Goal: Information Seeking & Learning: Learn about a topic

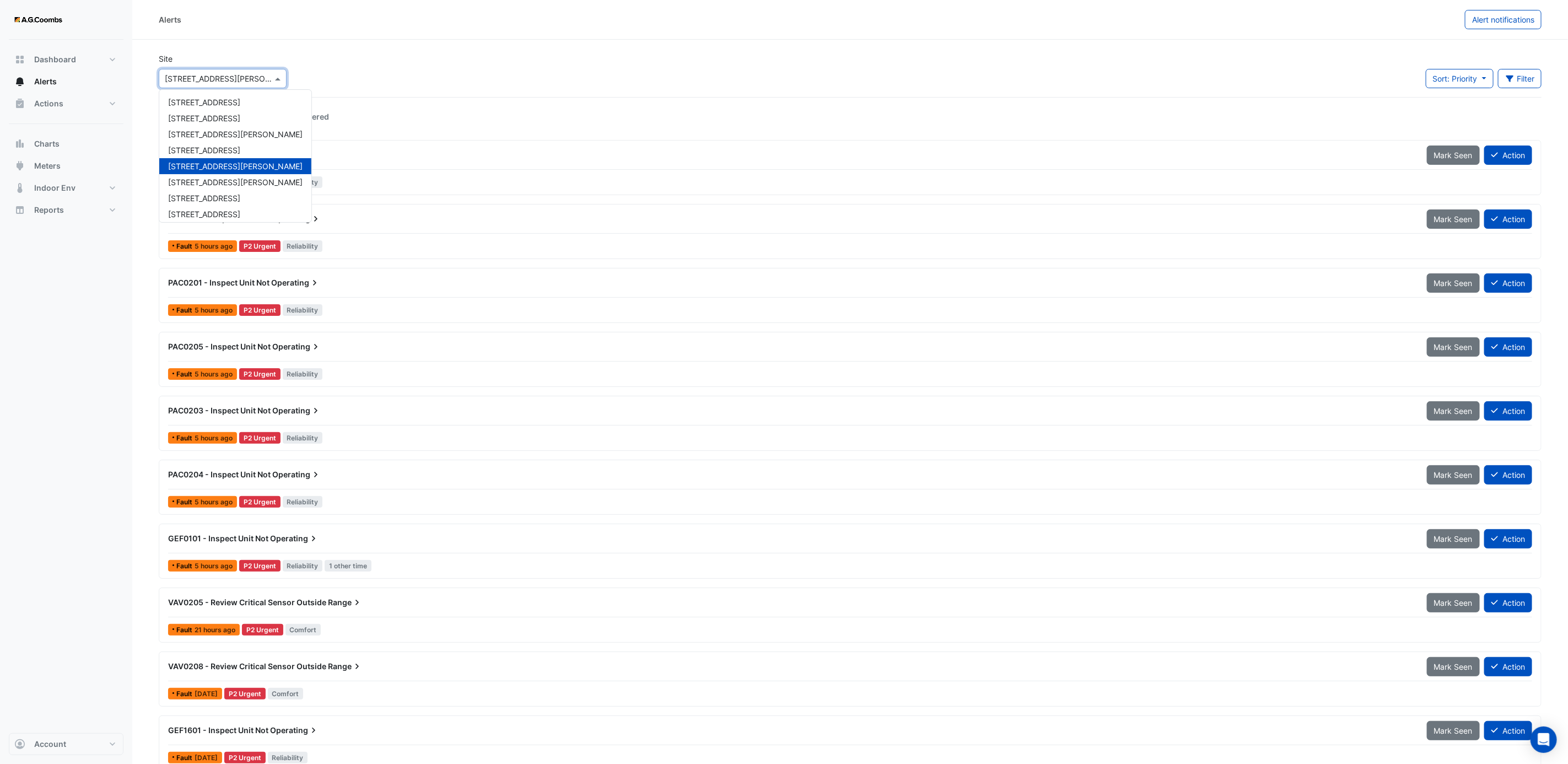
click at [240, 85] on div "Select a Site × 530 Collins Street" at bounding box center [222, 78] width 128 height 19
click at [475, 109] on ul "Inbox Actioned Seen or Recovered" at bounding box center [850, 116] width 1383 height 20
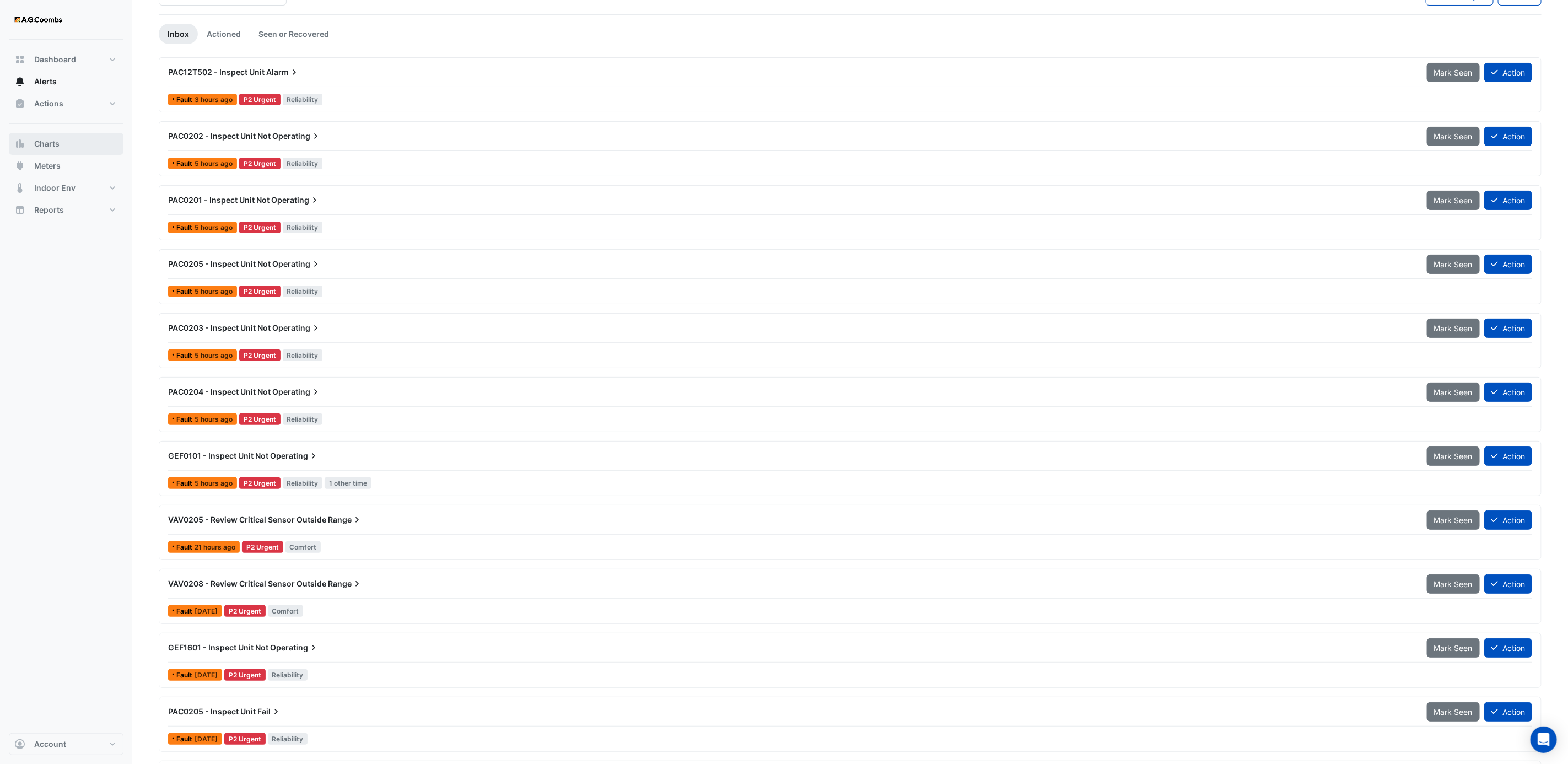
click at [44, 149] on span "Charts" at bounding box center [46, 143] width 26 height 11
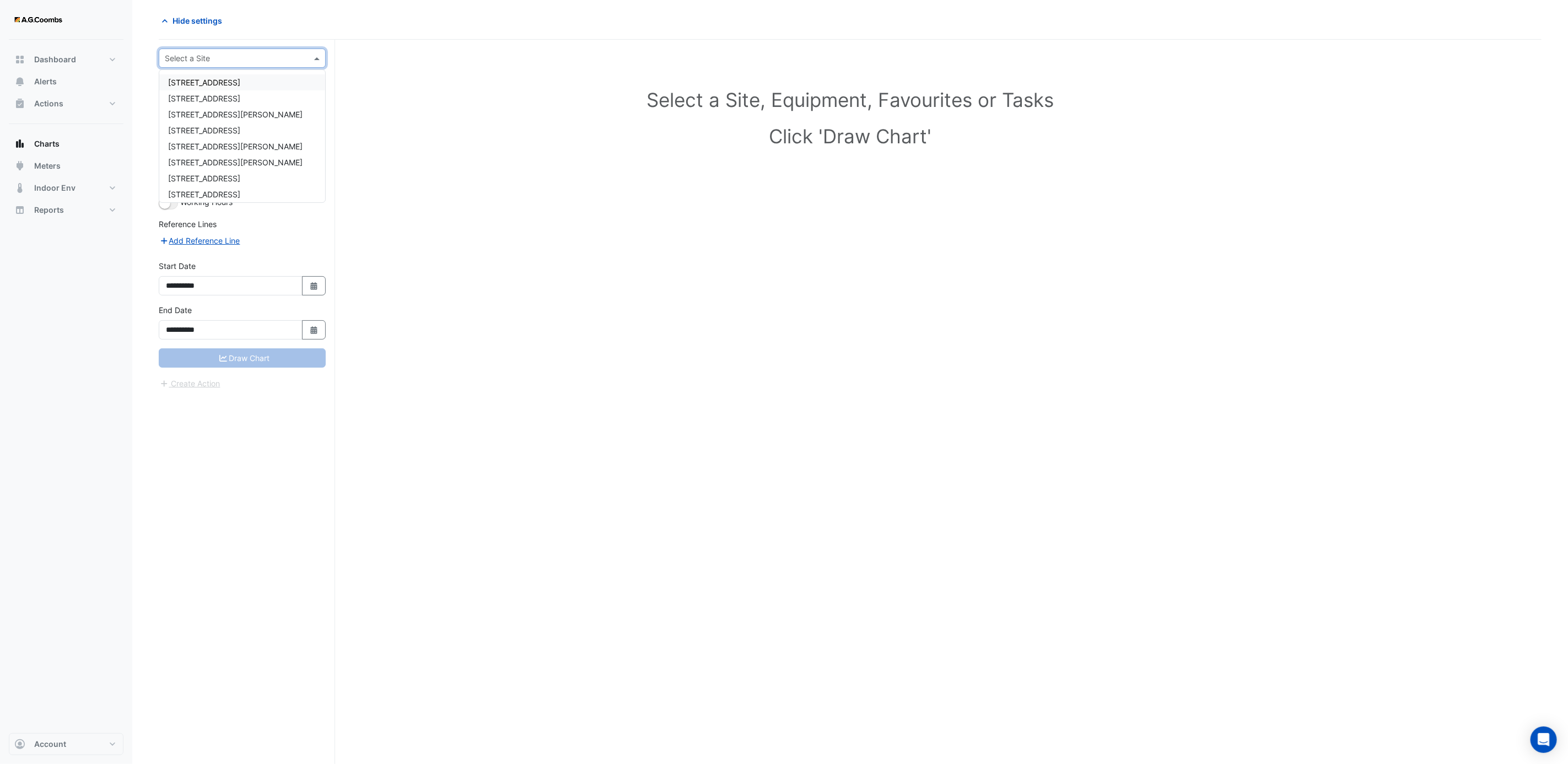
click at [318, 62] on span at bounding box center [318, 58] width 14 height 12
click at [217, 160] on span "[GEOGRAPHIC_DATA]" at bounding box center [207, 158] width 77 height 9
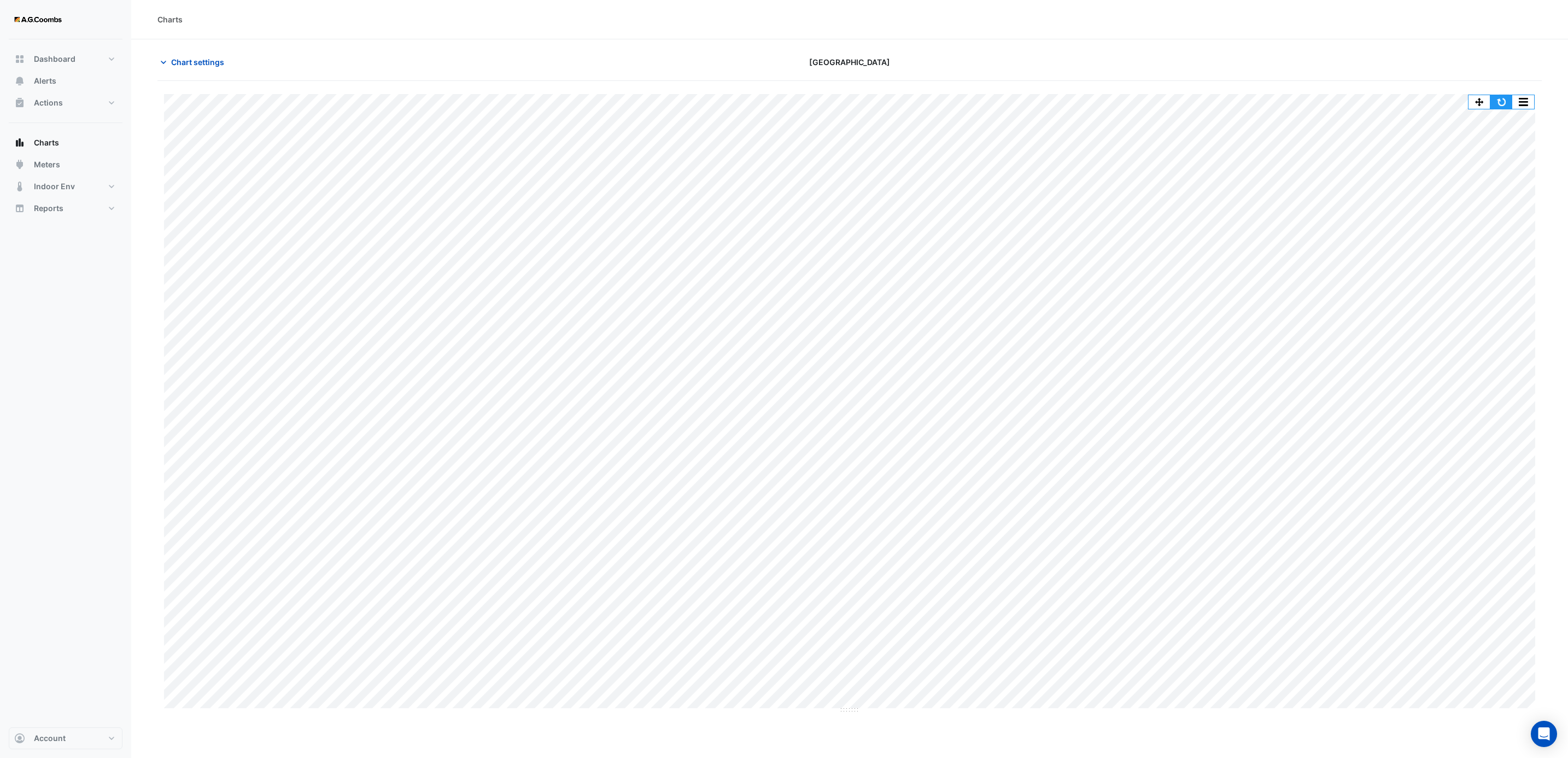
click at [1505, 101] on button "button" at bounding box center [1502, 101] width 22 height 14
click at [1505, 109] on button "button" at bounding box center [1502, 101] width 22 height 14
click at [1496, 105] on button "button" at bounding box center [1502, 101] width 22 height 14
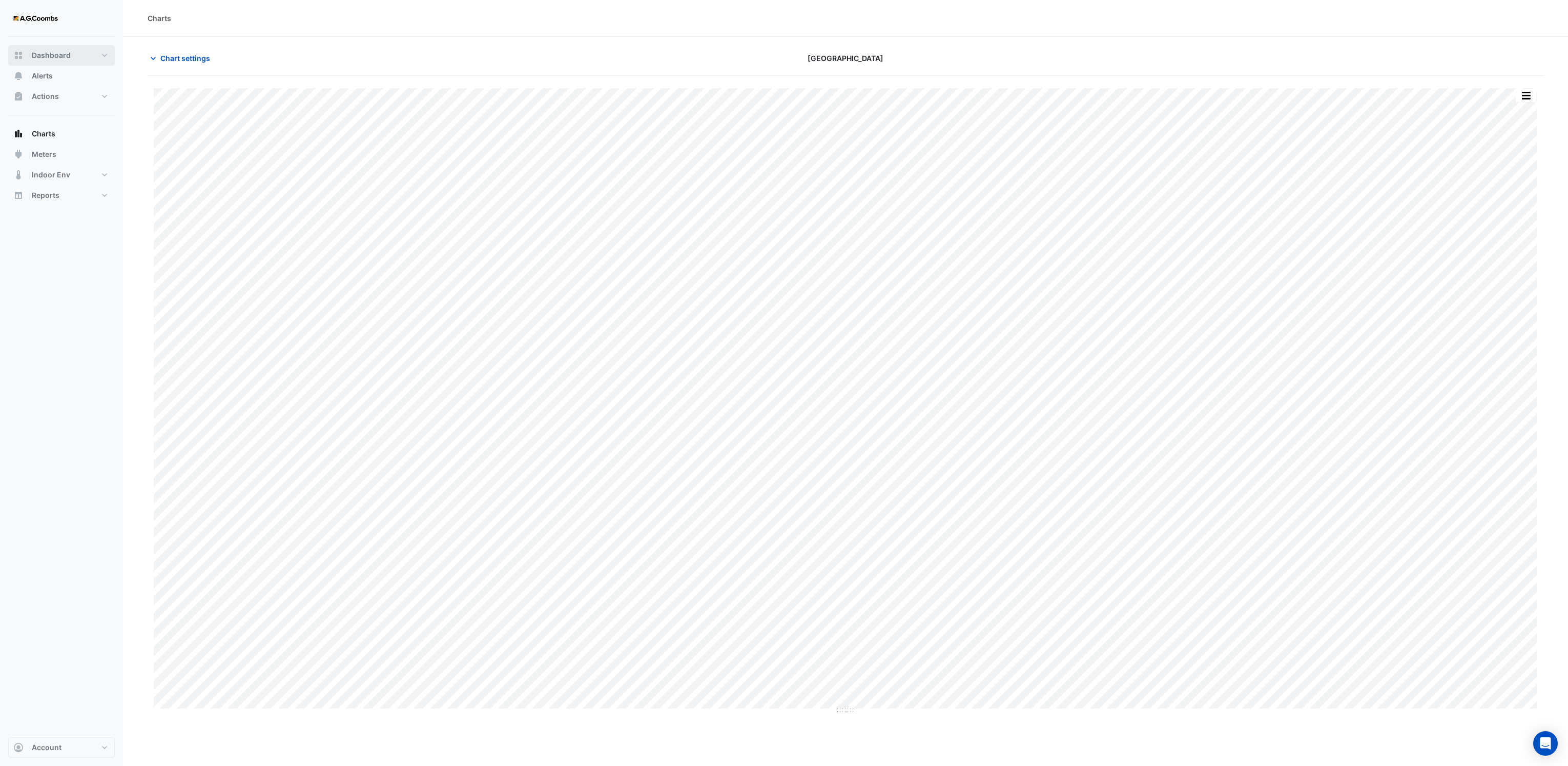
click at [40, 56] on span "Dashboard" at bounding box center [51, 55] width 39 height 10
select select "**"
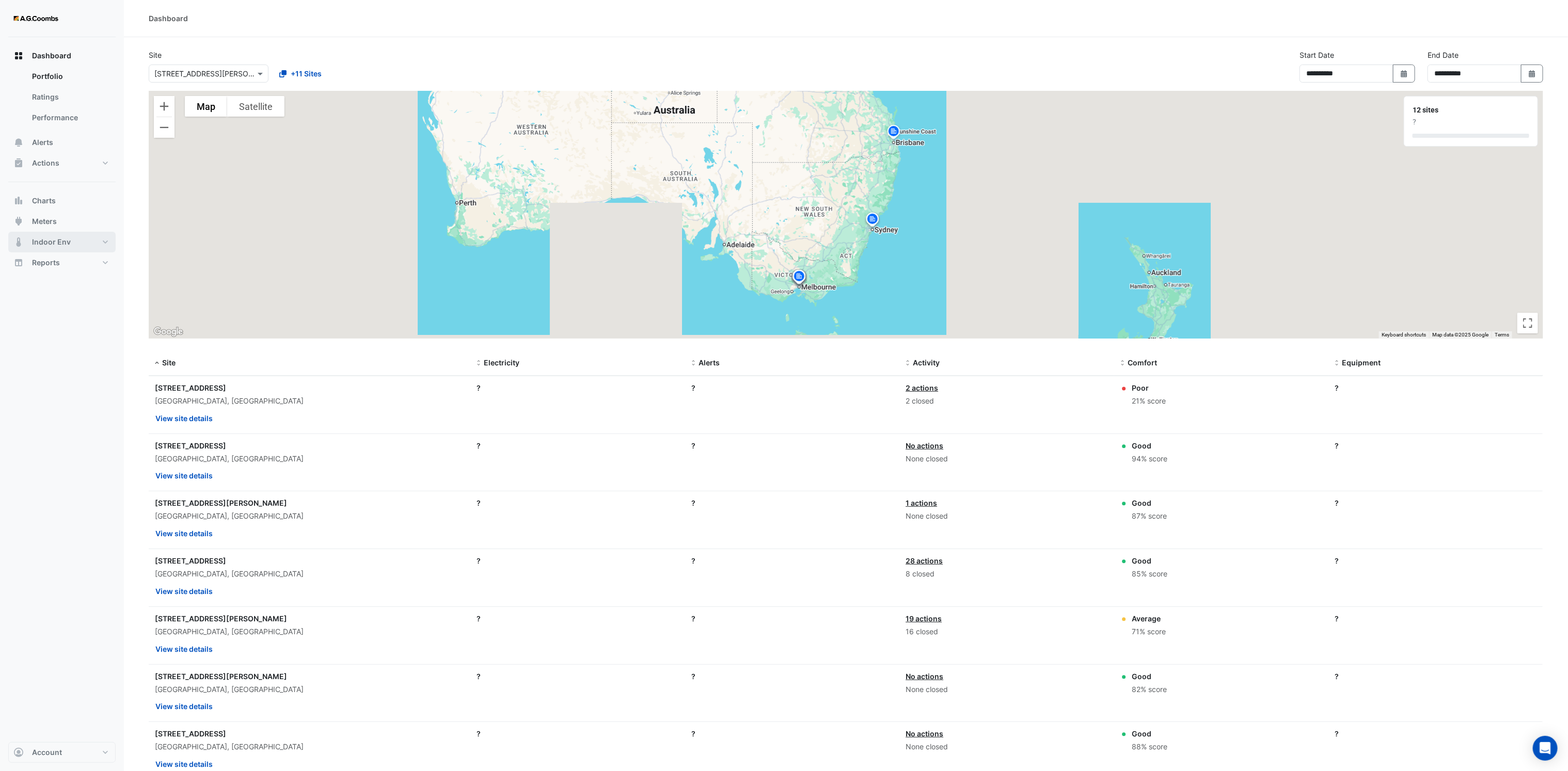
click at [42, 240] on span "Indoor Env" at bounding box center [51, 241] width 39 height 10
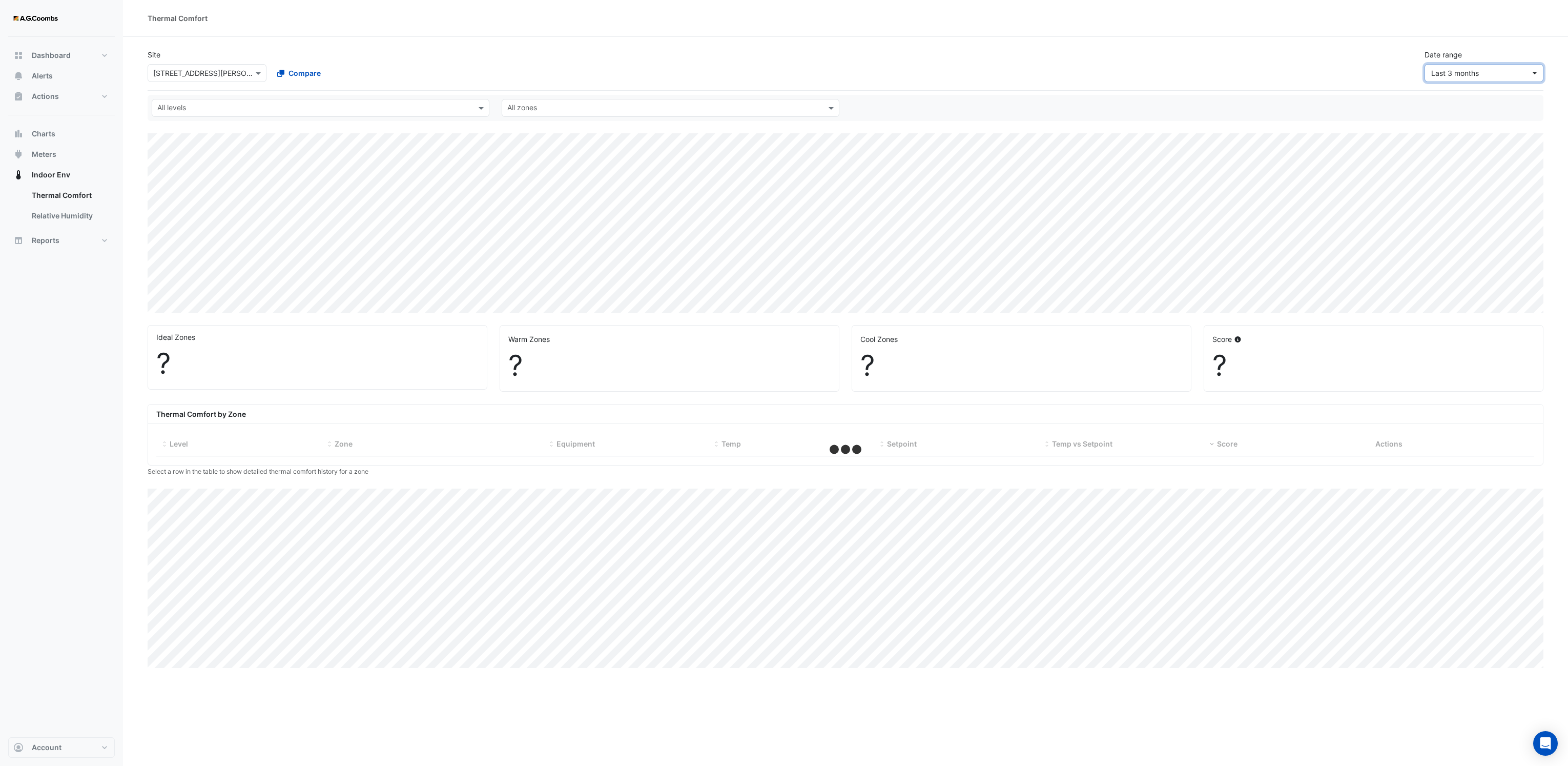
click at [1469, 69] on button "Last 3 months" at bounding box center [1483, 72] width 119 height 18
select select "**"
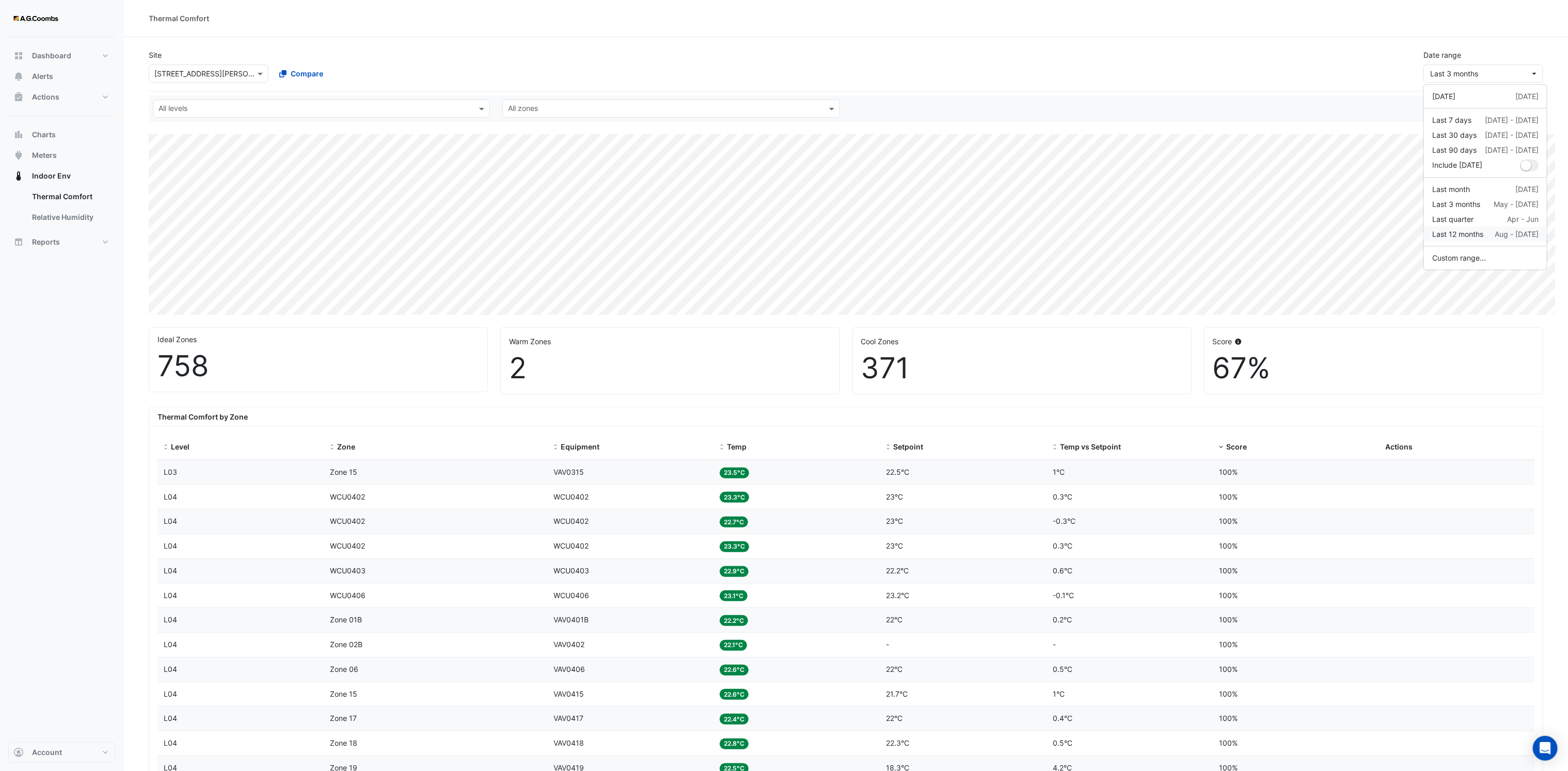
click at [1480, 235] on div "Last 12 months" at bounding box center [1457, 235] width 51 height 11
click at [1480, 77] on span "Last 12 months" at bounding box center [1480, 74] width 100 height 11
click at [1191, 31] on div "Thermal Comfort" at bounding box center [846, 18] width 1444 height 37
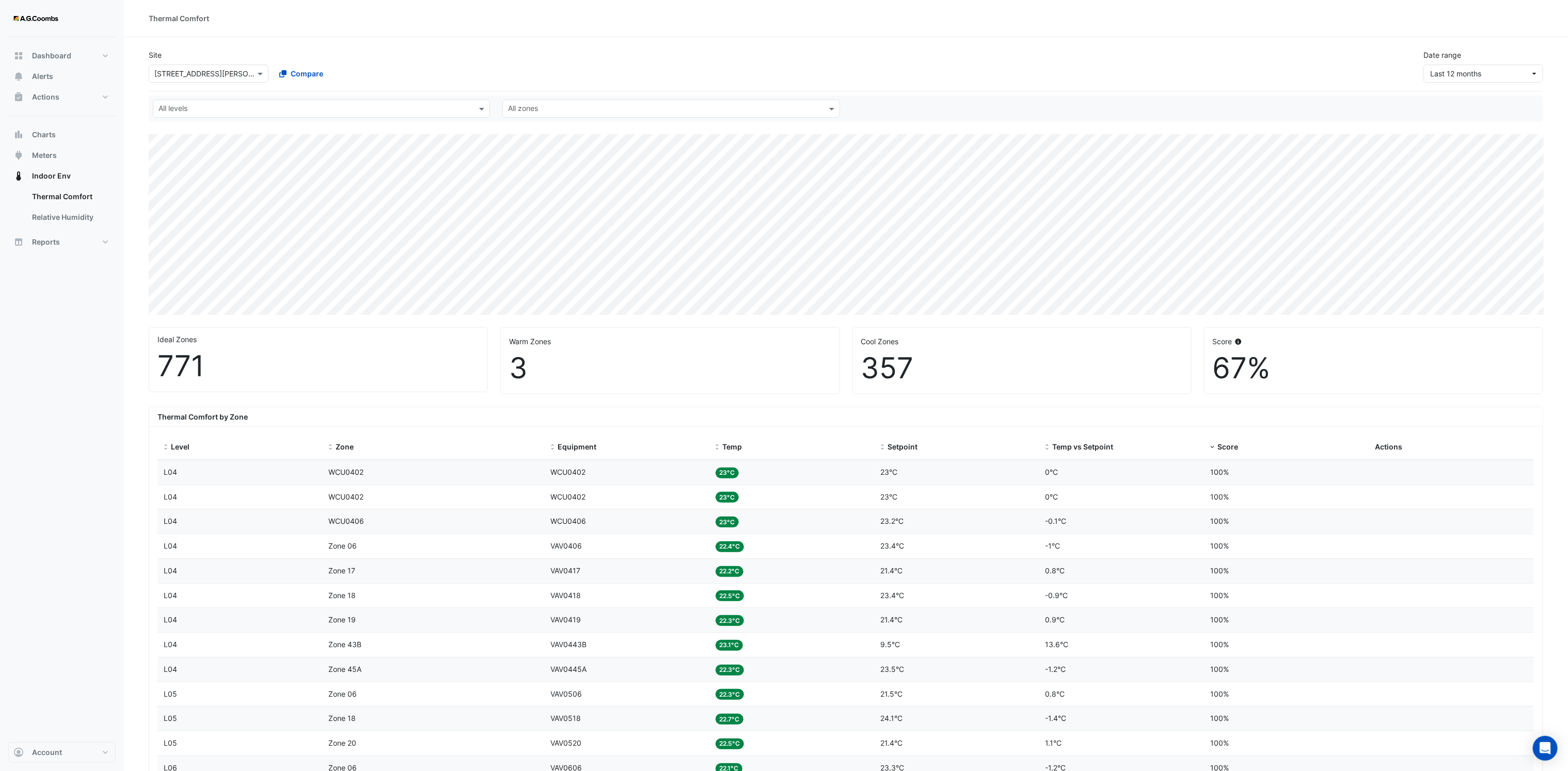
drag, startPoint x: 847, startPoint y: 132, endPoint x: 1267, endPoint y: 68, distance: 424.8
click at [1267, 68] on div "Site Select a Site × 530 Collins Street Compare Date range Last 12 months" at bounding box center [846, 61] width 1407 height 41
click at [207, 115] on div at bounding box center [315, 110] width 315 height 13
click at [178, 219] on div "L04" at bounding box center [194, 221] width 67 height 11
click at [1480, 75] on span "Last 12 months" at bounding box center [1480, 74] width 100 height 11
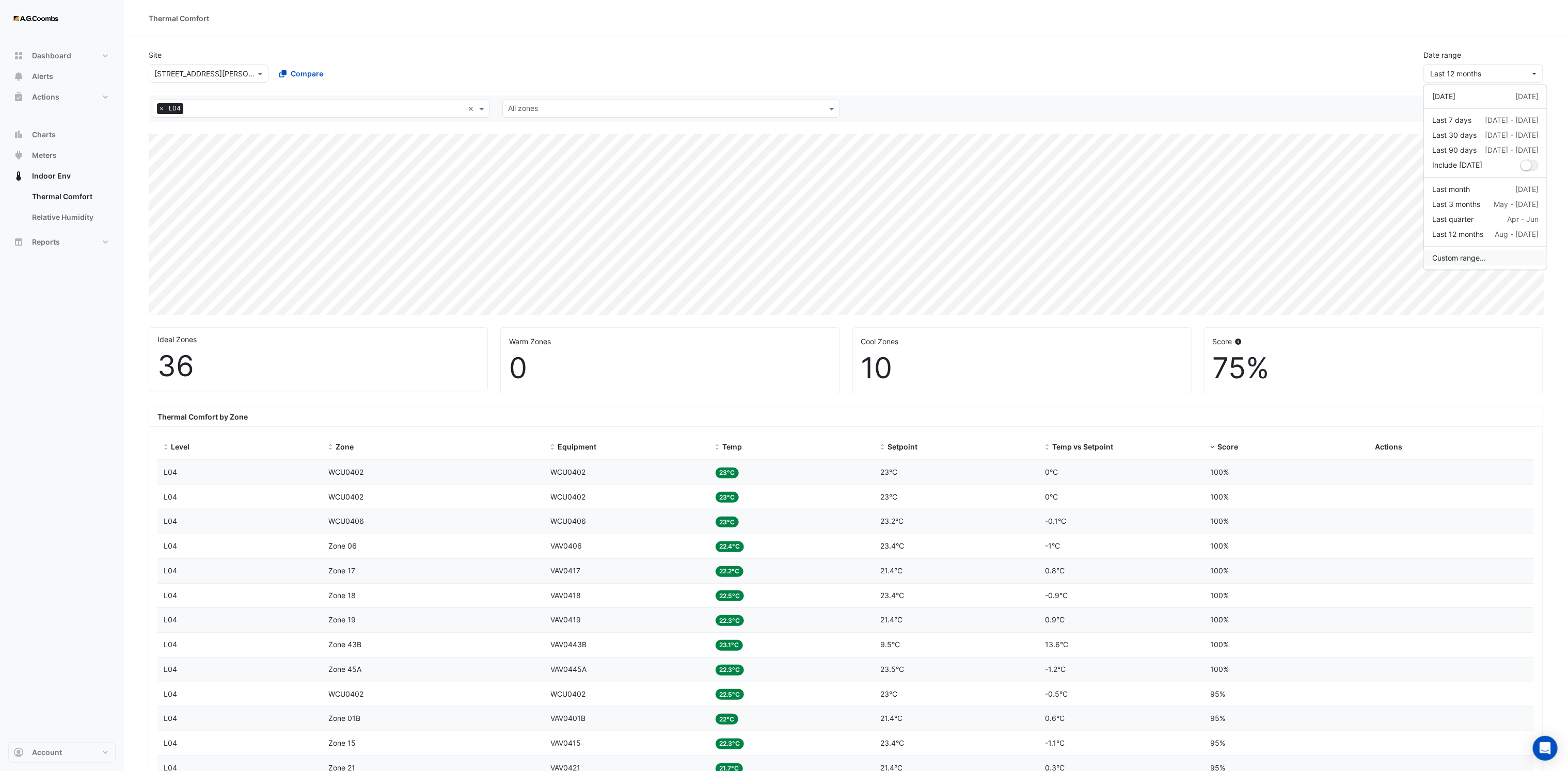
click at [1459, 257] on button "Custom range..." at bounding box center [1485, 258] width 123 height 15
click at [1480, 143] on button "OK" at bounding box center [1522, 141] width 24 height 18
click at [1229, 446] on span "Score" at bounding box center [1228, 446] width 21 height 9
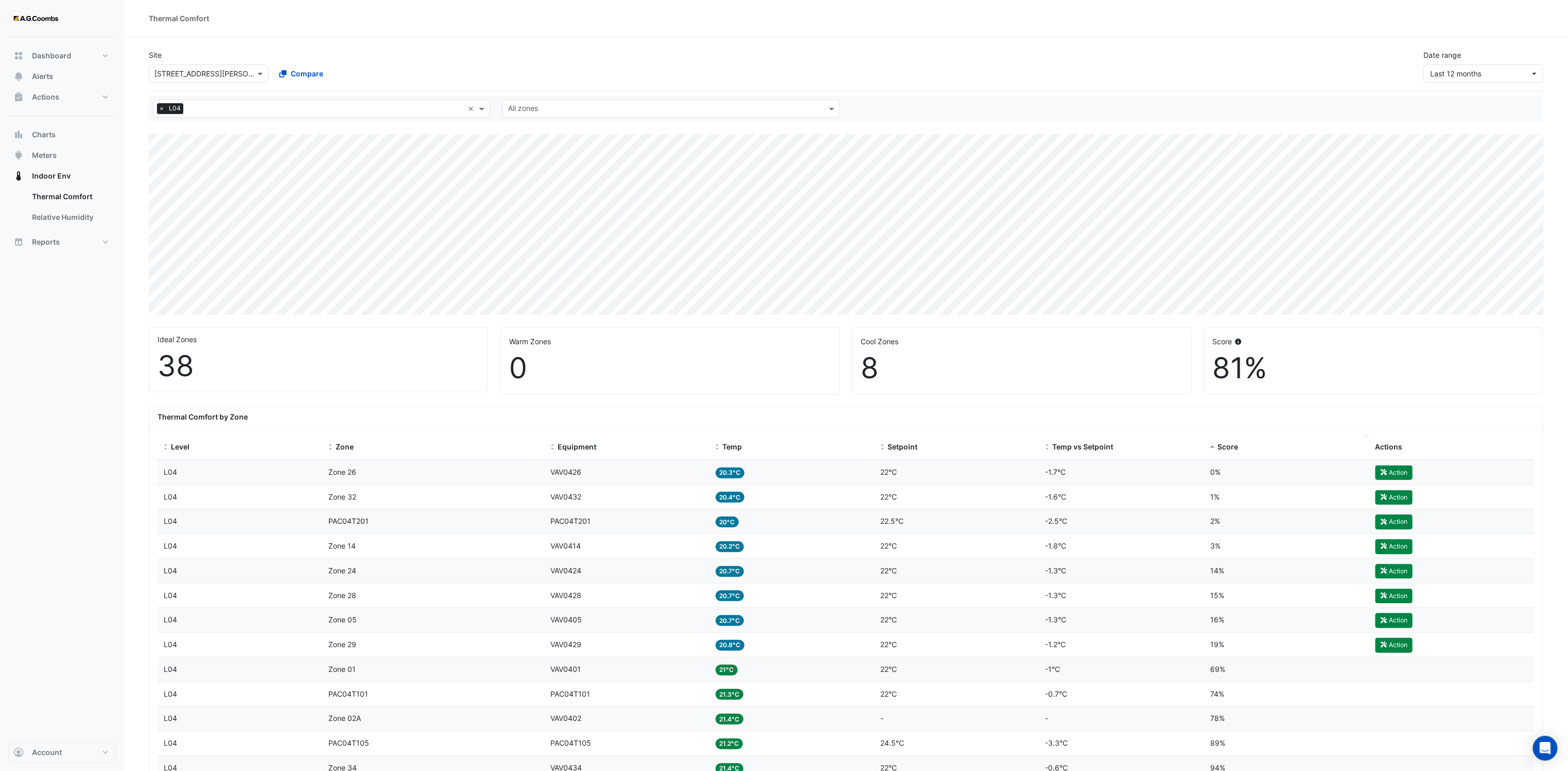
click at [1230, 447] on span "Score" at bounding box center [1228, 446] width 21 height 9
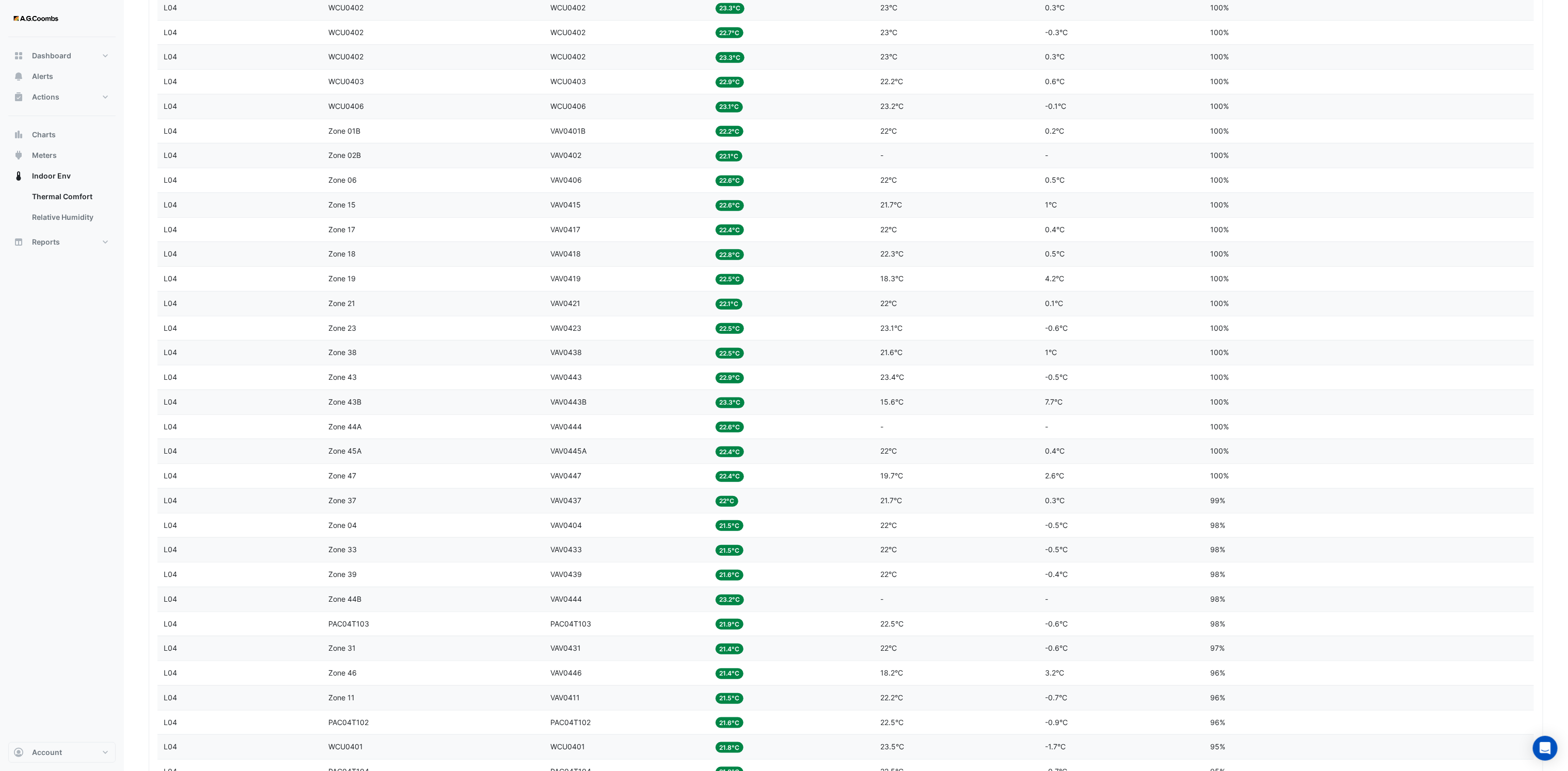
scroll to position [155, 0]
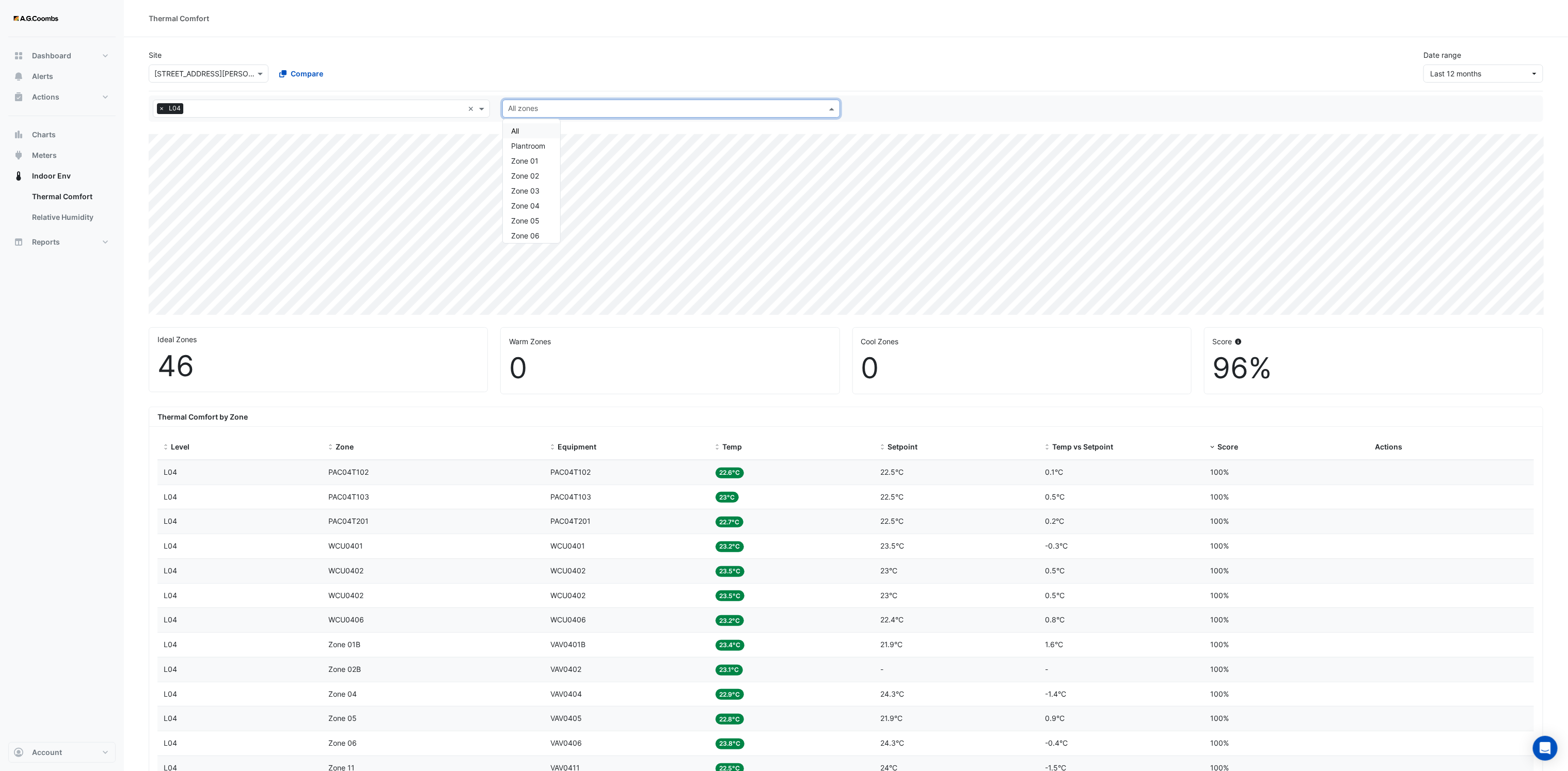
click at [564, 112] on input "text" at bounding box center [665, 110] width 314 height 11
click at [532, 144] on span "Zone 02" at bounding box center [524, 144] width 28 height 9
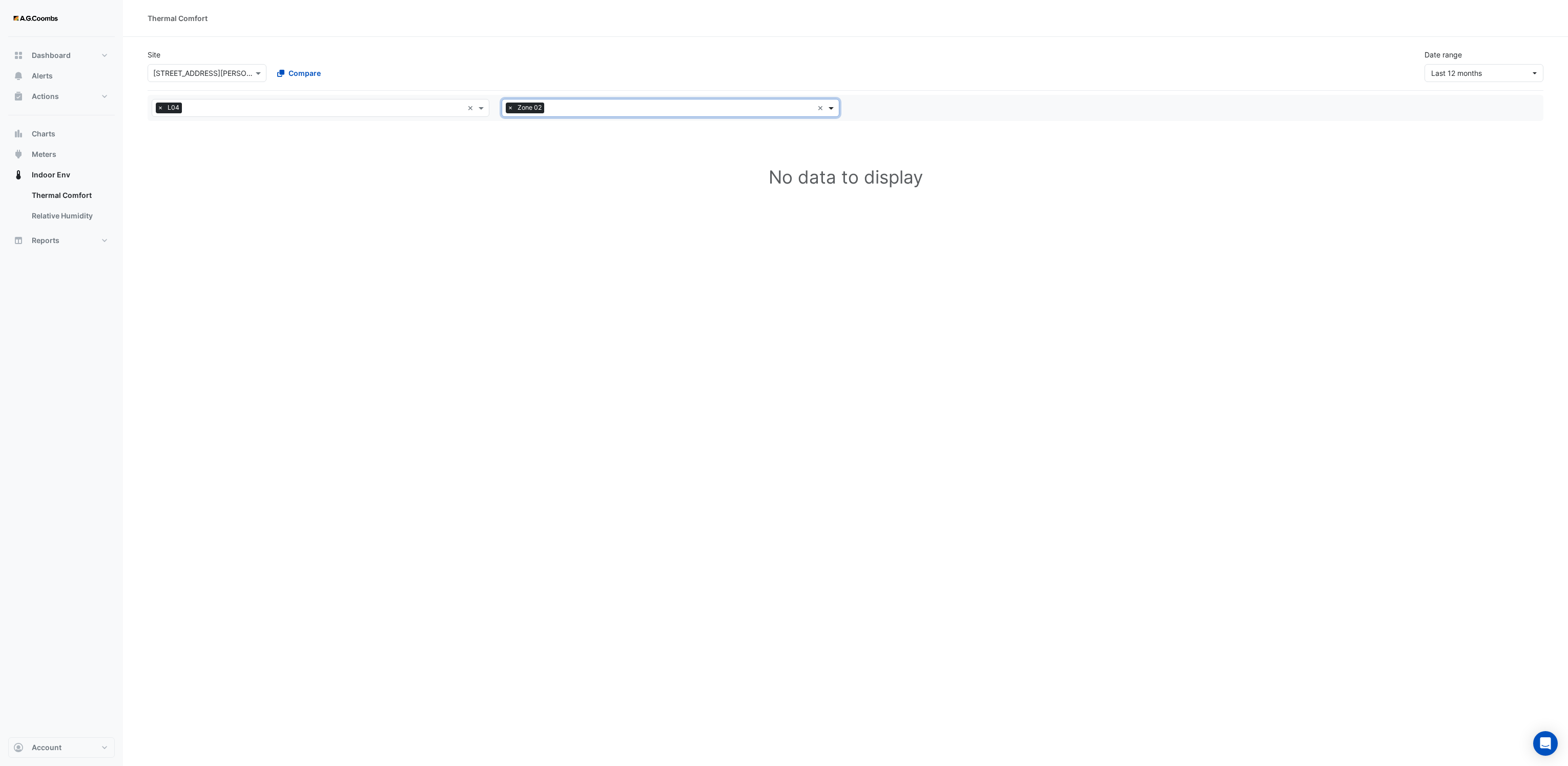
click at [831, 111] on span at bounding box center [832, 108] width 13 height 11
click at [816, 108] on div "All zones × Zone 02 ×" at bounding box center [670, 107] width 338 height 18
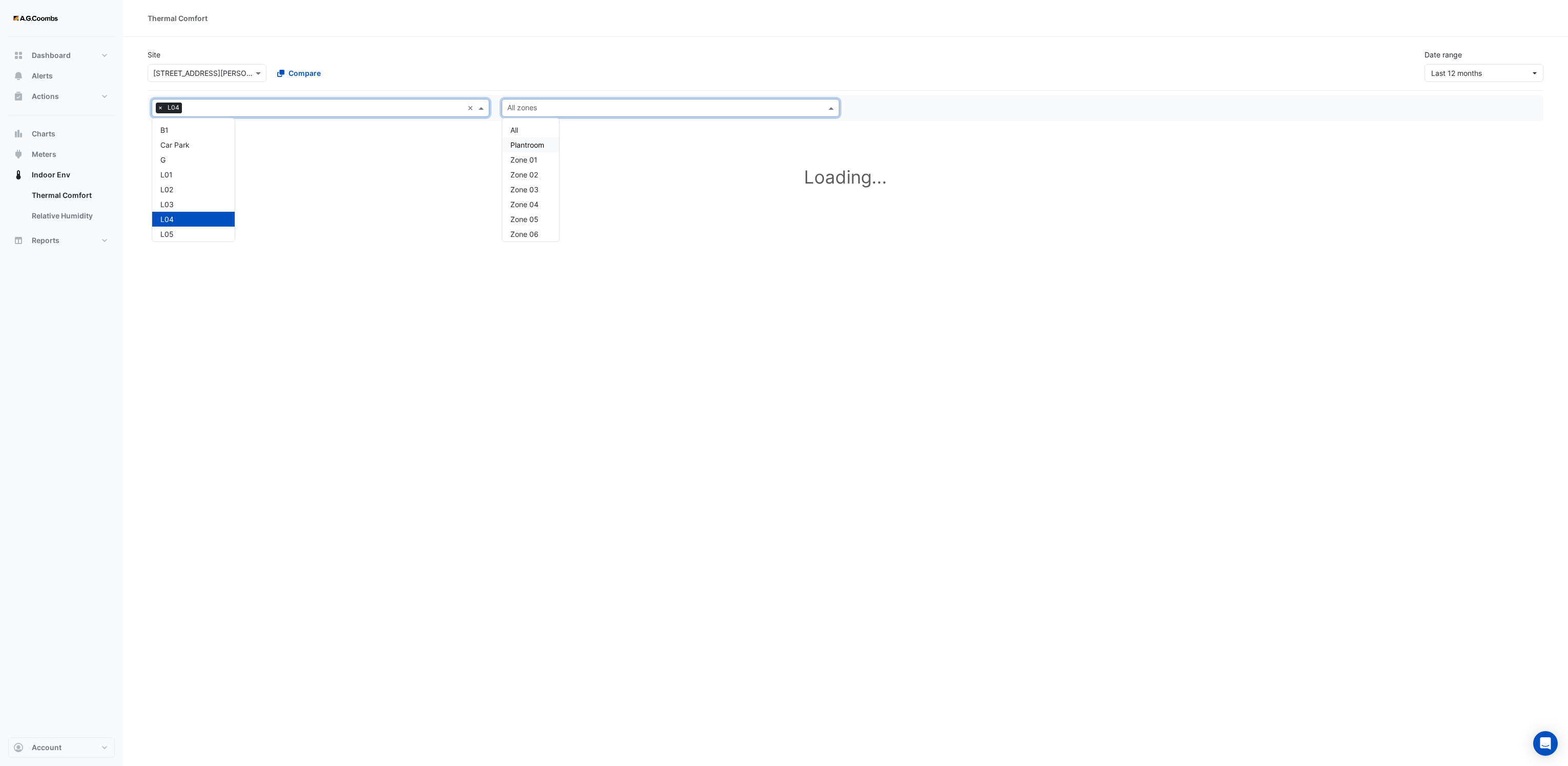
click at [274, 105] on input "text" at bounding box center [324, 109] width 277 height 11
click at [47, 195] on link "Thermal Comfort" at bounding box center [69, 195] width 91 height 21
select select "**"
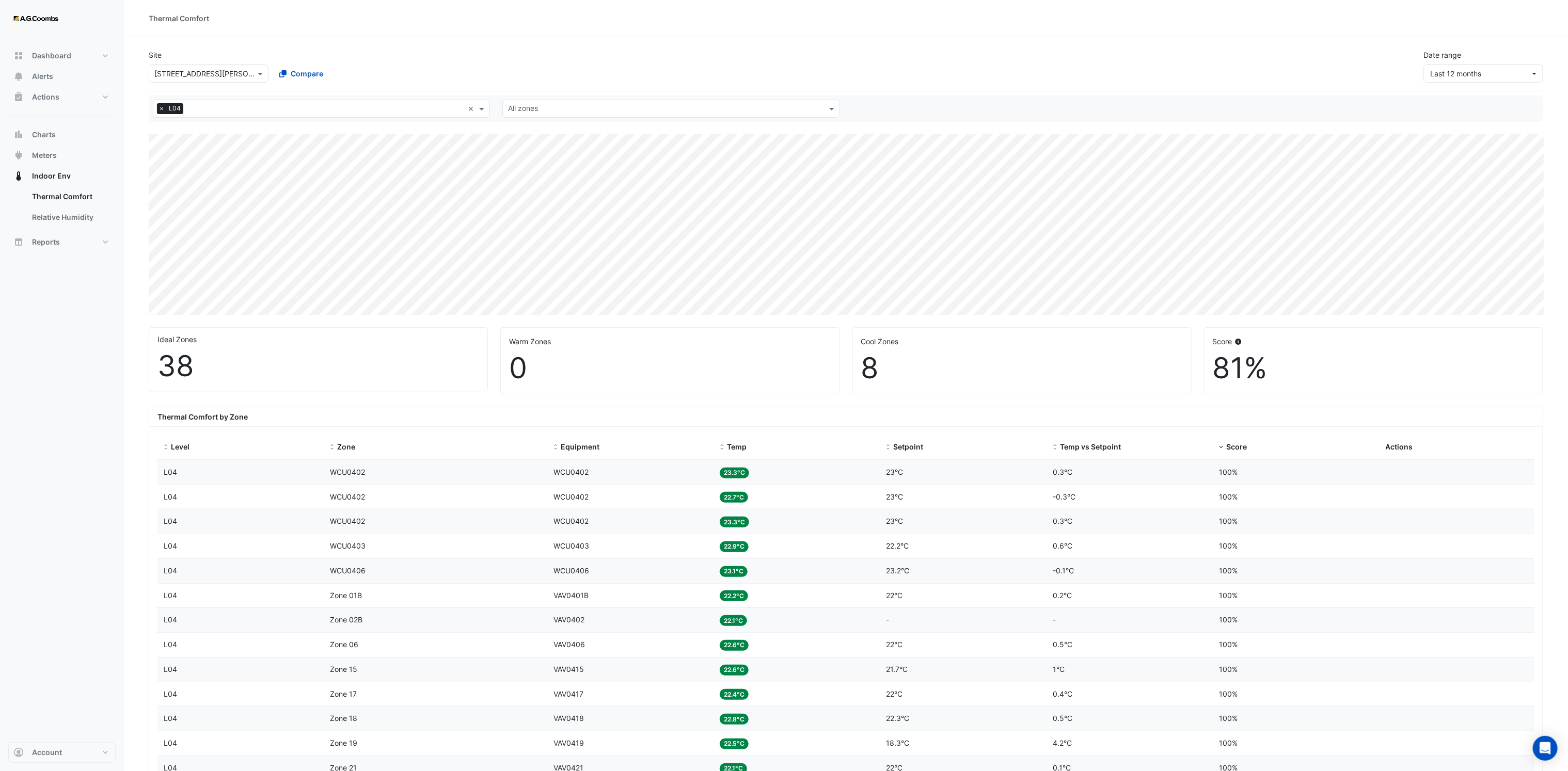
click at [161, 110] on span "×" at bounding box center [161, 108] width 9 height 10
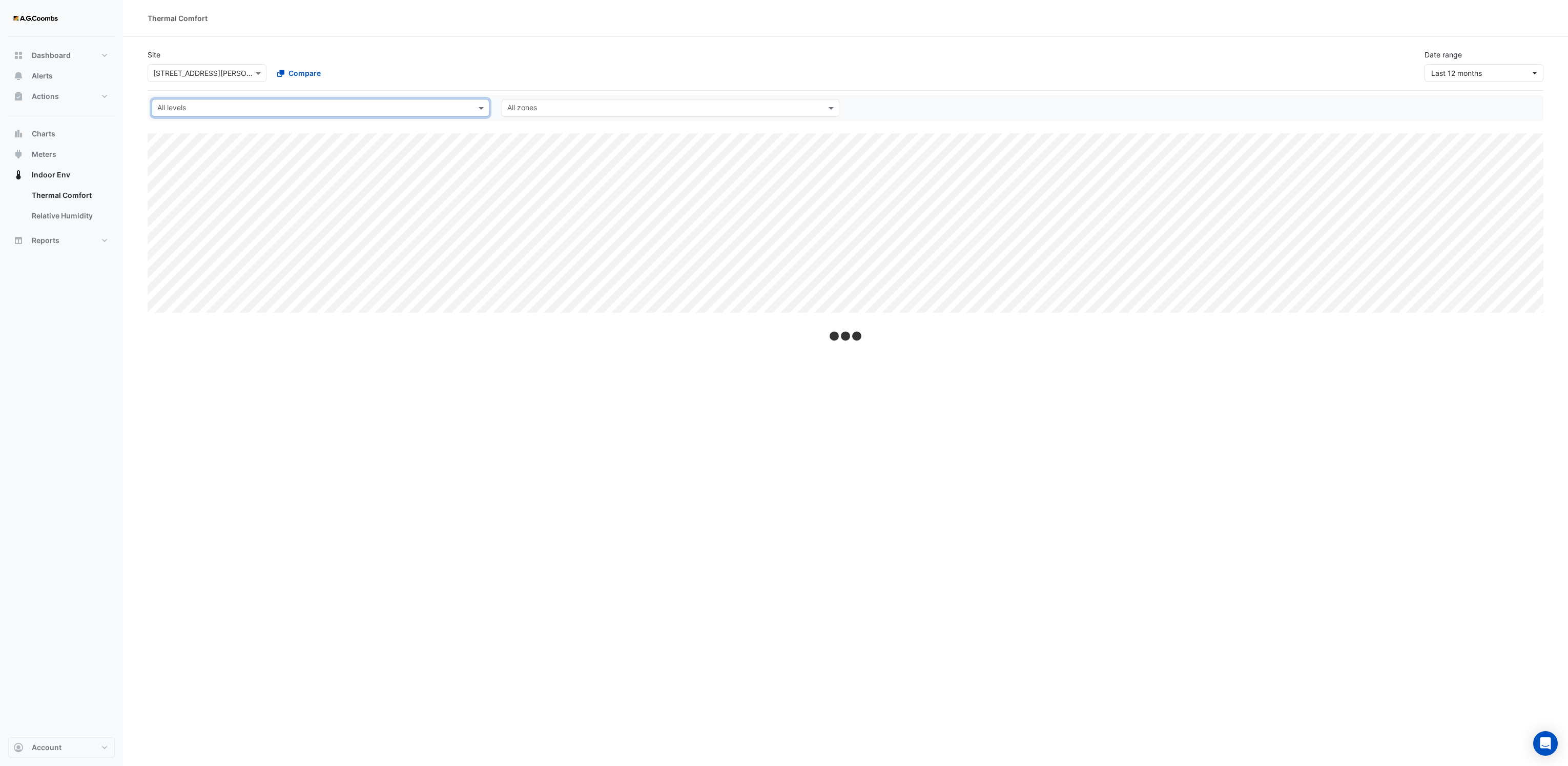
click at [458, 111] on input "text" at bounding box center [314, 109] width 315 height 11
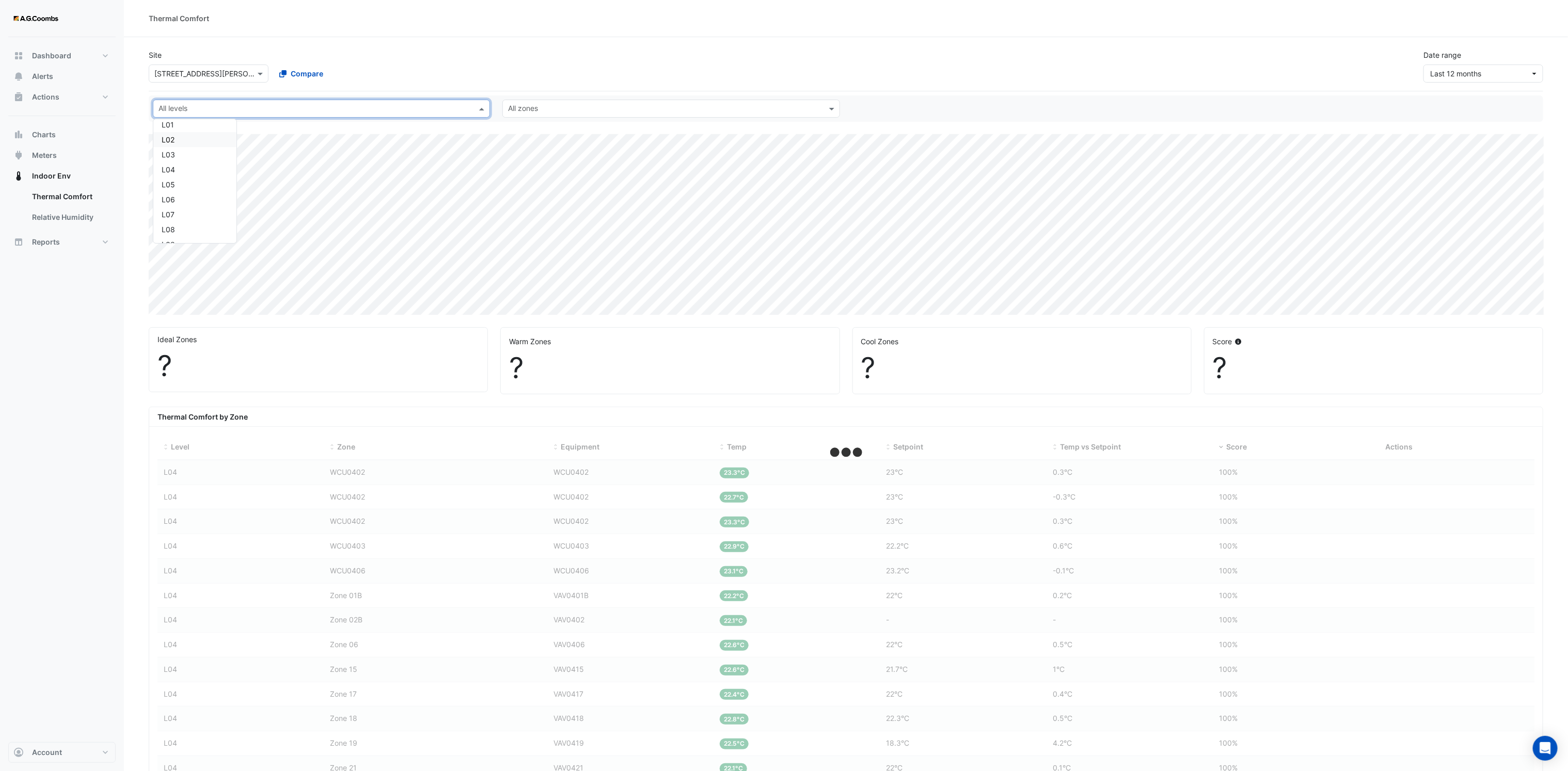
scroll to position [77, 0]
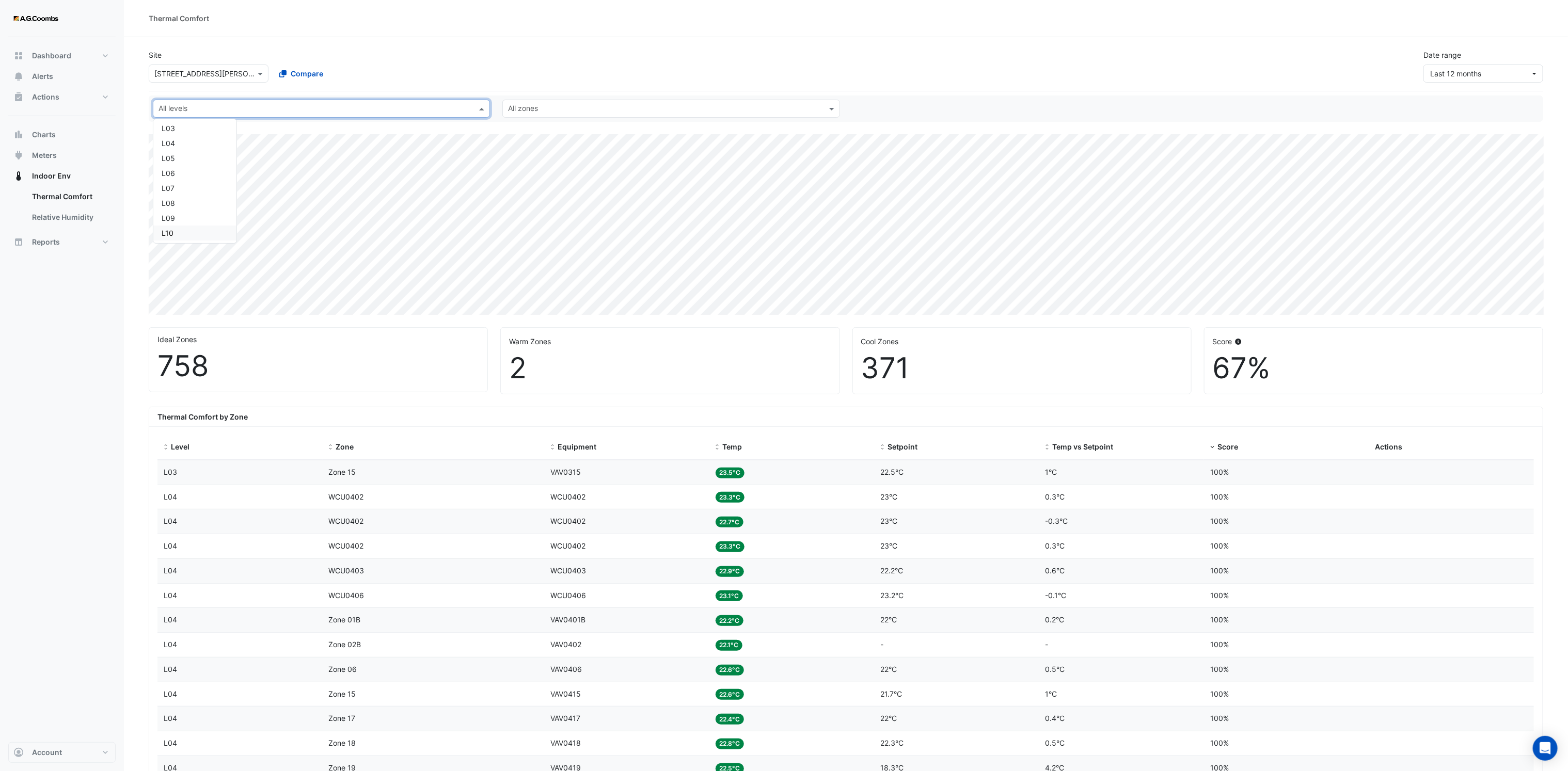
click at [181, 232] on div "L10" at bounding box center [194, 233] width 67 height 11
click at [1480, 73] on span "Last 12 months" at bounding box center [1480, 74] width 100 height 11
click at [1234, 19] on div "Thermal Comfort" at bounding box center [846, 18] width 1394 height 11
click at [514, 112] on input "text" at bounding box center [665, 110] width 314 height 11
click at [527, 161] on span "Zone 01" at bounding box center [524, 161] width 28 height 9
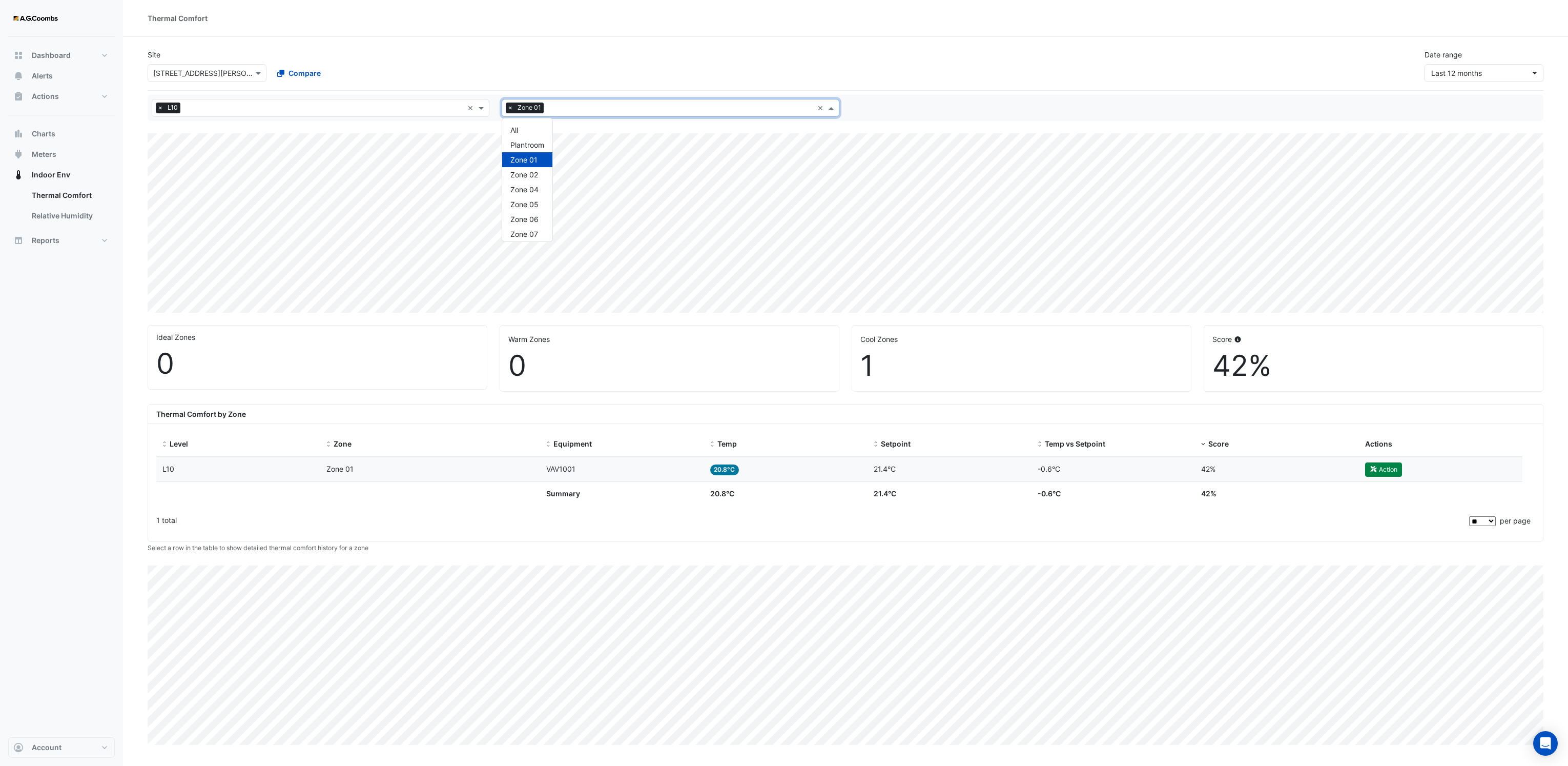
click at [836, 109] on span at bounding box center [832, 108] width 13 height 11
click at [540, 191] on div "Zone 04" at bounding box center [527, 189] width 50 height 15
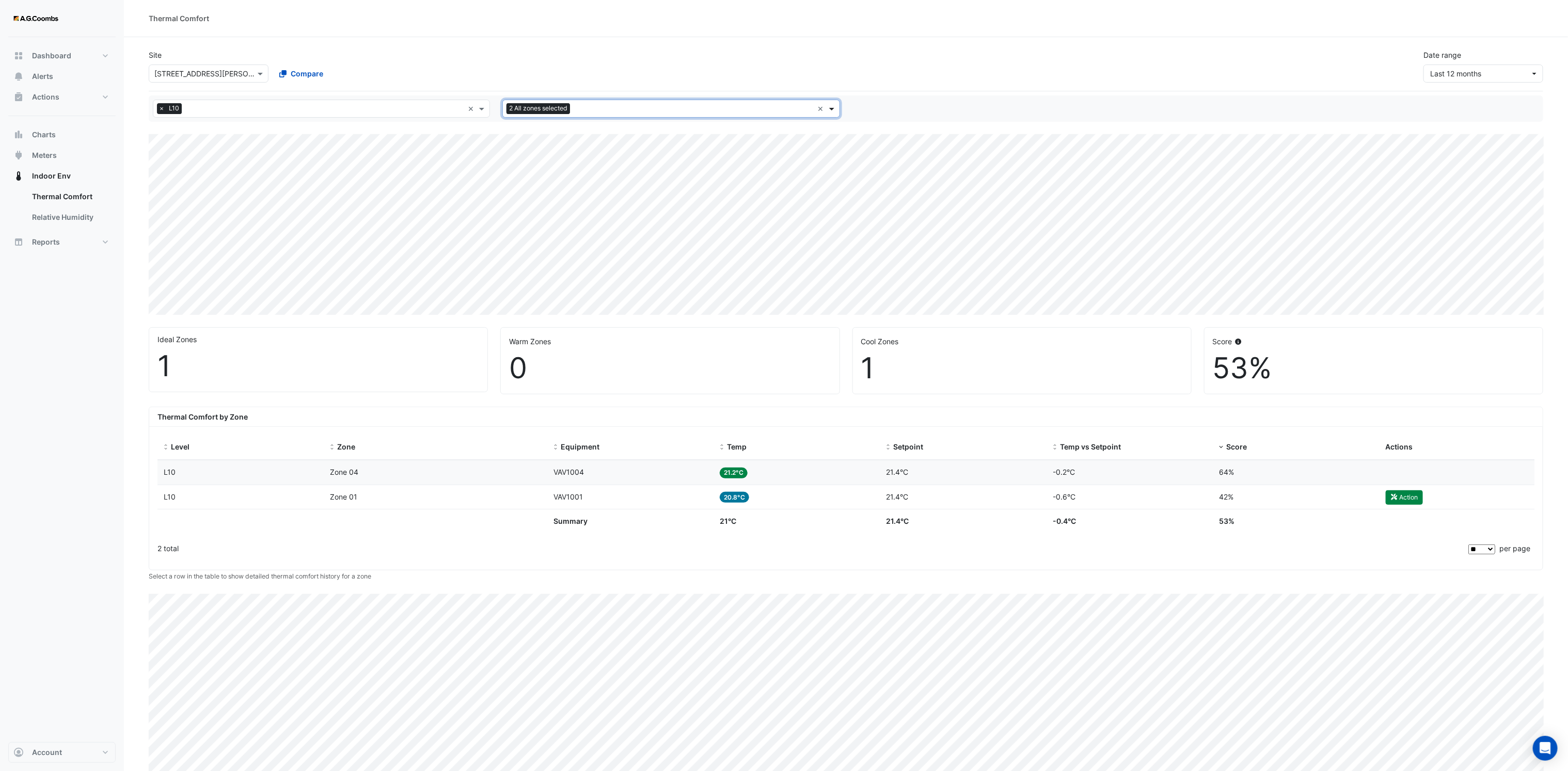
click at [834, 112] on span at bounding box center [833, 108] width 13 height 11
click at [539, 203] on span "Zone 09" at bounding box center [525, 203] width 28 height 9
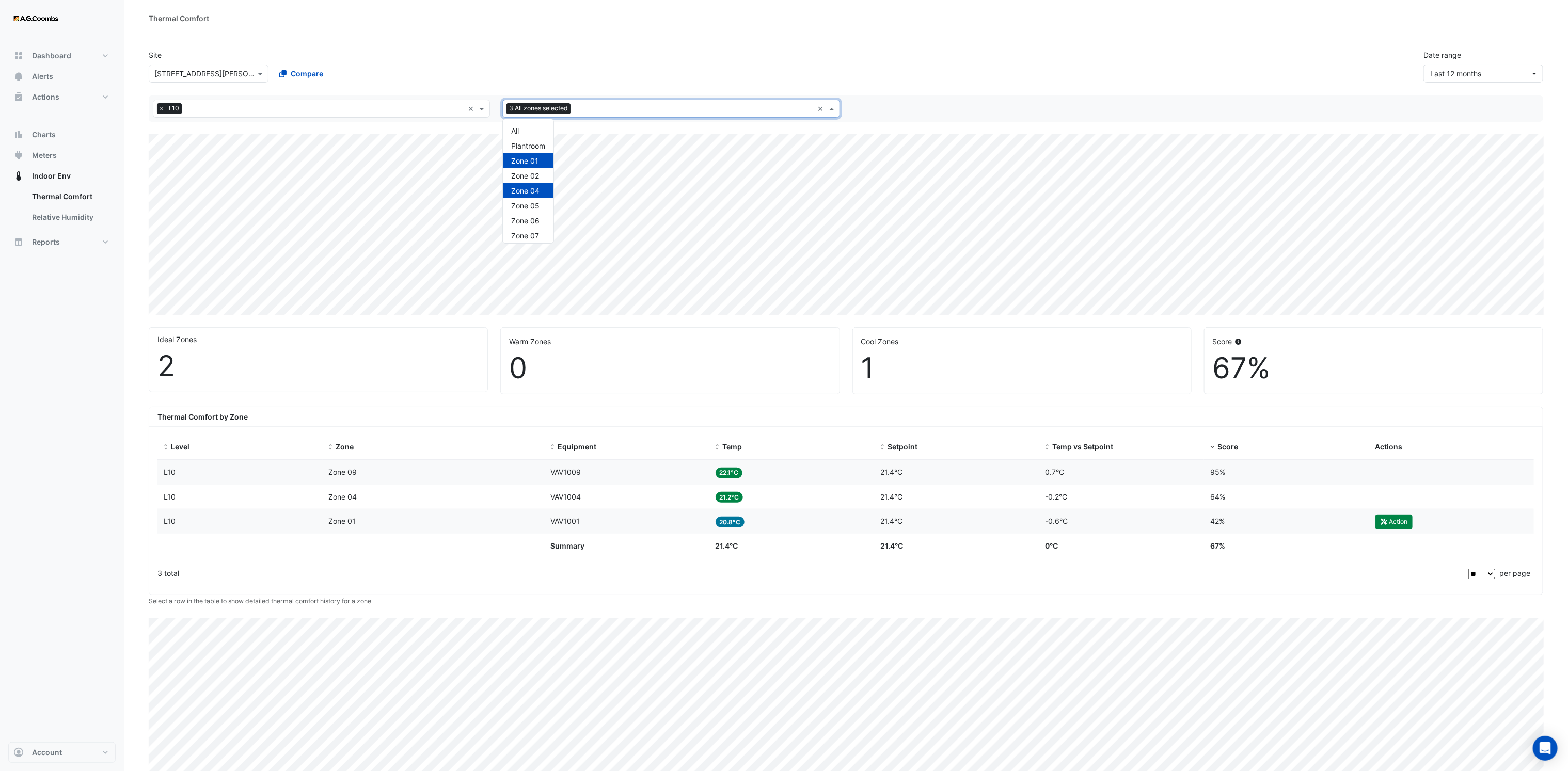
click at [838, 108] on span at bounding box center [833, 108] width 13 height 11
click at [534, 164] on span "Zone 23" at bounding box center [524, 167] width 28 height 9
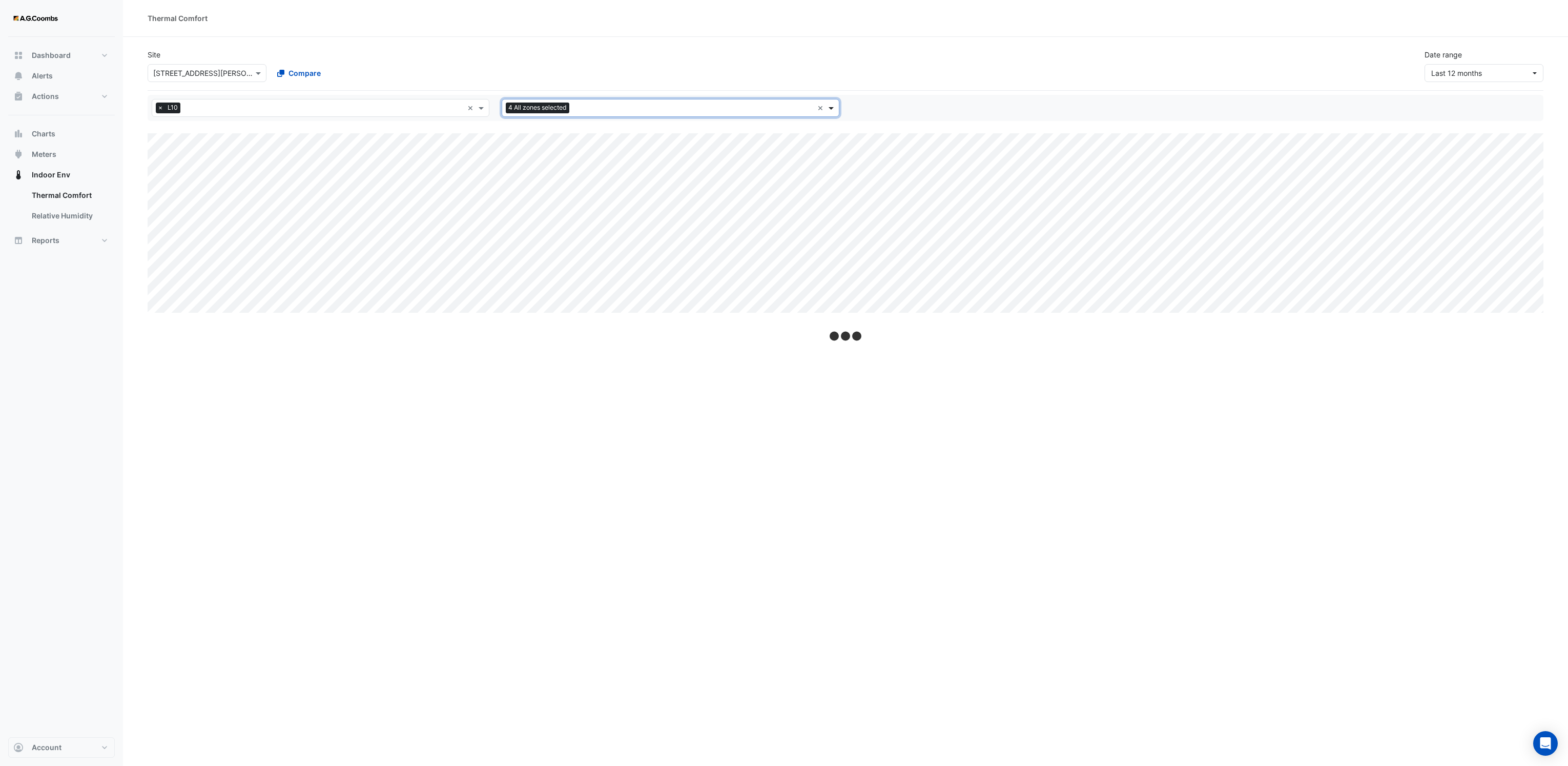
click at [834, 111] on span at bounding box center [832, 108] width 13 height 11
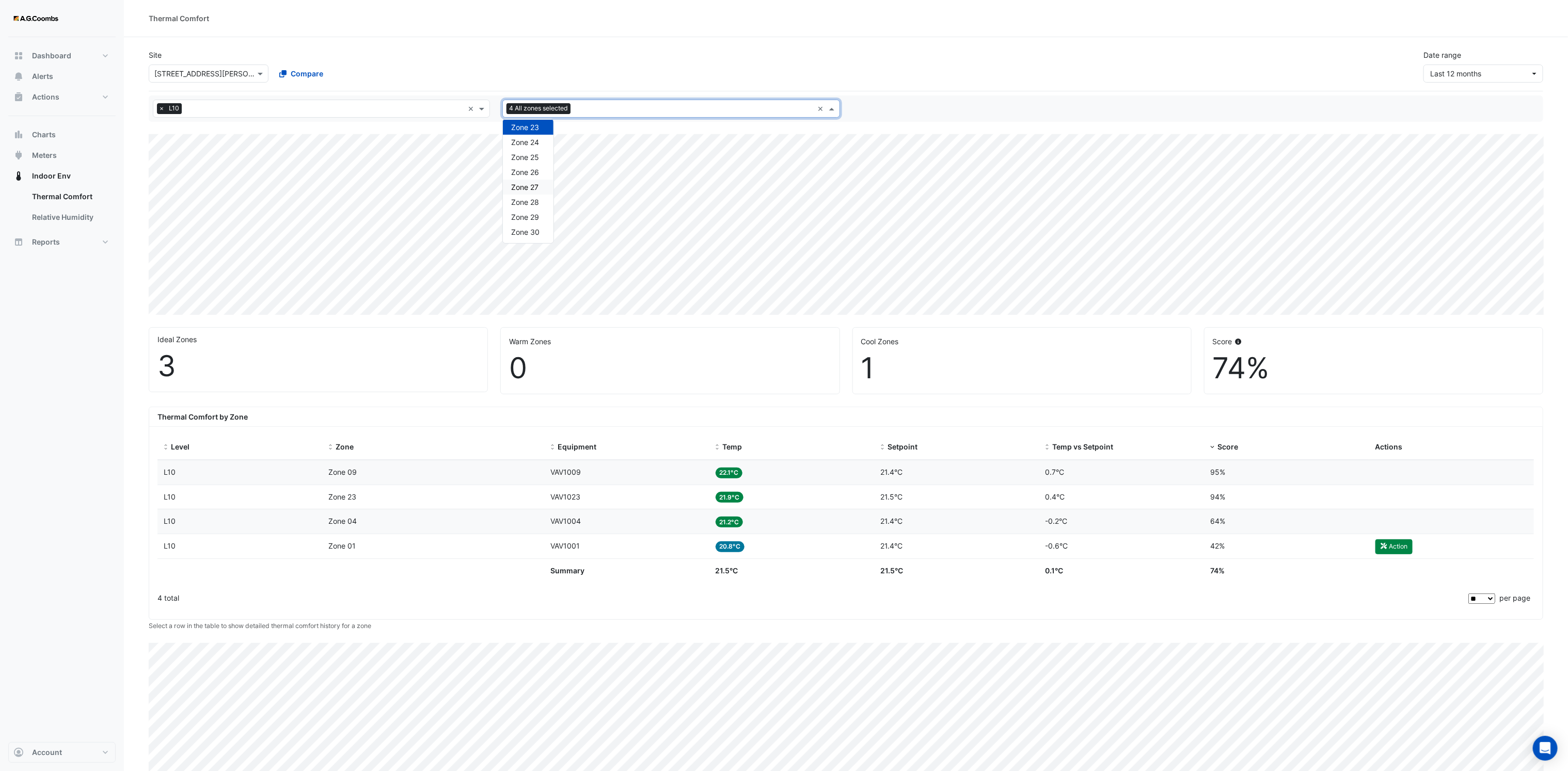
click at [535, 188] on span "Zone 27" at bounding box center [524, 187] width 28 height 9
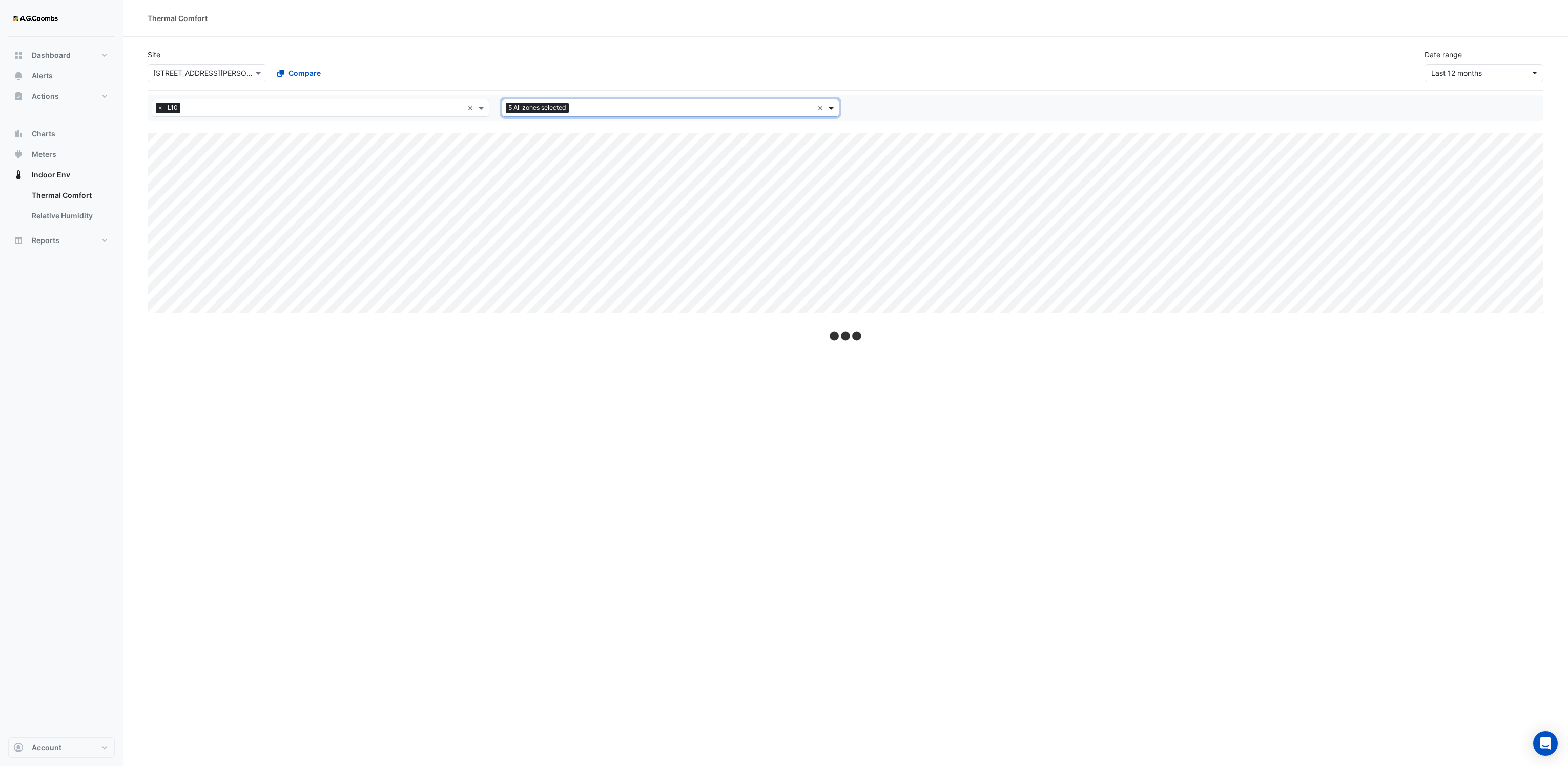
click at [832, 107] on span at bounding box center [832, 108] width 13 height 11
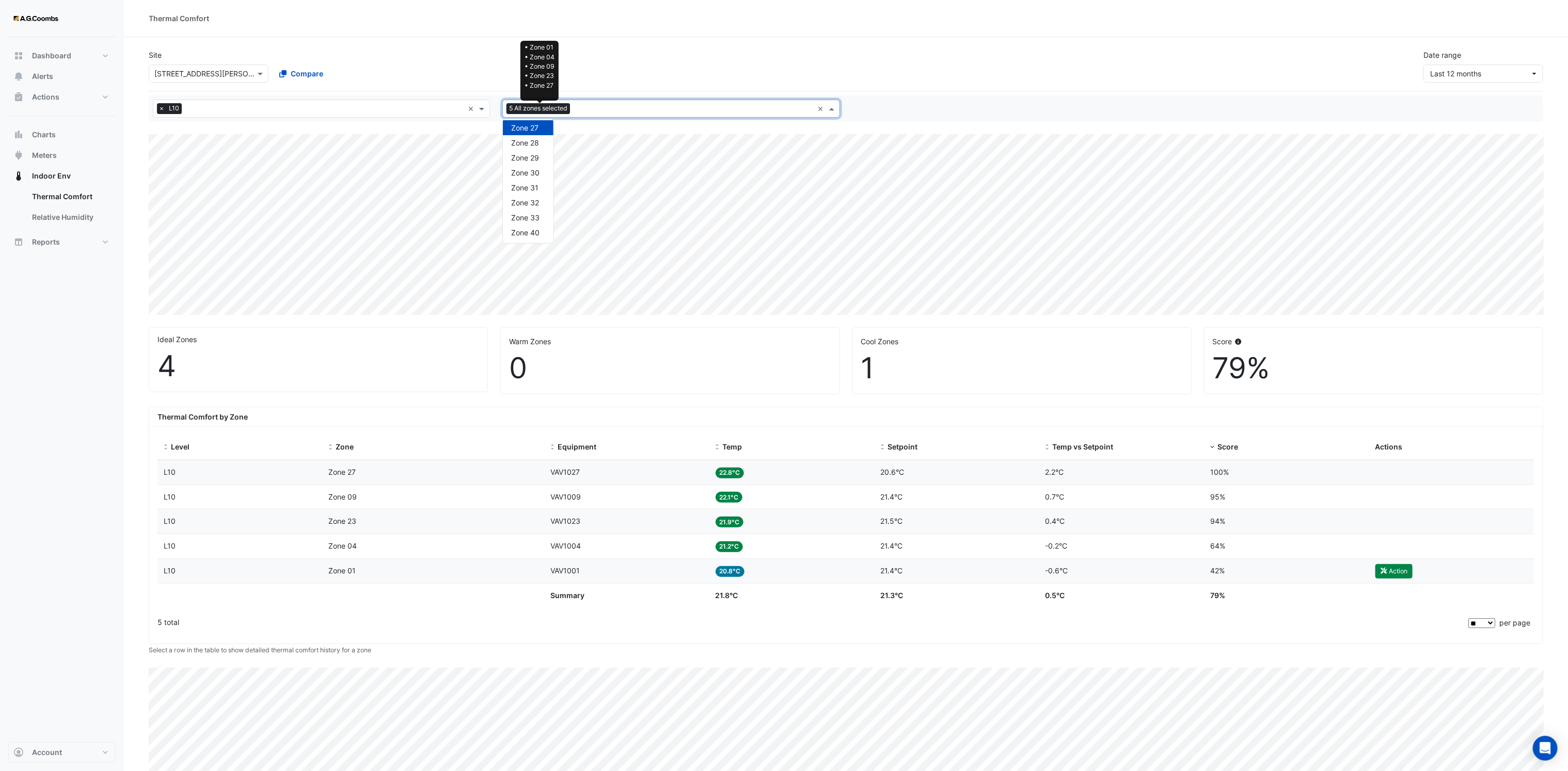
click at [540, 104] on span "5 All zones selected" at bounding box center [538, 108] width 64 height 10
click at [534, 152] on div "Zone 01" at bounding box center [528, 148] width 50 height 15
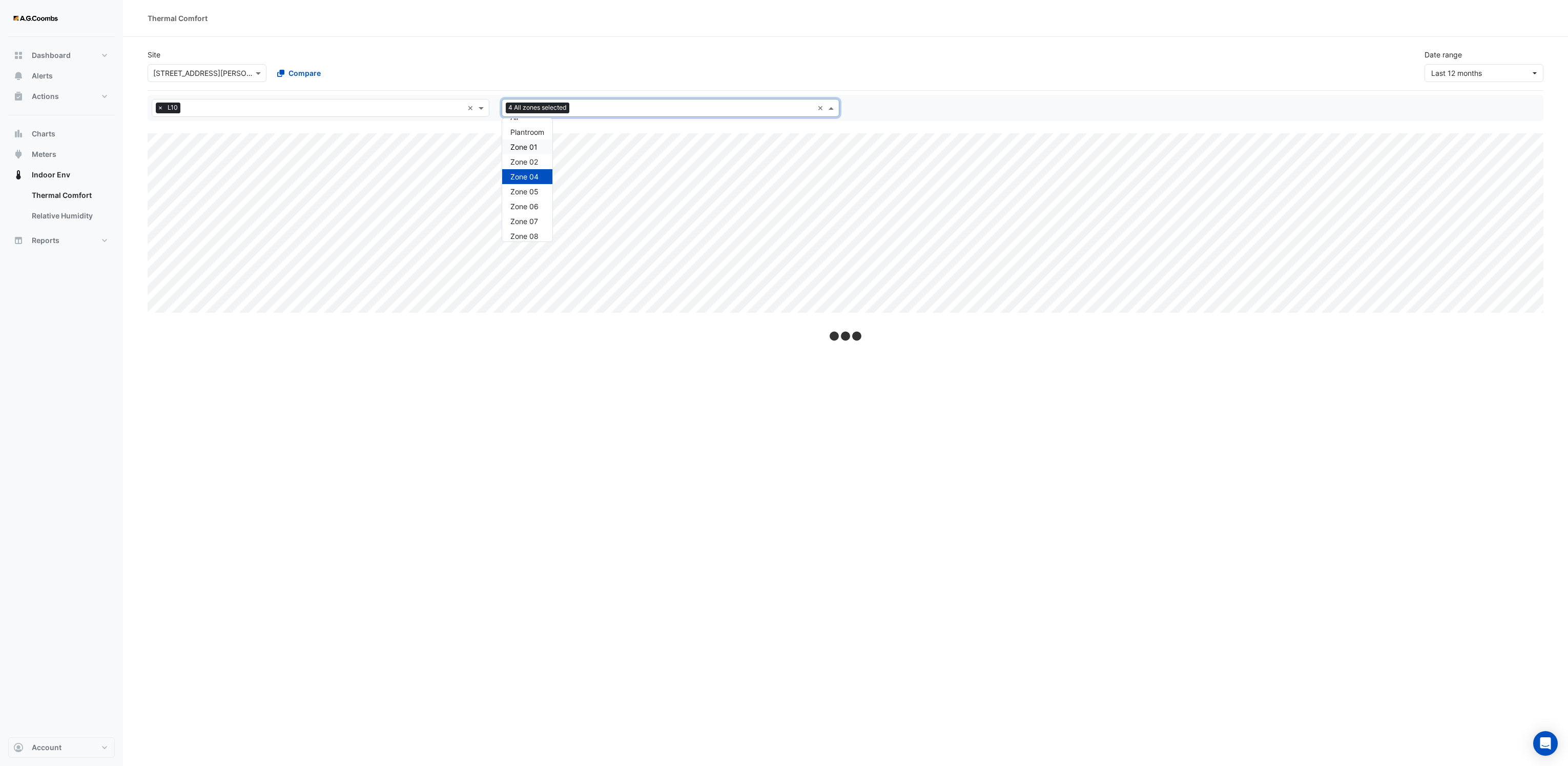
click at [687, 54] on div "Site Select a Site × 530 Collins Street Compare Date range Last 12 months" at bounding box center [845, 61] width 1408 height 41
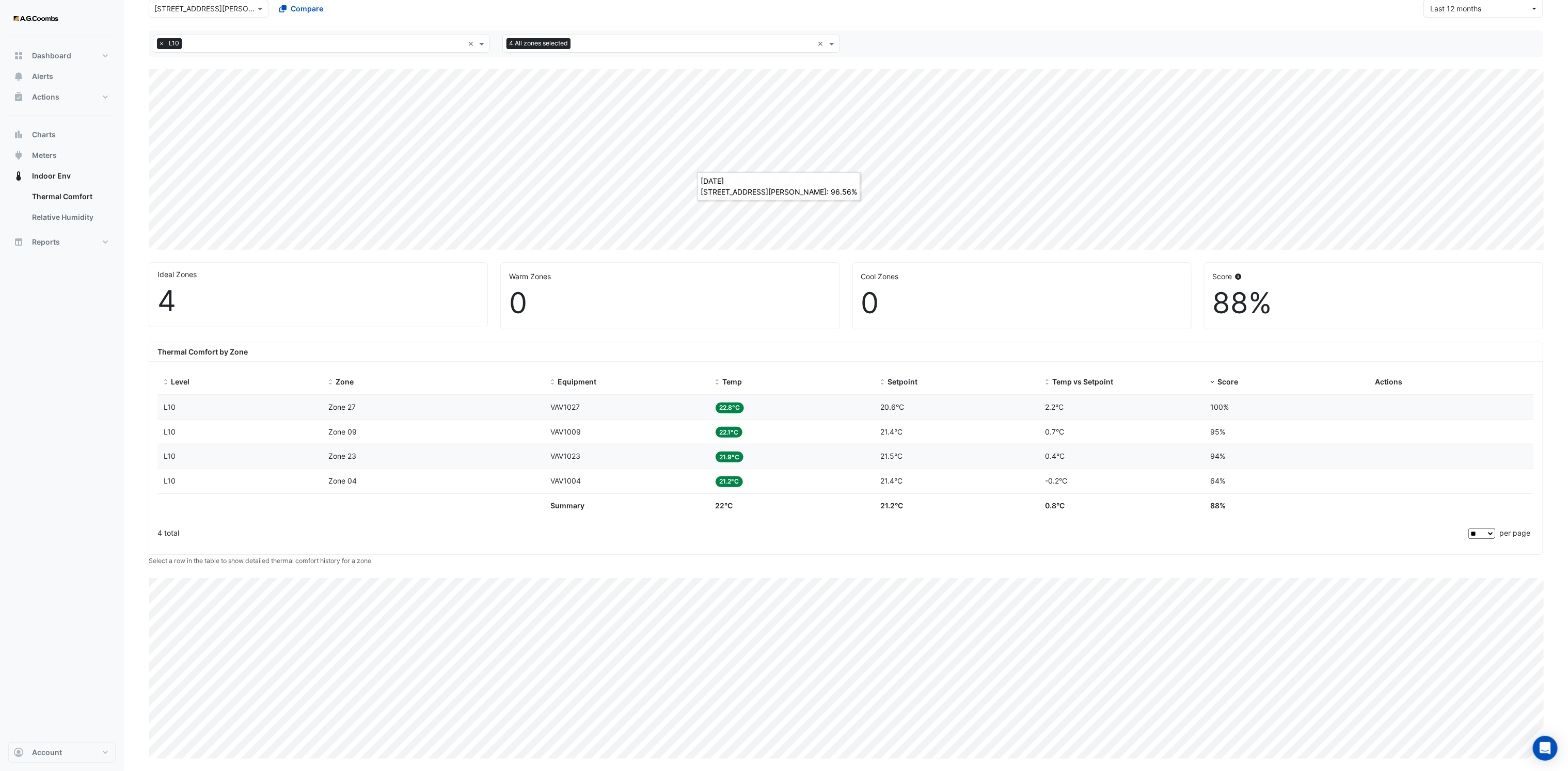
scroll to position [70, 0]
click at [830, 42] on span at bounding box center [833, 44] width 13 height 11
click at [538, 163] on span "Zone 40" at bounding box center [525, 167] width 28 height 9
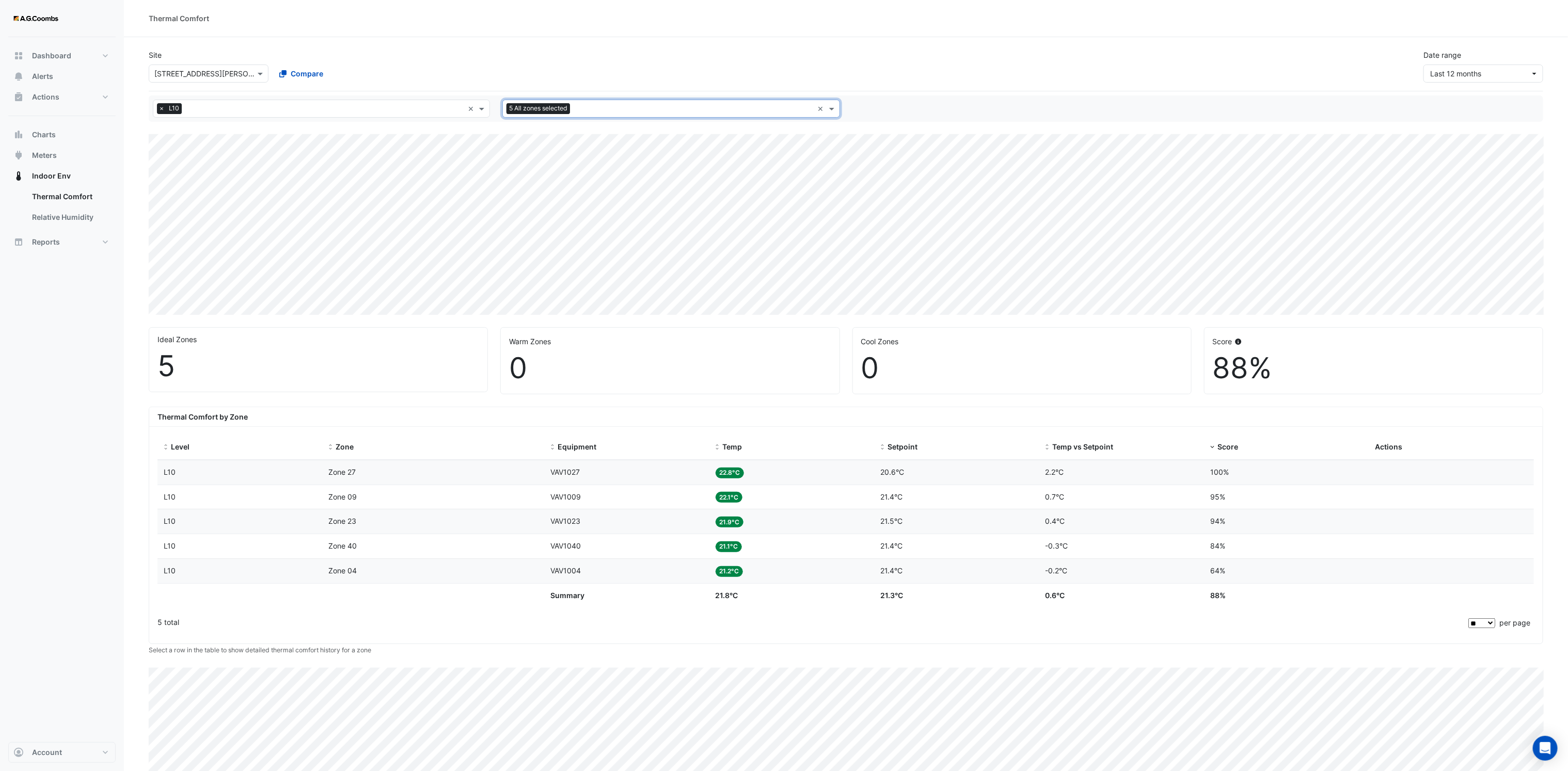
click at [603, 110] on input "text" at bounding box center [694, 110] width 239 height 11
click at [540, 151] on span "Zone 04" at bounding box center [525, 148] width 28 height 9
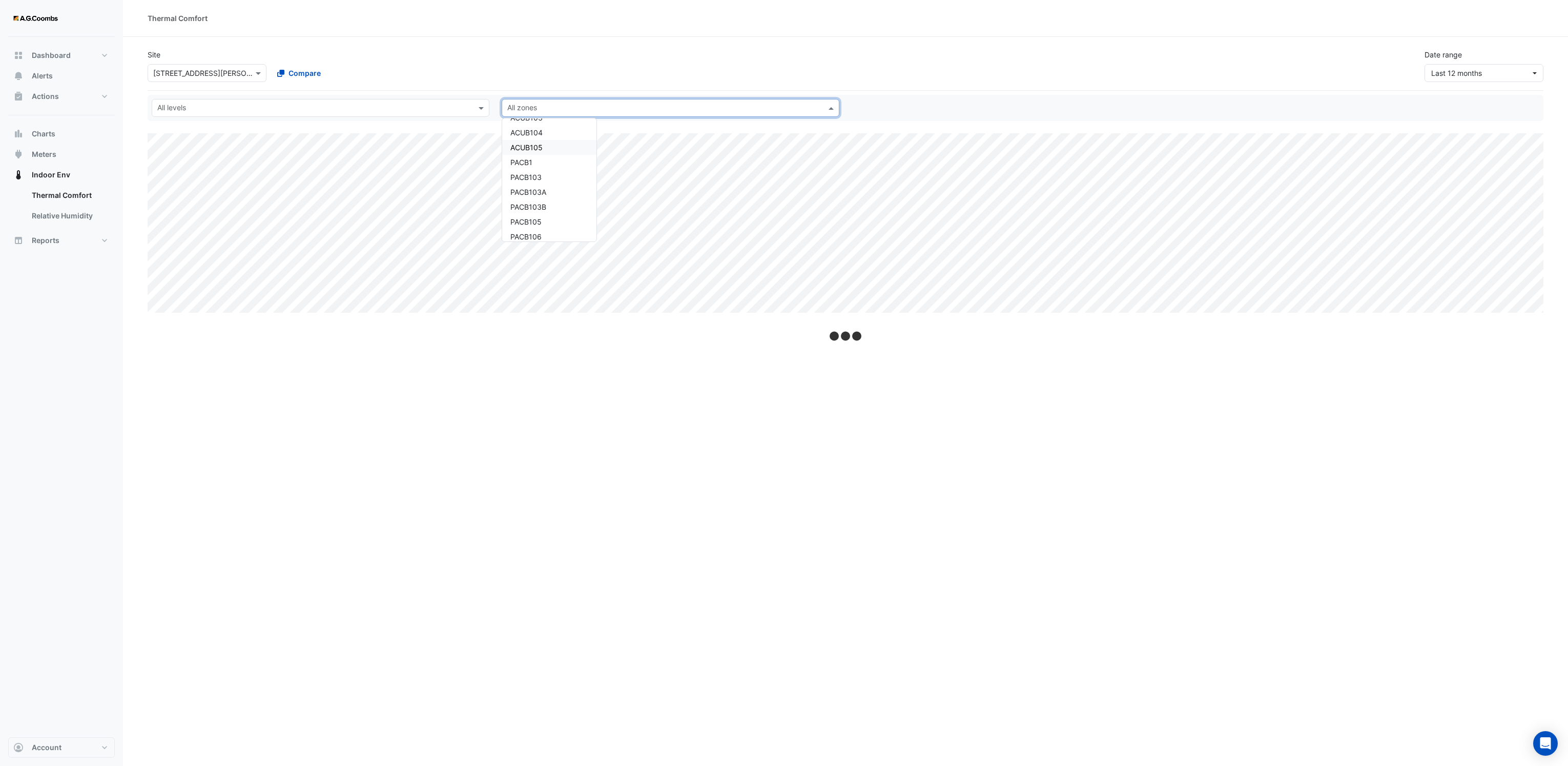
click at [251, 121] on div "All levels All zones All Plantroom ACUB103 ACUB104 ACUB105 PACB1 PACB103 PACB10…" at bounding box center [845, 108] width 1396 height 26
click at [248, 118] on div "All levels All zones" at bounding box center [845, 108] width 1396 height 26
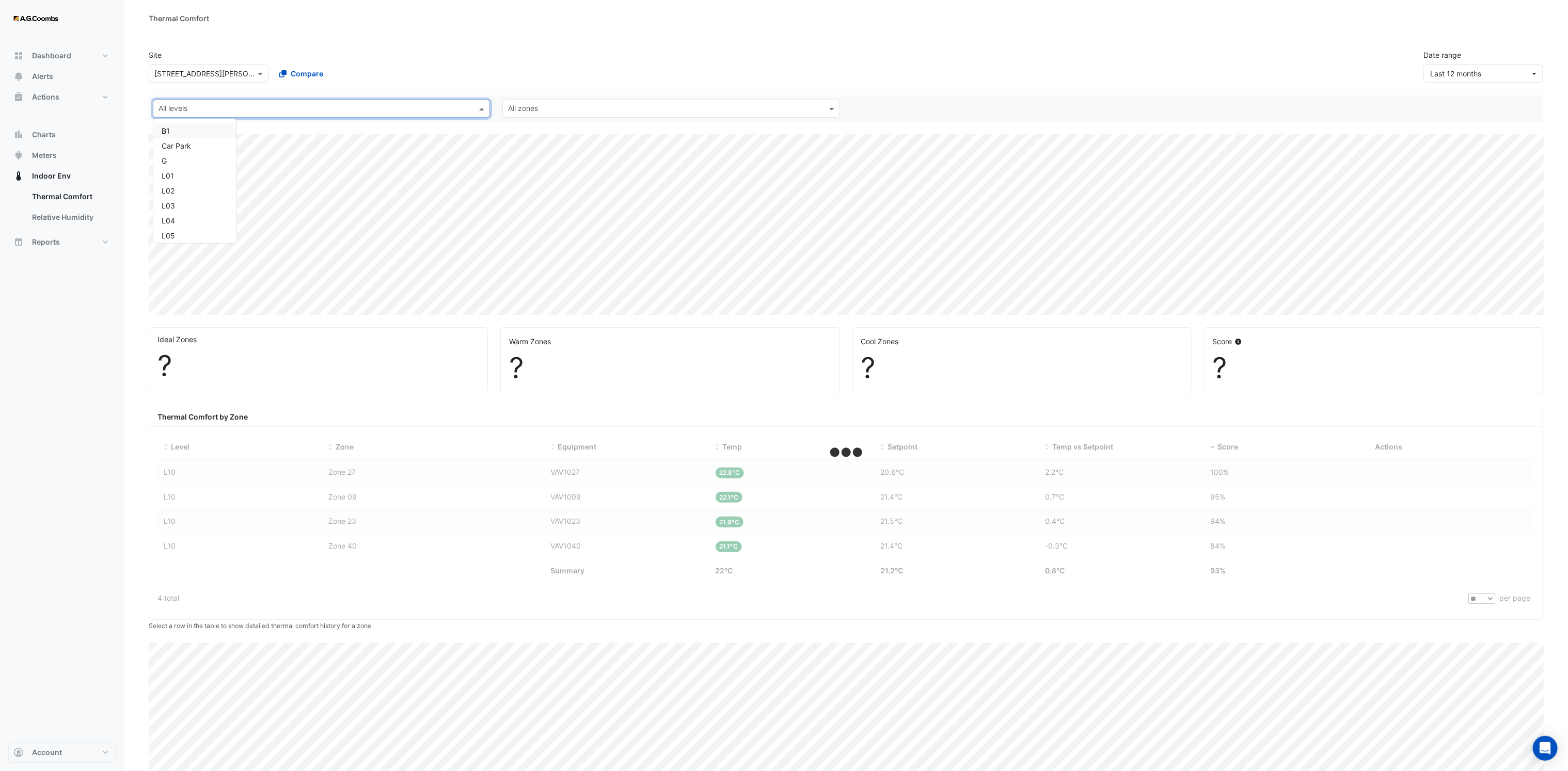
click at [254, 113] on input "text" at bounding box center [315, 110] width 314 height 11
click at [174, 227] on div "L04" at bounding box center [195, 221] width 83 height 15
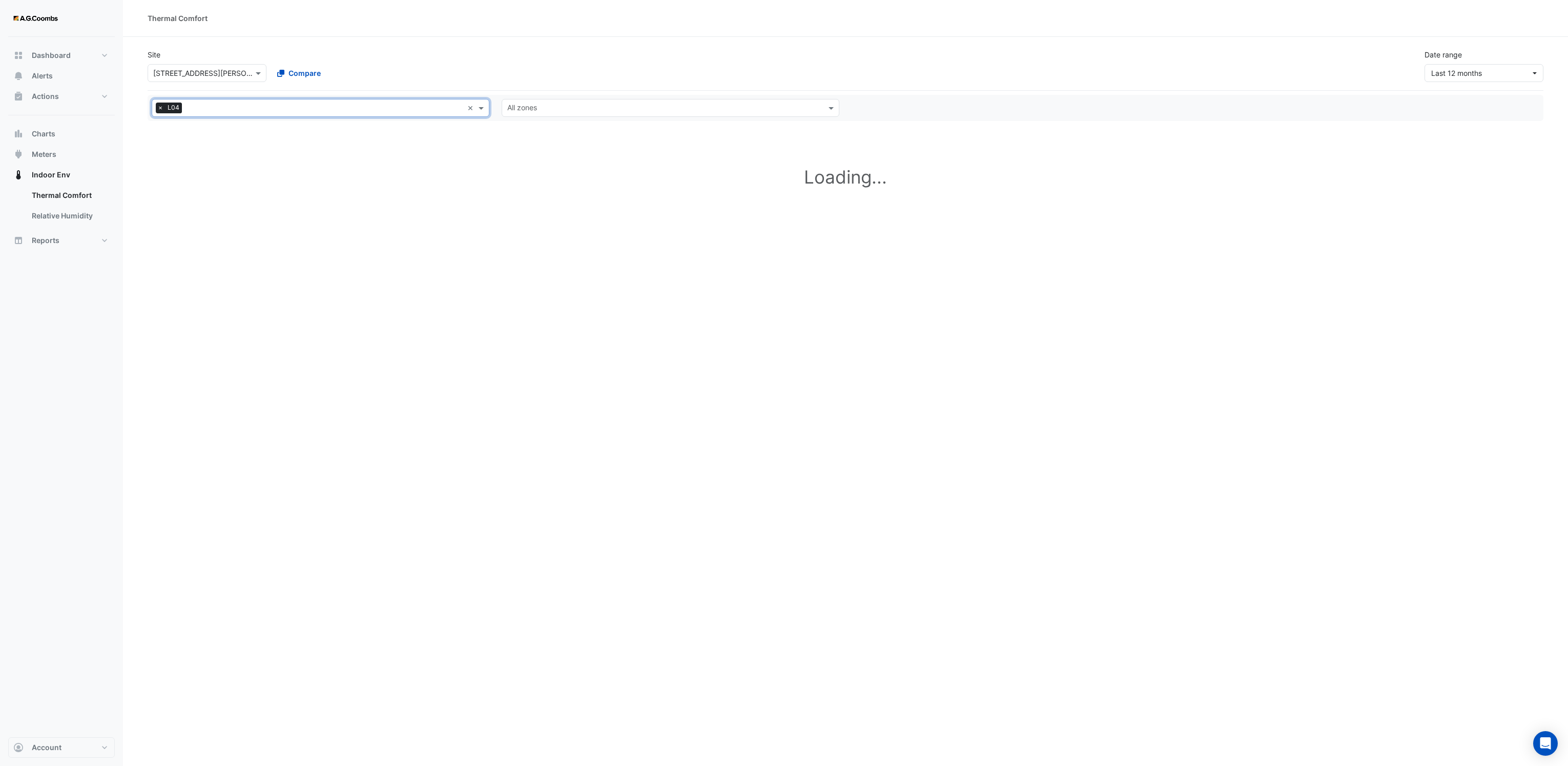
click at [579, 116] on div "All zones" at bounding box center [670, 107] width 338 height 18
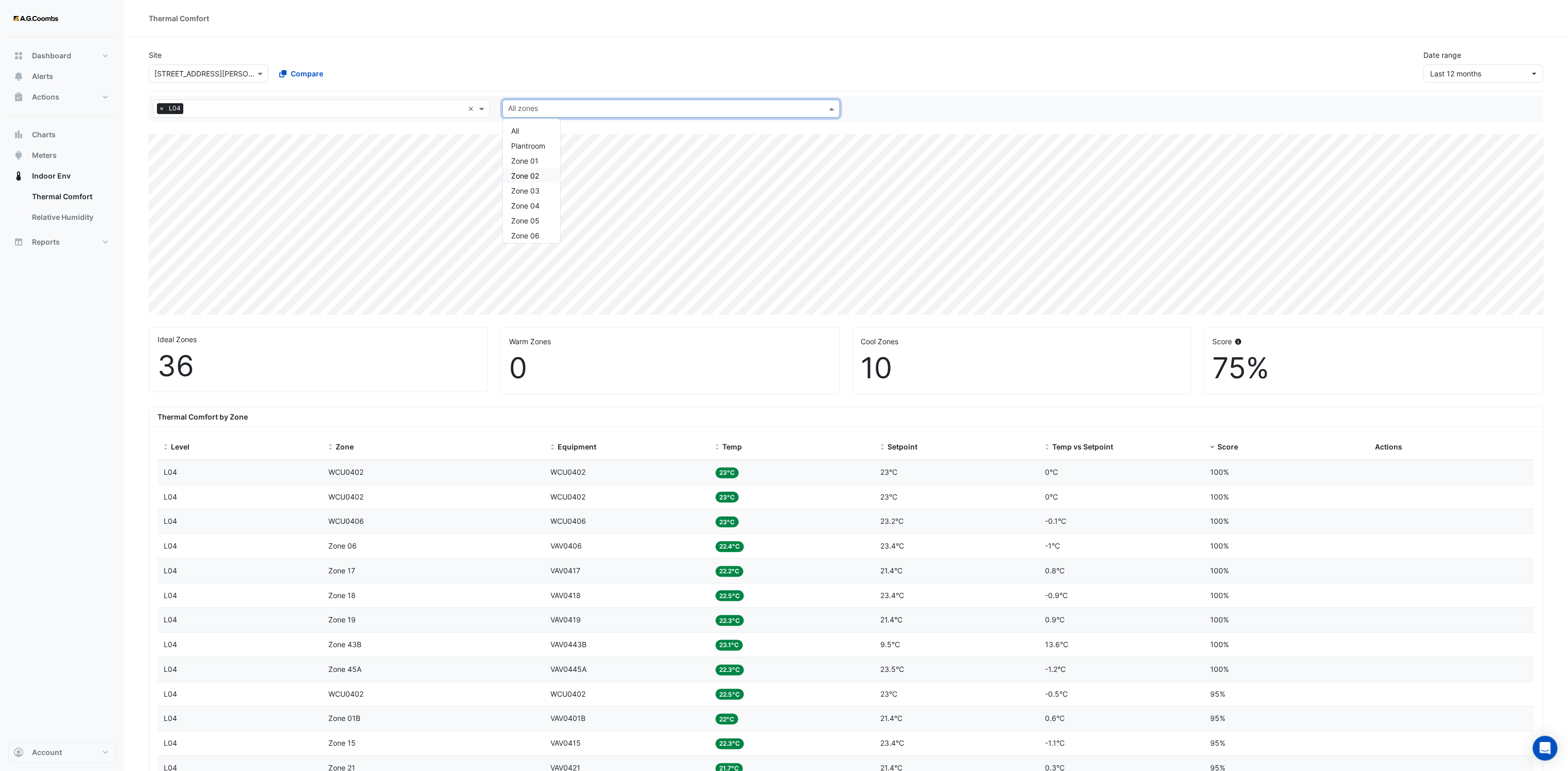
click at [530, 170] on div "Zone 02" at bounding box center [531, 175] width 57 height 15
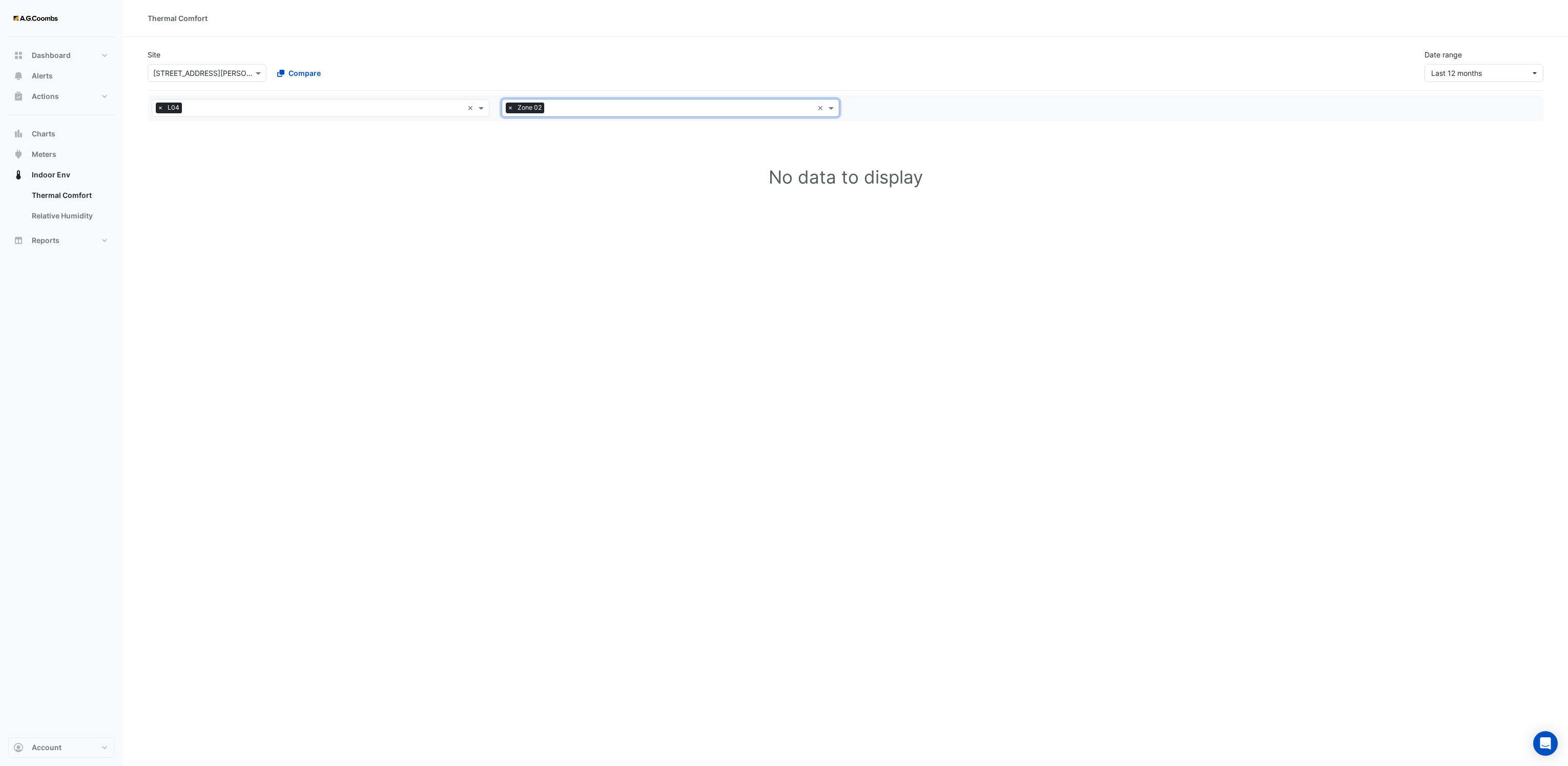
click at [568, 108] on input "text" at bounding box center [681, 109] width 265 height 11
click at [828, 109] on span at bounding box center [832, 108] width 13 height 11
select select "**"
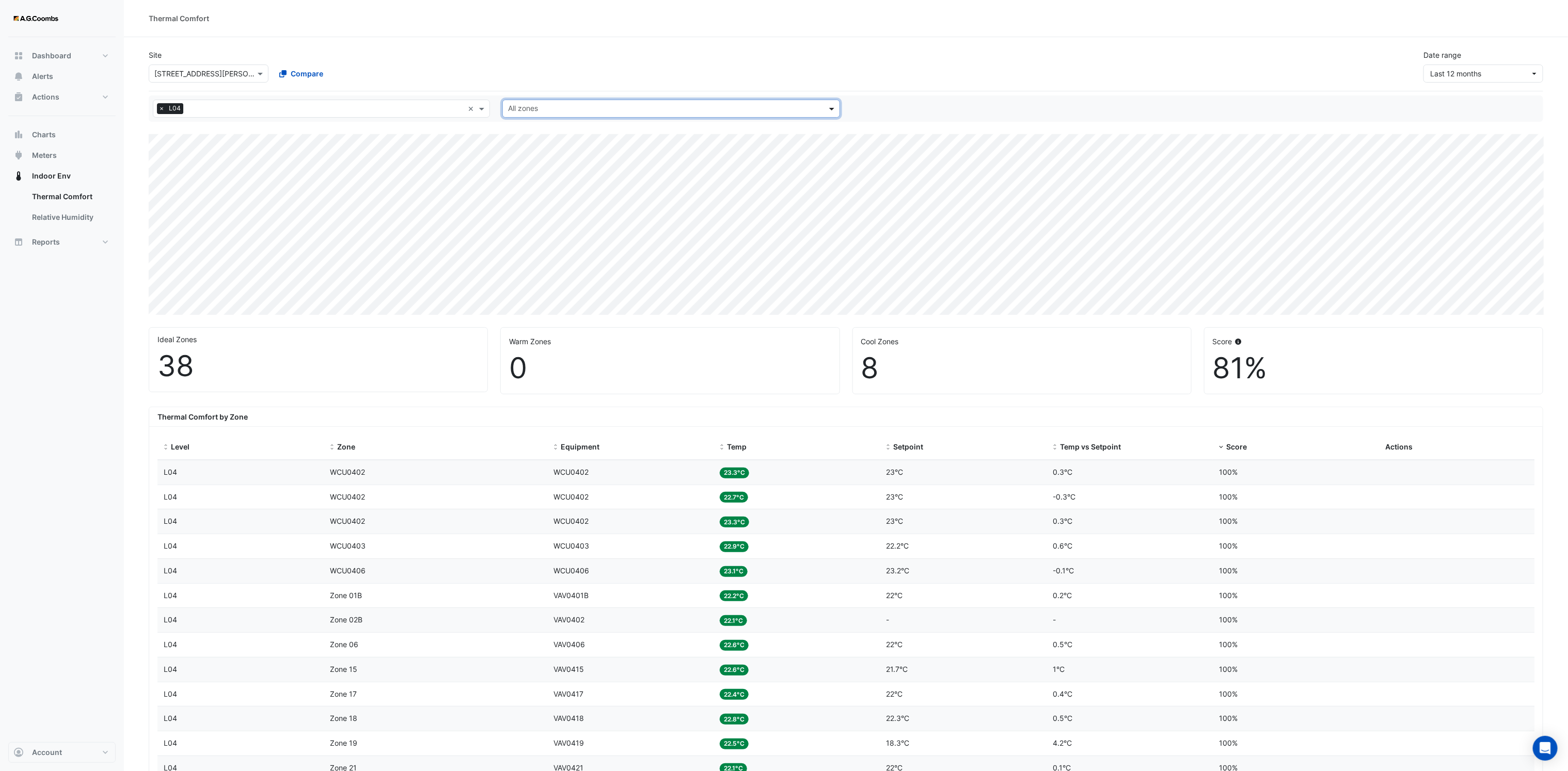
click at [834, 110] on span at bounding box center [833, 108] width 13 height 11
click at [537, 147] on span "Zone 19" at bounding box center [524, 145] width 28 height 9
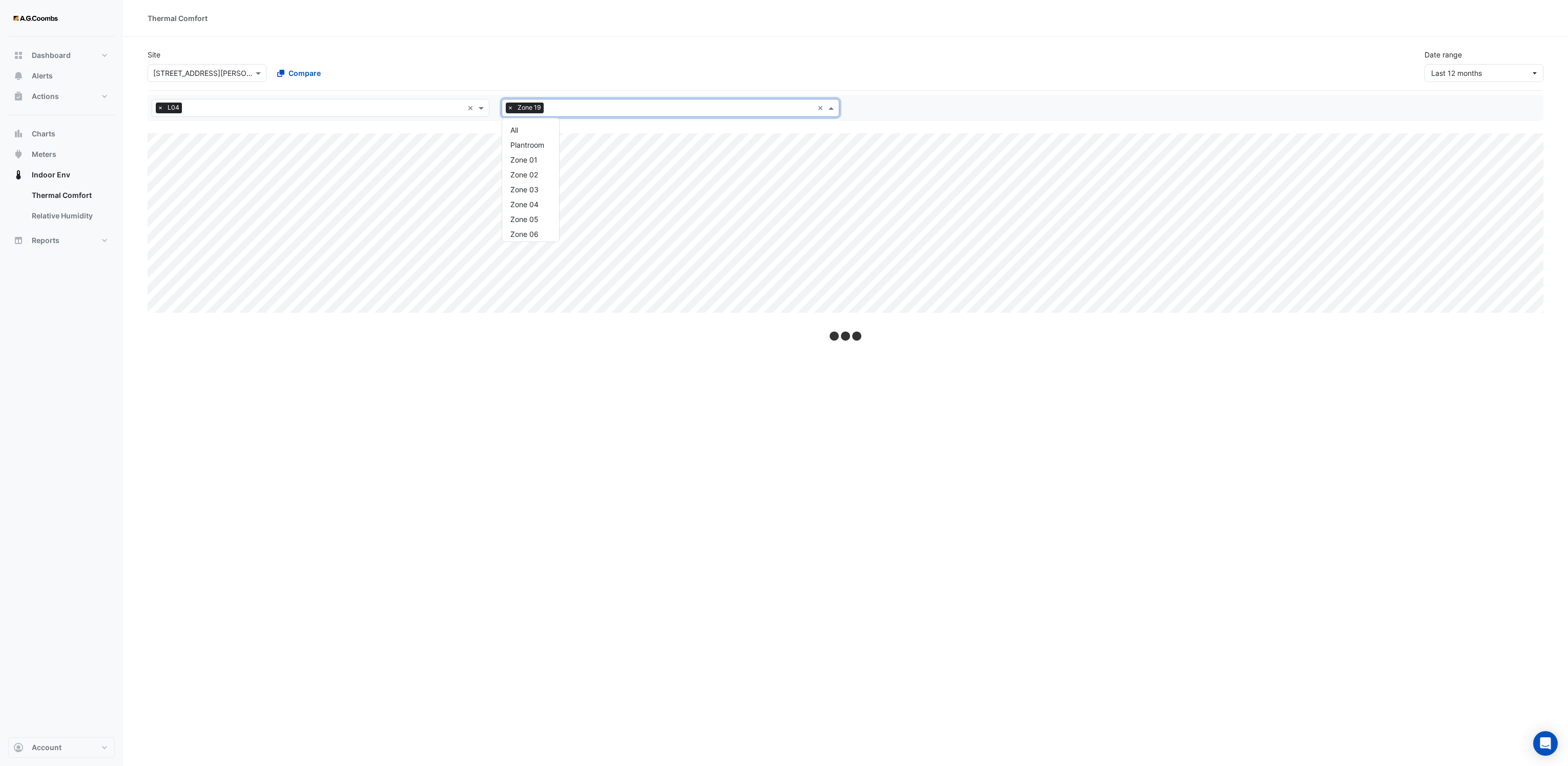
click at [578, 110] on input "text" at bounding box center [681, 109] width 265 height 11
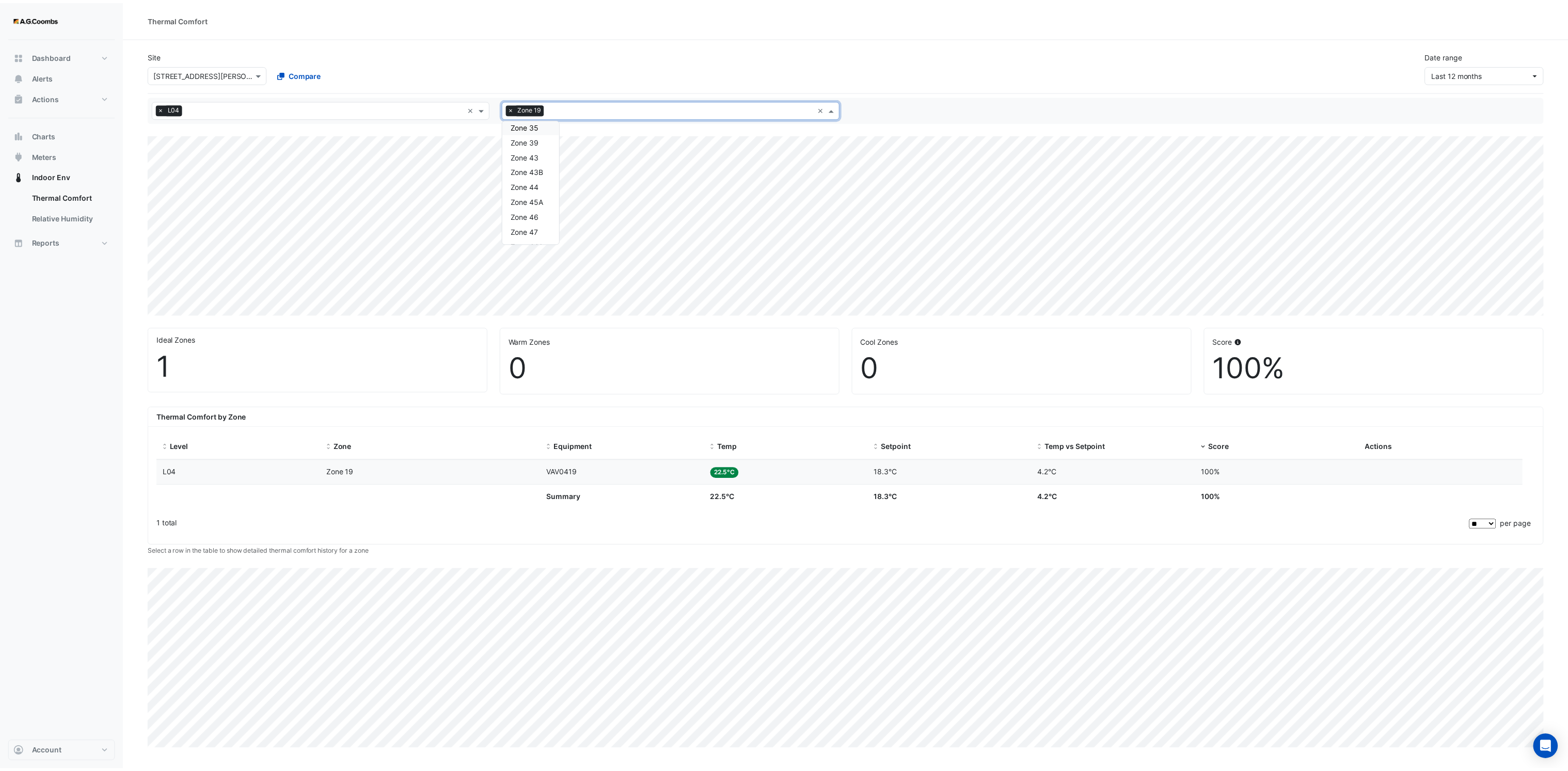
scroll to position [560, 0]
click at [539, 156] on span "Zone 43" at bounding box center [528, 155] width 28 height 9
click at [671, 110] on input "text" at bounding box center [694, 110] width 239 height 11
click at [545, 229] on div "Zone 06" at bounding box center [531, 235] width 57 height 15
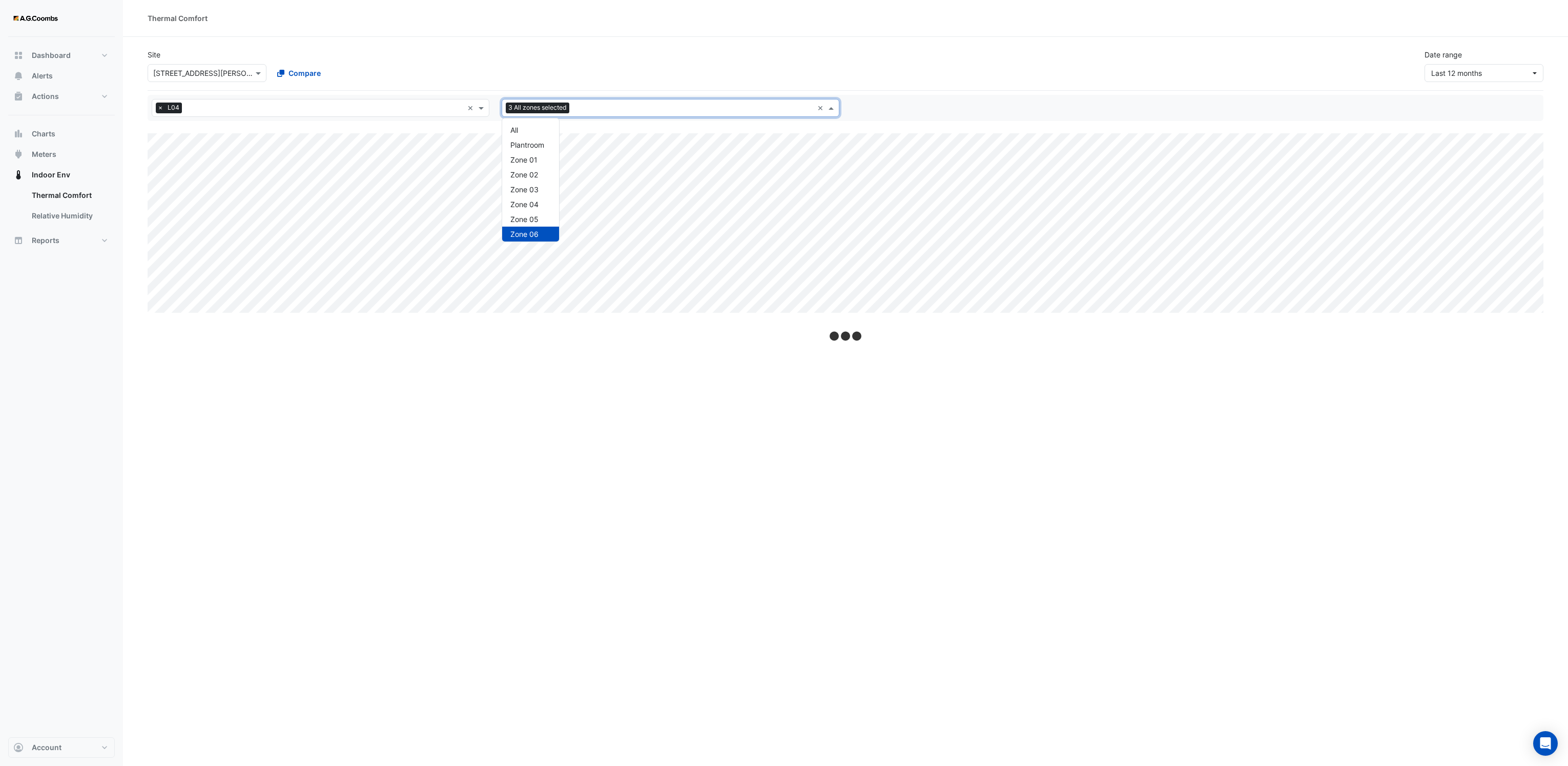
click at [600, 108] on input "text" at bounding box center [693, 109] width 240 height 11
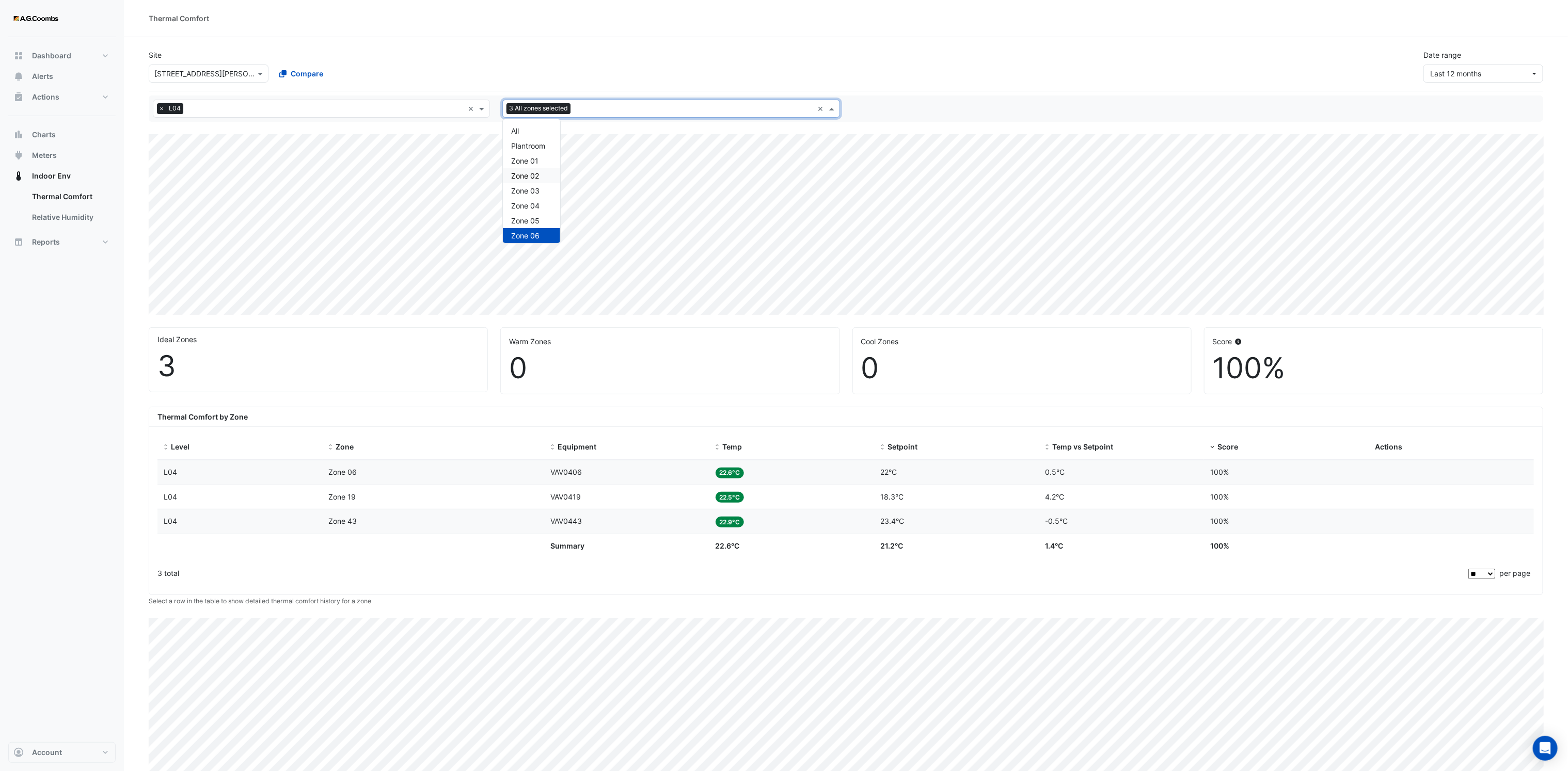
click at [538, 178] on span "Zone 02" at bounding box center [524, 175] width 28 height 9
click at [614, 113] on input "text" at bounding box center [694, 110] width 239 height 11
click at [543, 194] on div "Zone 03" at bounding box center [531, 191] width 57 height 15
click at [579, 110] on input "text" at bounding box center [694, 110] width 239 height 11
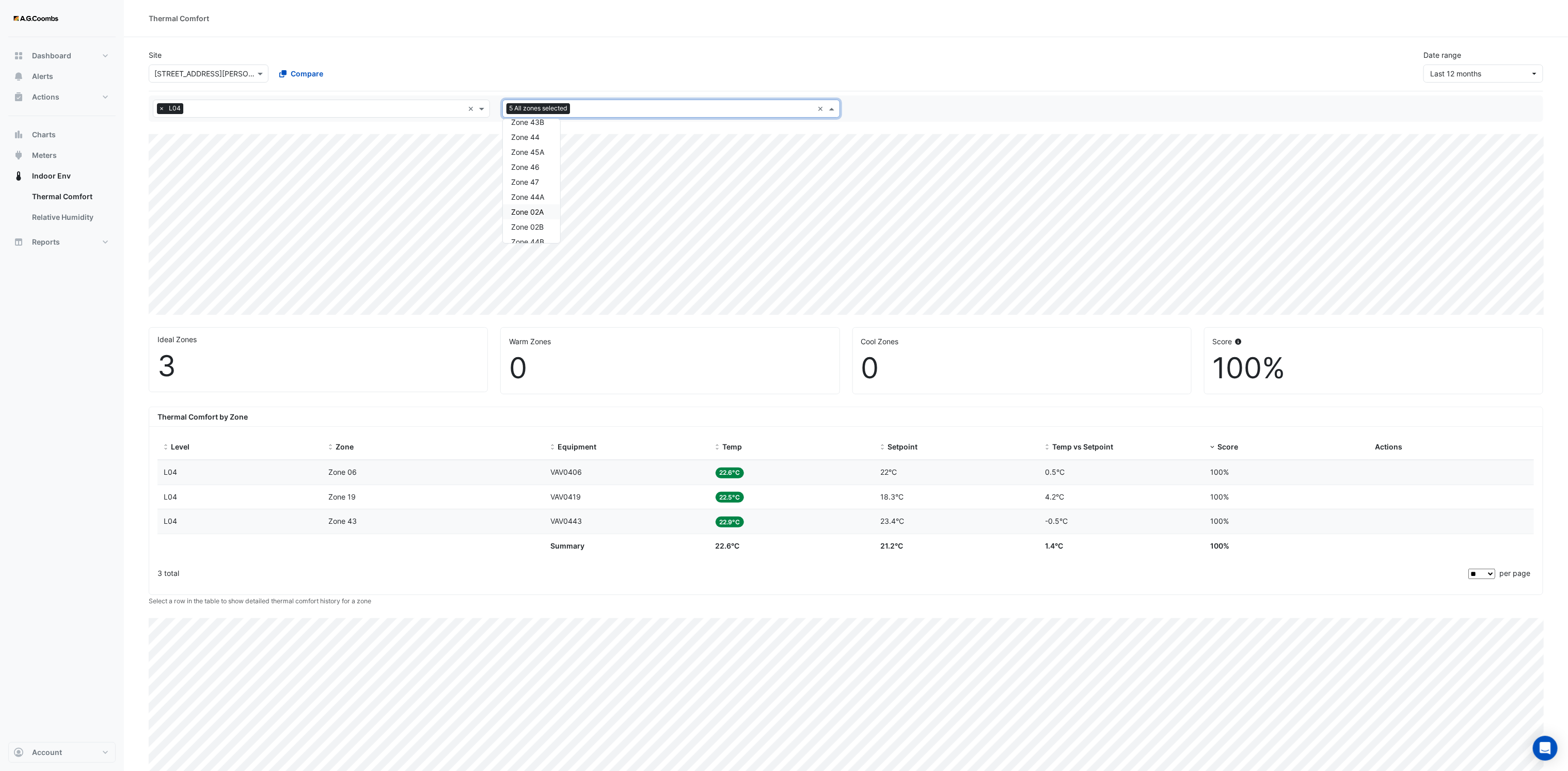
click at [538, 212] on span "Zone 02A" at bounding box center [527, 211] width 33 height 9
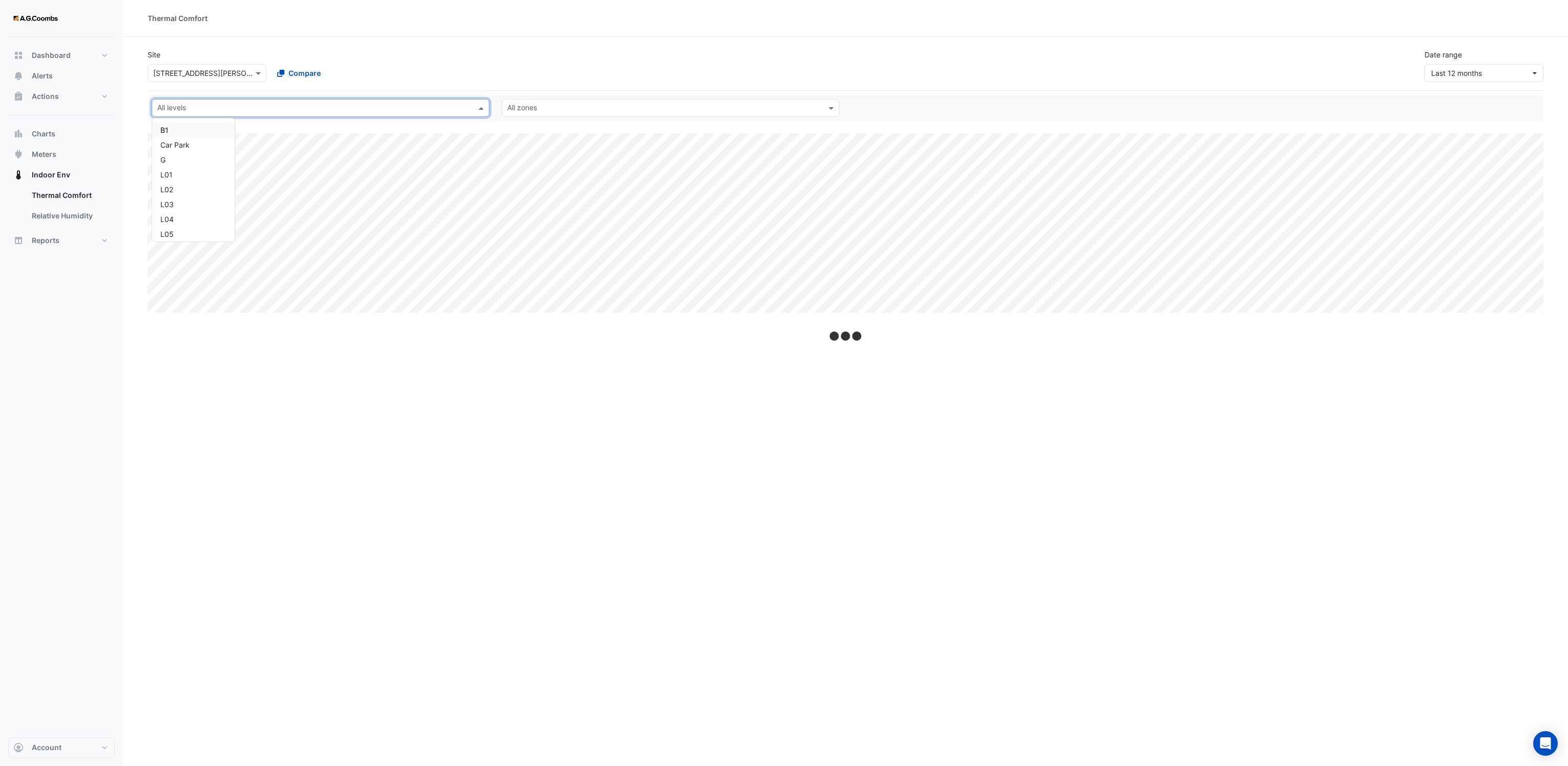
click at [477, 110] on span at bounding box center [482, 108] width 13 height 11
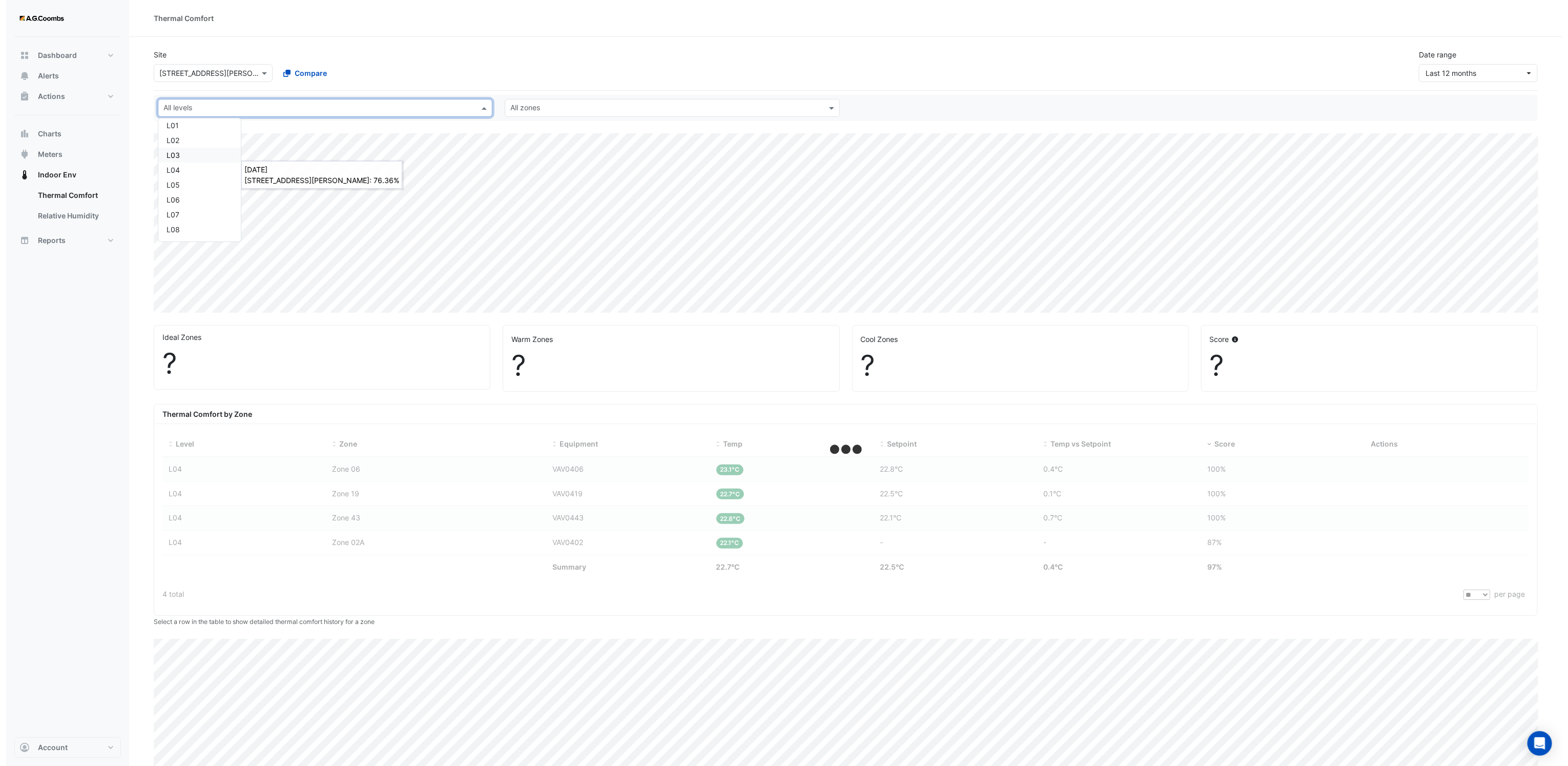
scroll to position [77, 0]
click at [170, 234] on div "L10" at bounding box center [193, 231] width 66 height 11
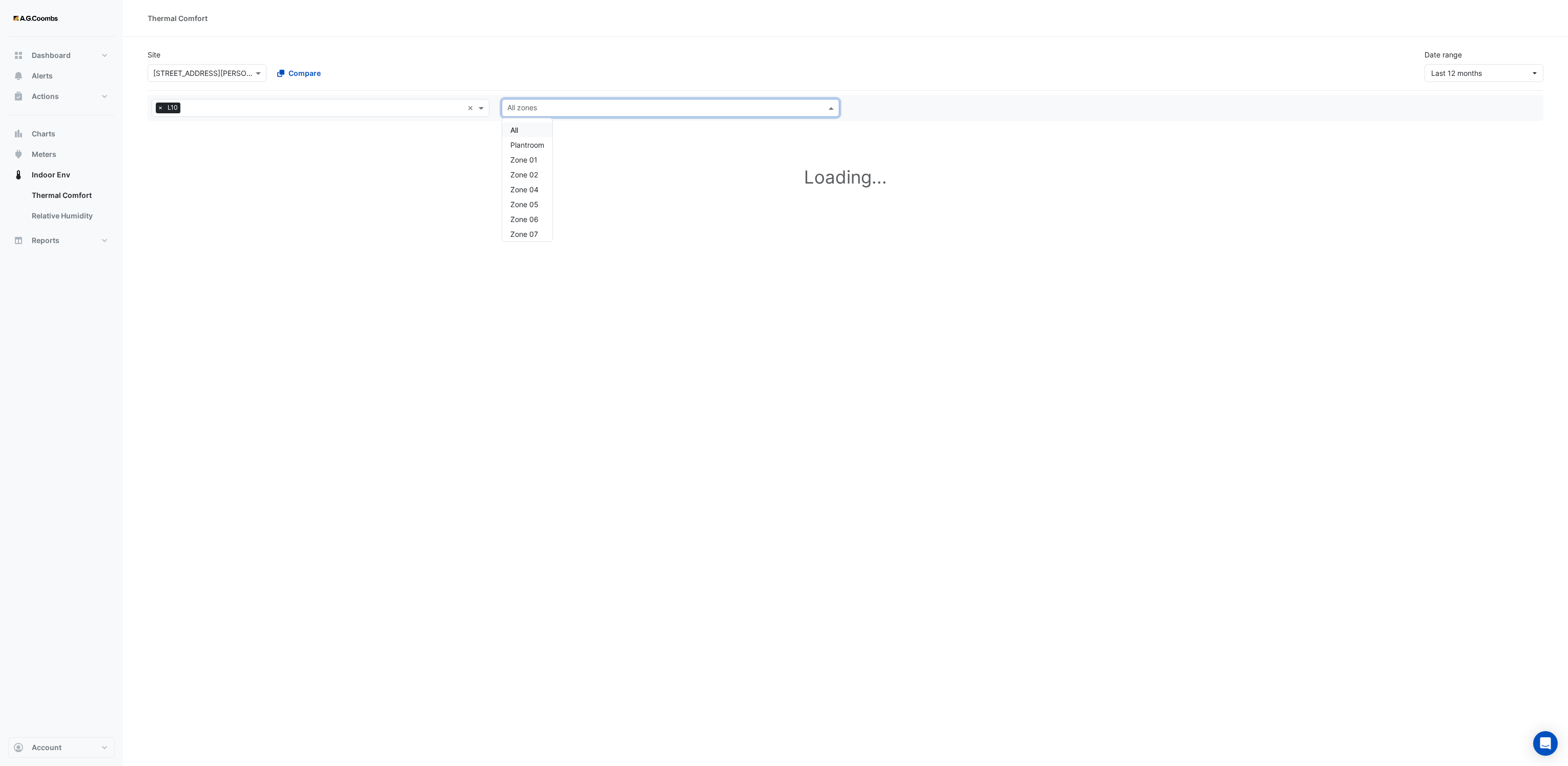
click at [581, 109] on input "text" at bounding box center [664, 109] width 315 height 11
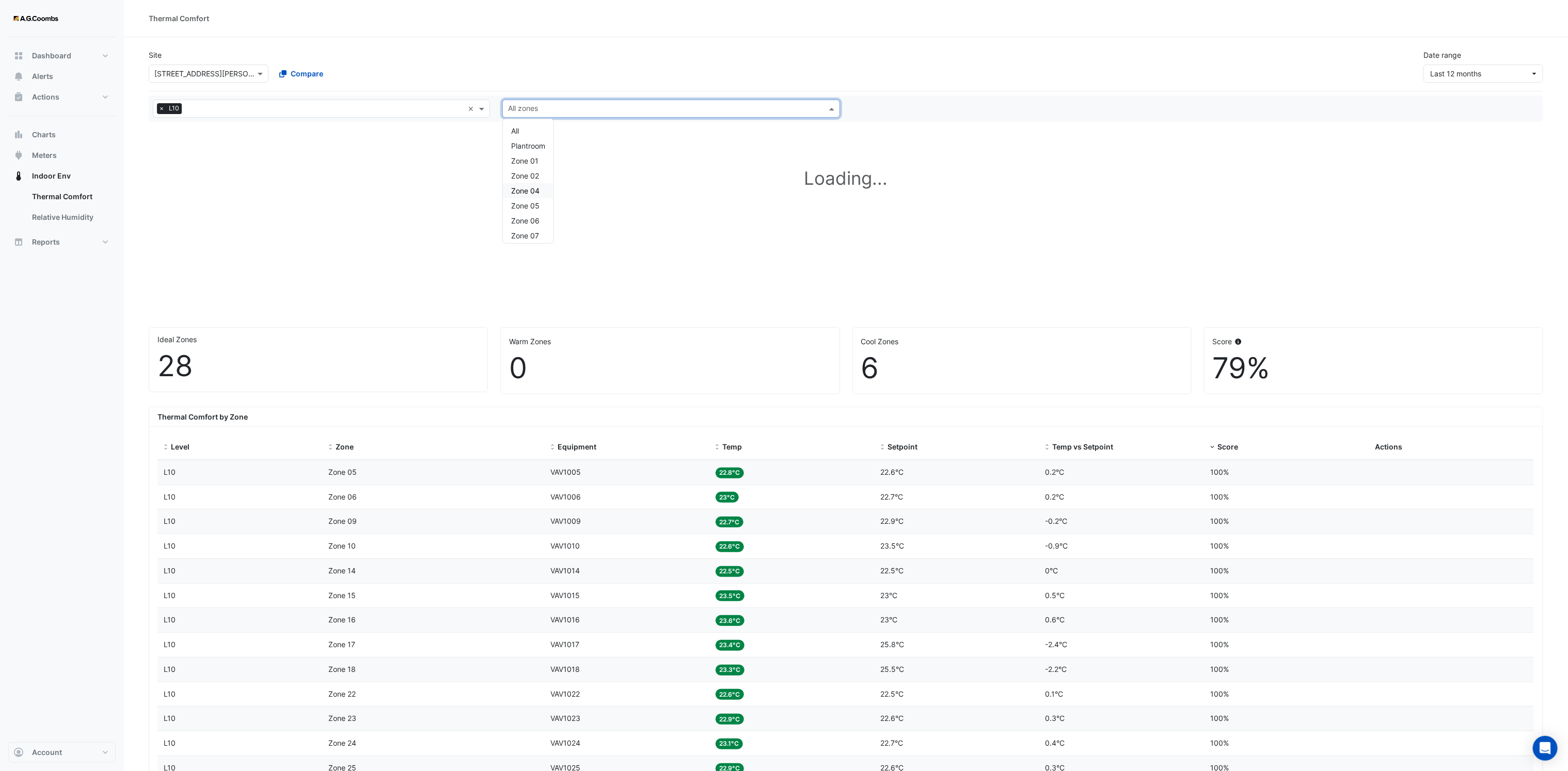
click at [540, 191] on div "Zone 04" at bounding box center [528, 191] width 50 height 15
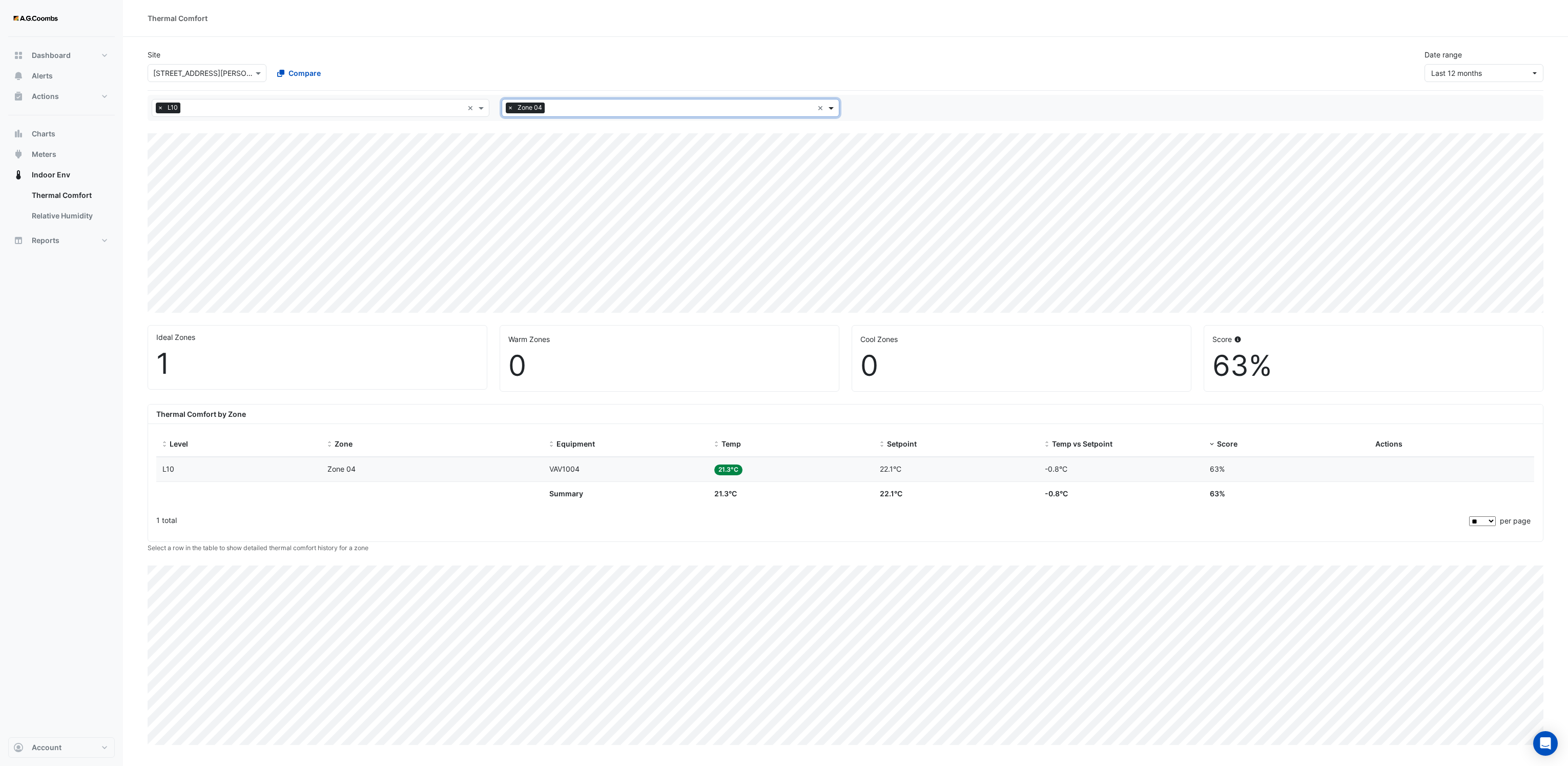
click at [828, 109] on span at bounding box center [832, 108] width 13 height 11
click at [536, 199] on span "Zone 40" at bounding box center [524, 202] width 28 height 9
click at [833, 106] on span at bounding box center [832, 108] width 13 height 11
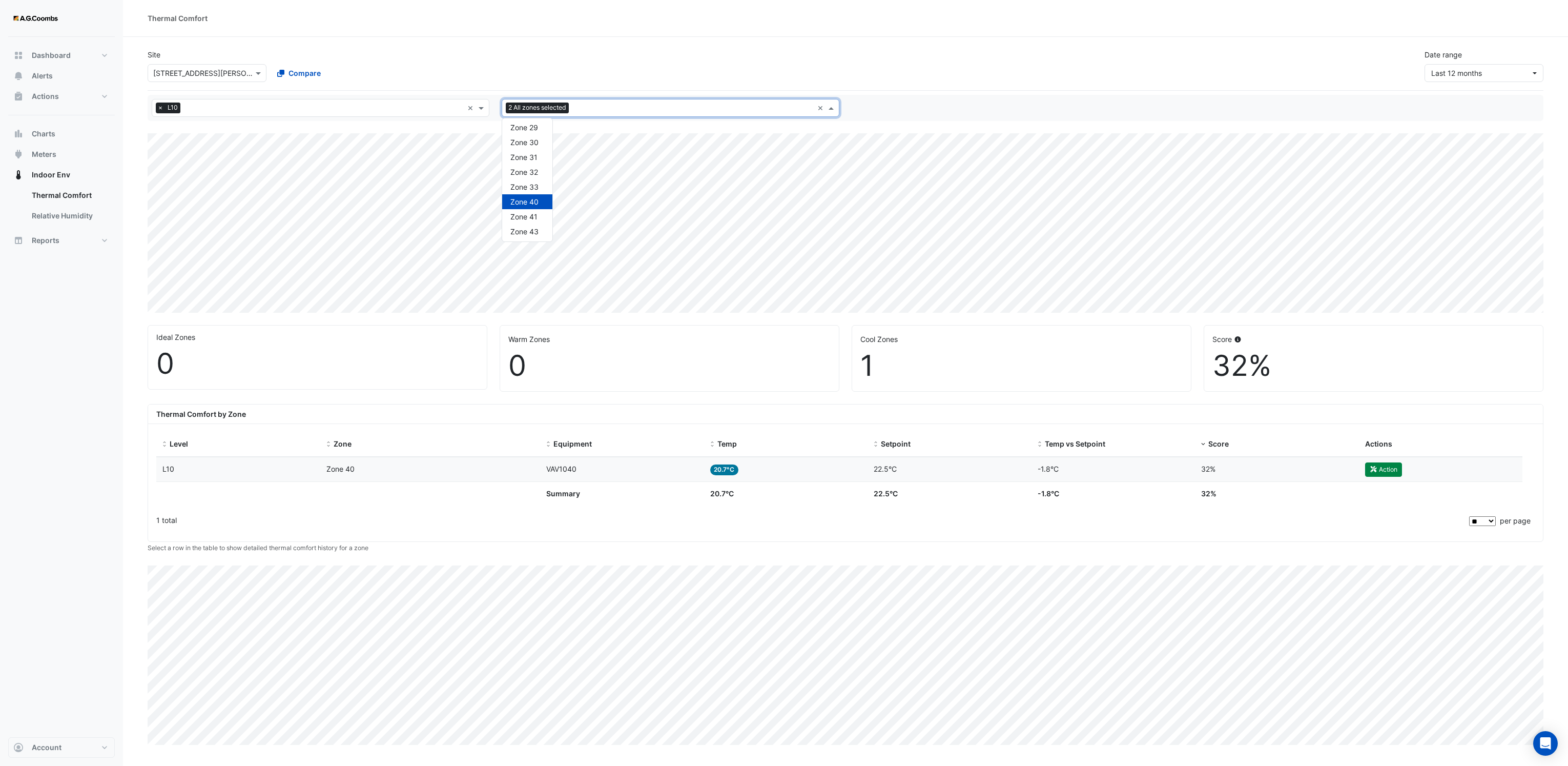
drag, startPoint x: 1235, startPoint y: 5, endPoint x: 1099, endPoint y: -18, distance: 137.9
click at [535, 236] on div "Zone 43" at bounding box center [527, 231] width 50 height 15
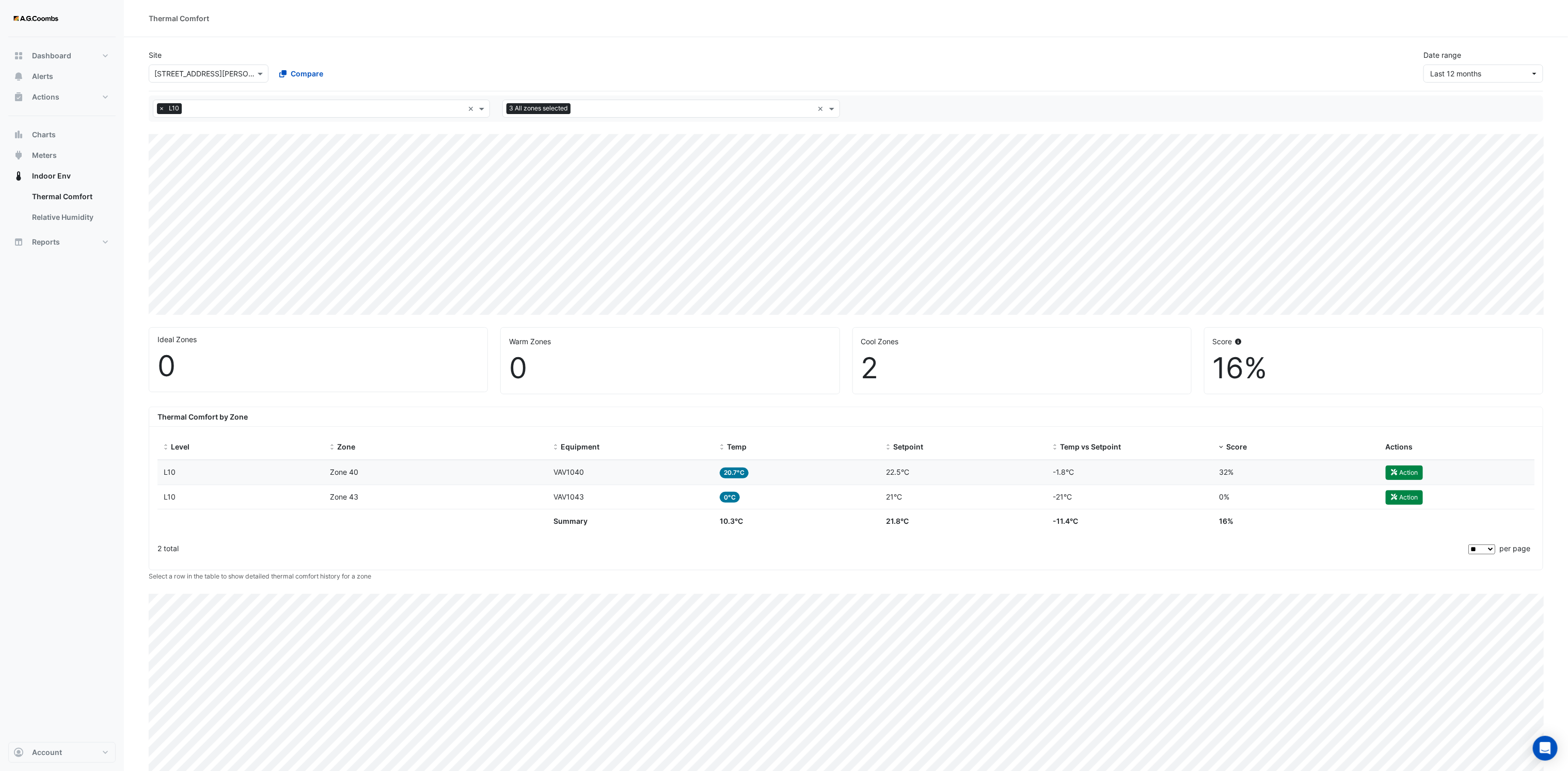
click at [677, 104] on input "text" at bounding box center [694, 110] width 239 height 11
click at [544, 231] on div "Zone 43" at bounding box center [528, 233] width 50 height 15
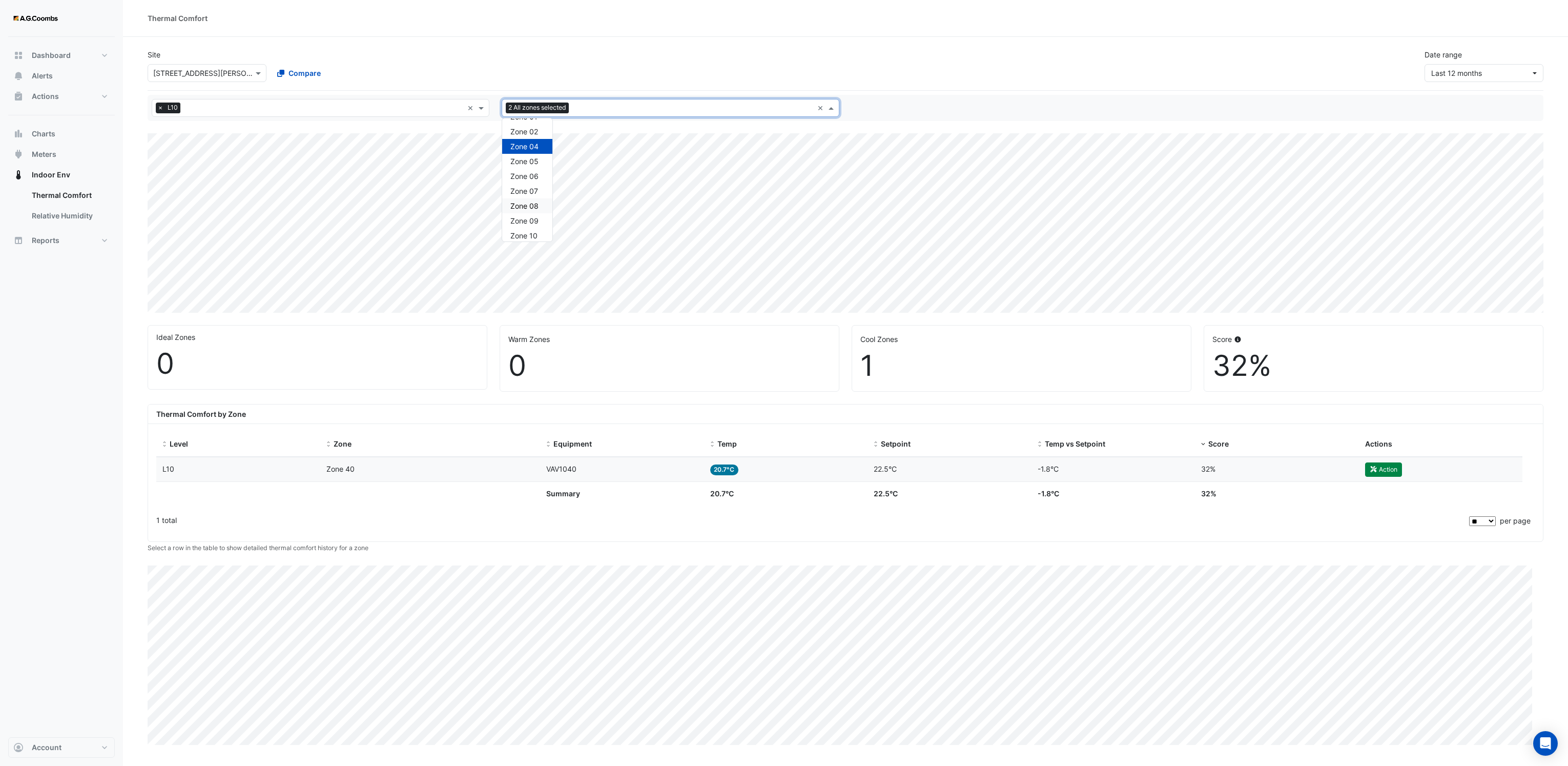
scroll to position [34, 0]
click at [530, 135] on div "Zone 02" at bounding box center [527, 140] width 50 height 15
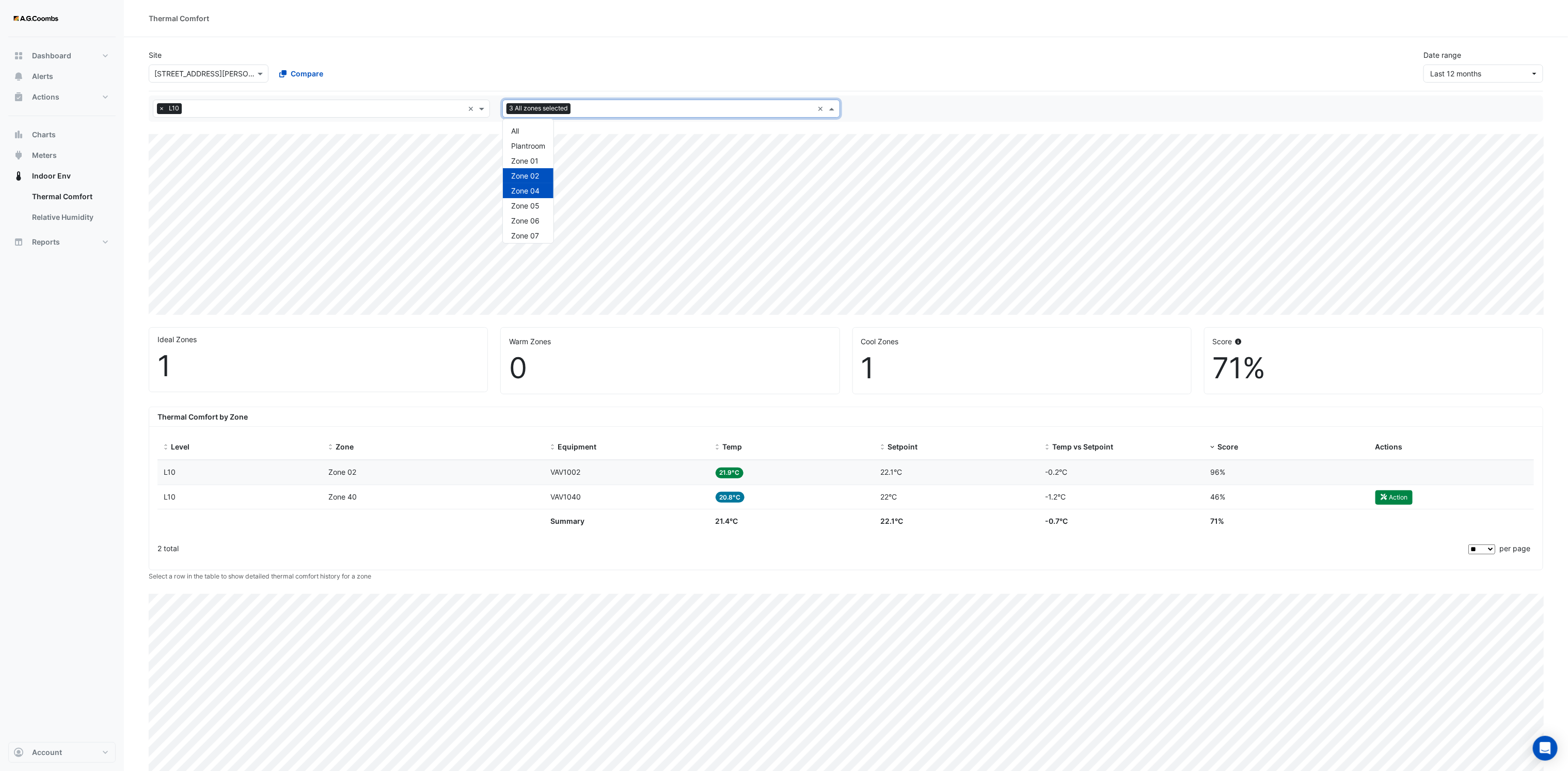
click at [837, 112] on span at bounding box center [833, 108] width 13 height 11
click at [534, 197] on div "Zone 04" at bounding box center [528, 191] width 50 height 15
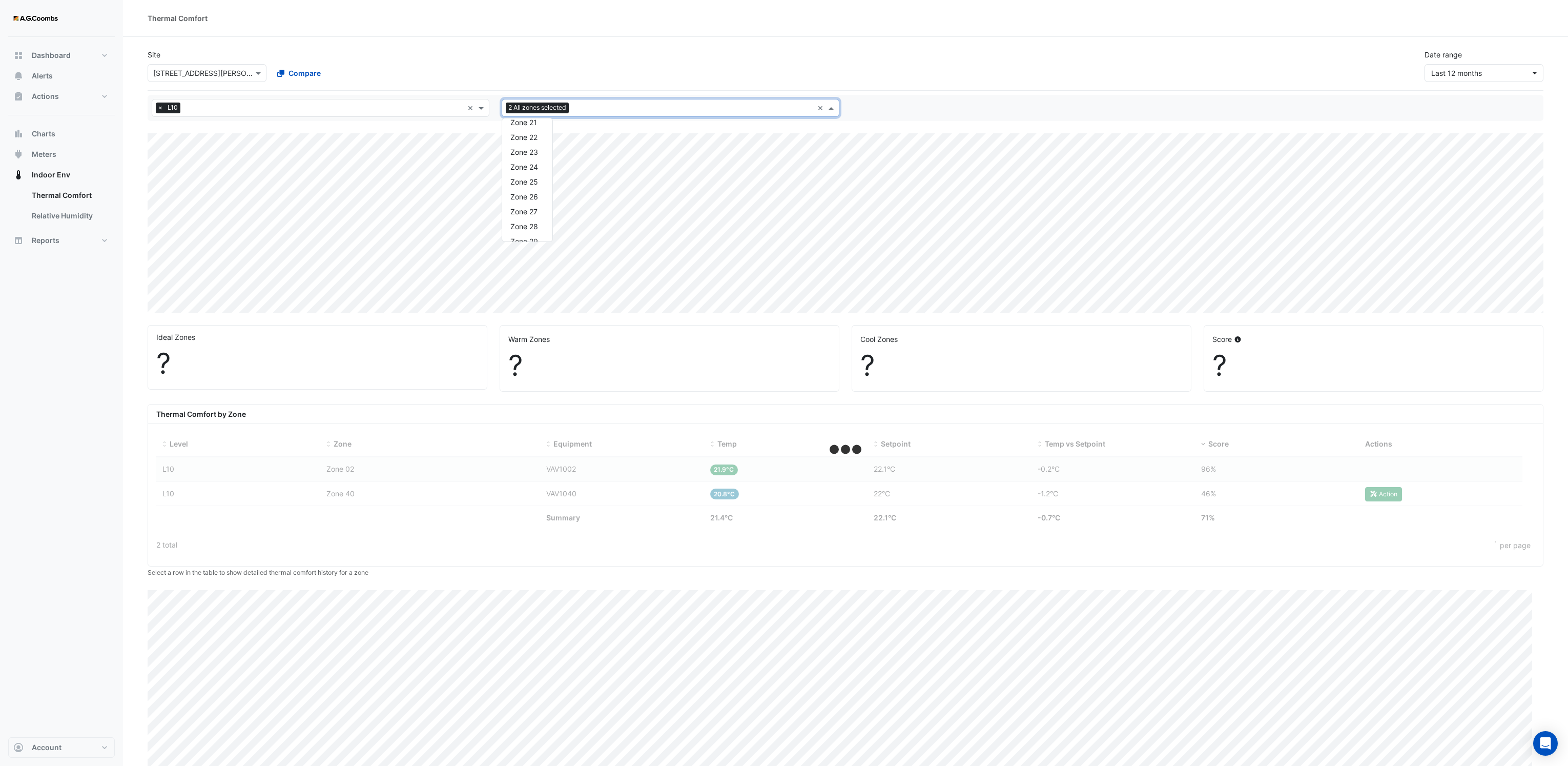
scroll to position [384, 0]
click at [527, 239] on span "Zone 40" at bounding box center [521, 236] width 28 height 9
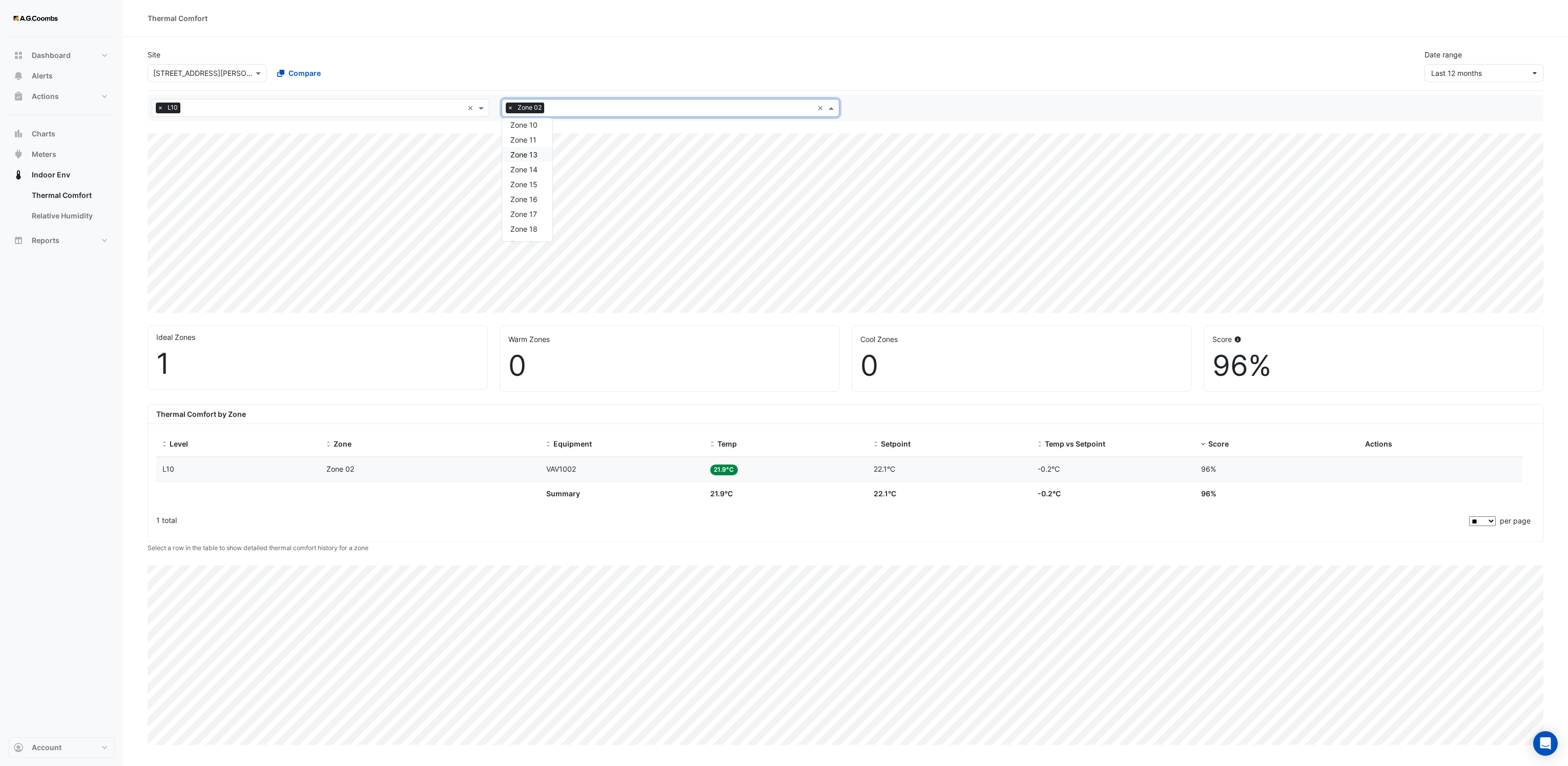
scroll to position [77, 0]
click at [539, 191] on div "Zone 09" at bounding box center [527, 187] width 50 height 15
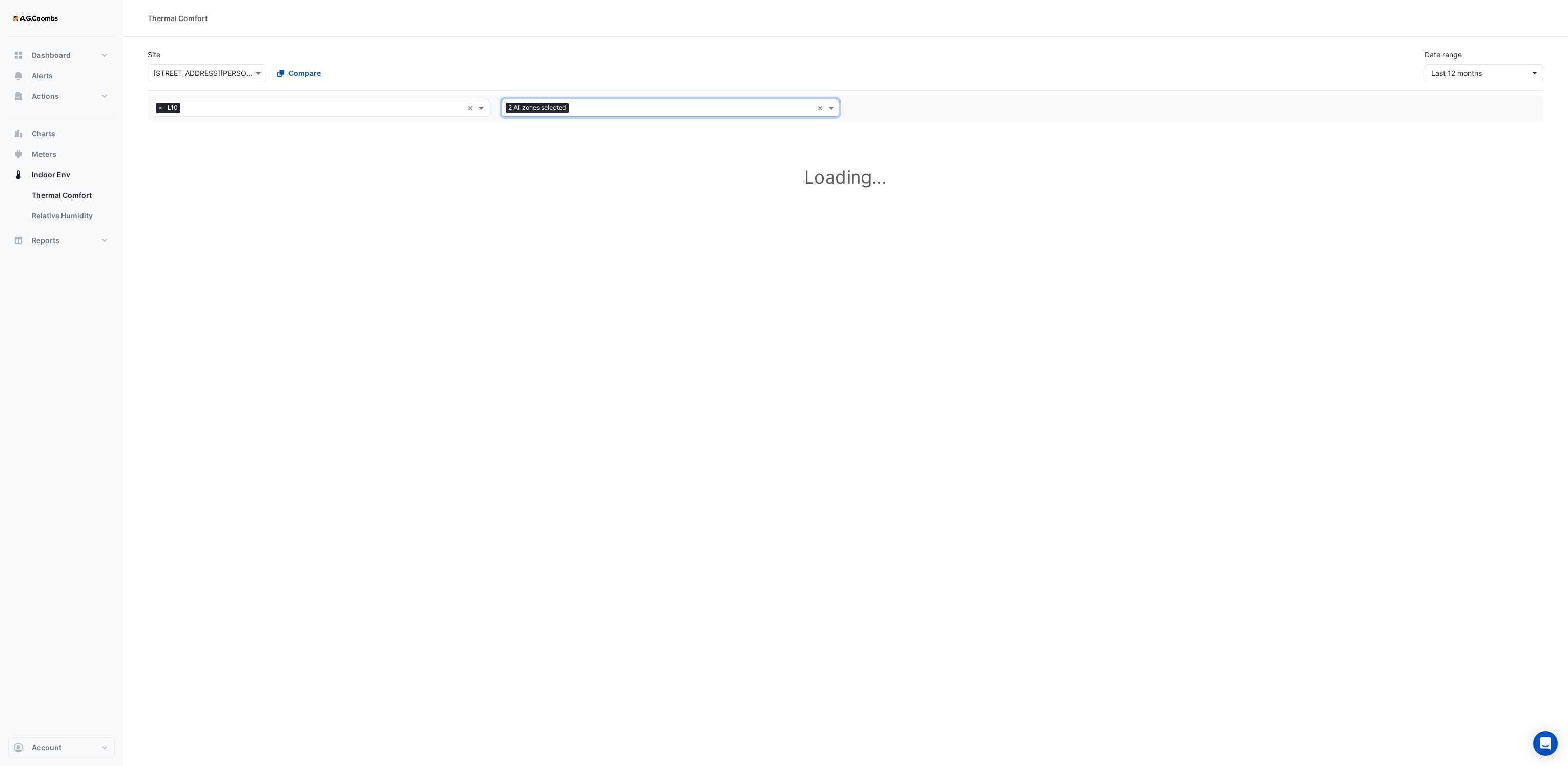
click at [601, 110] on input "text" at bounding box center [693, 109] width 240 height 11
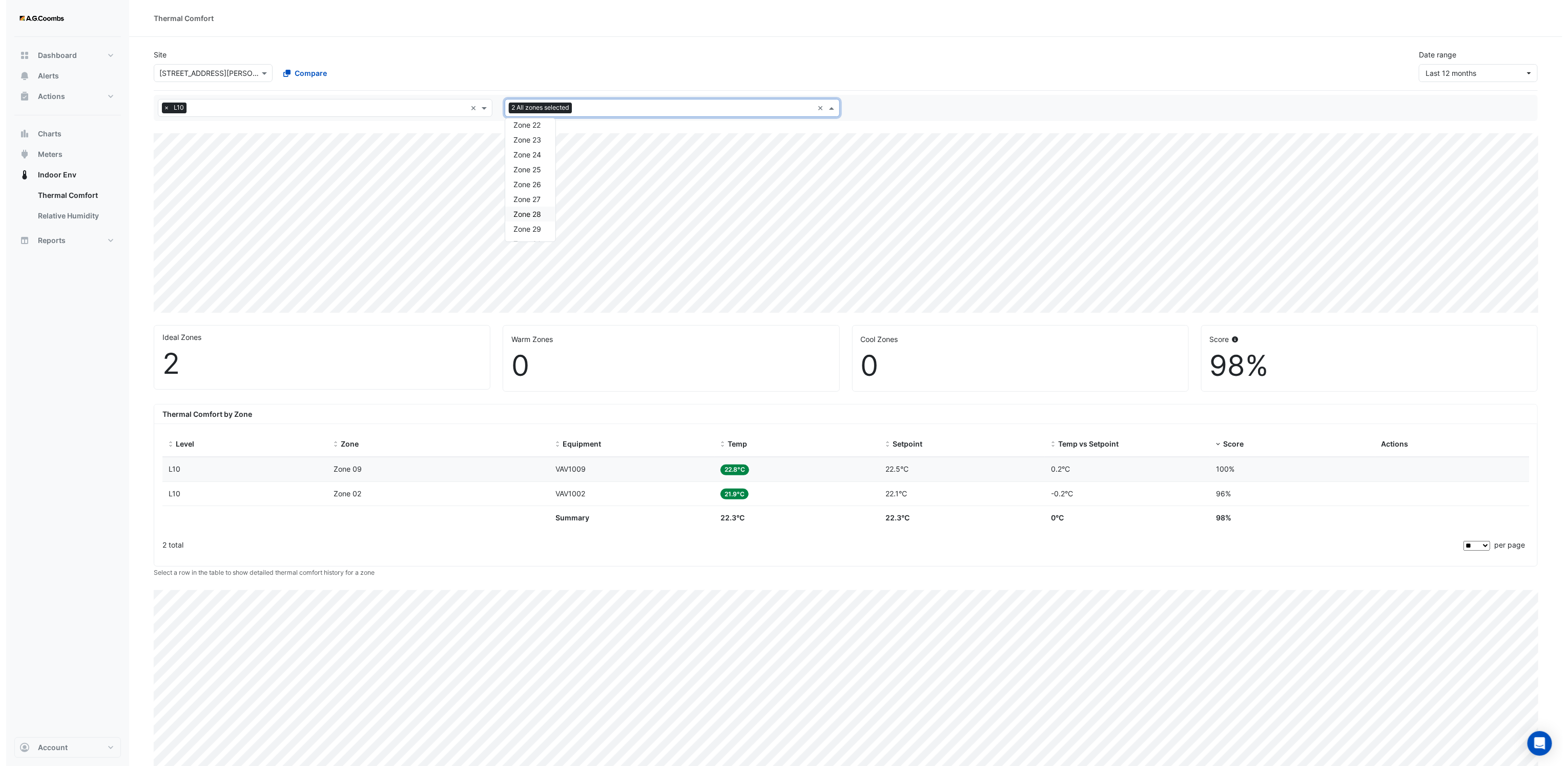
scroll to position [291, 0]
click at [530, 167] on span "Zone 23" at bounding box center [520, 166] width 27 height 9
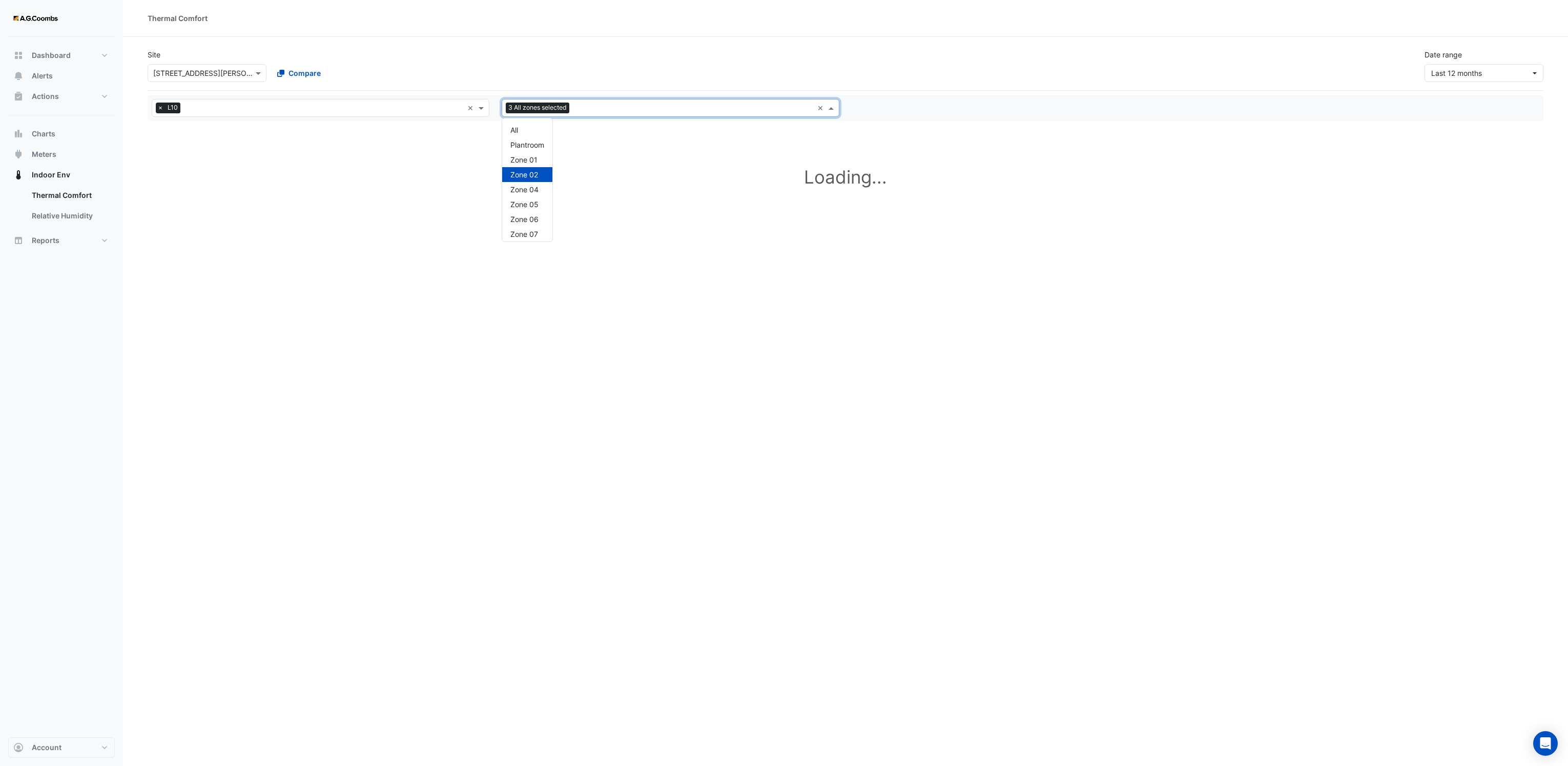
click at [589, 108] on input "text" at bounding box center [693, 109] width 240 height 11
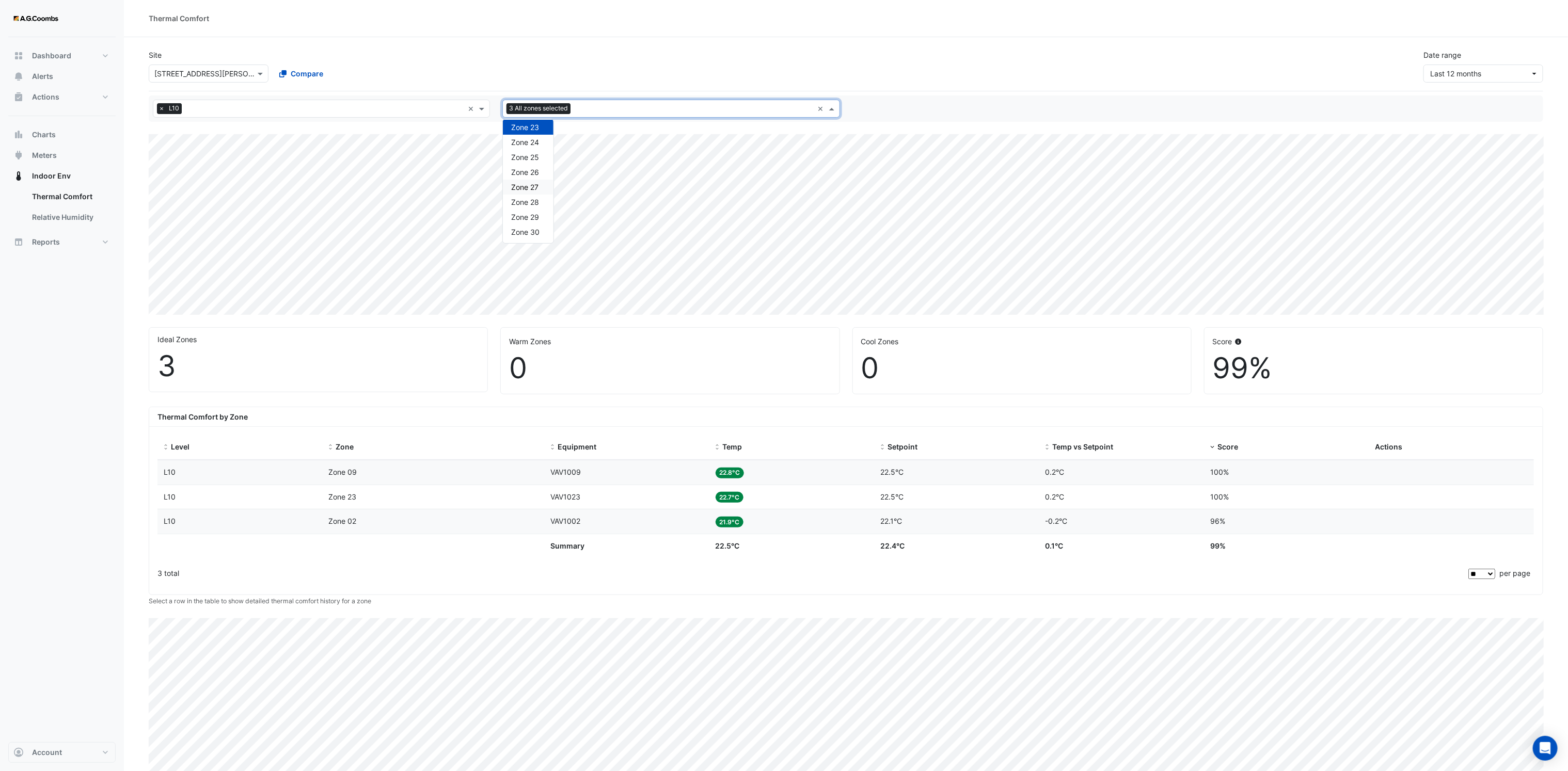
click at [535, 188] on span "Zone 27" at bounding box center [524, 187] width 28 height 9
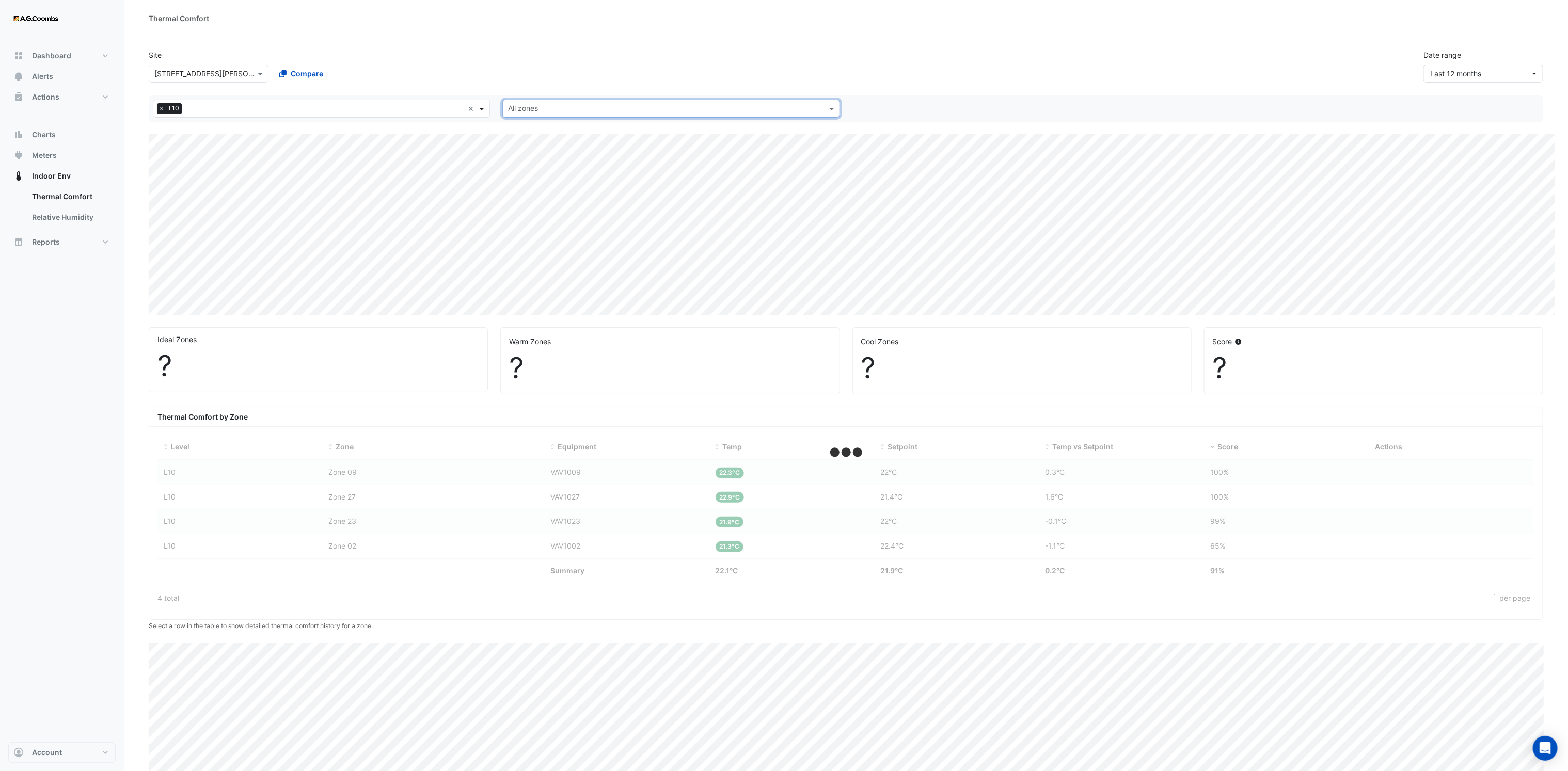
click at [486, 108] on span at bounding box center [483, 108] width 13 height 11
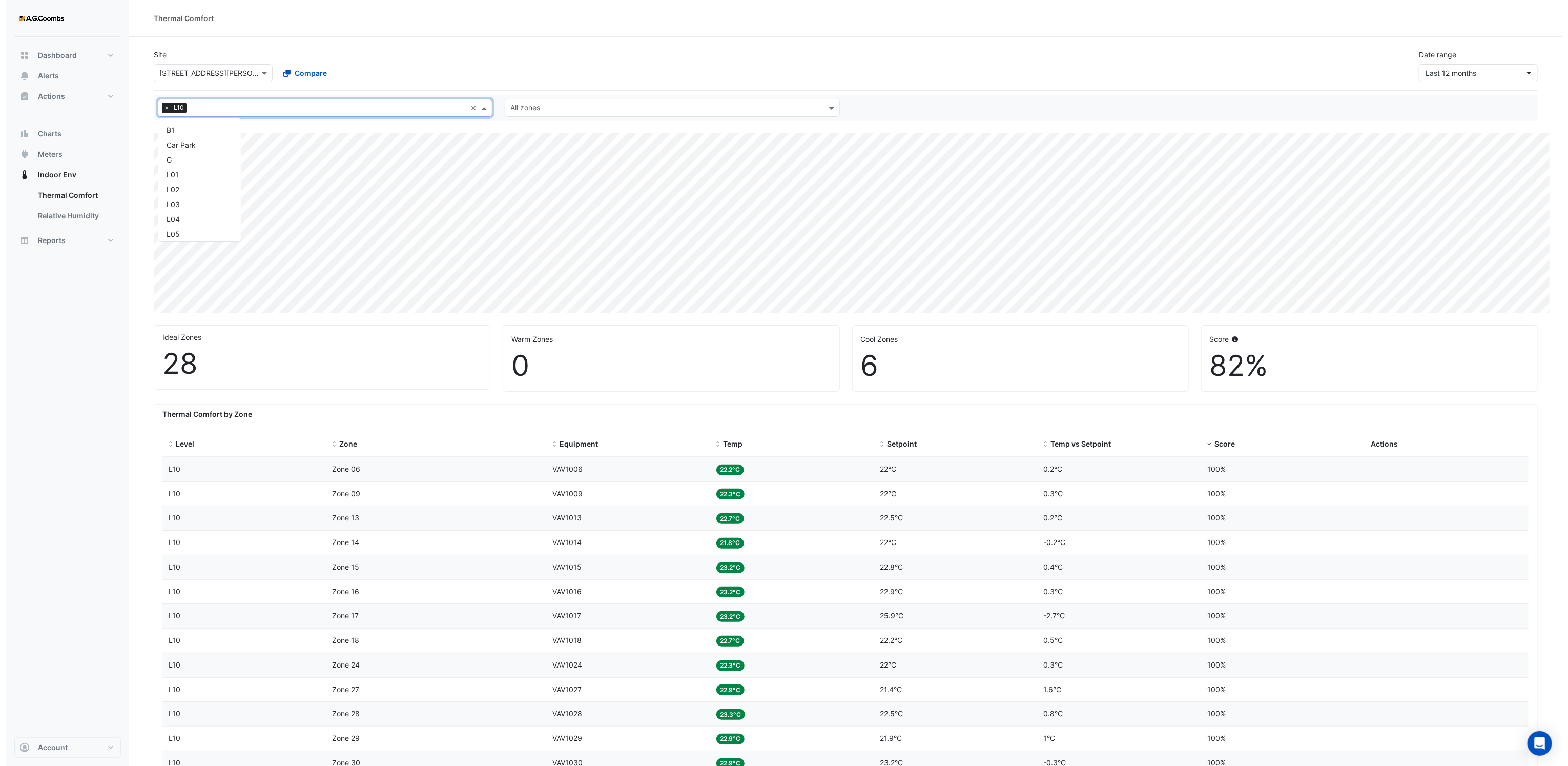
scroll to position [182, 0]
click at [164, 174] on div "L14" at bounding box center [193, 171] width 66 height 11
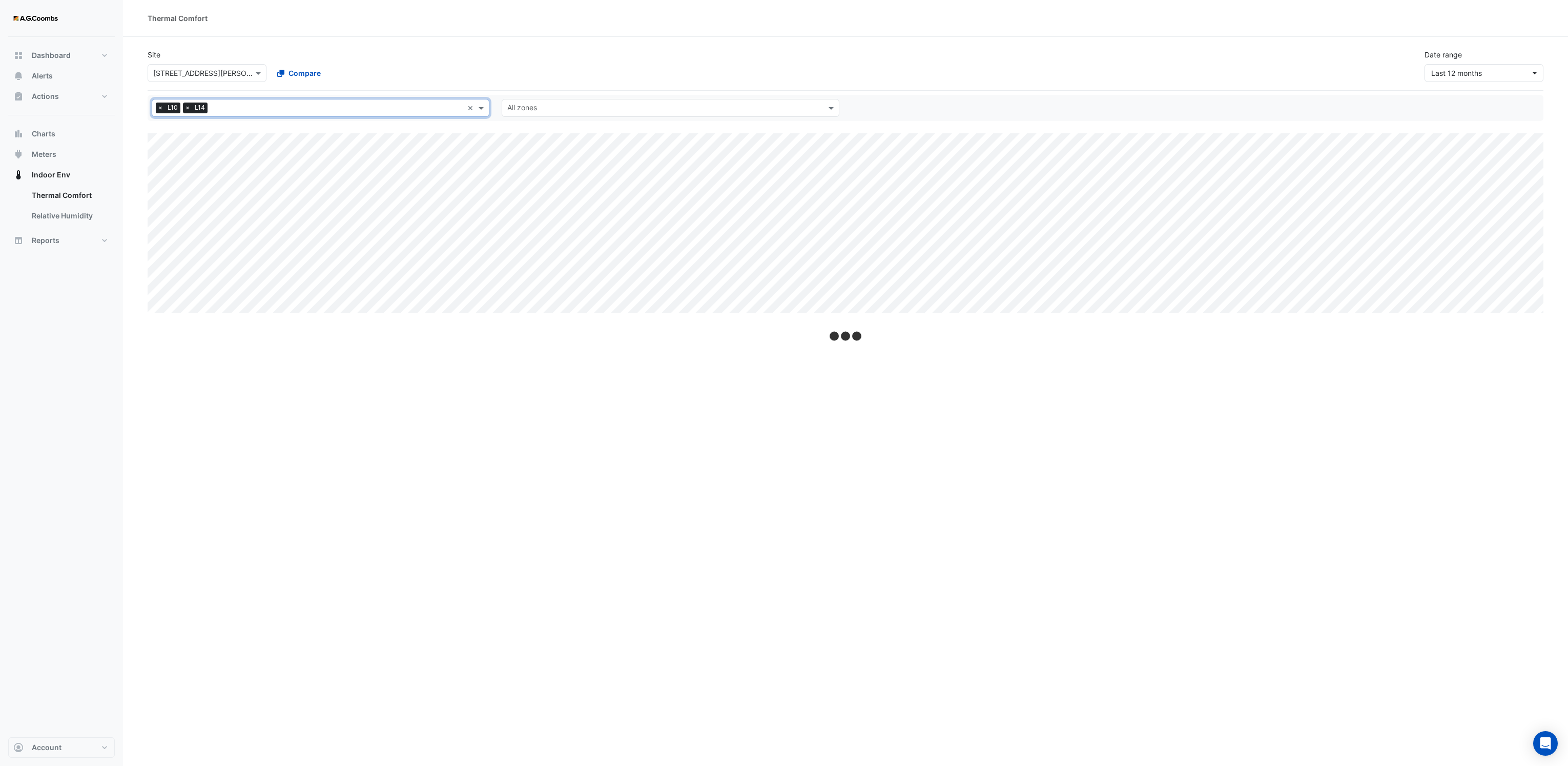
click at [158, 105] on span "×" at bounding box center [160, 107] width 9 height 10
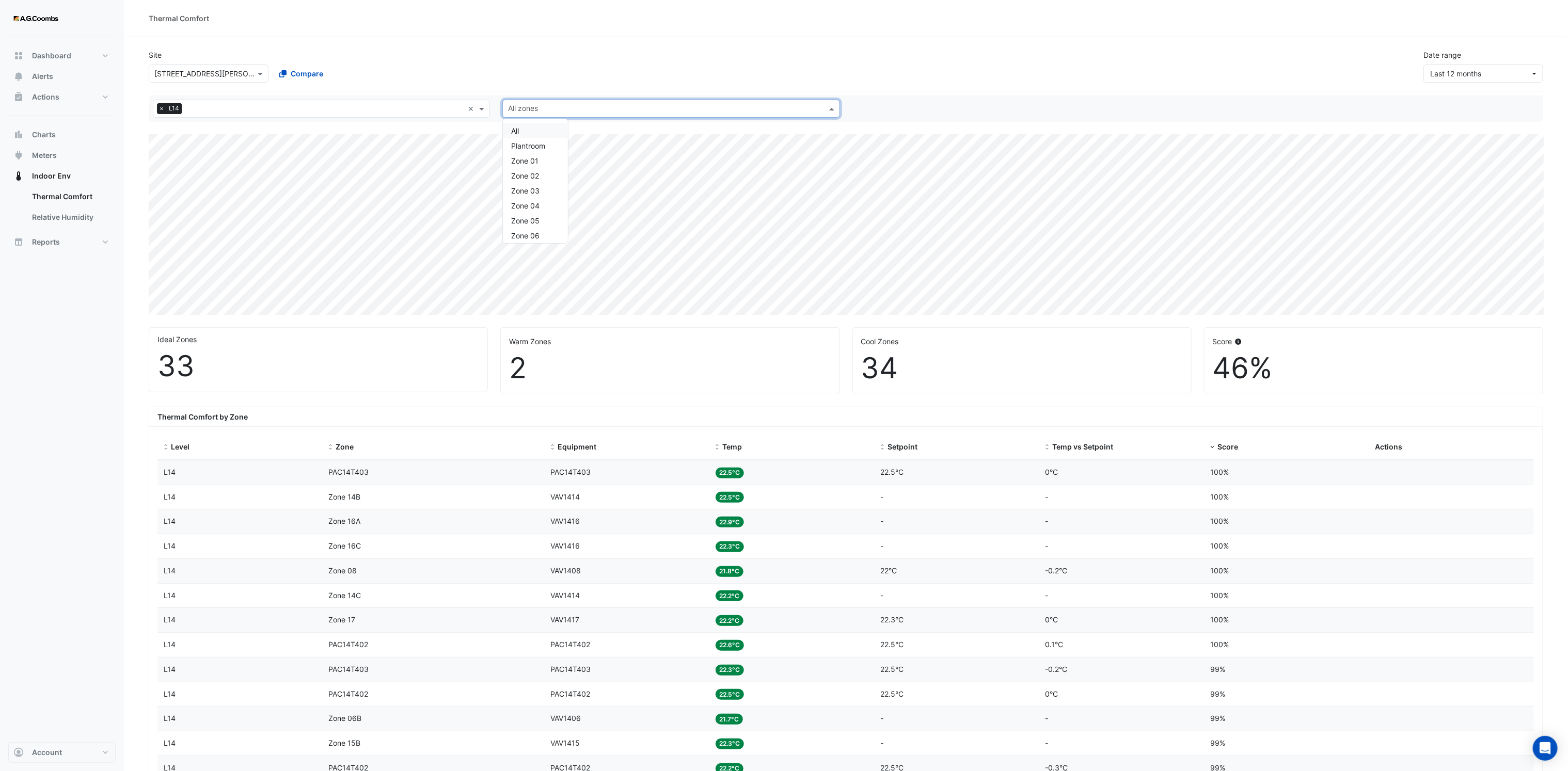
click at [831, 110] on span at bounding box center [833, 108] width 13 height 11
click at [532, 178] on span "Zone 02" at bounding box center [524, 175] width 28 height 9
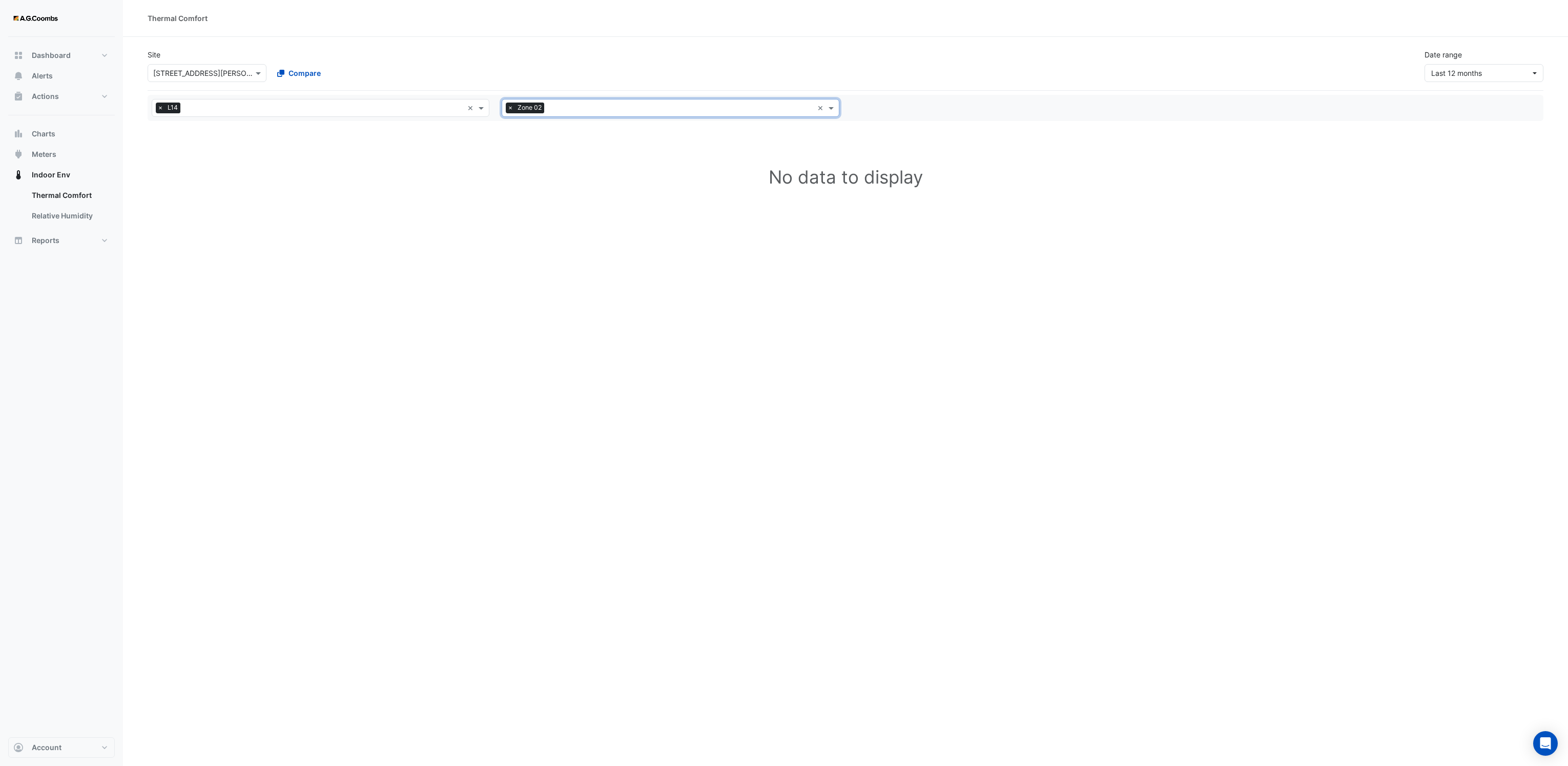
click at [562, 113] on input "text" at bounding box center [681, 109] width 265 height 11
click at [526, 188] on span "Zone 03" at bounding box center [524, 189] width 28 height 9
click at [589, 114] on input "text" at bounding box center [693, 109] width 240 height 11
click at [540, 173] on div "Zone 02" at bounding box center [534, 174] width 65 height 15
select select "**"
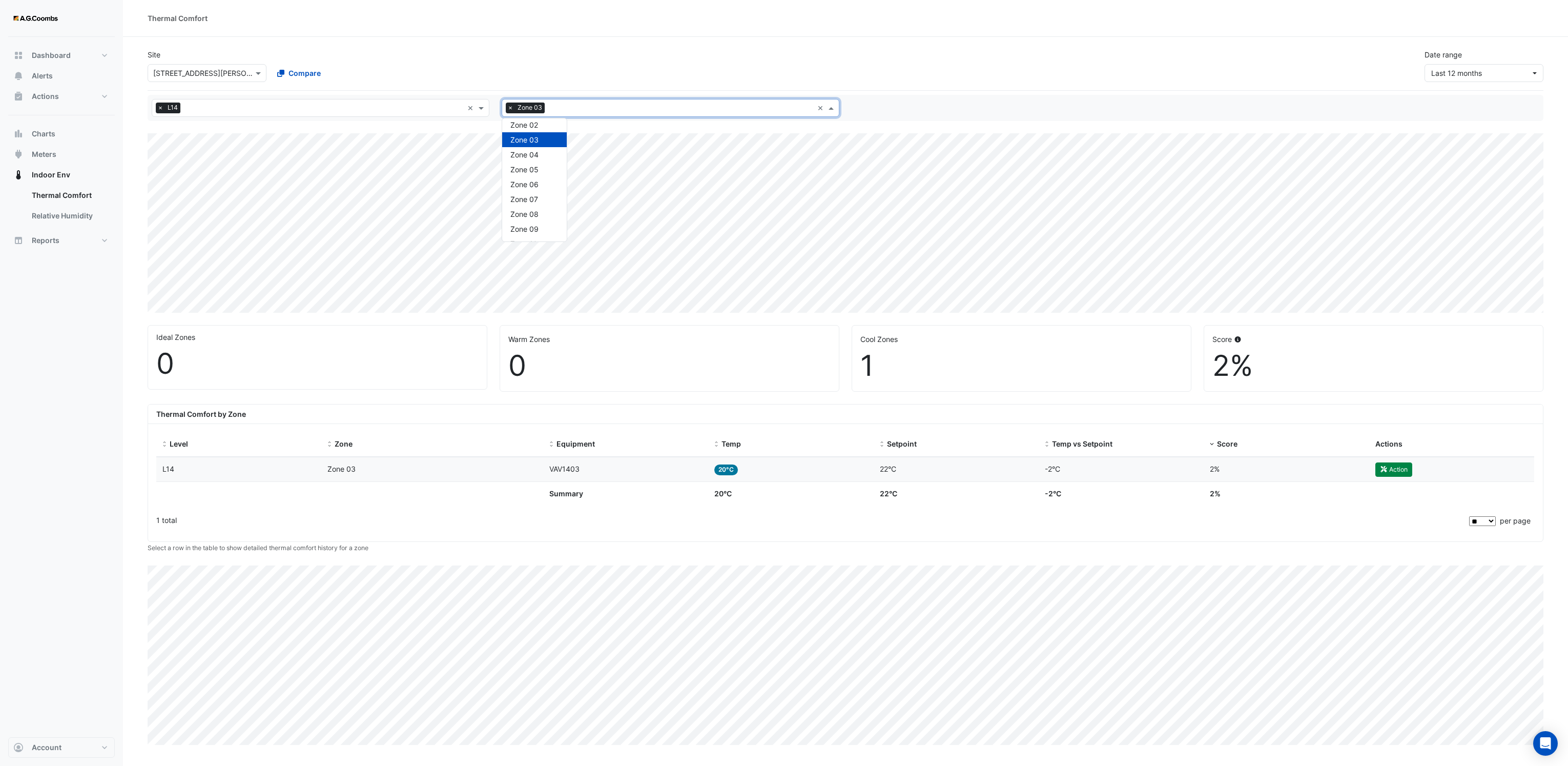
scroll to position [77, 0]
click at [544, 184] on div "Zone 08" at bounding box center [534, 187] width 65 height 15
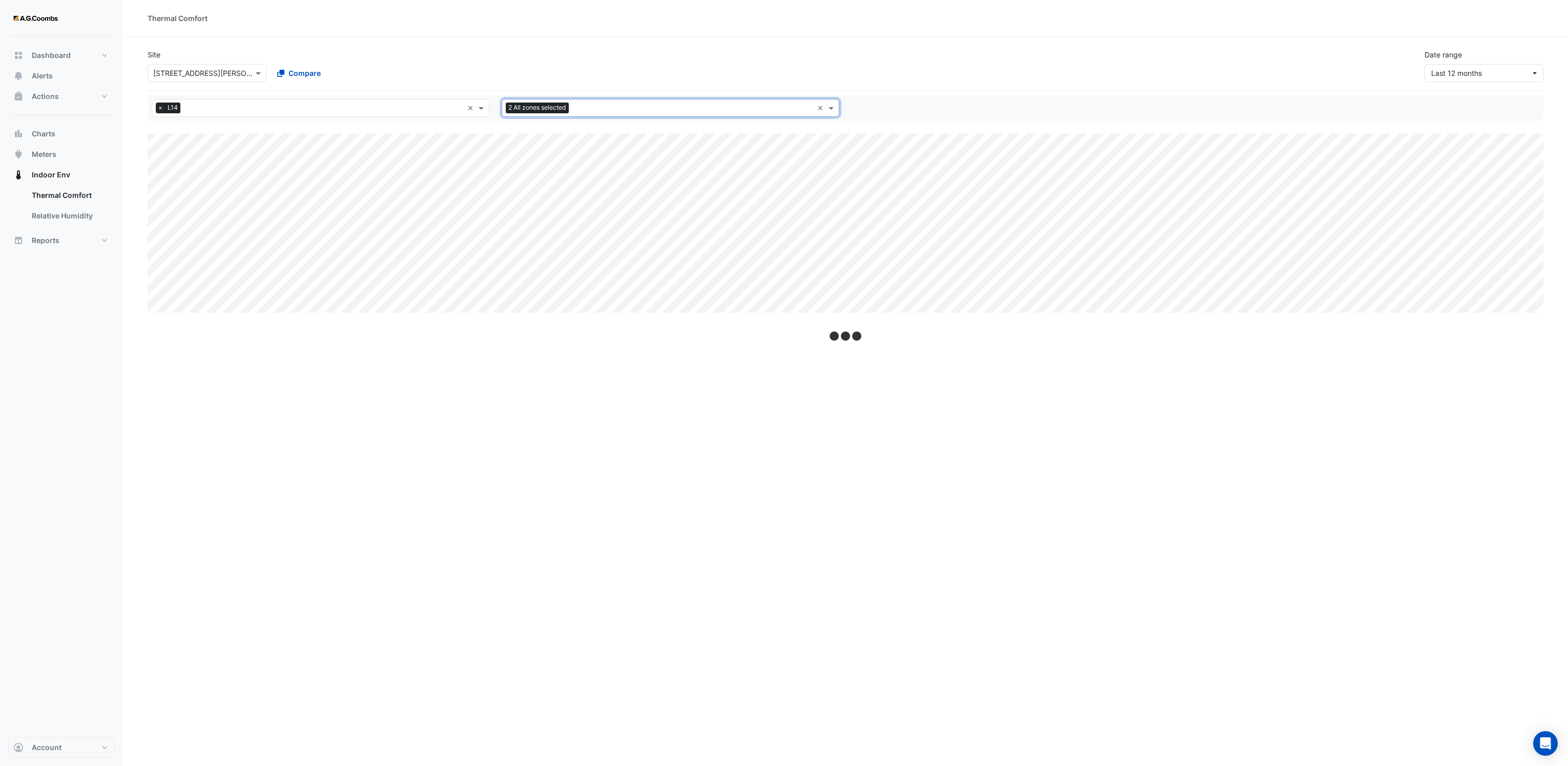
click at [581, 108] on input "text" at bounding box center [693, 109] width 240 height 11
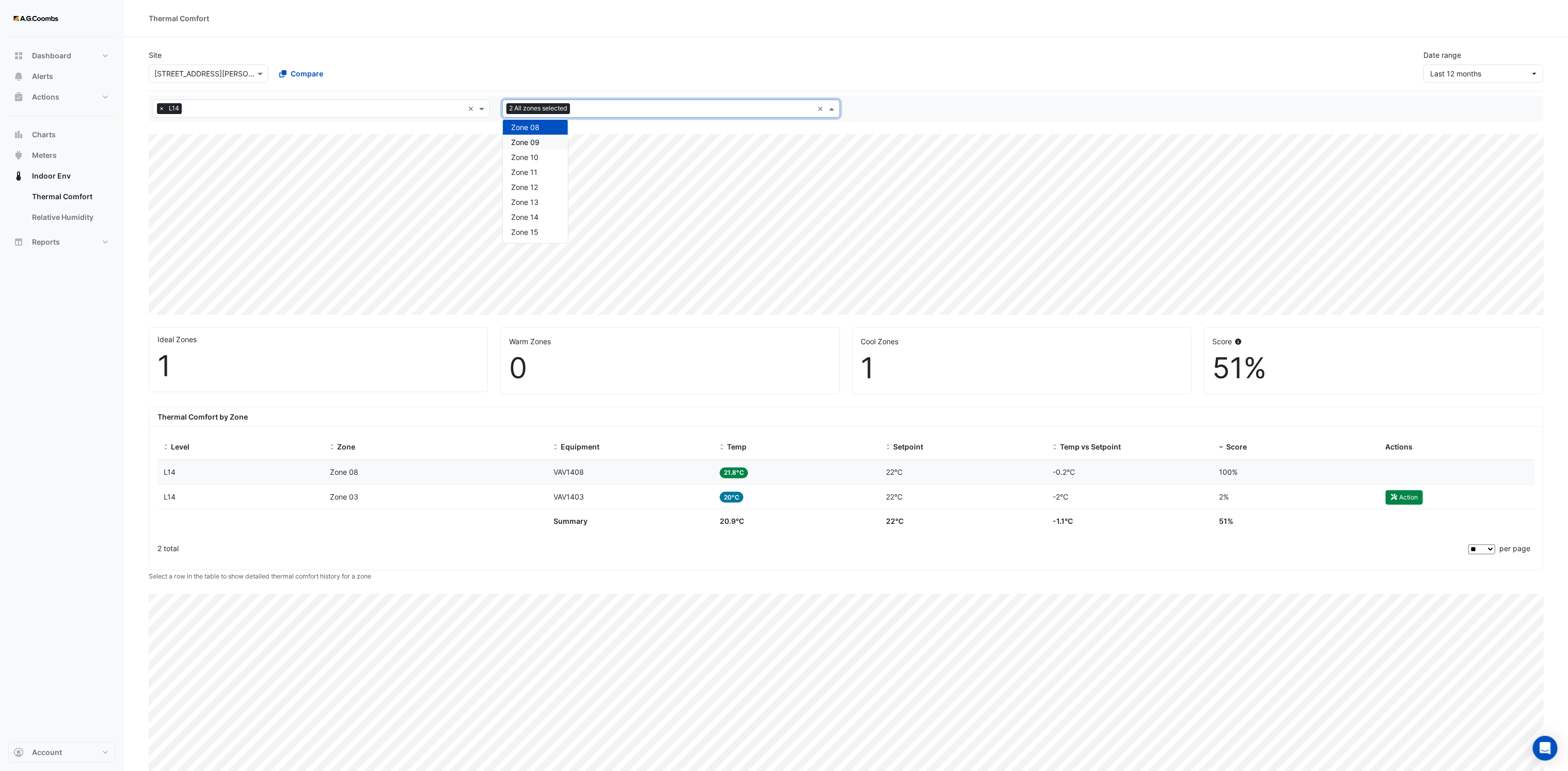
click at [543, 147] on div "Zone 09" at bounding box center [535, 142] width 65 height 15
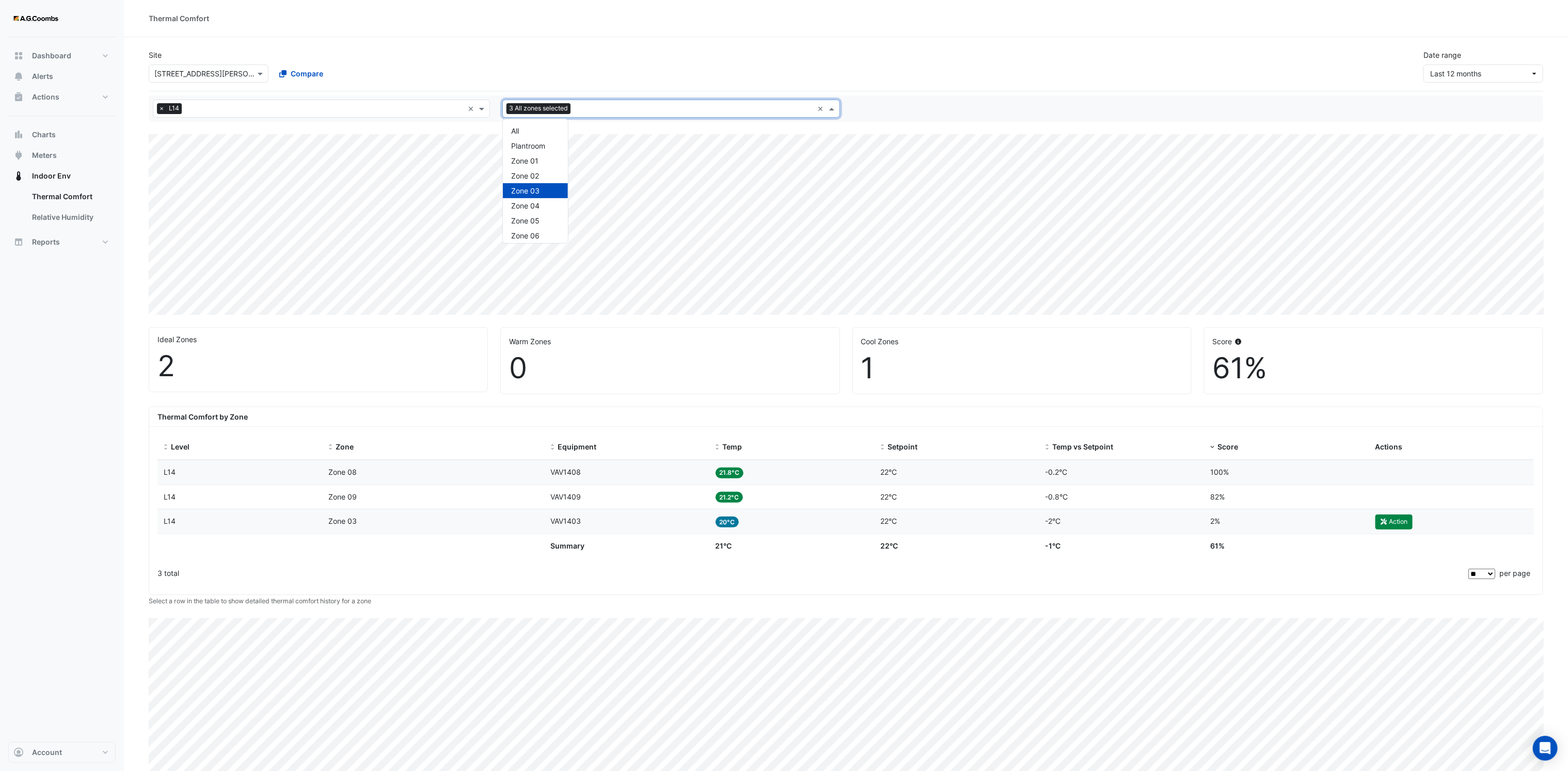
scroll to position [153, 0]
click at [608, 105] on input "text" at bounding box center [694, 110] width 239 height 11
select select "**"
click at [534, 149] on span "Zone 06B" at bounding box center [527, 151] width 33 height 9
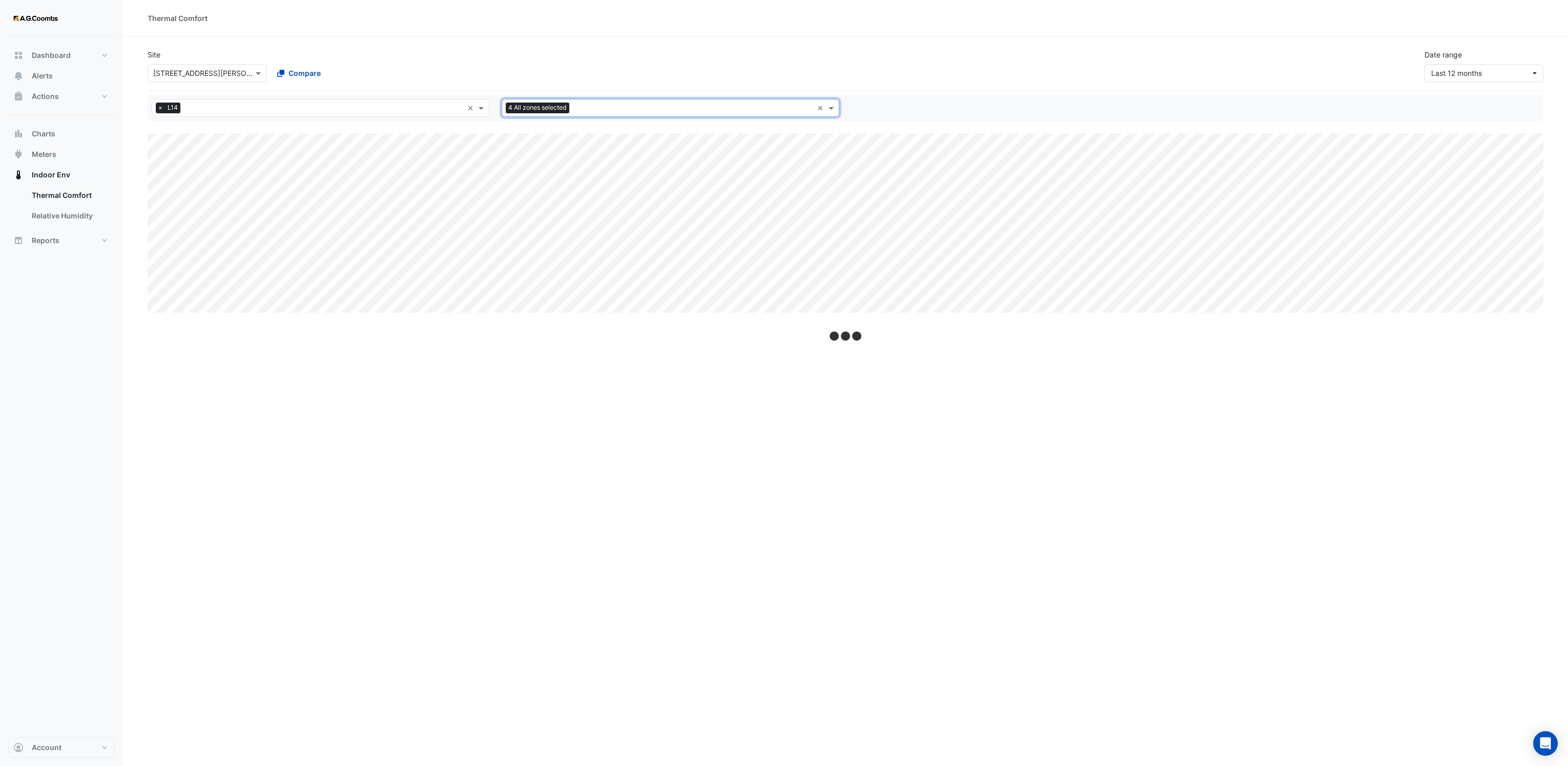
click at [580, 110] on input "text" at bounding box center [693, 109] width 240 height 11
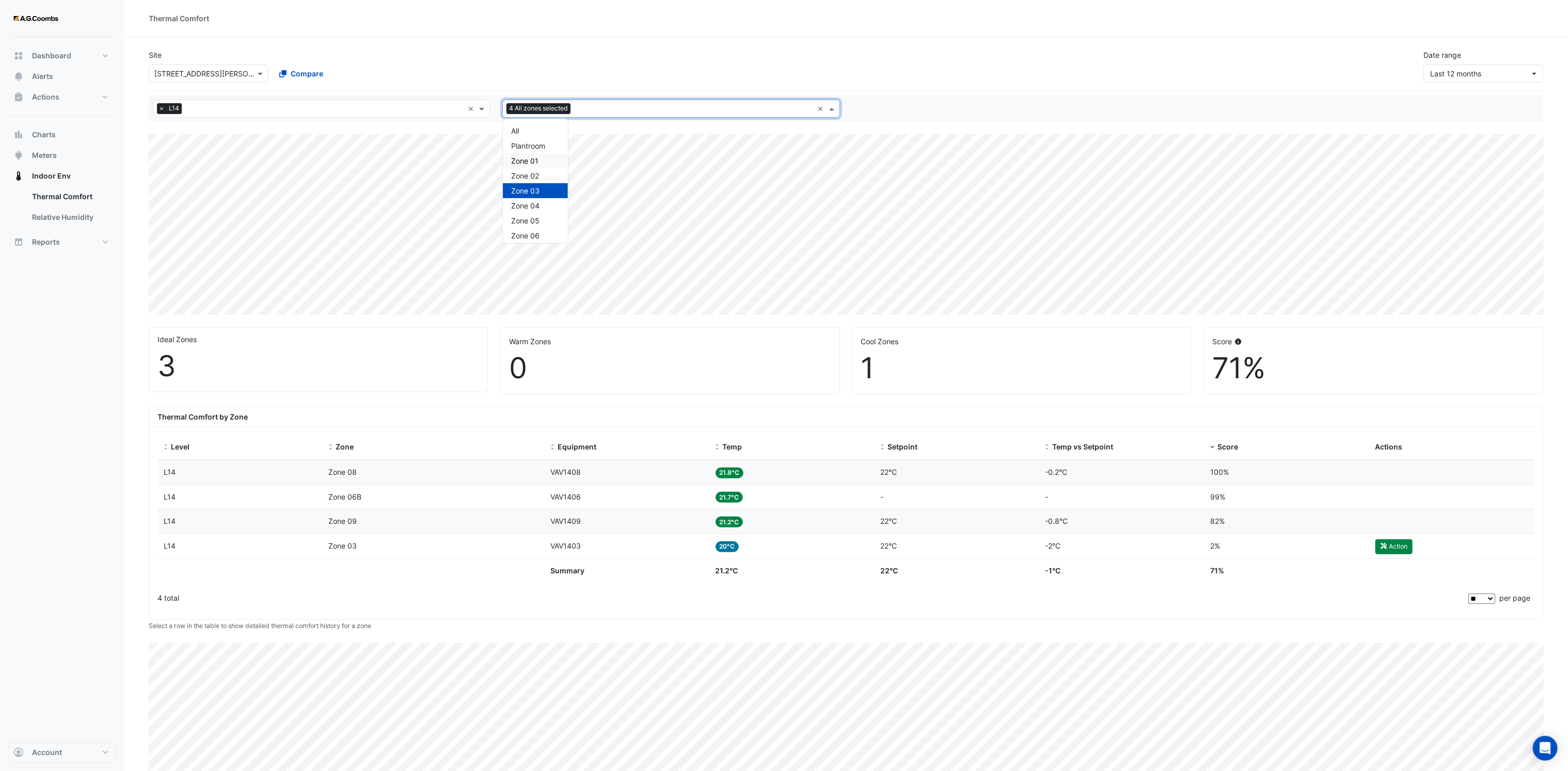
click at [877, 62] on div "Site Select a Site × 530 Collins Street Compare Date range Last 12 months" at bounding box center [846, 61] width 1407 height 41
click at [649, 112] on input "text" at bounding box center [694, 110] width 239 height 11
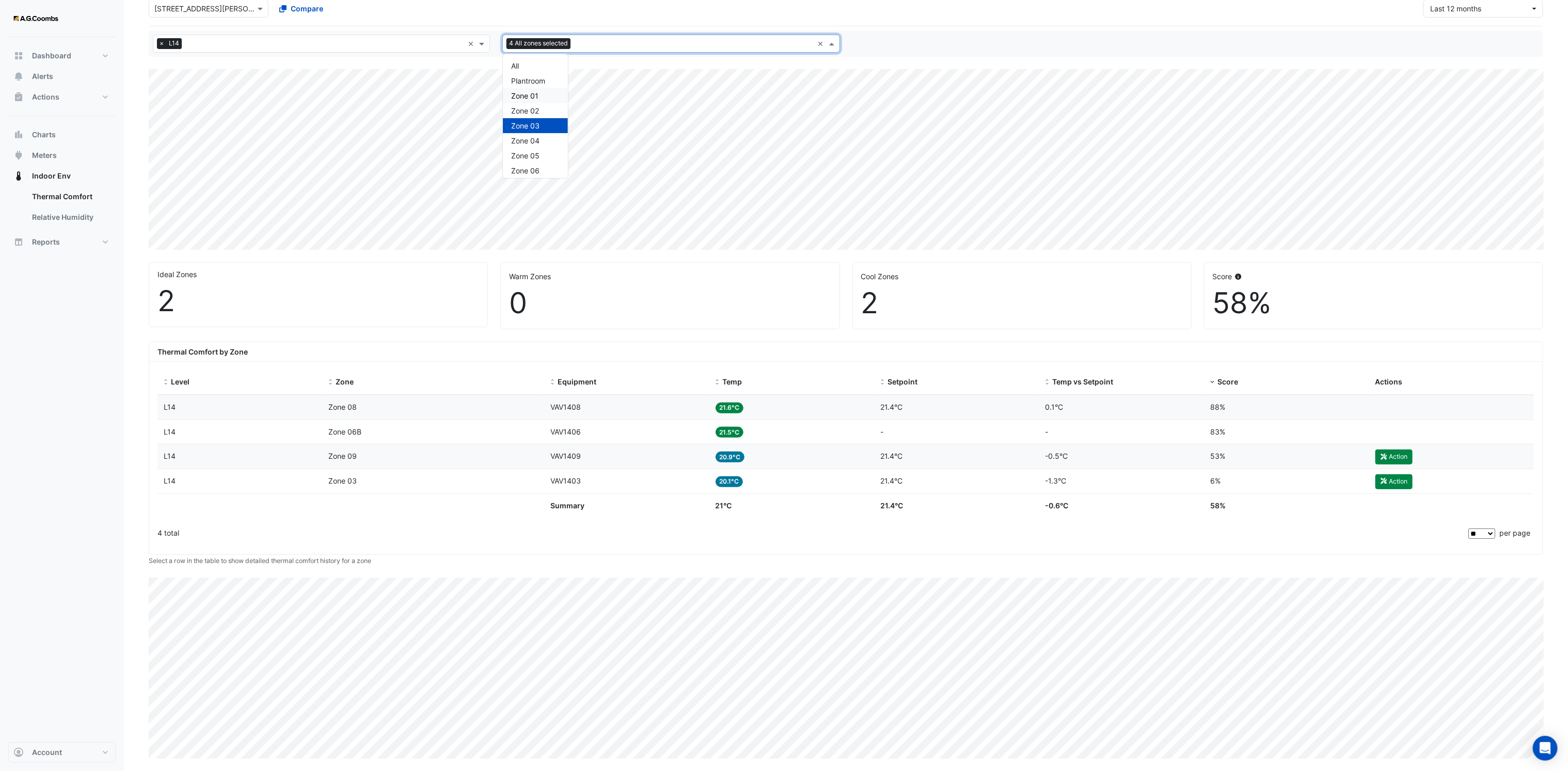
click at [539, 95] on div "Zone 01" at bounding box center [535, 96] width 65 height 15
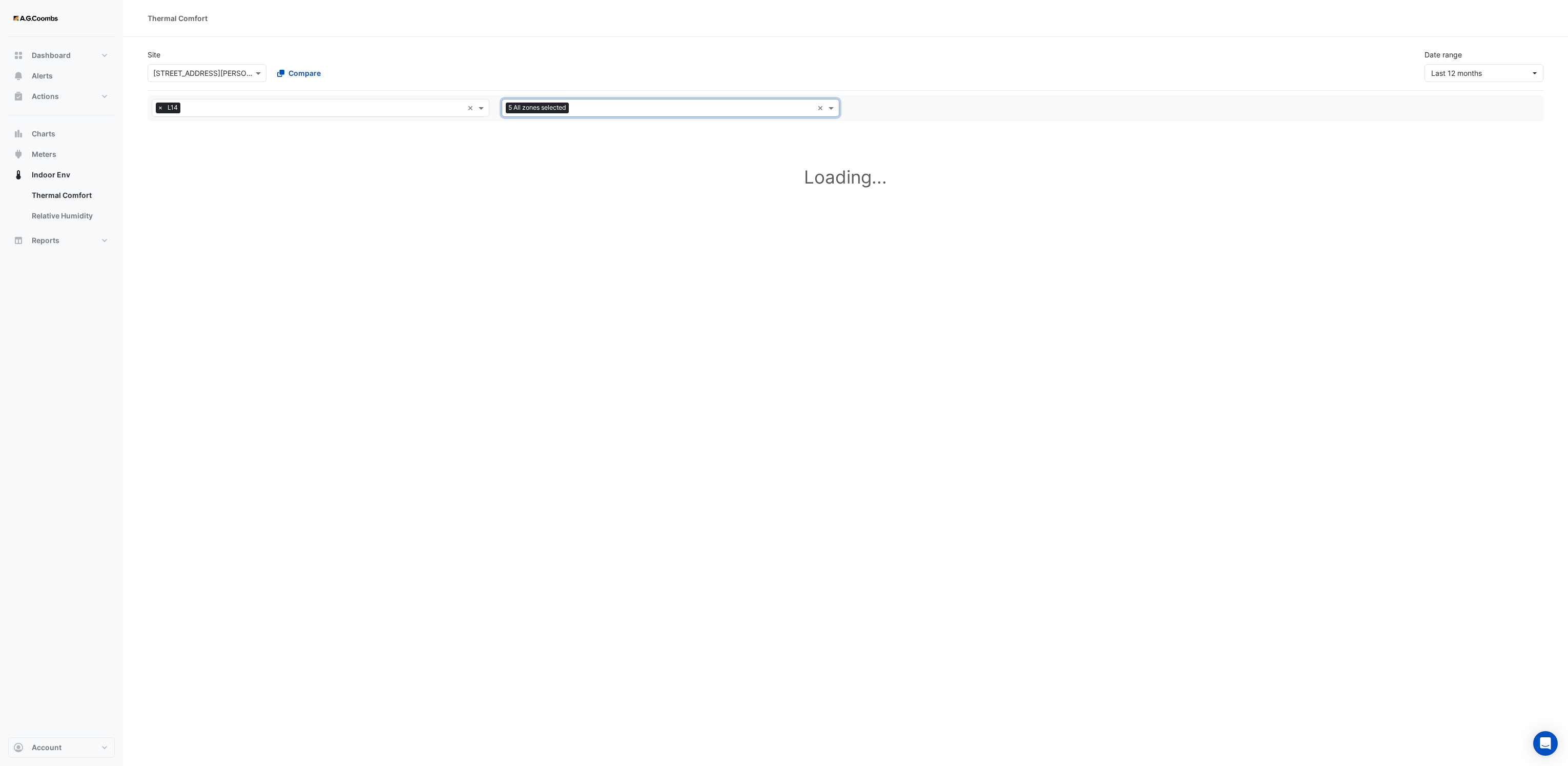
click at [575, 113] on input "text" at bounding box center [693, 109] width 240 height 11
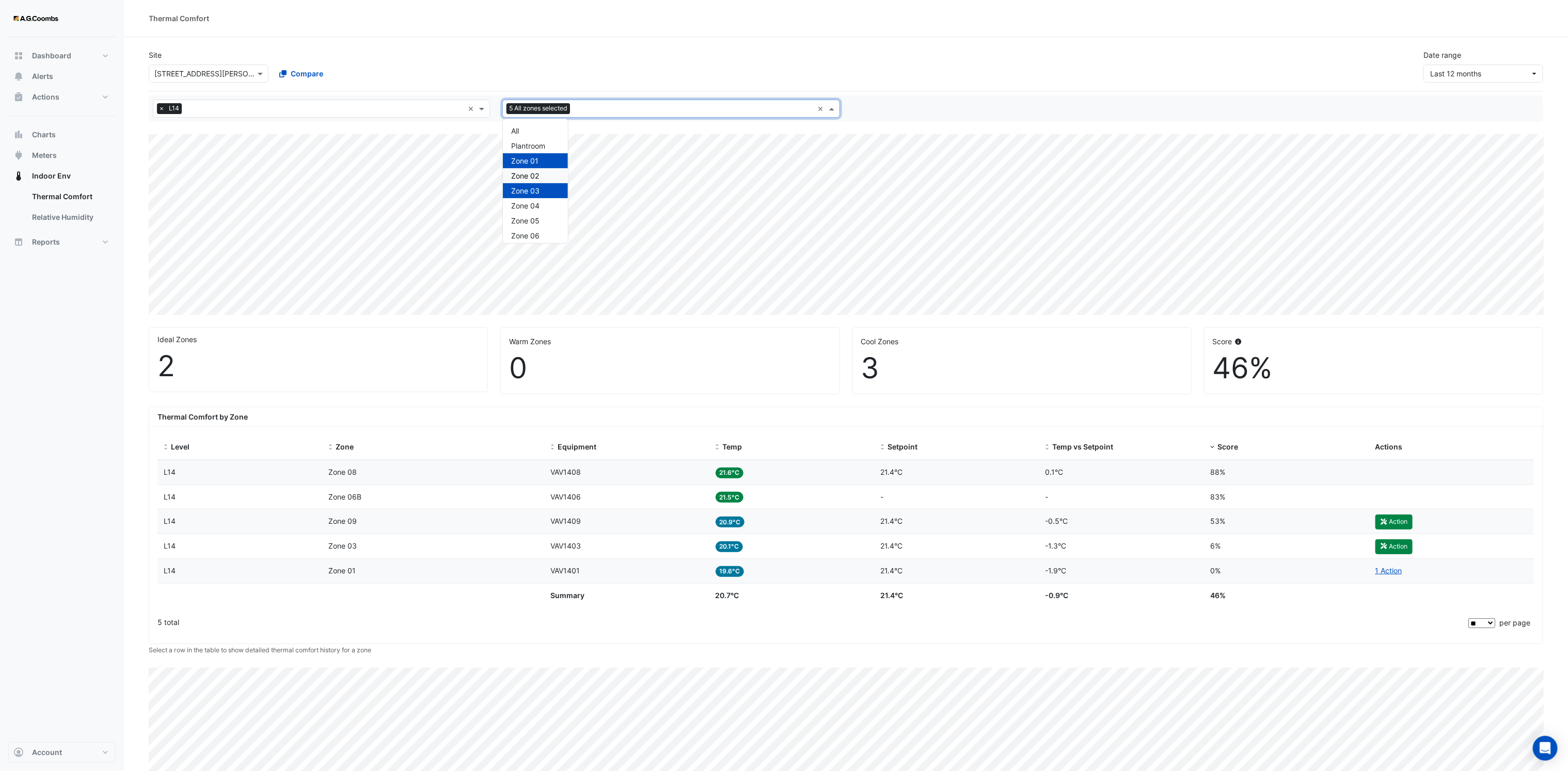
click at [541, 175] on div "Zone 02" at bounding box center [535, 175] width 65 height 15
click at [483, 113] on span at bounding box center [483, 108] width 13 height 11
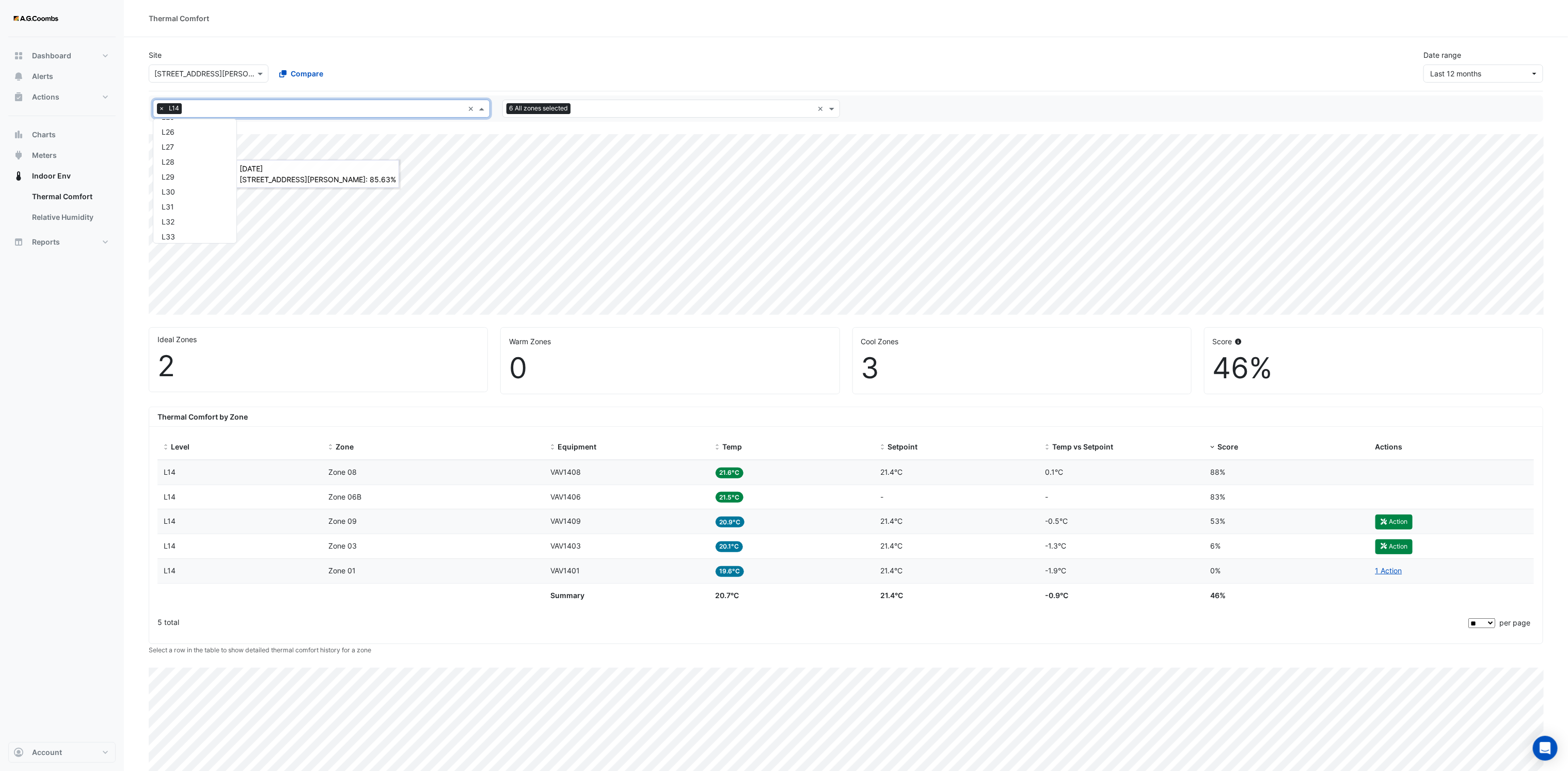
scroll to position [556, 0]
click at [188, 217] on div "NABERS IE" at bounding box center [194, 218] width 67 height 11
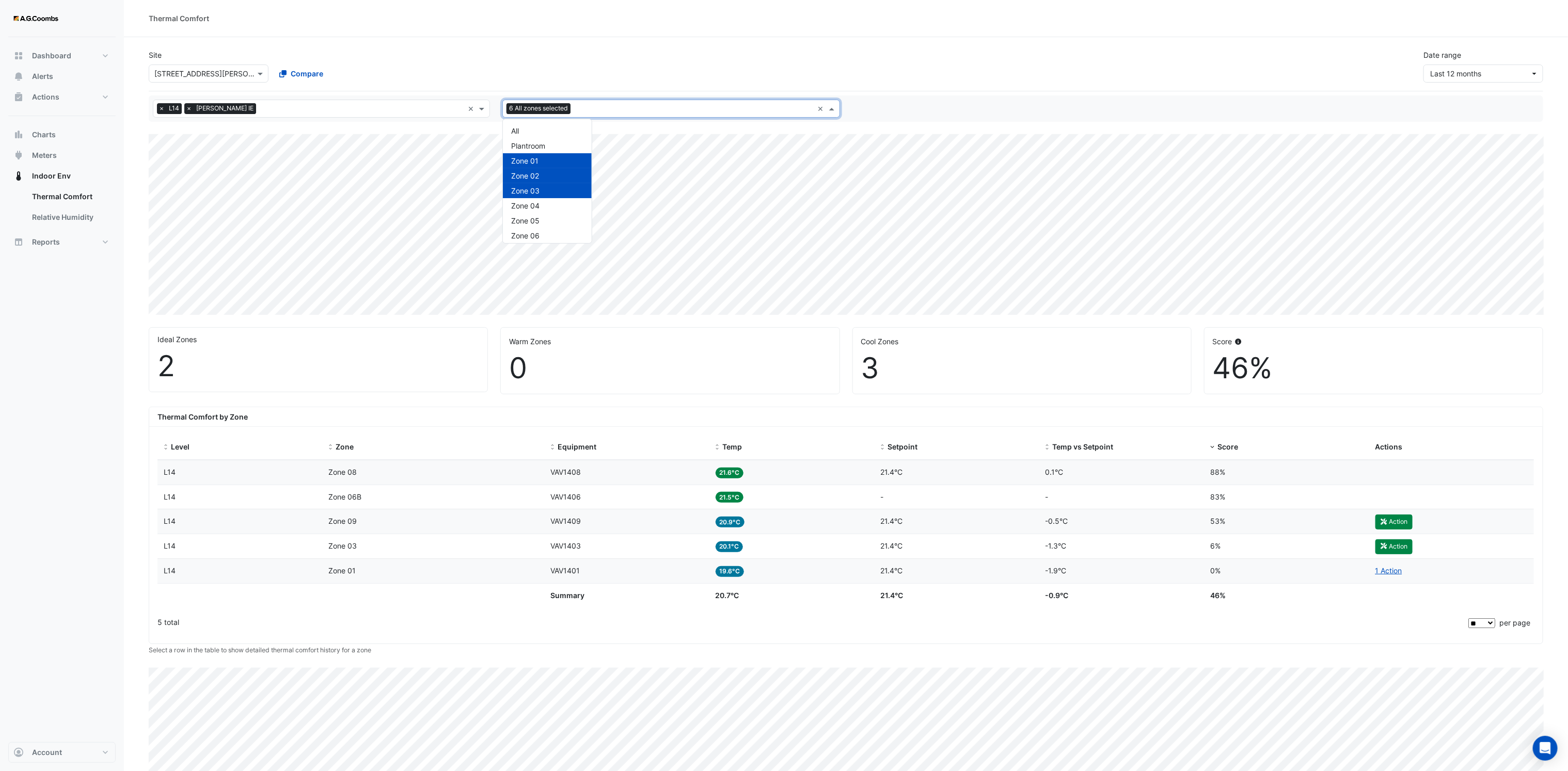
click at [835, 110] on span at bounding box center [833, 108] width 13 height 11
click at [163, 110] on span "×" at bounding box center [161, 108] width 9 height 10
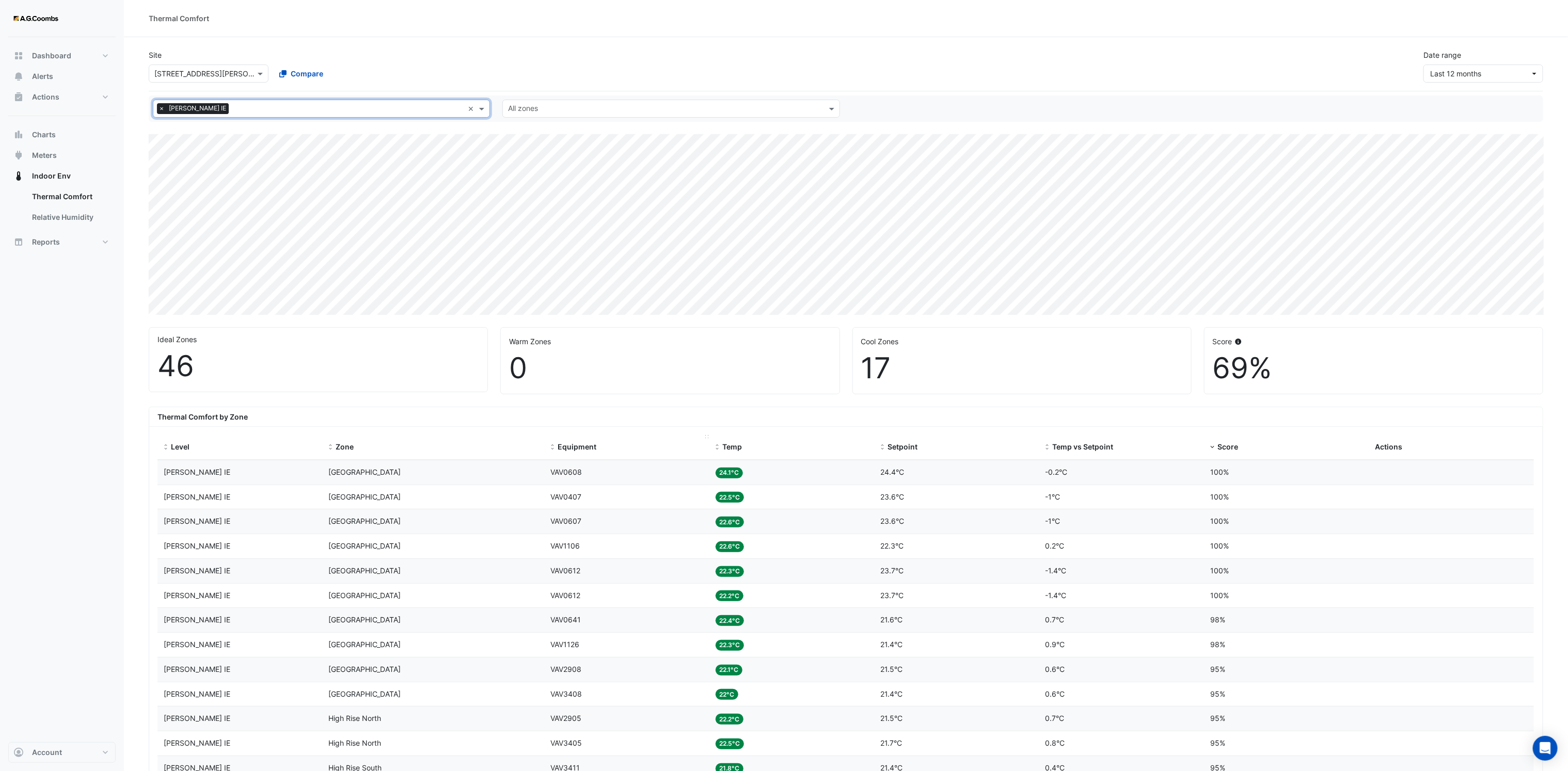
click at [575, 453] on div "Equipment" at bounding box center [626, 447] width 153 height 12
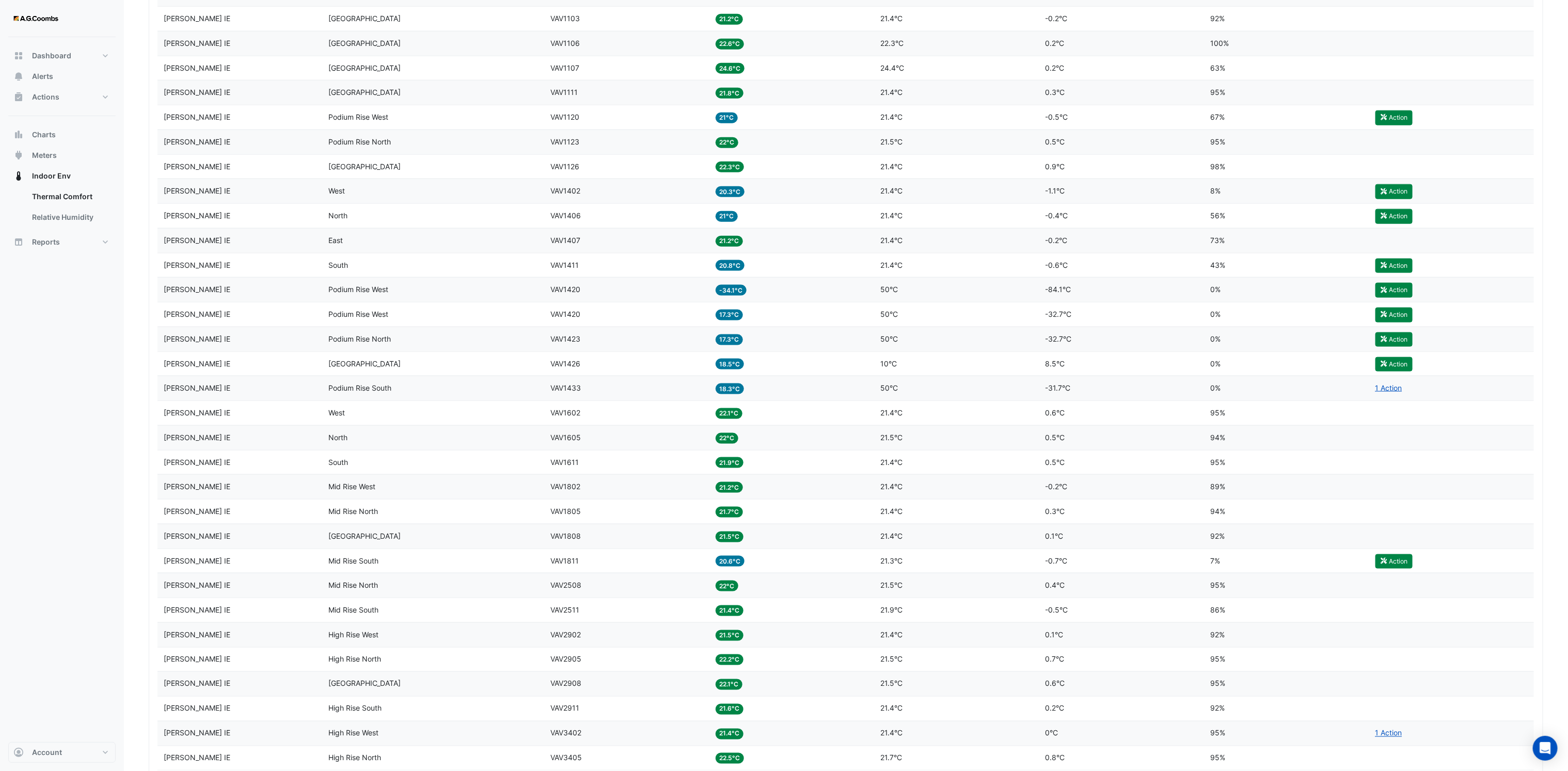
scroll to position [915, 0]
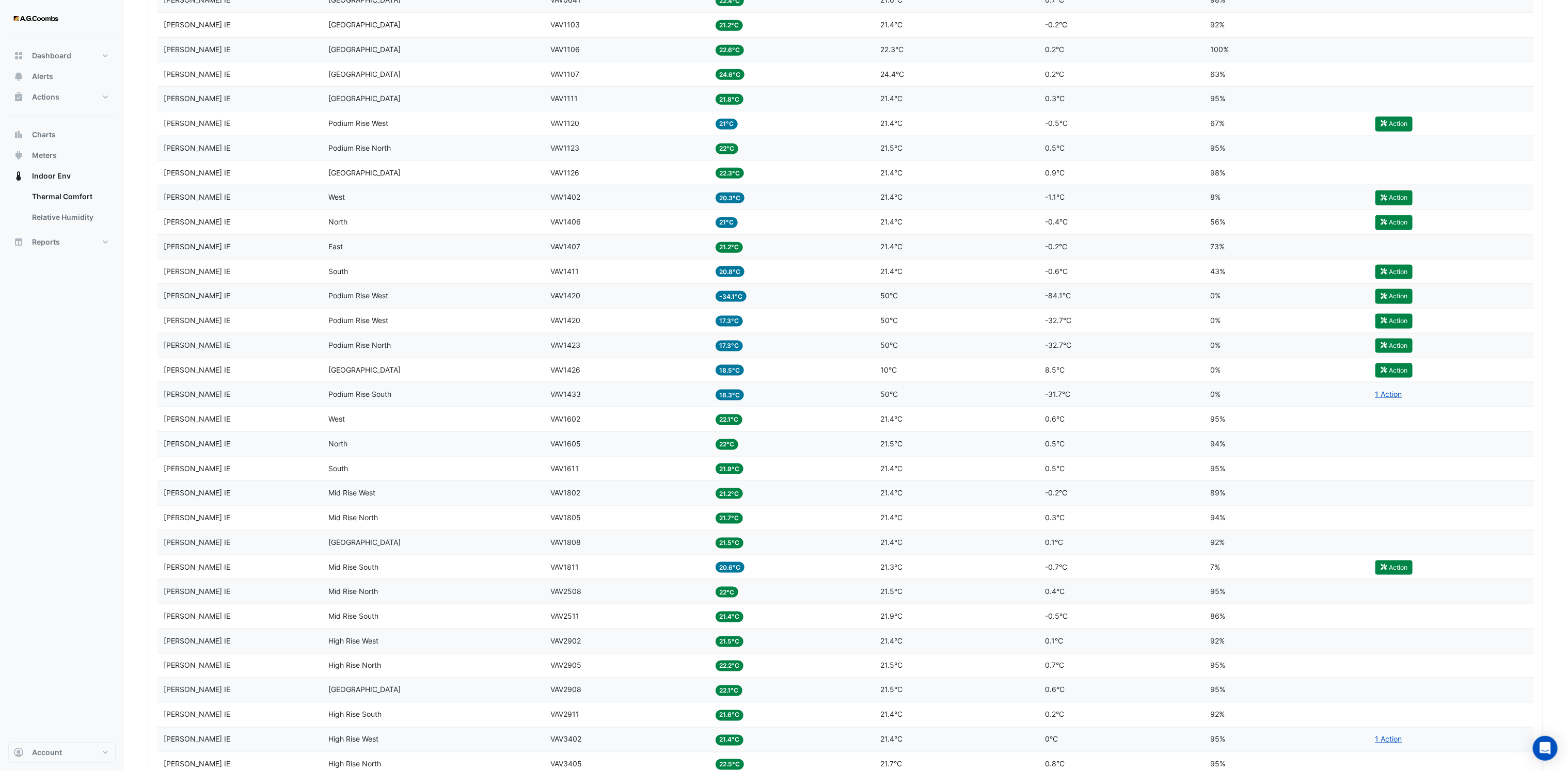
drag, startPoint x: 760, startPoint y: 136, endPoint x: 706, endPoint y: 227, distance: 105.8
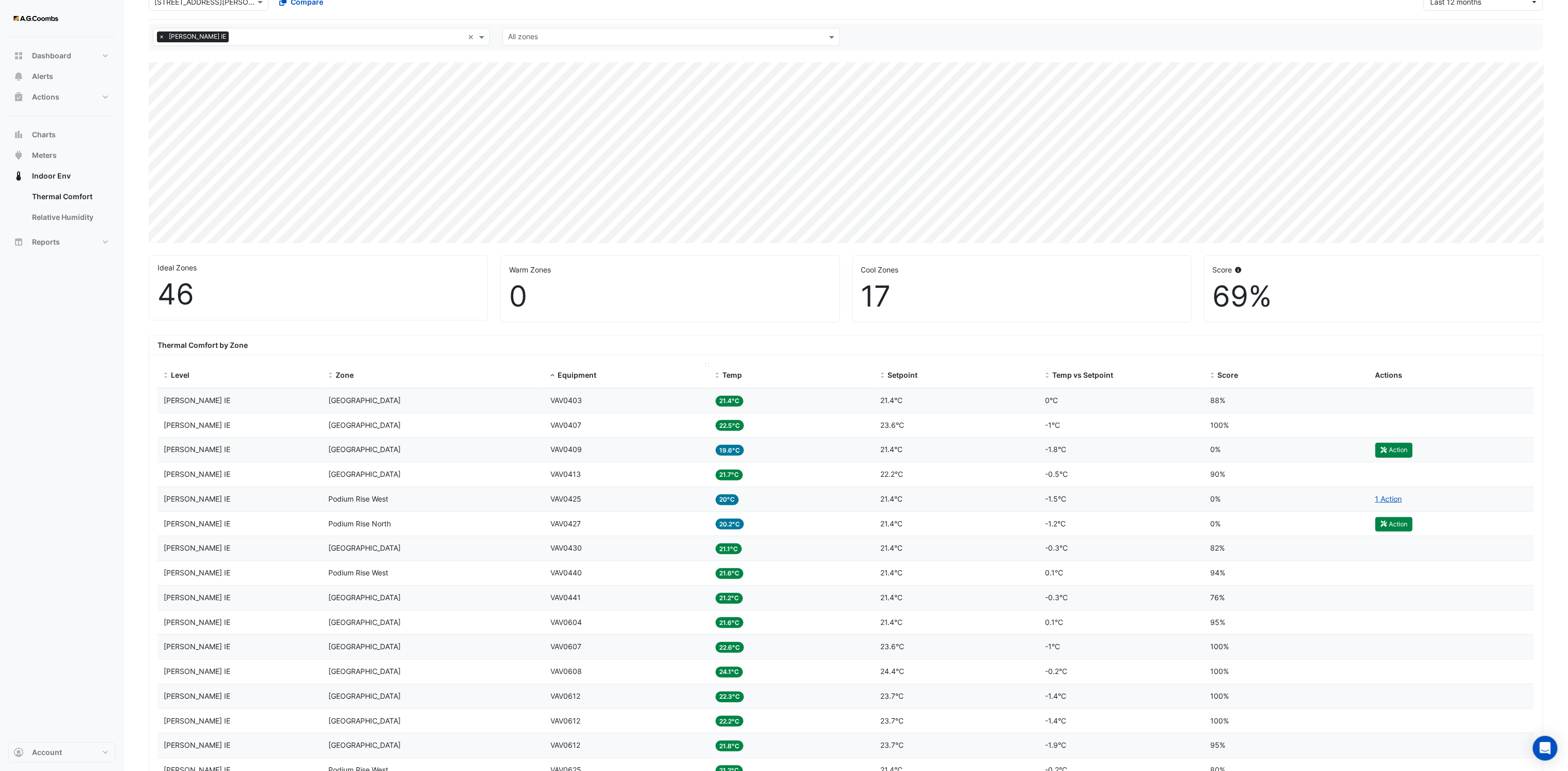
scroll to position [0, 0]
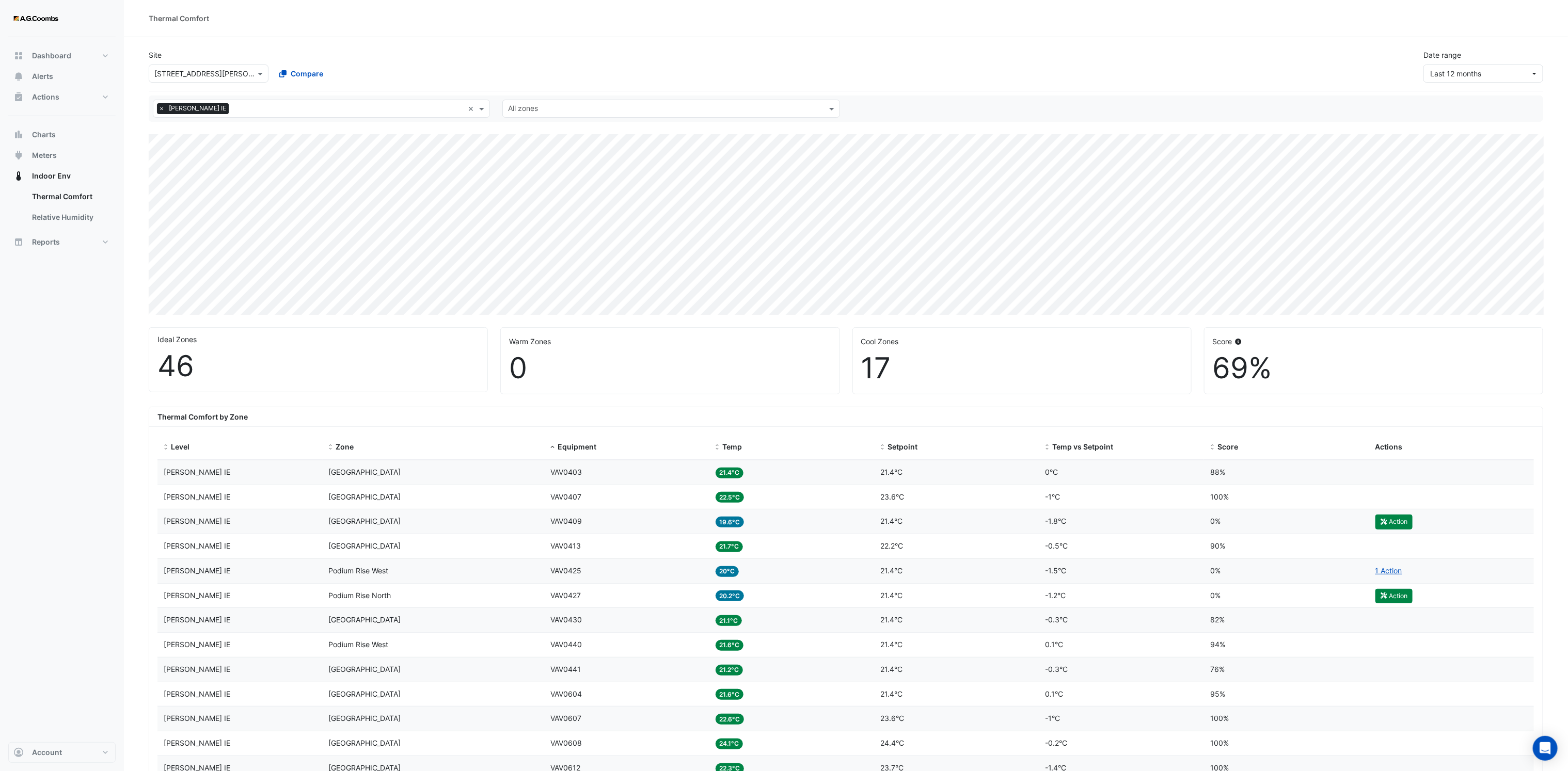
click at [446, 113] on input "text" at bounding box center [348, 110] width 231 height 11
click at [183, 127] on div "L14" at bounding box center [194, 123] width 67 height 11
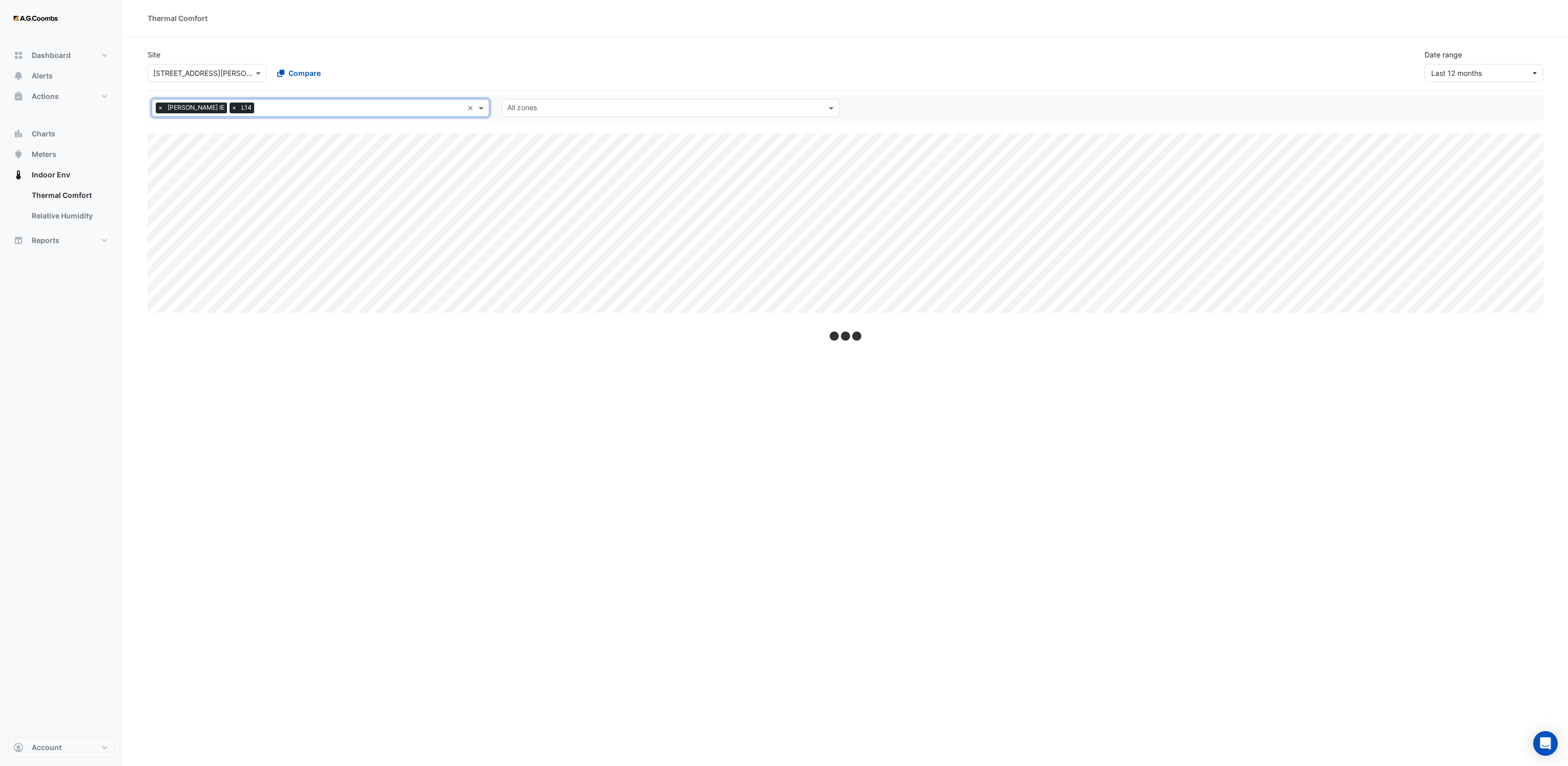
click at [162, 111] on span "×" at bounding box center [160, 107] width 9 height 10
click at [577, 112] on input "text" at bounding box center [664, 109] width 315 height 11
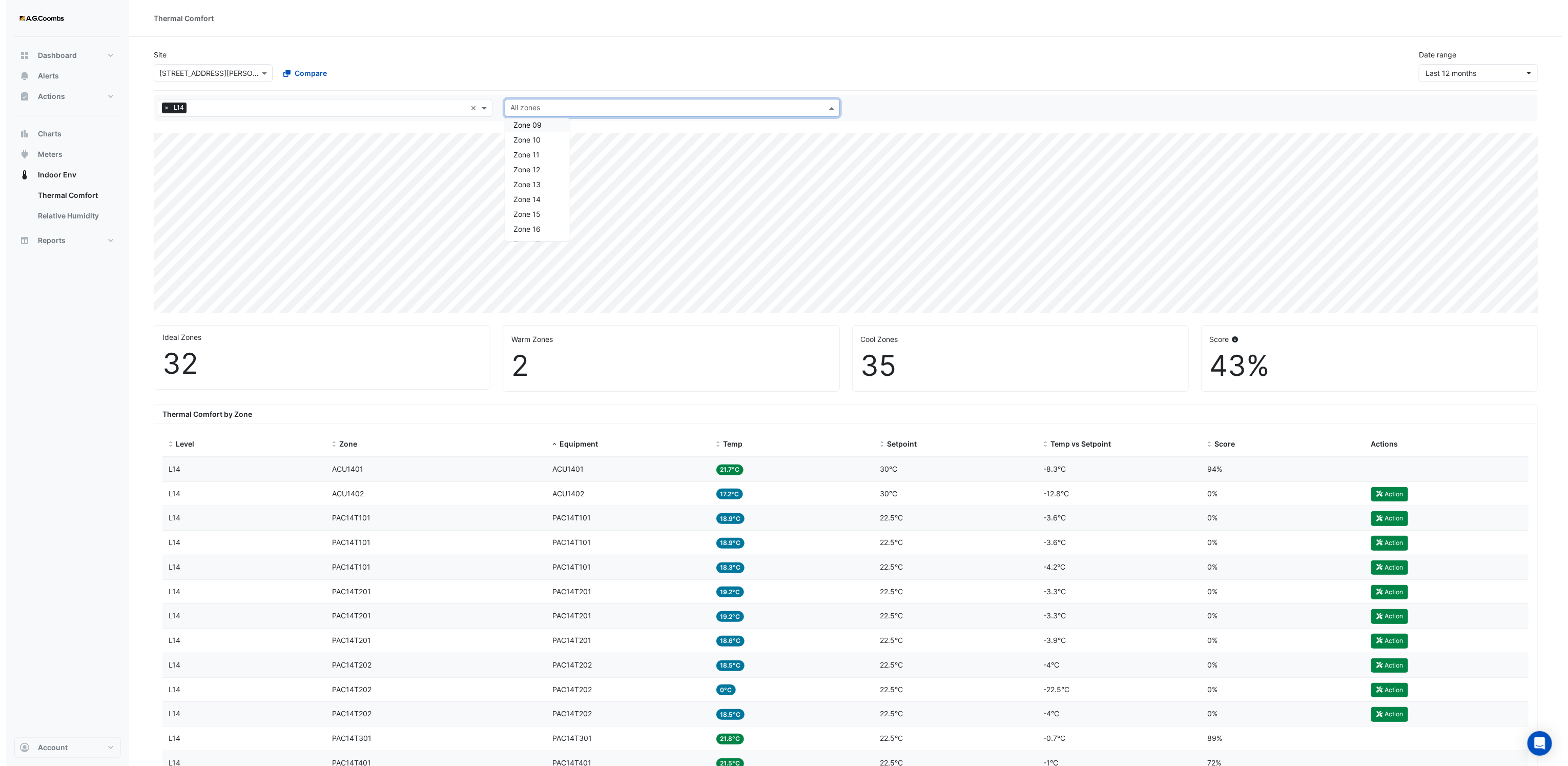
scroll to position [77, 0]
click at [535, 194] on div "Zone 08" at bounding box center [531, 187] width 65 height 15
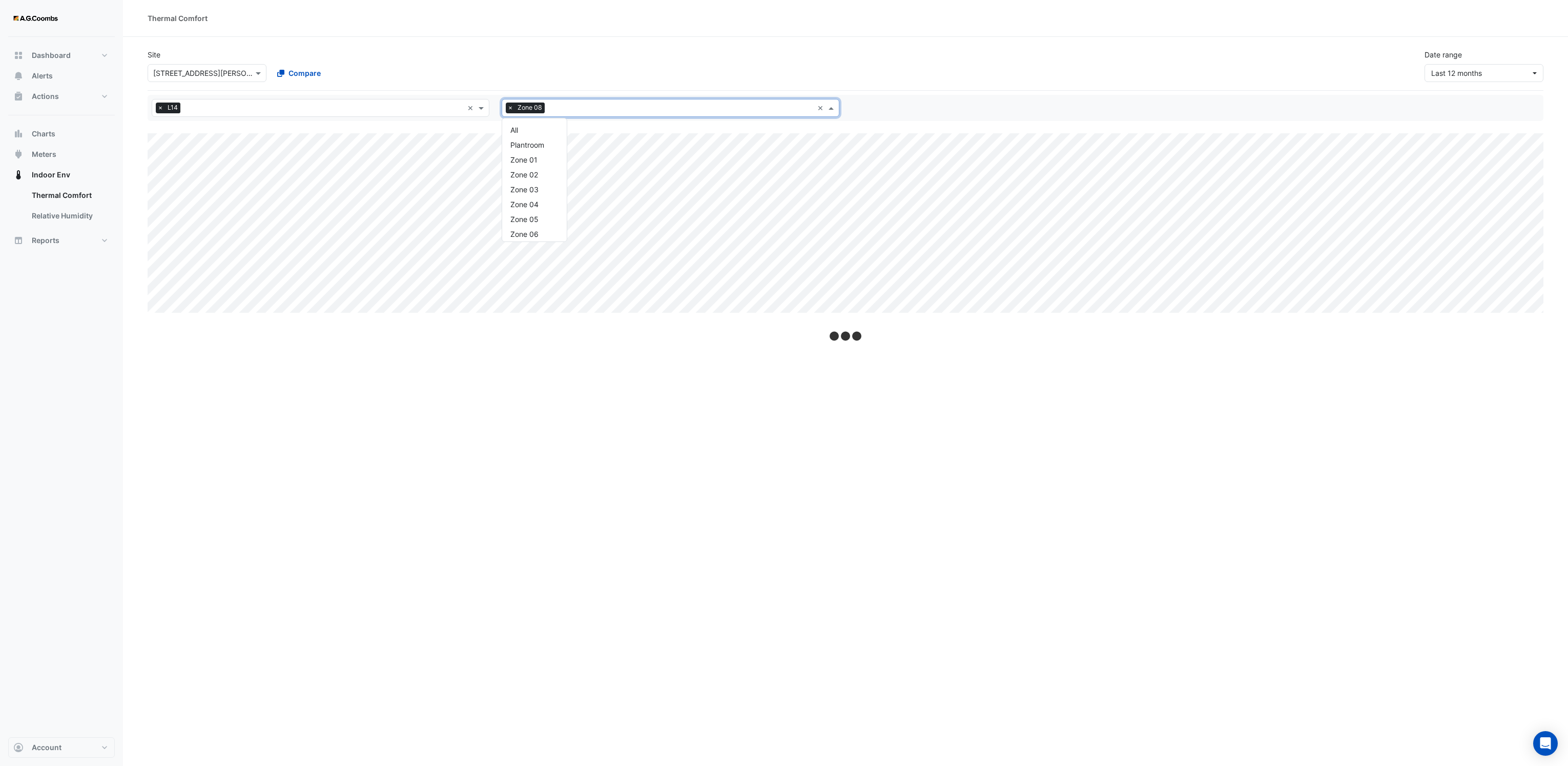
click at [570, 111] on input "text" at bounding box center [681, 109] width 264 height 11
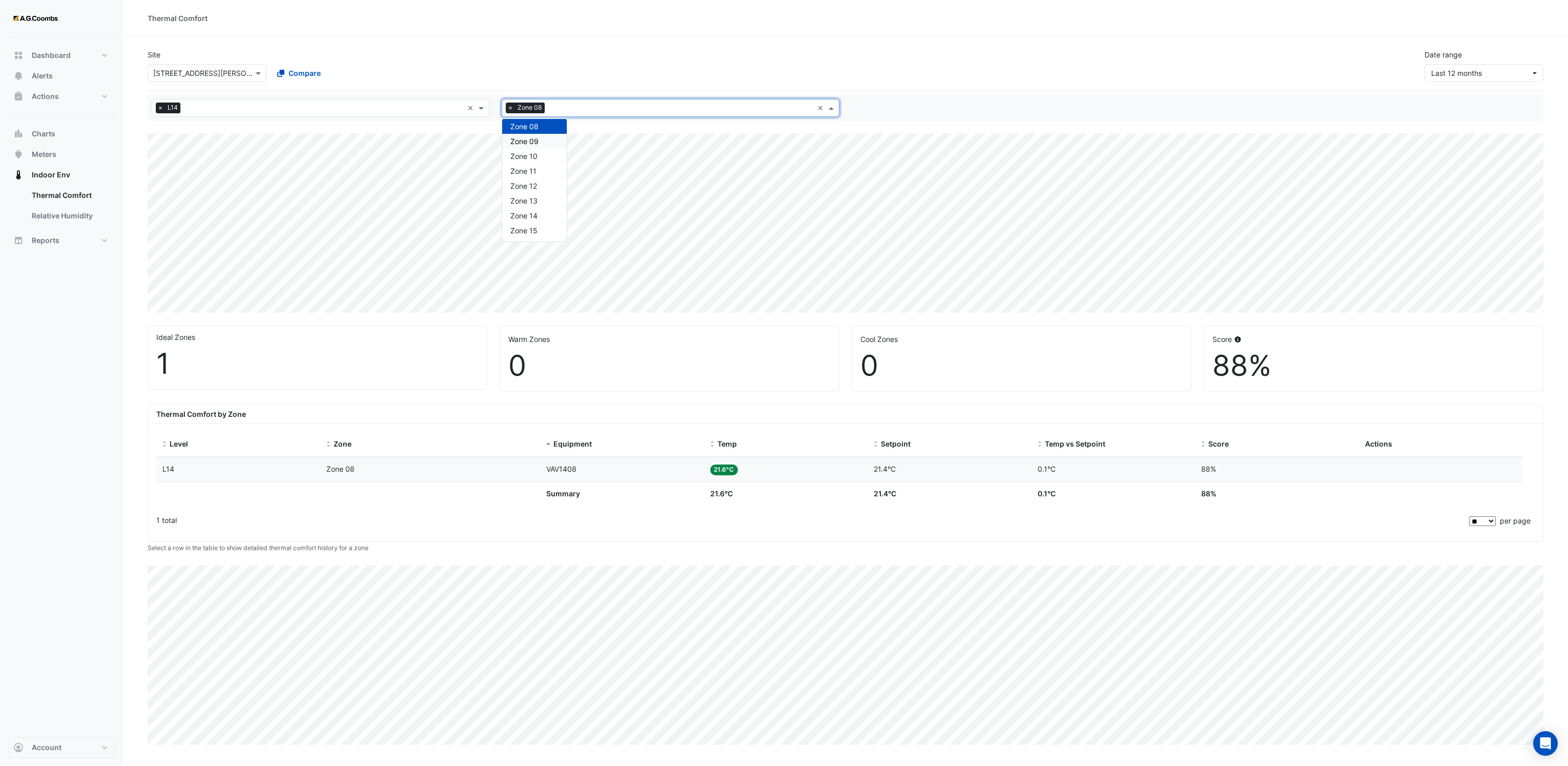
click at [539, 144] on div "Zone 09" at bounding box center [534, 141] width 65 height 15
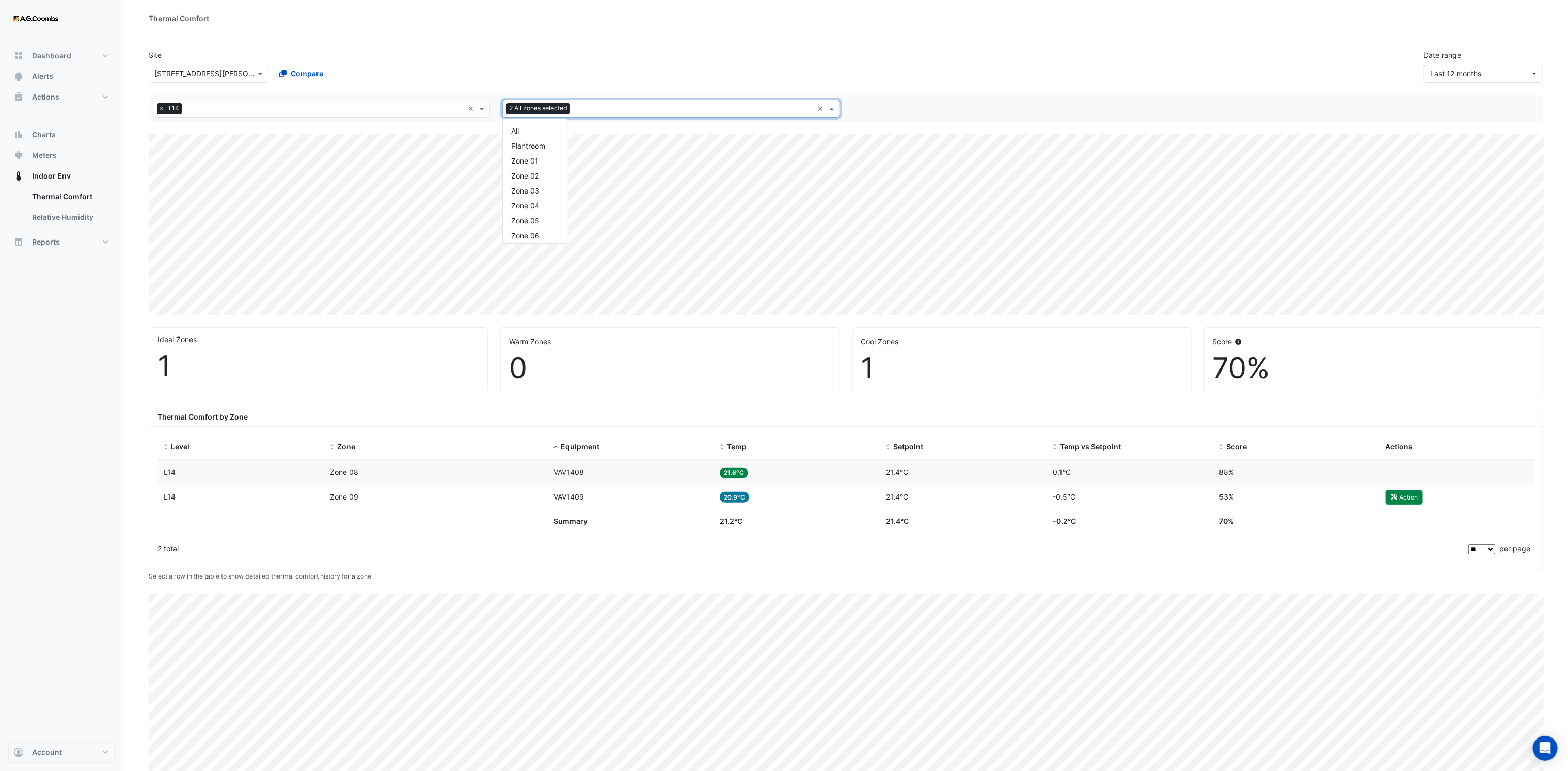
click at [641, 112] on input "text" at bounding box center [694, 110] width 239 height 11
click at [541, 186] on div "Zone 03" at bounding box center [535, 191] width 65 height 15
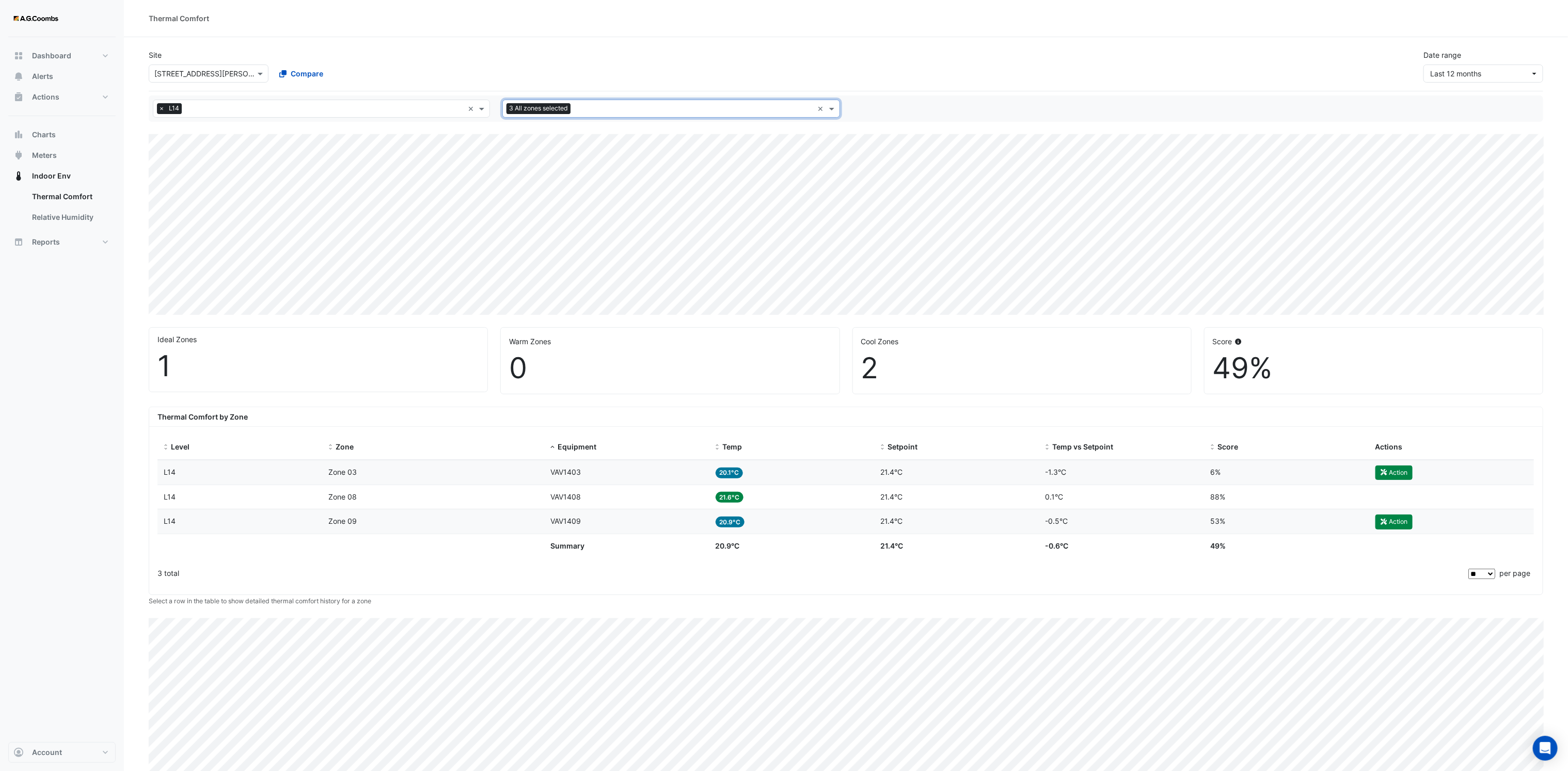
click at [618, 108] on input "text" at bounding box center [694, 110] width 239 height 11
click at [537, 184] on div "Zone 06B" at bounding box center [535, 180] width 65 height 15
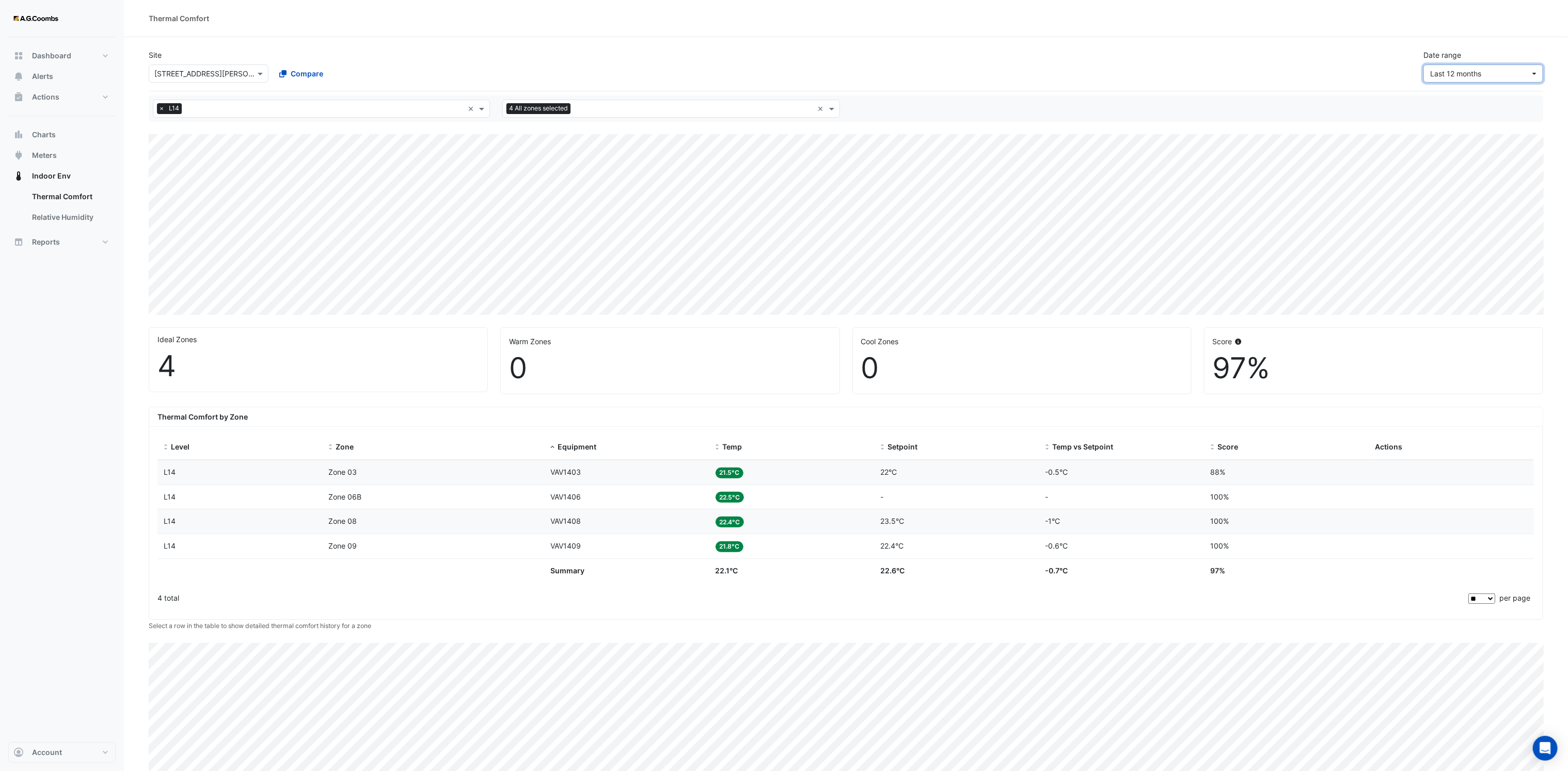
click at [1535, 77] on button "Last 12 months" at bounding box center [1483, 73] width 120 height 18
click at [1363, 22] on div "Thermal Comfort" at bounding box center [846, 18] width 1394 height 11
click at [831, 108] on span at bounding box center [833, 108] width 13 height 11
click at [521, 194] on span "Zone 12" at bounding box center [524, 196] width 27 height 9
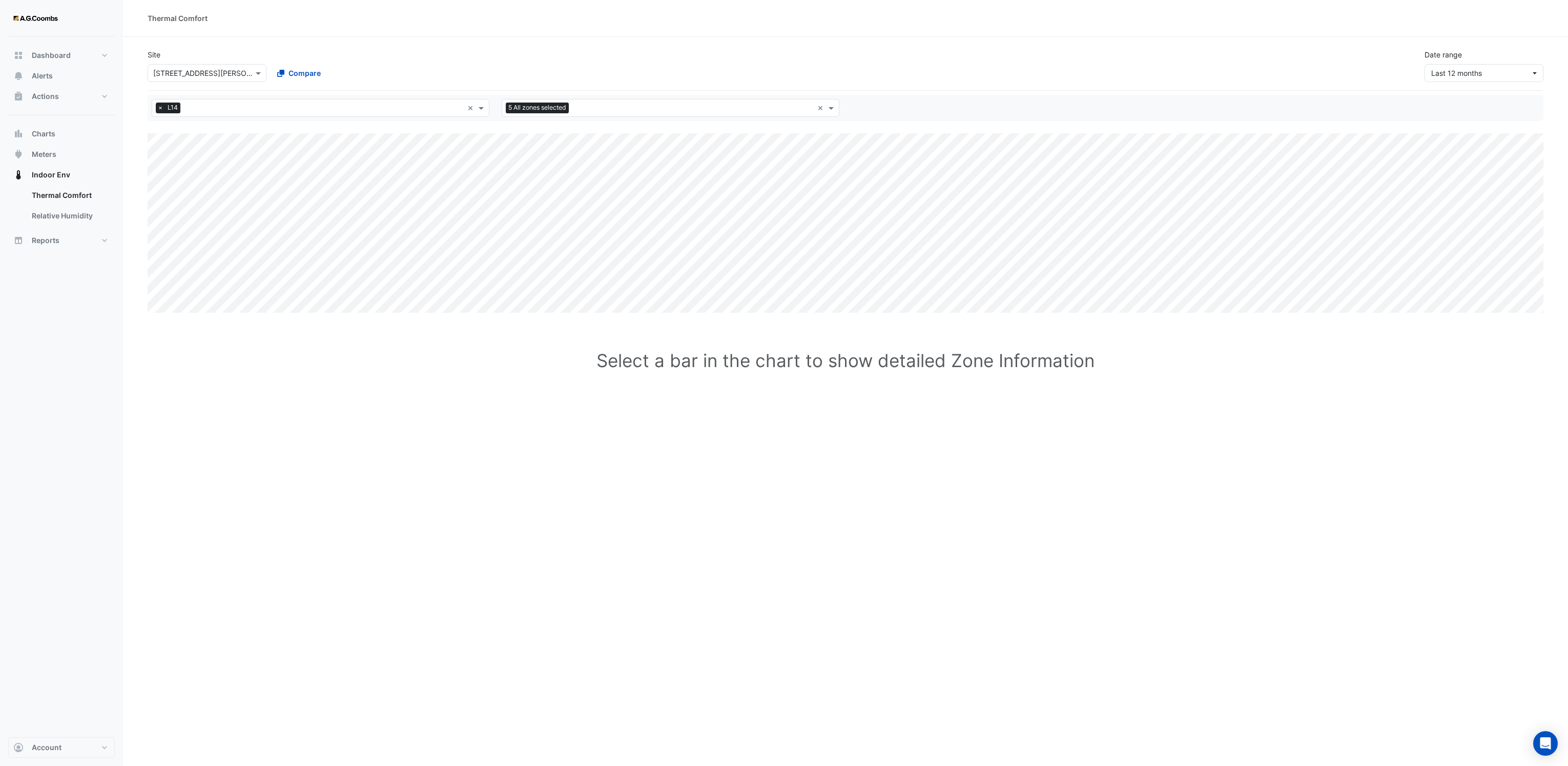
click at [1230, 468] on div "Thermal Comfort Site Select a Site × 530 Collins Street Compare Date range Last…" at bounding box center [845, 383] width 1445 height 766
click at [480, 112] on span at bounding box center [482, 108] width 13 height 11
click at [177, 154] on div "L16" at bounding box center [193, 156] width 66 height 11
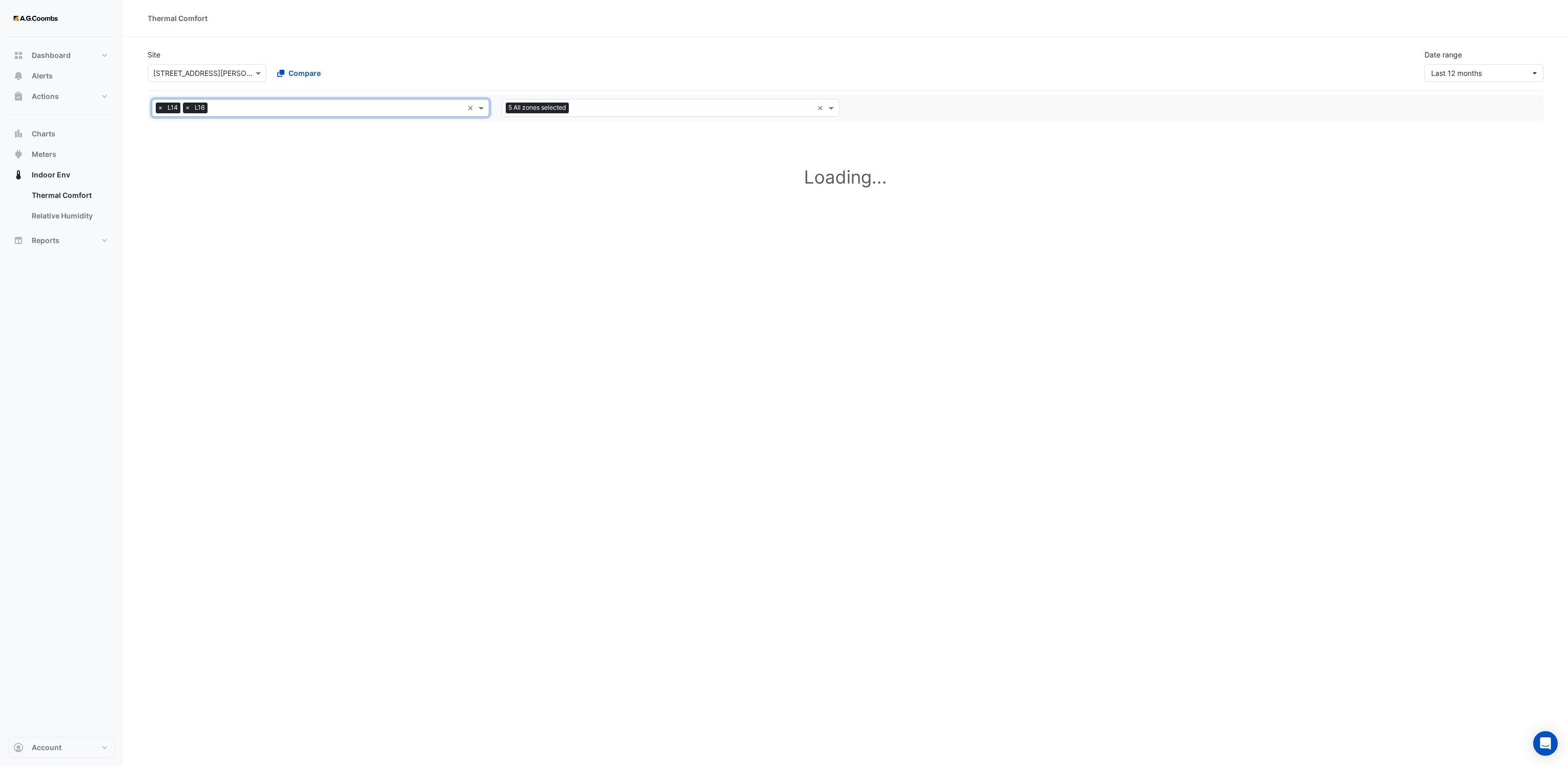
click at [160, 110] on span "×" at bounding box center [160, 107] width 9 height 10
click at [815, 108] on div "All zones 4 All zones selected ×" at bounding box center [670, 107] width 338 height 18
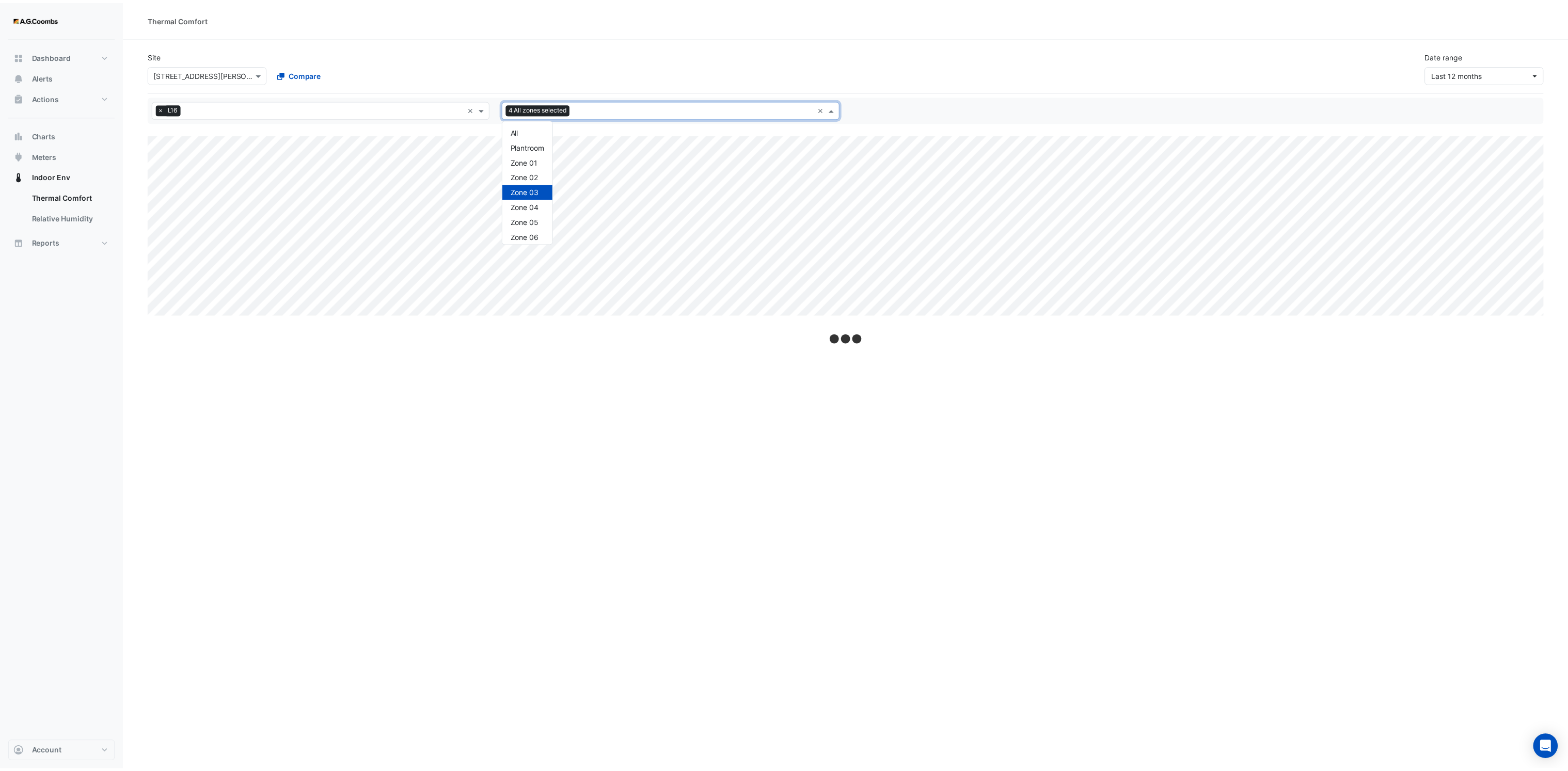
scroll to position [153, 0]
select select "**"
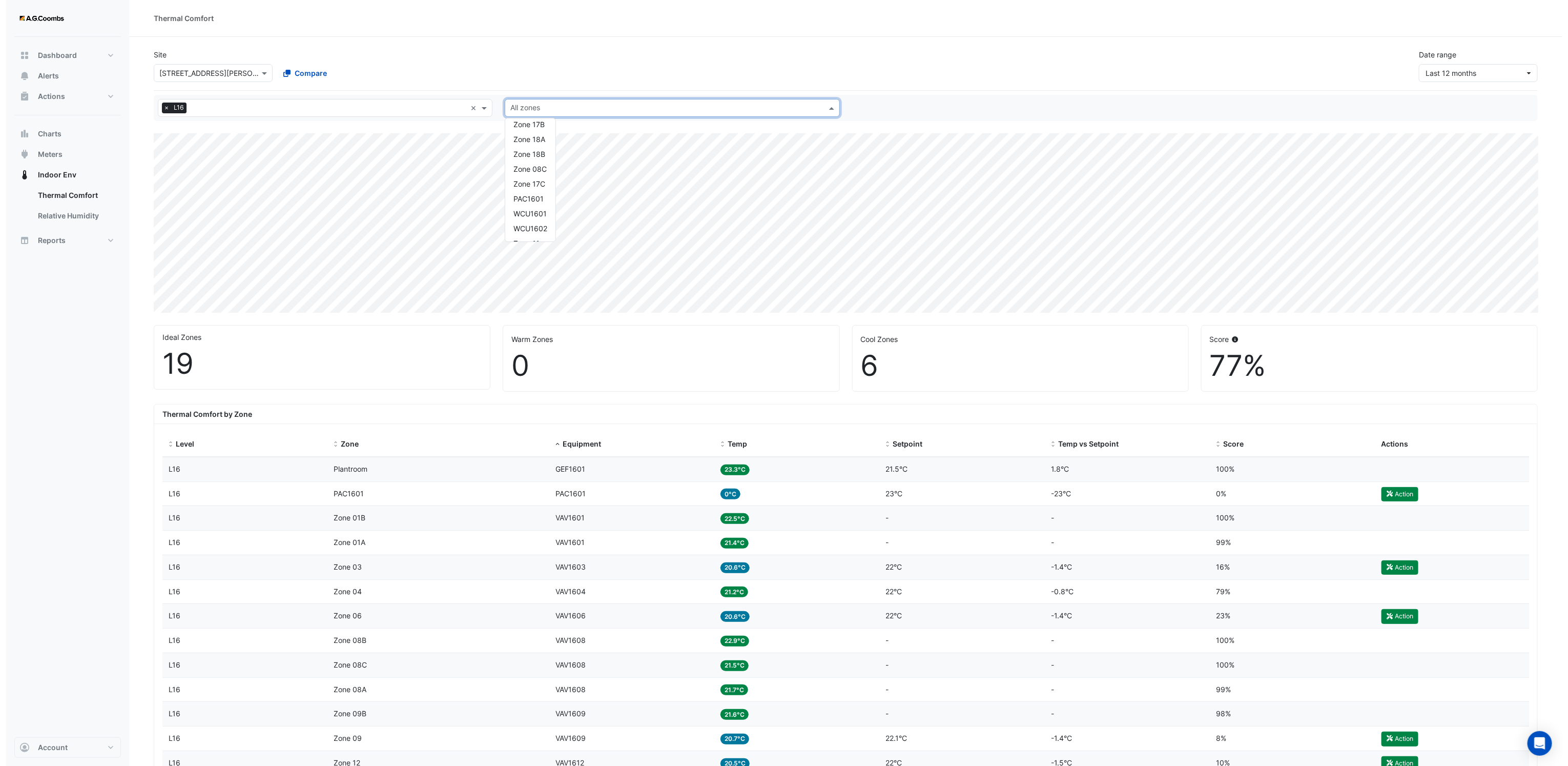
scroll to position [390, 0]
click at [527, 127] on span "Zone 18A" at bounding box center [523, 127] width 32 height 9
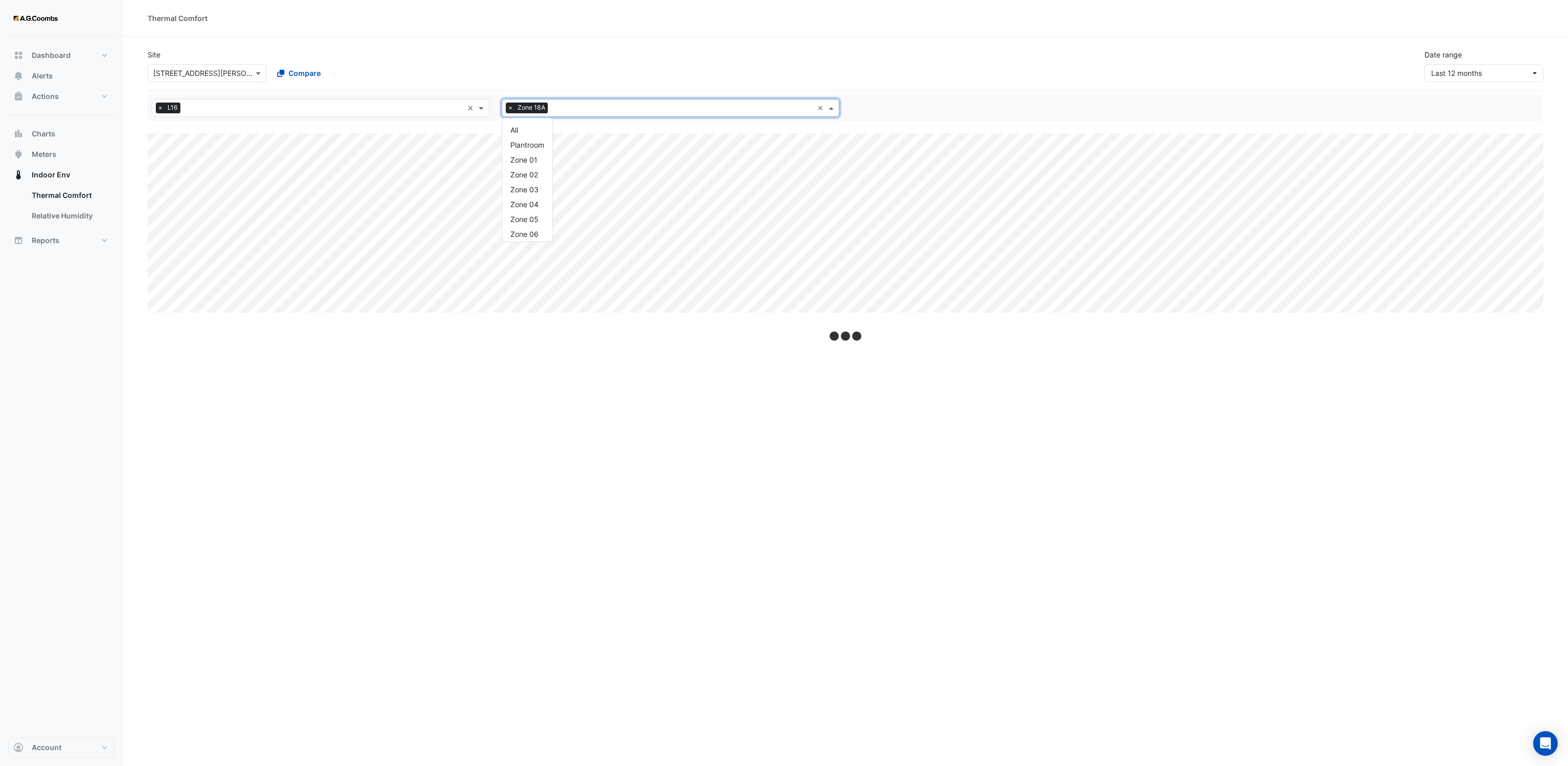
click at [581, 107] on input "text" at bounding box center [682, 109] width 261 height 11
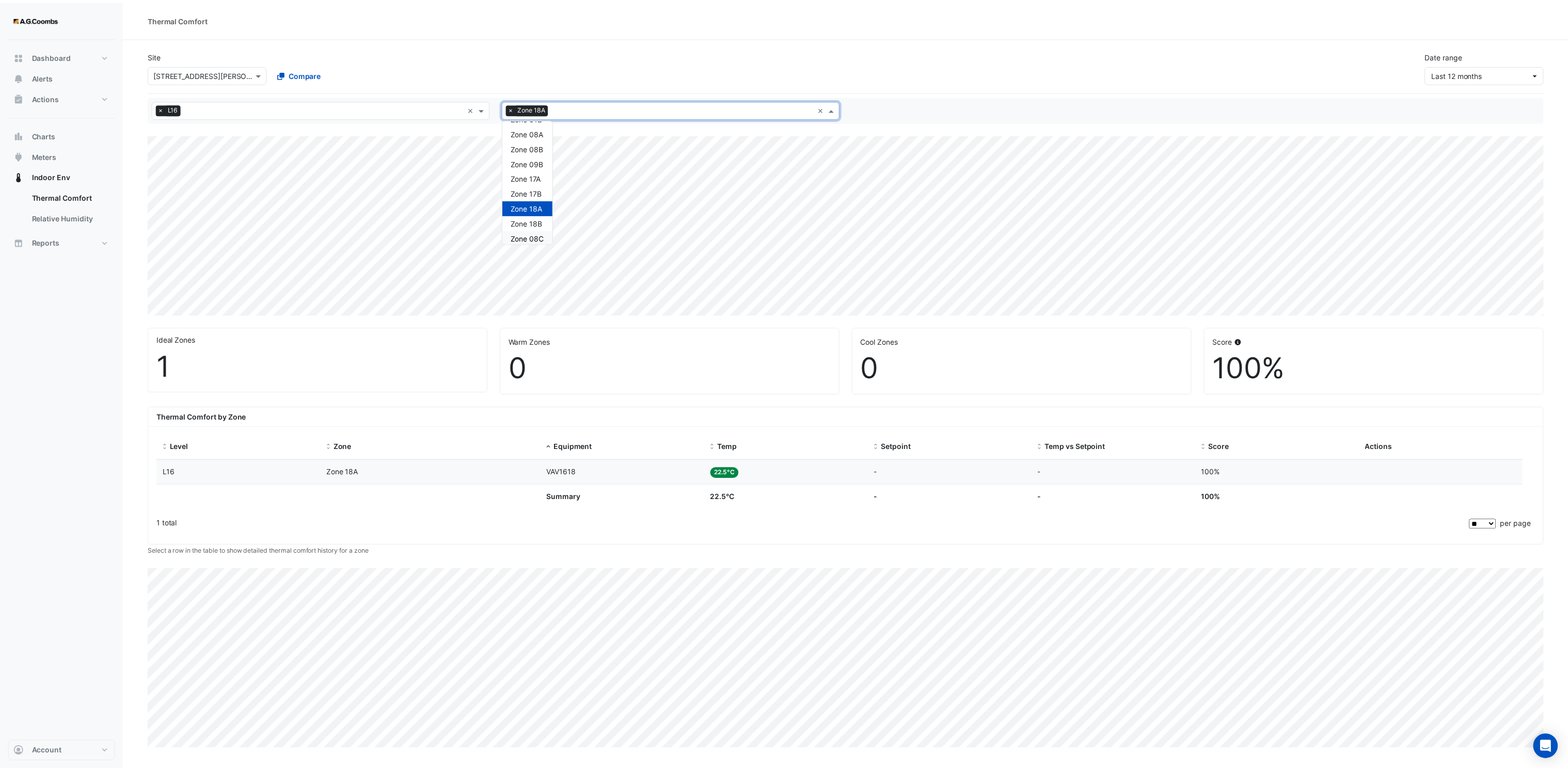
scroll to position [237, 0]
click at [535, 210] on span "Zone 08A" at bounding box center [530, 208] width 33 height 9
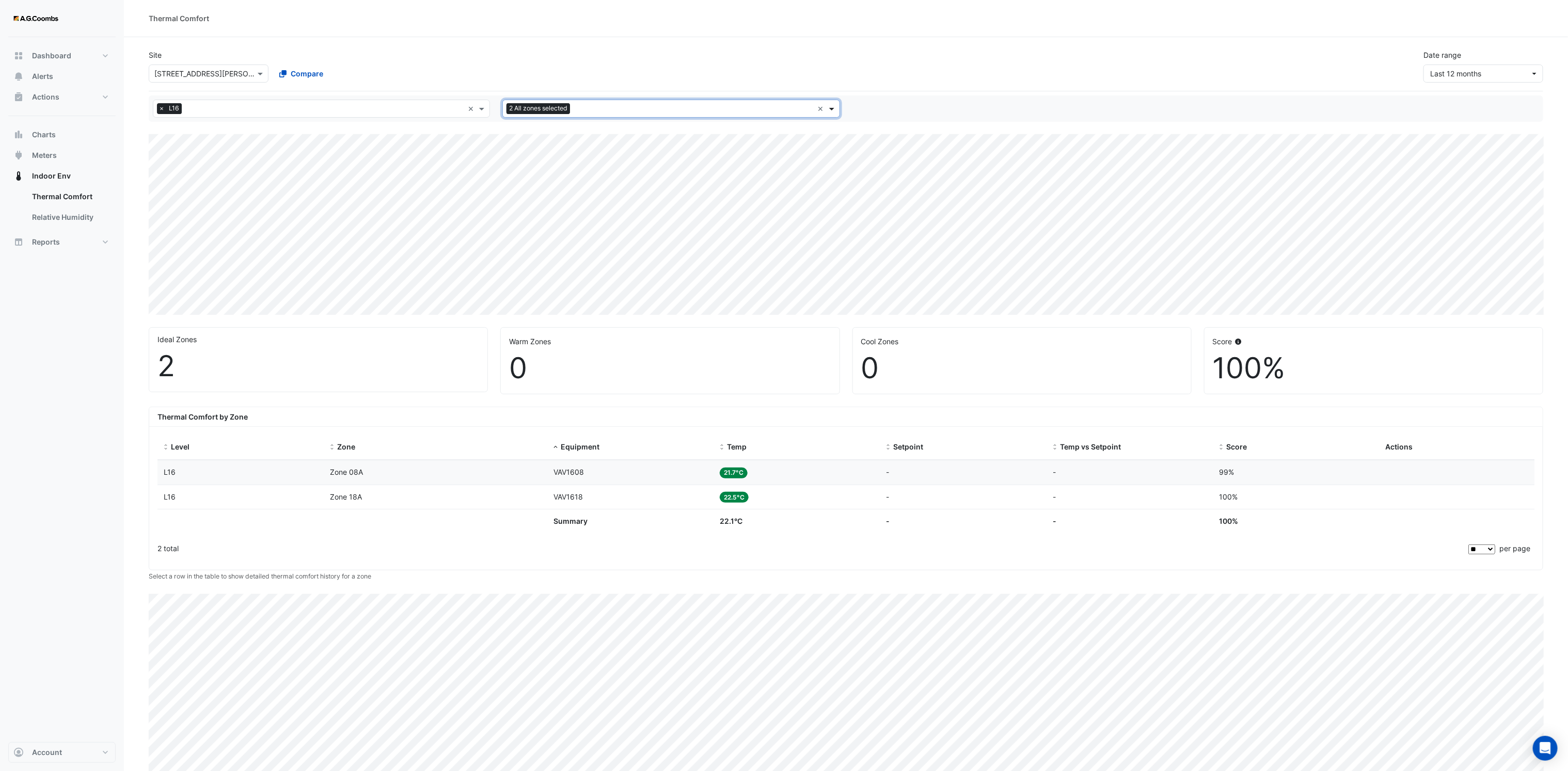
click at [832, 110] on span at bounding box center [833, 108] width 13 height 11
click at [534, 200] on span "Zone 18A" at bounding box center [527, 202] width 32 height 9
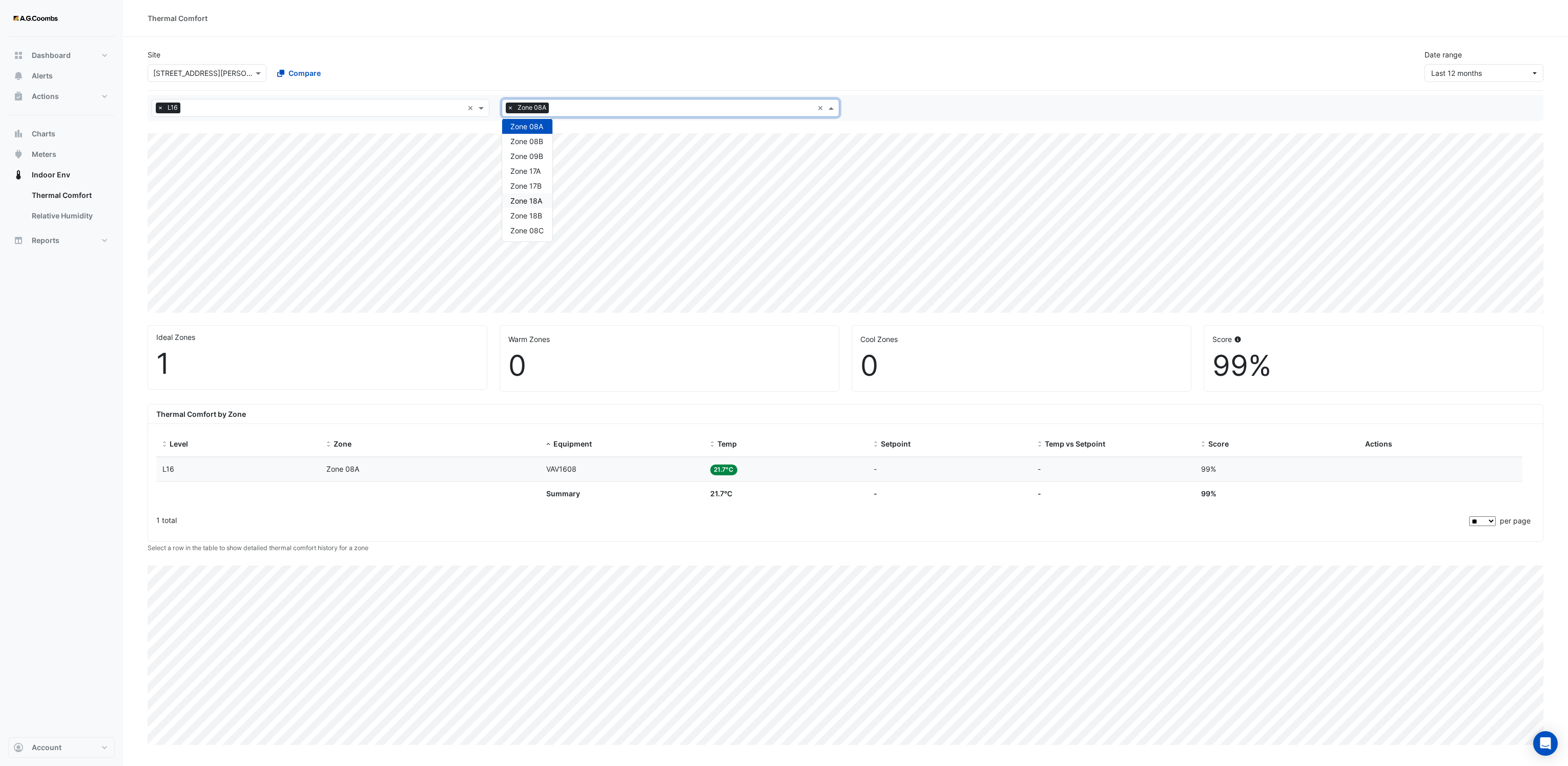
click at [546, 199] on div "Zone 18A" at bounding box center [527, 200] width 50 height 15
click at [626, 108] on input "text" at bounding box center [688, 109] width 237 height 11
click at [532, 140] on span "Zone 01" at bounding box center [520, 142] width 27 height 9
click at [625, 107] on input "text" at bounding box center [688, 109] width 237 height 11
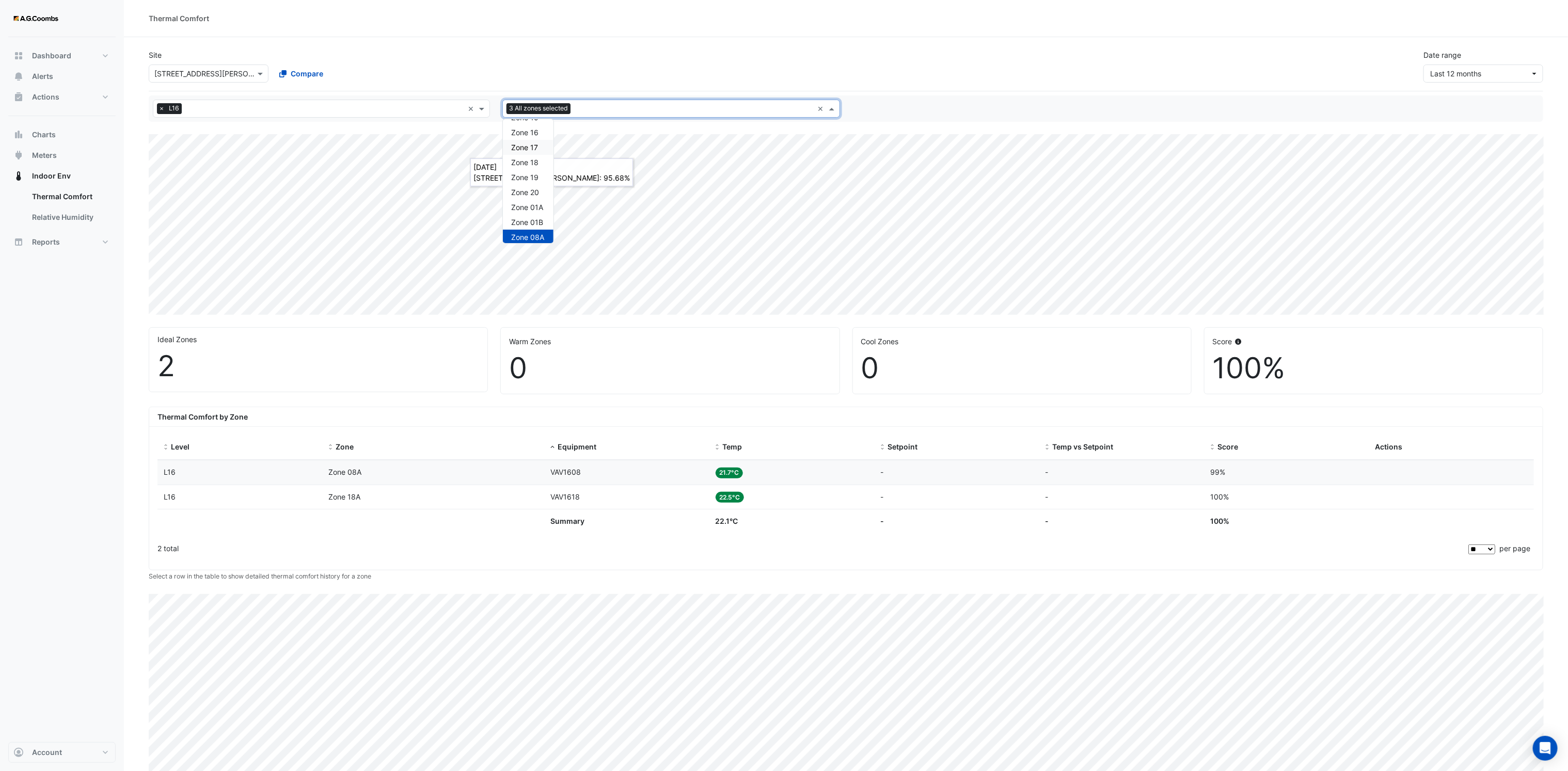
scroll to position [232, 0]
click at [545, 163] on div "Zone 20" at bounding box center [528, 168] width 50 height 15
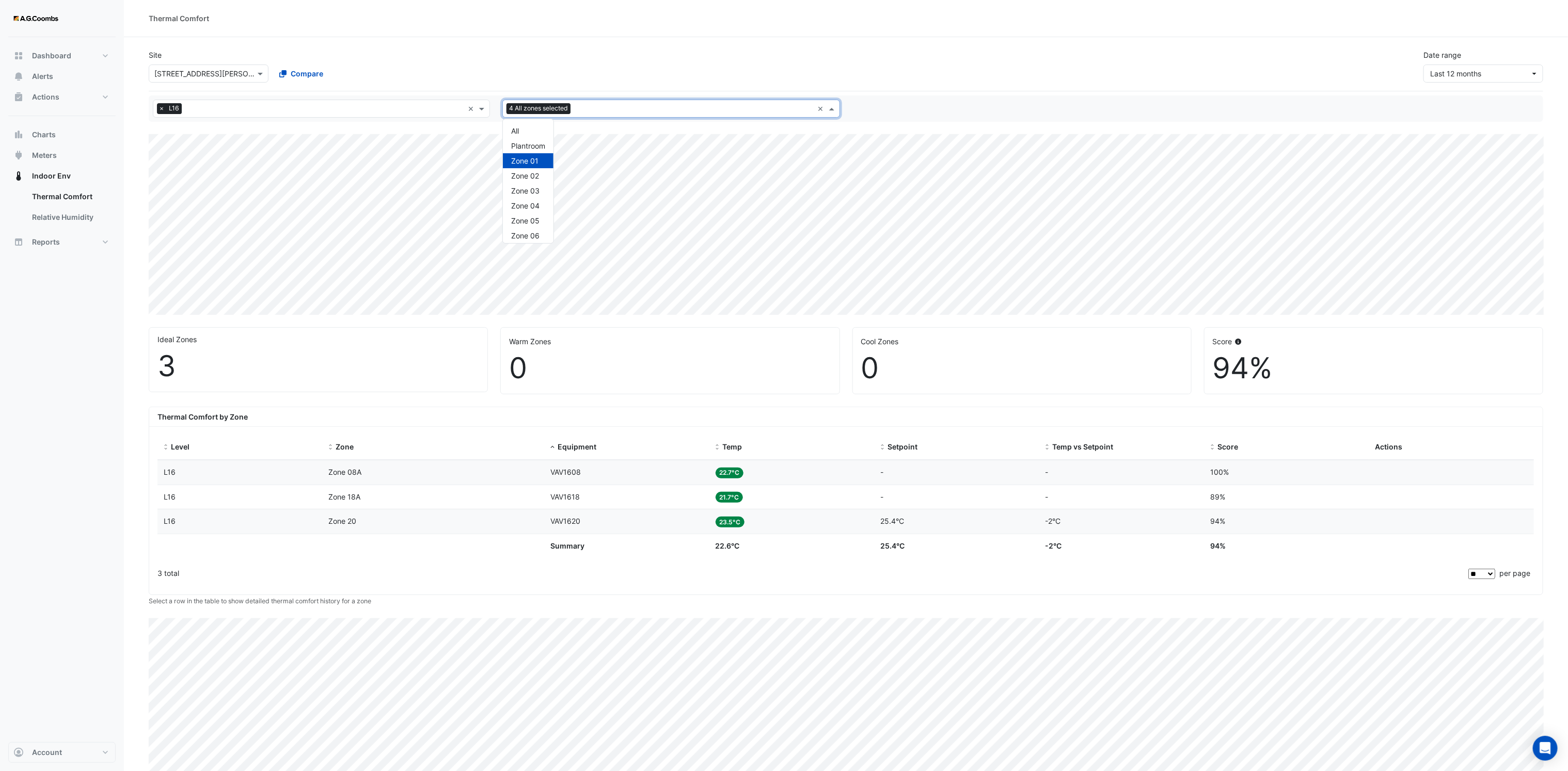
click at [829, 113] on span at bounding box center [833, 108] width 13 height 11
click at [537, 175] on span "Zone 02" at bounding box center [524, 175] width 28 height 9
click at [833, 112] on span at bounding box center [833, 108] width 13 height 11
click at [541, 234] on div "Zone 11" at bounding box center [528, 232] width 50 height 15
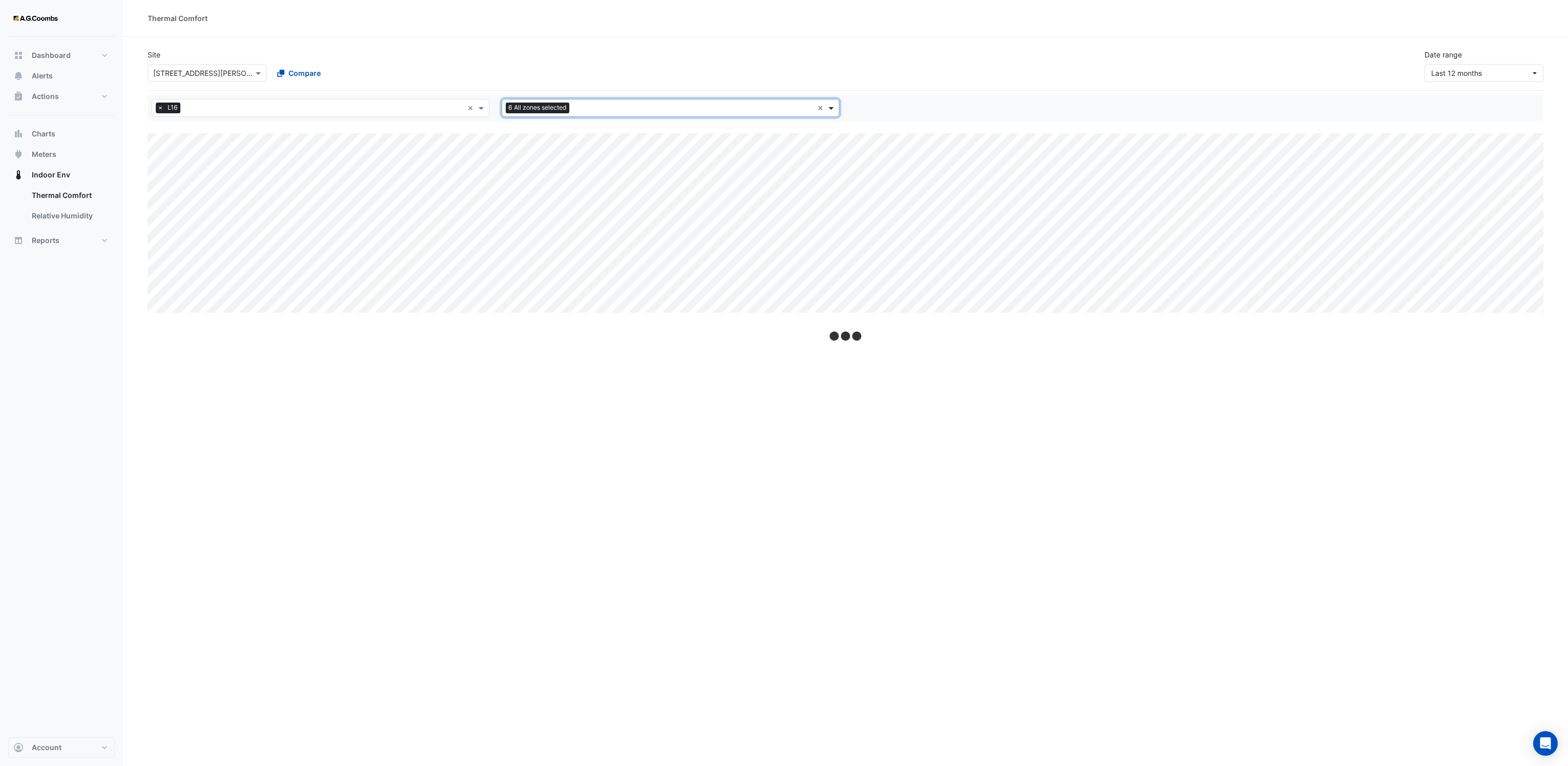
click at [832, 111] on span at bounding box center [832, 108] width 13 height 11
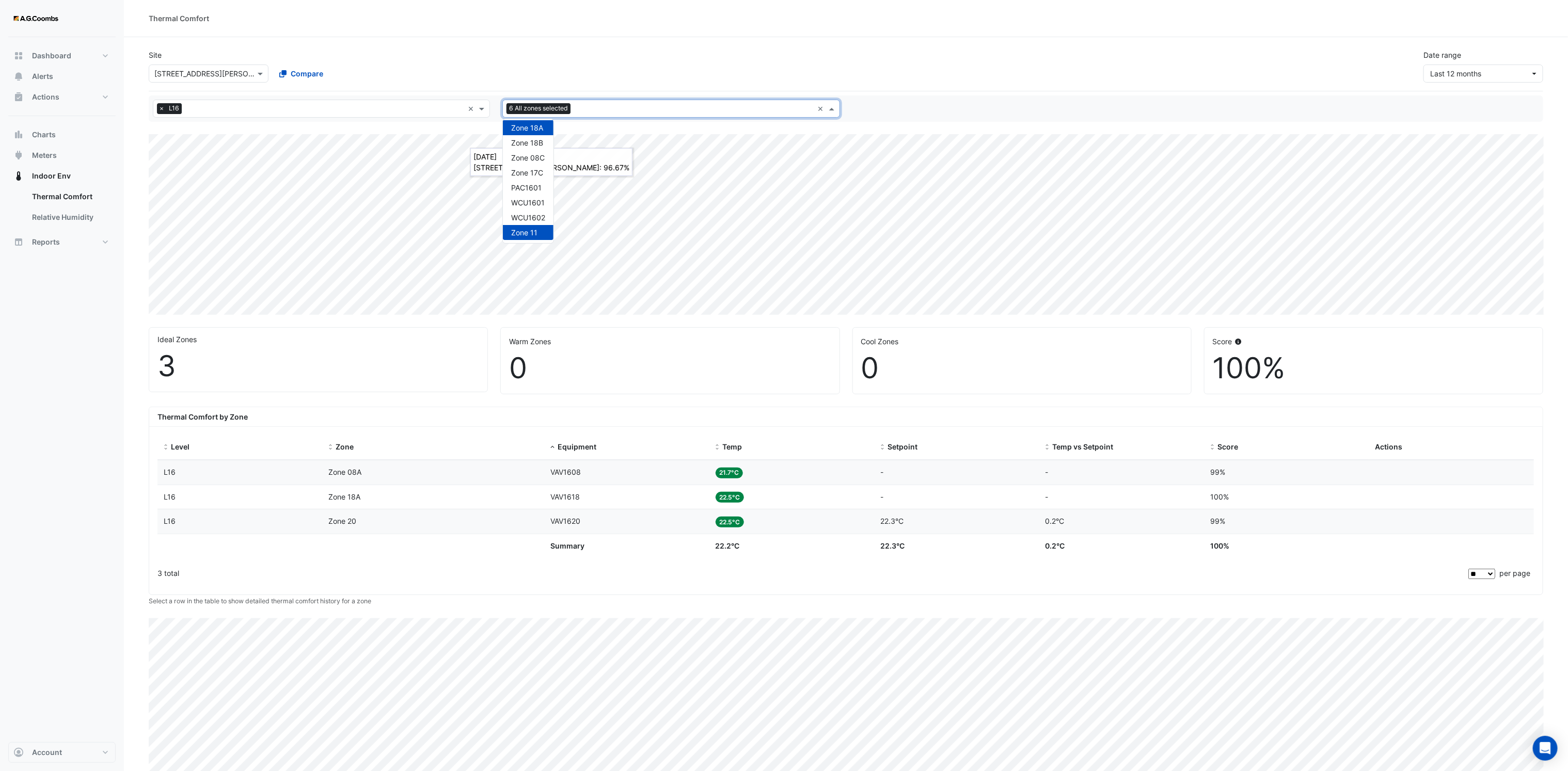
click at [530, 229] on span "Zone 11" at bounding box center [524, 232] width 26 height 9
click at [537, 180] on span "Zone 01A" at bounding box center [527, 183] width 32 height 9
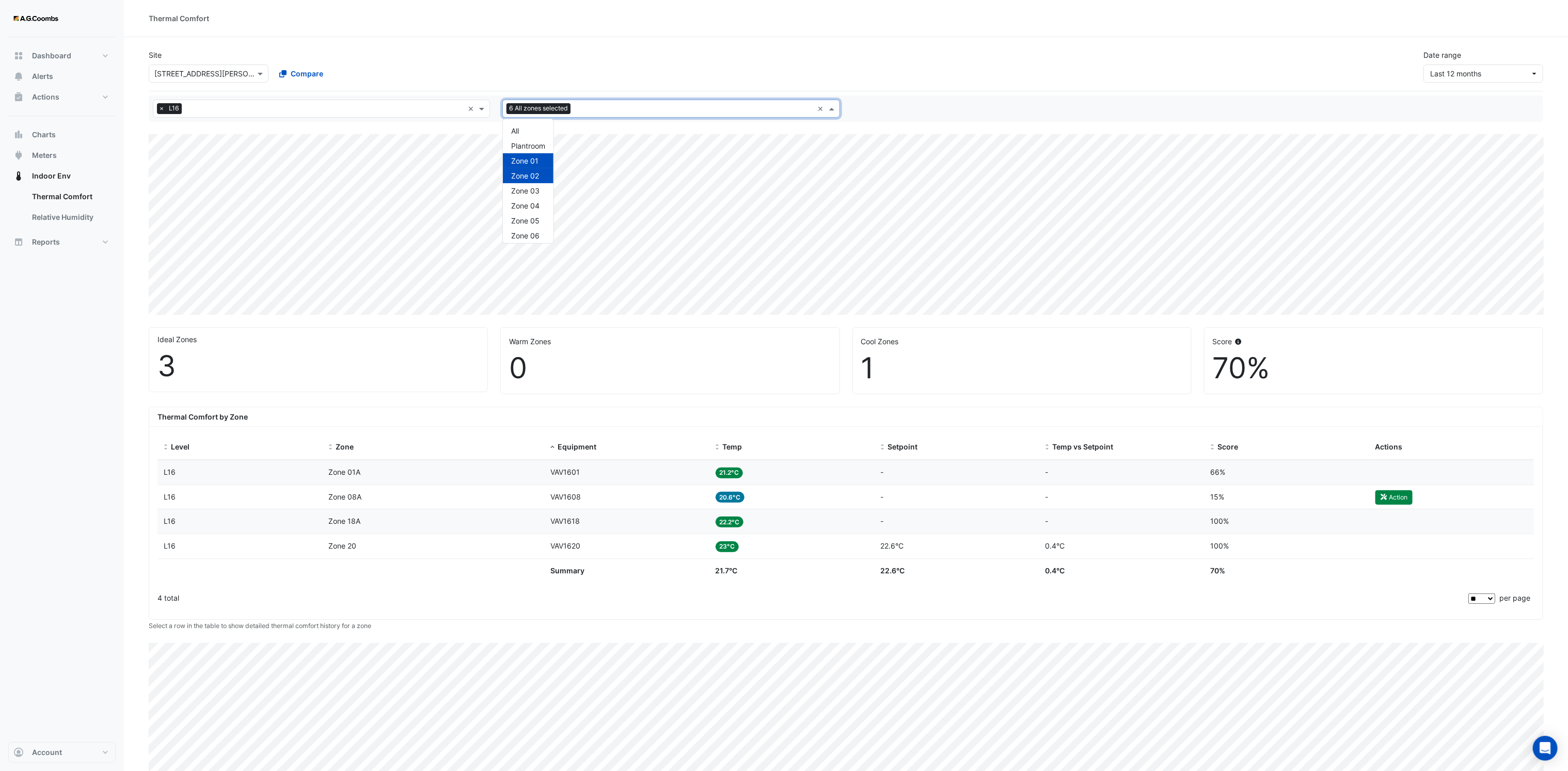
click at [834, 112] on span at bounding box center [833, 108] width 13 height 11
click at [544, 145] on div "Zone 01B" at bounding box center [528, 142] width 50 height 15
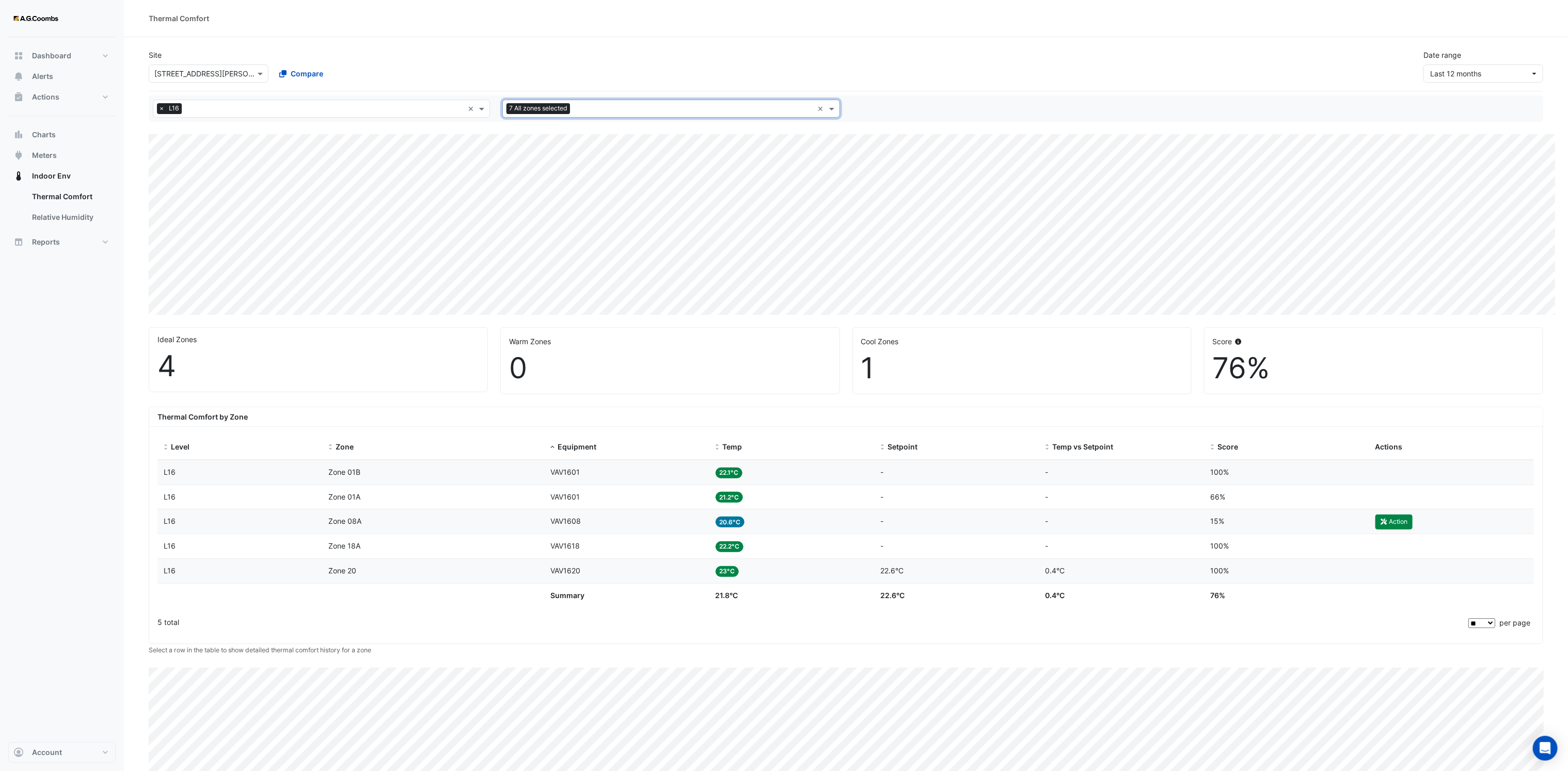
click at [843, 109] on div "All zones 7 All zones selected ×" at bounding box center [671, 108] width 350 height 18
click at [836, 110] on span at bounding box center [833, 108] width 13 height 11
click at [539, 191] on span "Zone 01A" at bounding box center [527, 190] width 32 height 9
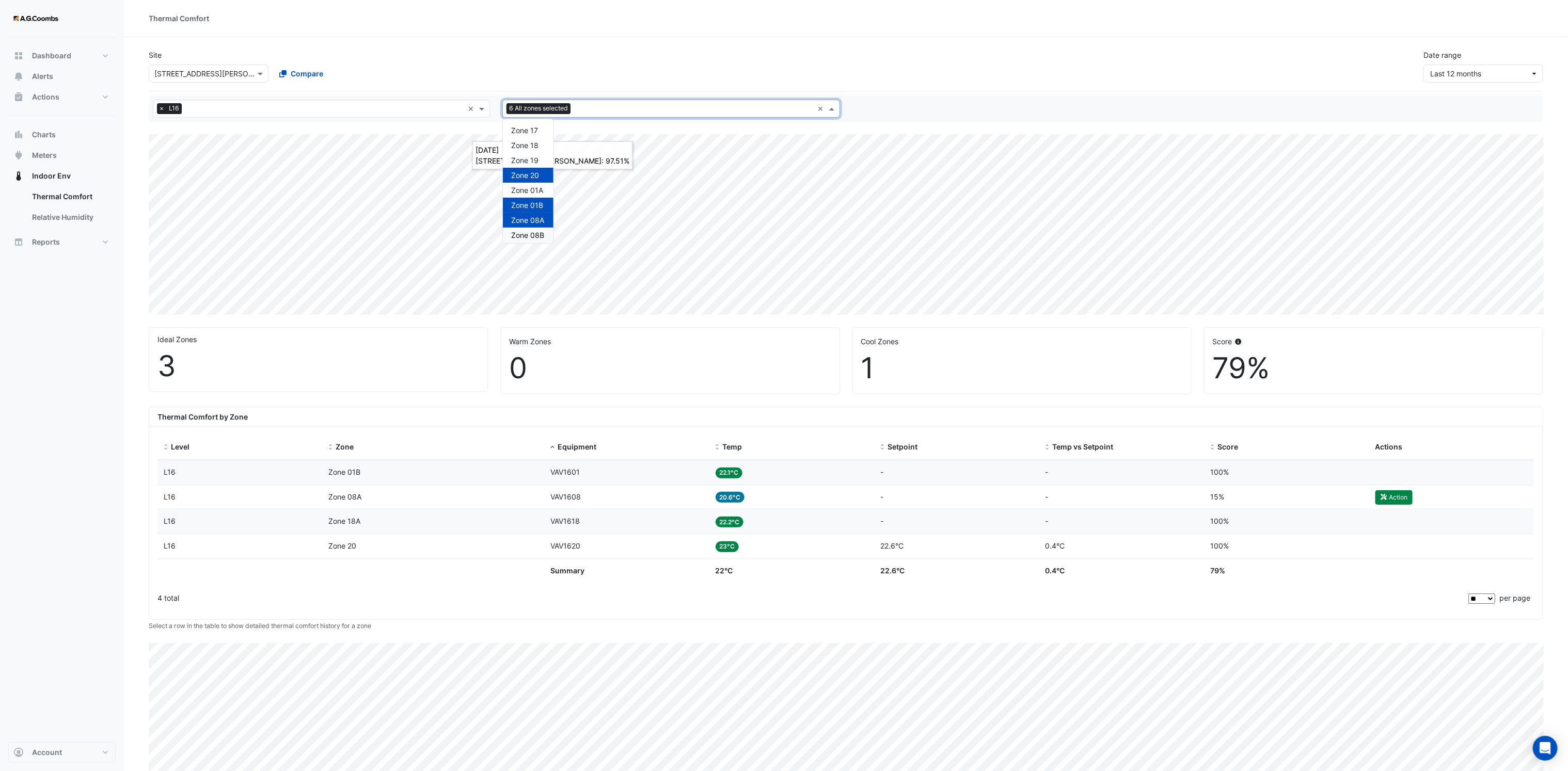
click at [534, 233] on span "Zone 08B" at bounding box center [527, 235] width 33 height 9
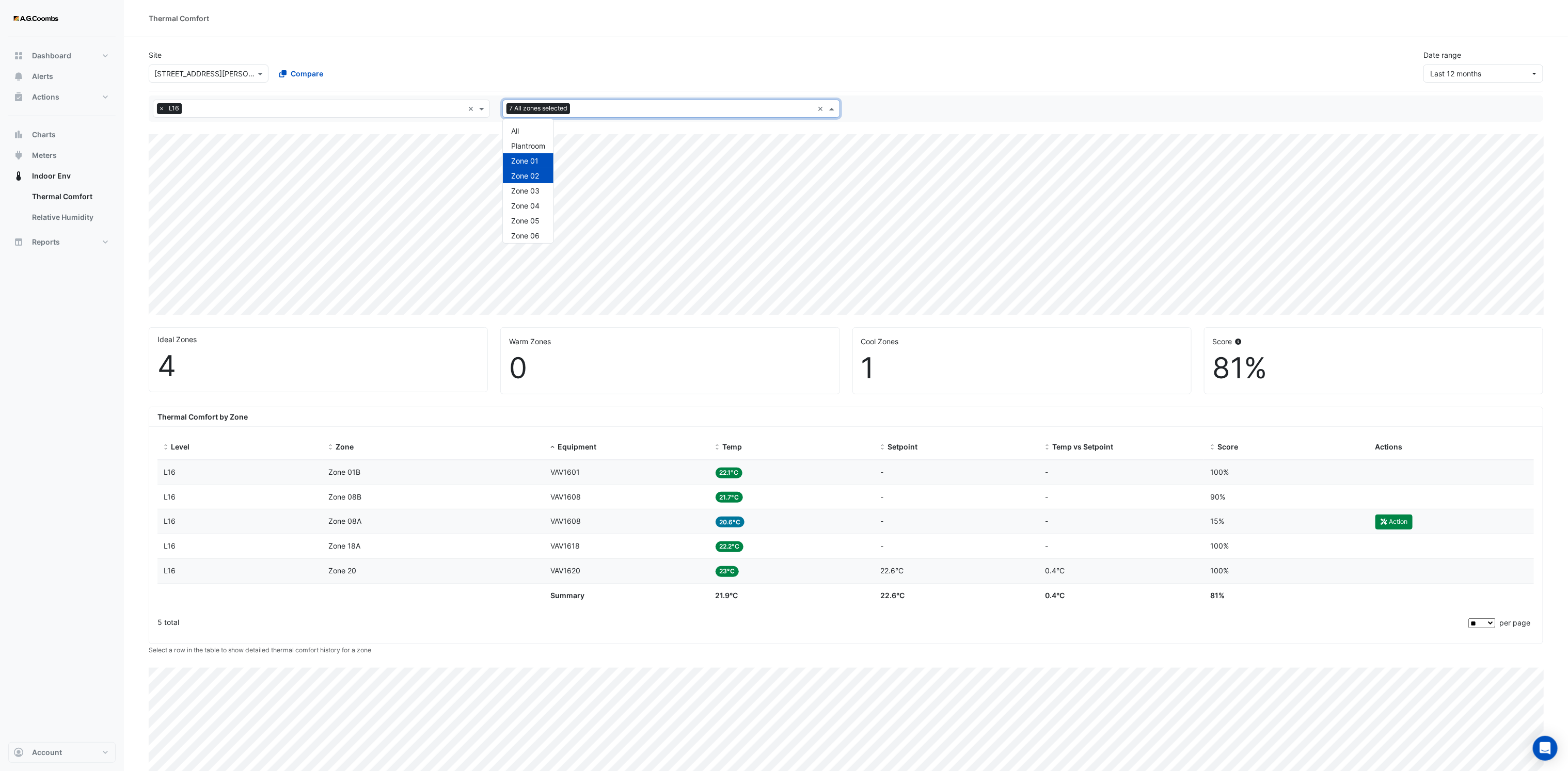
click at [838, 112] on span at bounding box center [833, 108] width 13 height 11
click at [543, 191] on span "Zone 08A" at bounding box center [527, 189] width 33 height 9
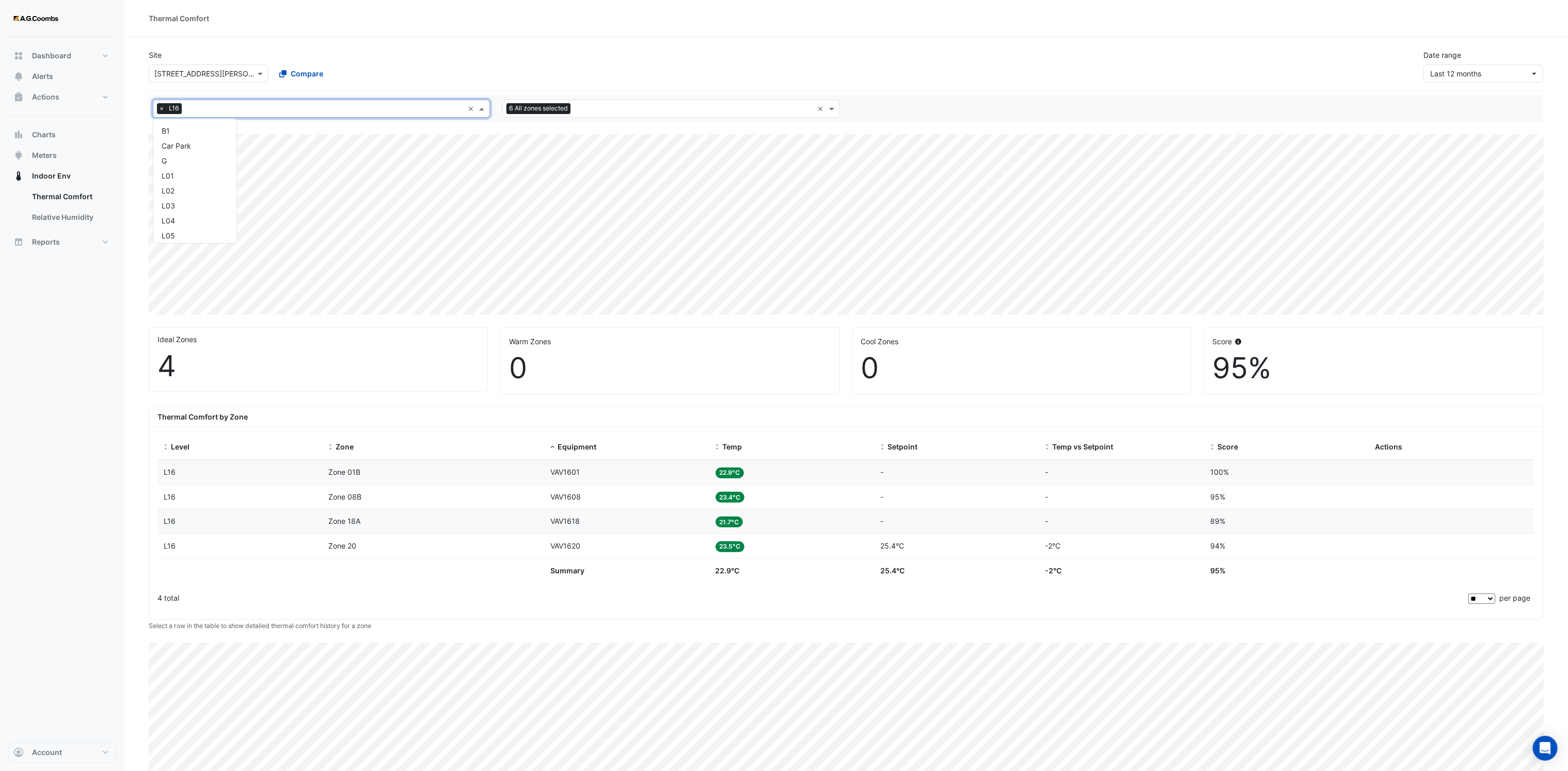
click at [484, 109] on span at bounding box center [483, 108] width 13 height 11
click at [175, 139] on div "L32" at bounding box center [194, 135] width 67 height 11
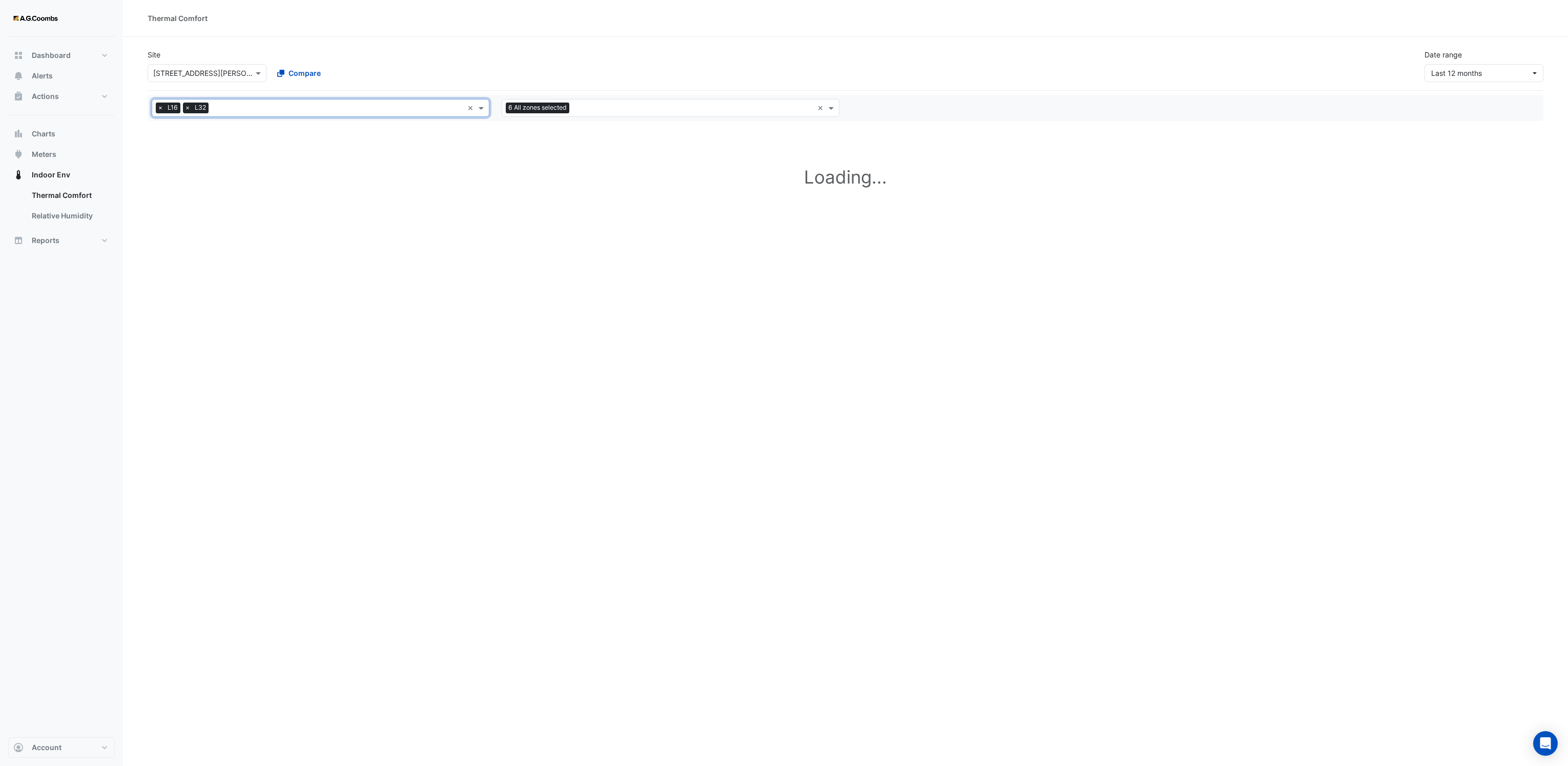
click at [158, 108] on span "×" at bounding box center [160, 107] width 9 height 10
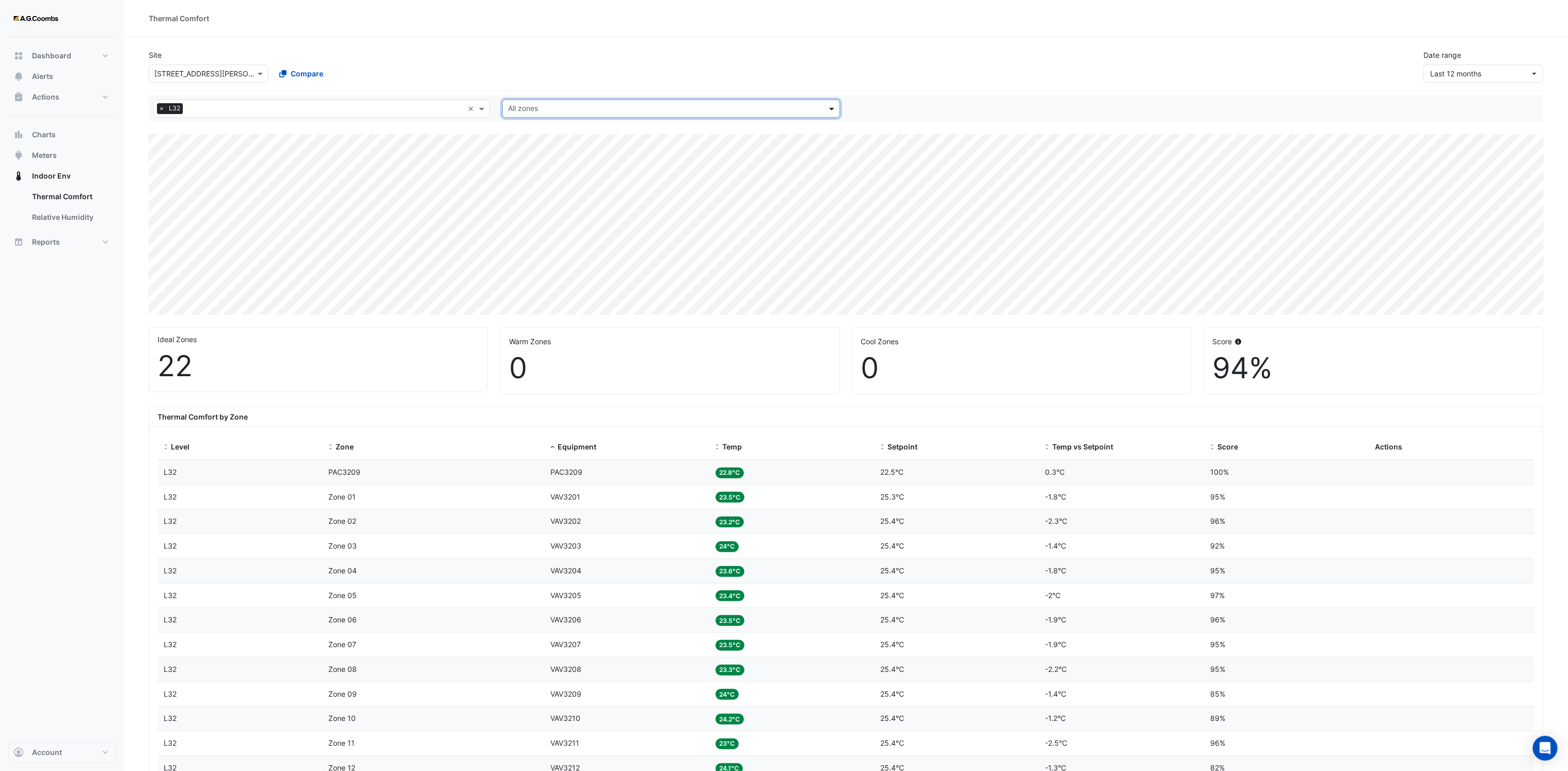
click at [832, 112] on span at bounding box center [833, 108] width 13 height 11
click at [537, 183] on div "Zone 02" at bounding box center [547, 175] width 89 height 15
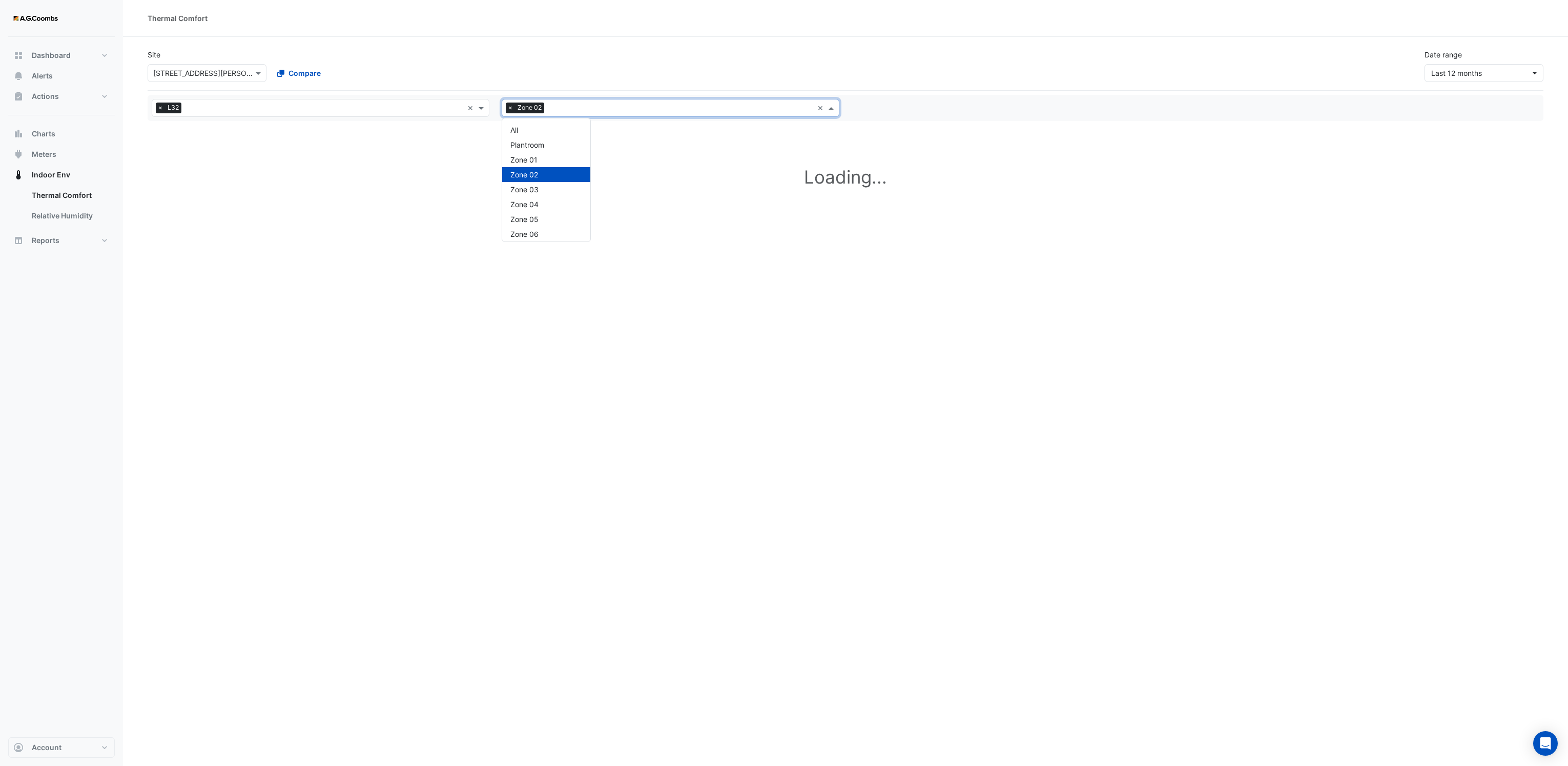
click at [626, 107] on input "text" at bounding box center [681, 109] width 265 height 11
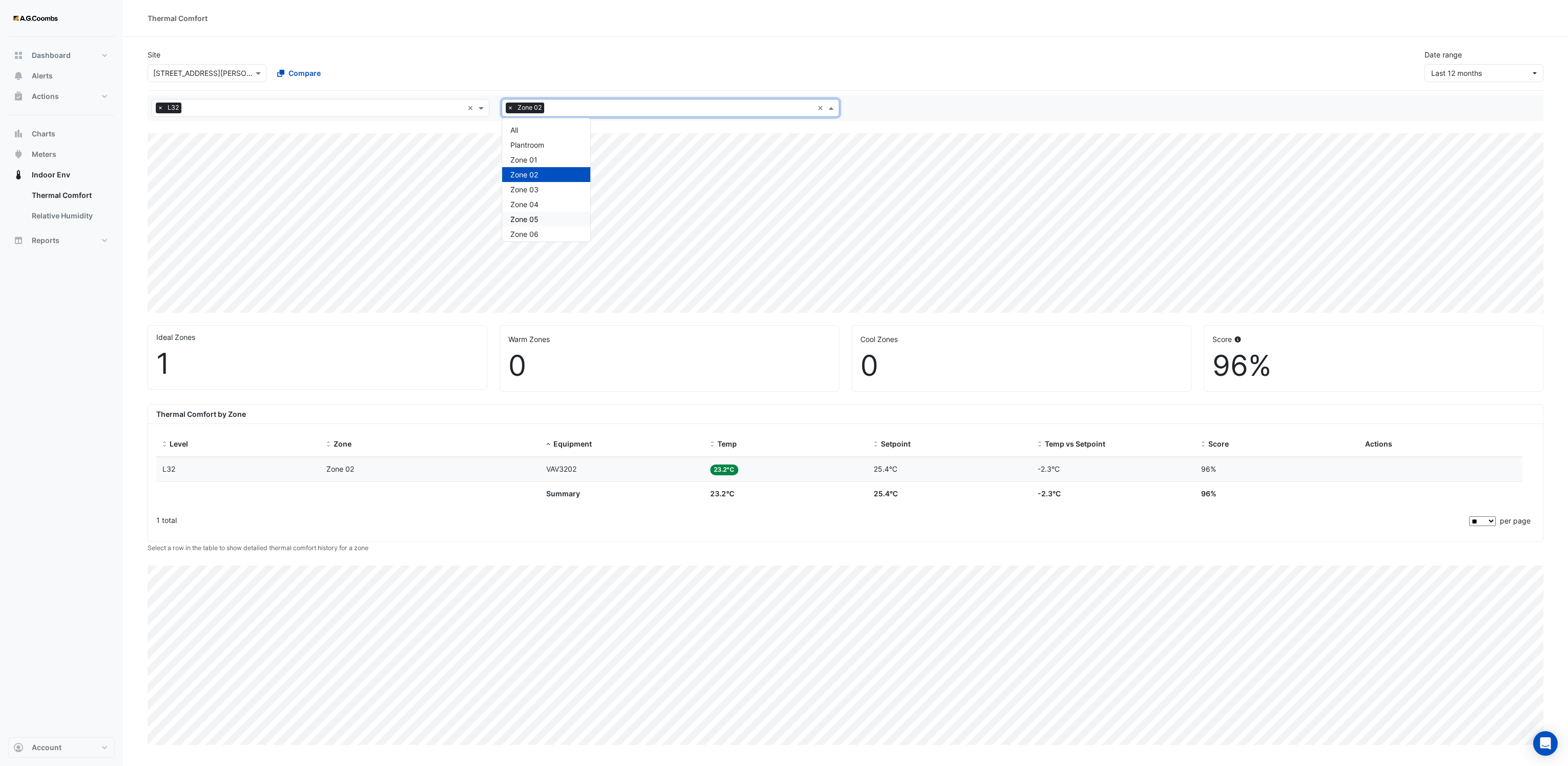
click at [536, 214] on div "Zone 05" at bounding box center [546, 219] width 88 height 15
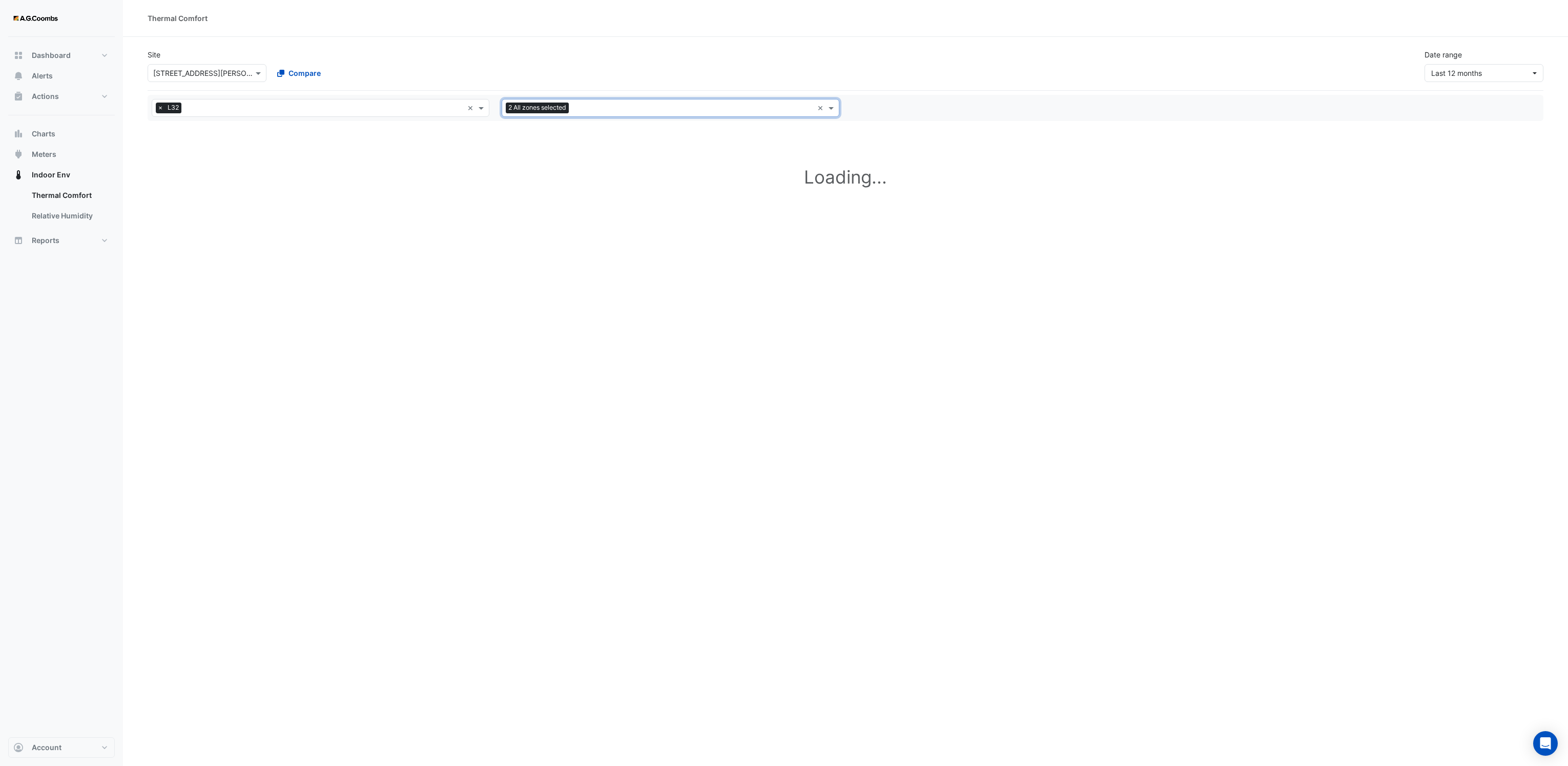
click at [577, 108] on input "text" at bounding box center [693, 109] width 240 height 11
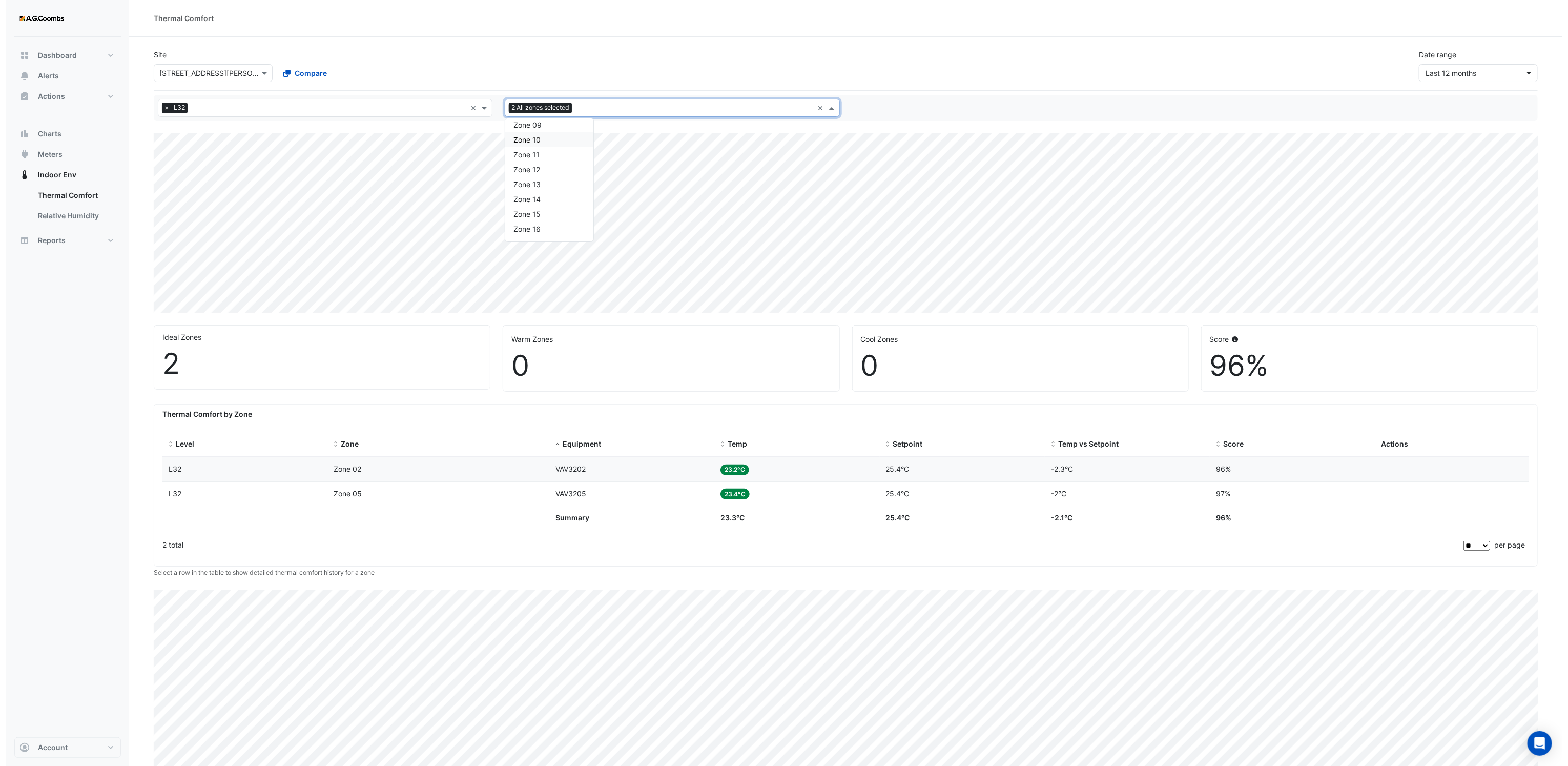
scroll to position [77, 0]
click at [541, 186] on div "Zone 08" at bounding box center [543, 187] width 88 height 15
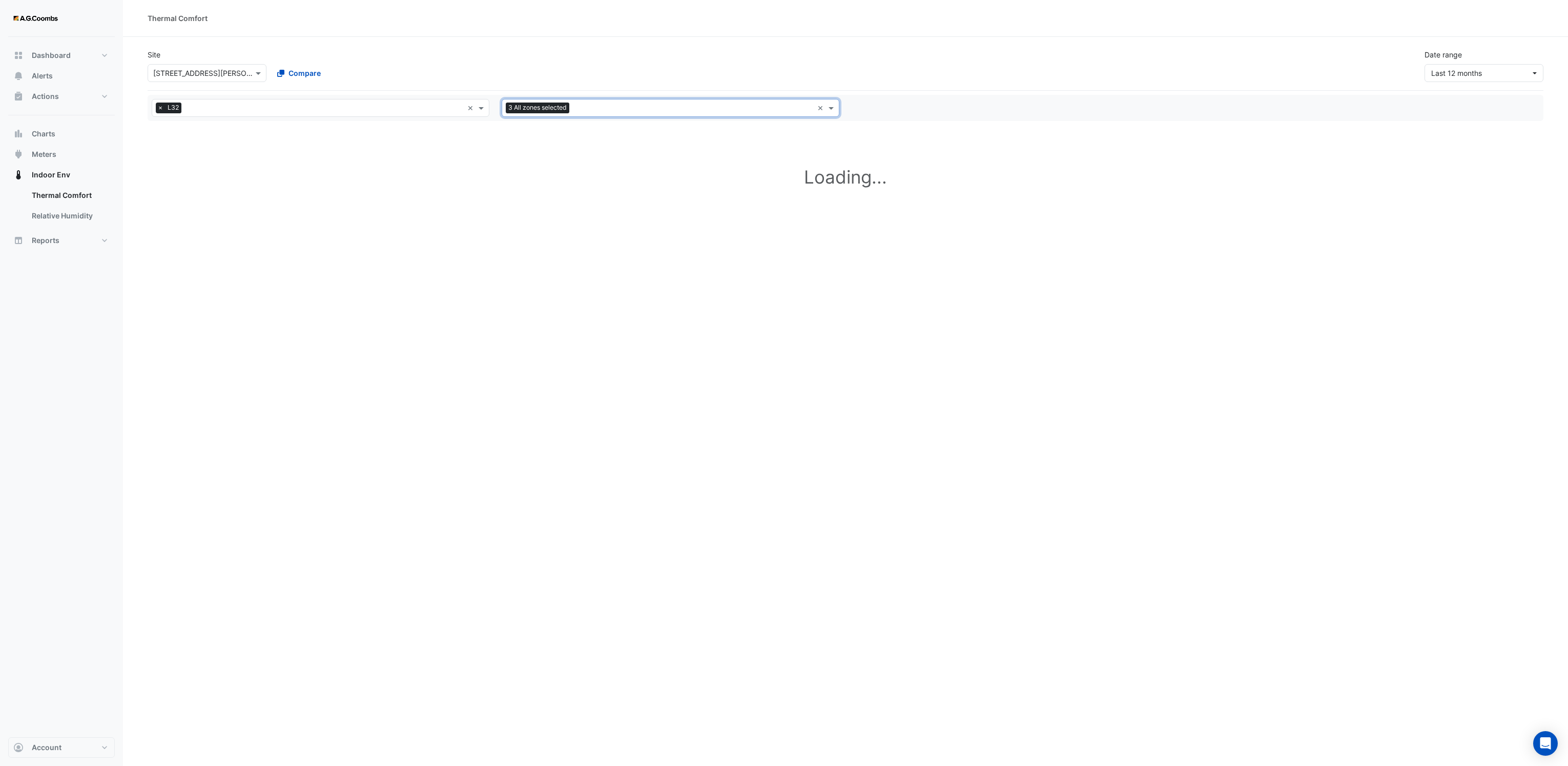
click at [604, 108] on input "text" at bounding box center [693, 109] width 240 height 11
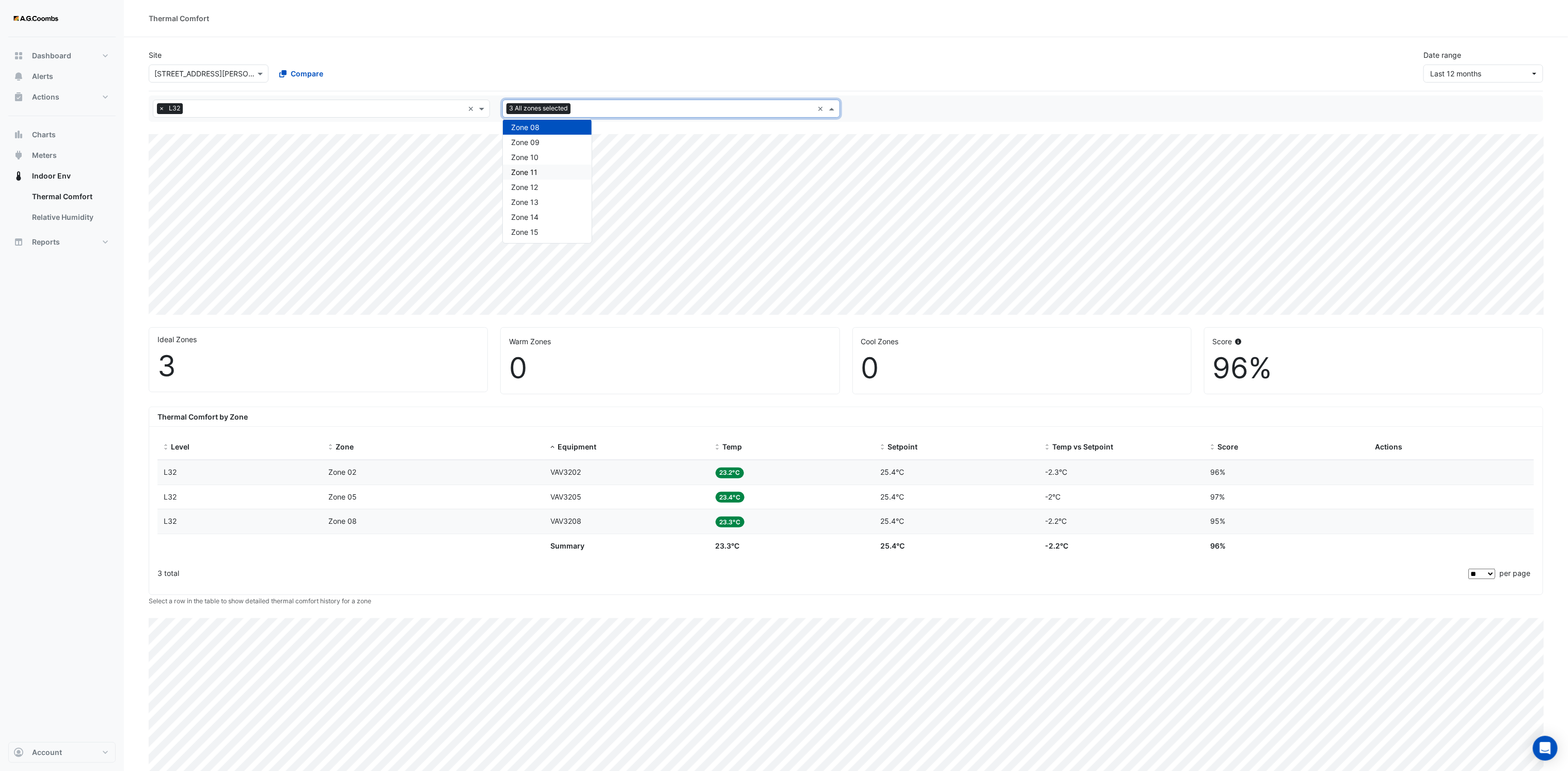
click at [539, 168] on div "Zone 11" at bounding box center [547, 172] width 89 height 15
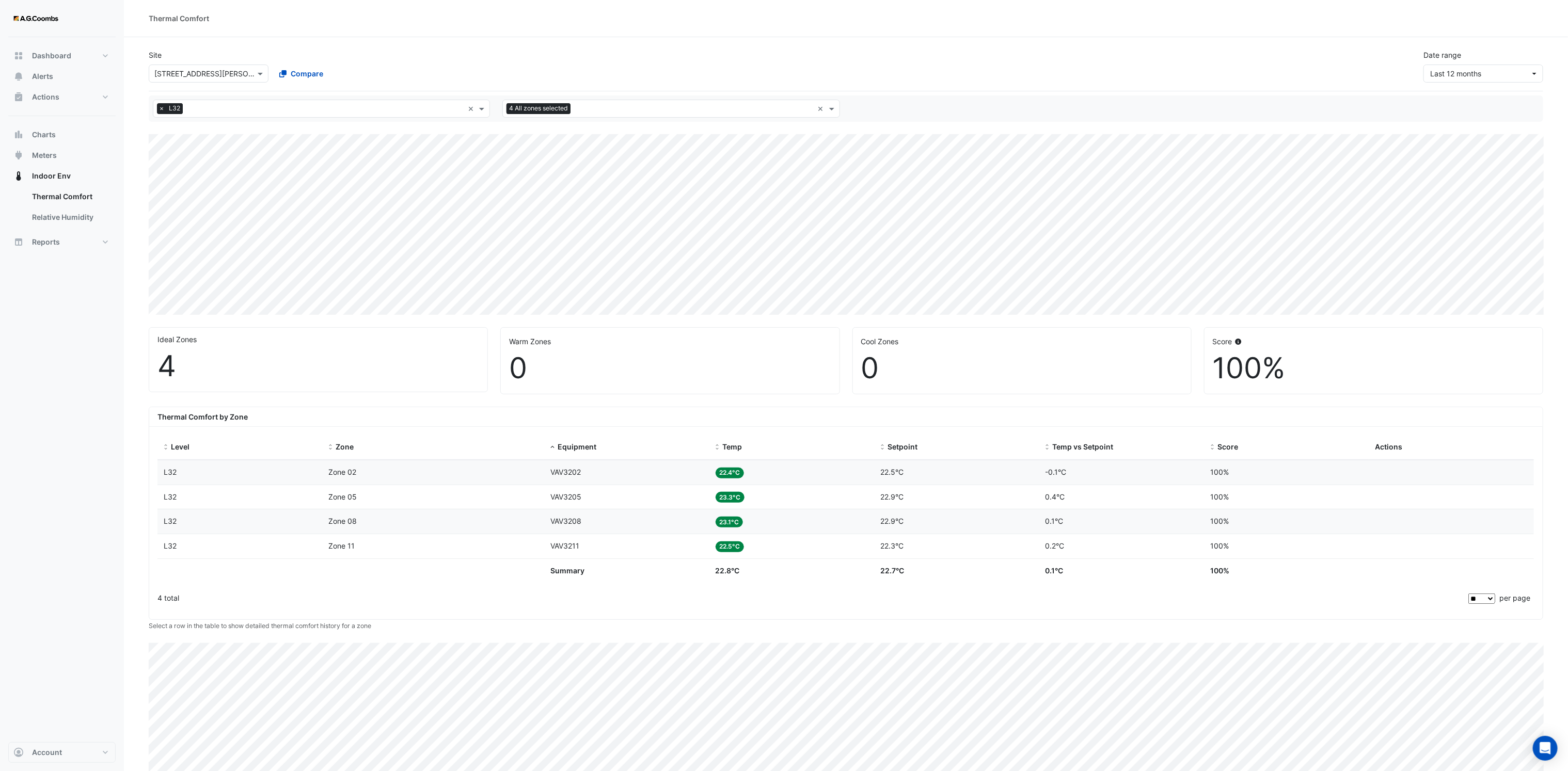
click at [490, 110] on div "All levels × L32 ×" at bounding box center [321, 108] width 350 height 18
click at [485, 112] on span at bounding box center [483, 108] width 13 height 11
click at [191, 132] on div "L32" at bounding box center [194, 128] width 67 height 11
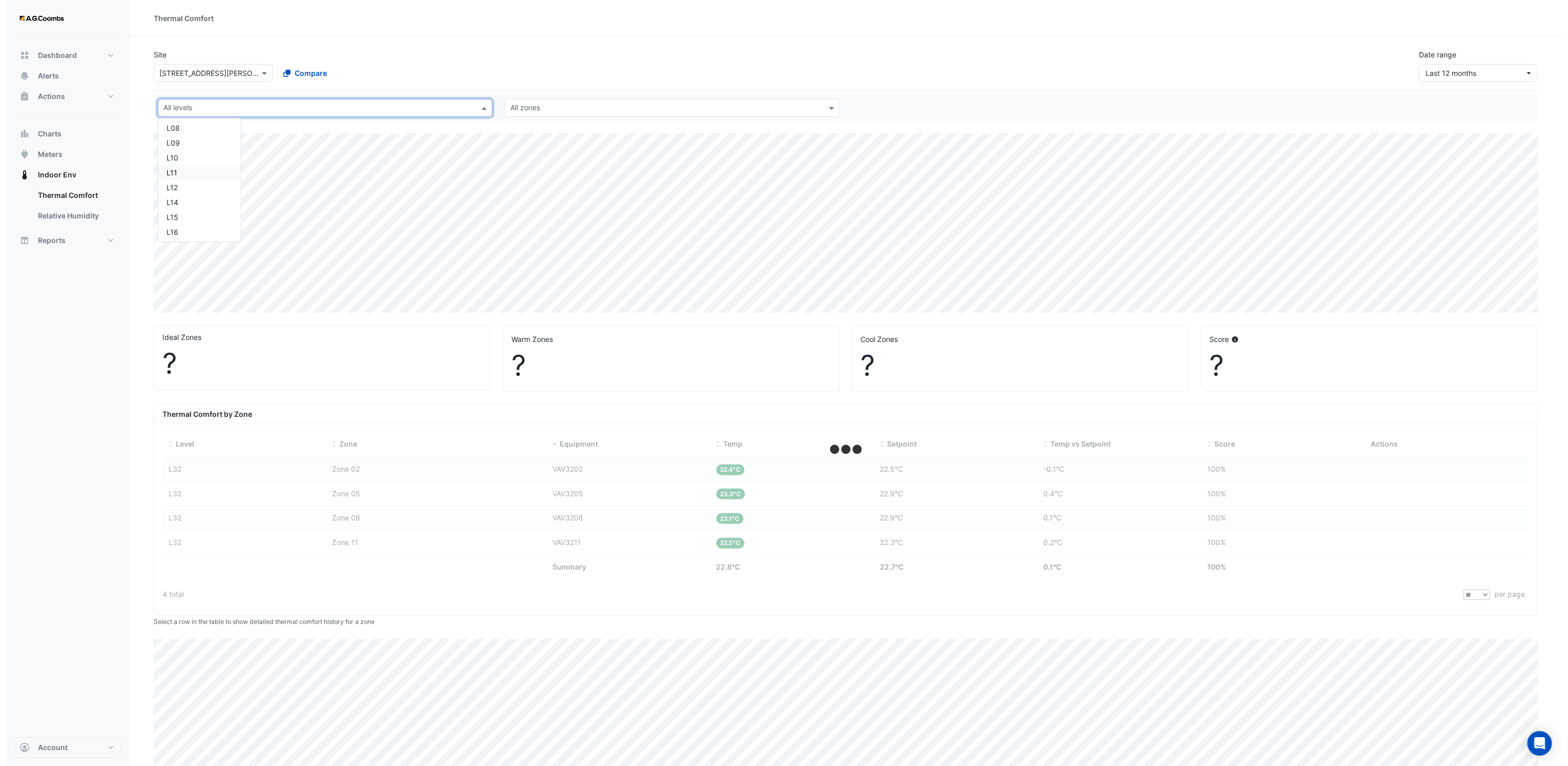
scroll to position [186, 0]
click at [178, 192] on div "L16" at bounding box center [193, 197] width 66 height 11
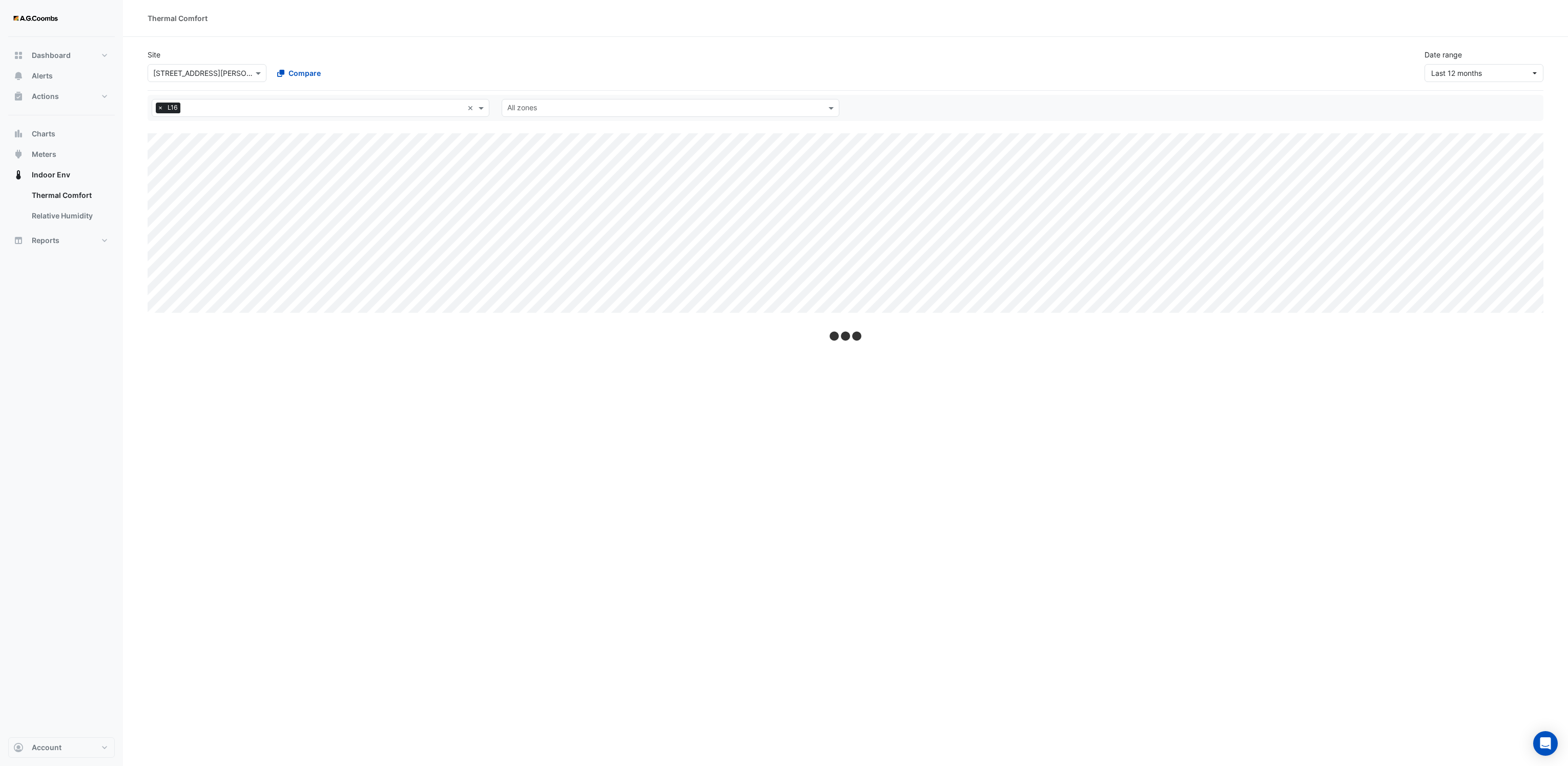
drag, startPoint x: 621, startPoint y: 99, endPoint x: 623, endPoint y: 117, distance: 18.1
click at [621, 100] on div "All levels × L16 × All zones" at bounding box center [845, 108] width 1396 height 26
click at [621, 117] on div "All zones" at bounding box center [670, 107] width 338 height 18
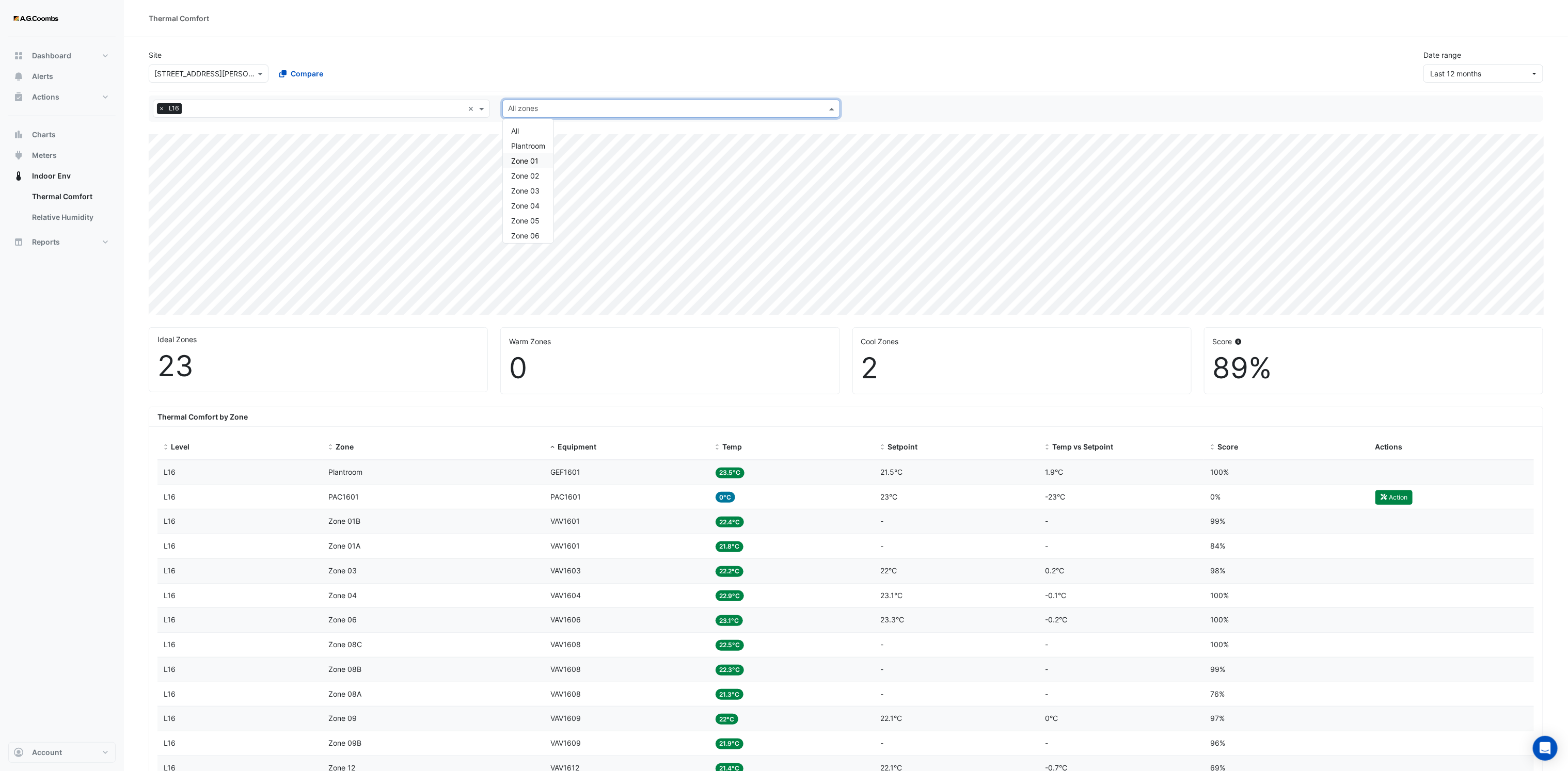
click at [534, 165] on span "Zone 01" at bounding box center [524, 161] width 28 height 9
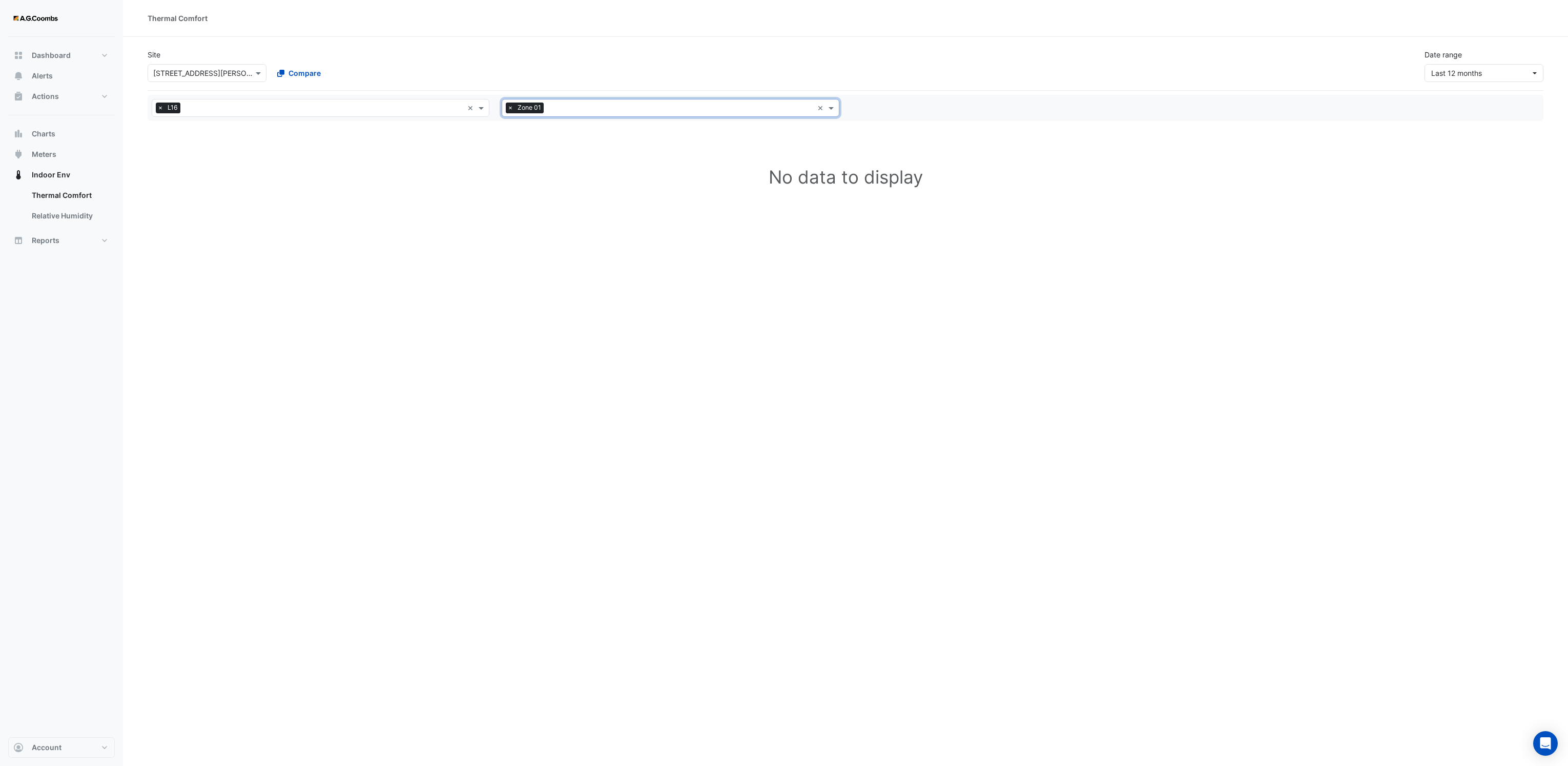
drag, startPoint x: 509, startPoint y: 111, endPoint x: 529, endPoint y: 108, distance: 20.2
click at [510, 110] on span "×" at bounding box center [510, 107] width 9 height 10
click at [538, 108] on input "text" at bounding box center [664, 109] width 315 height 11
select select "**"
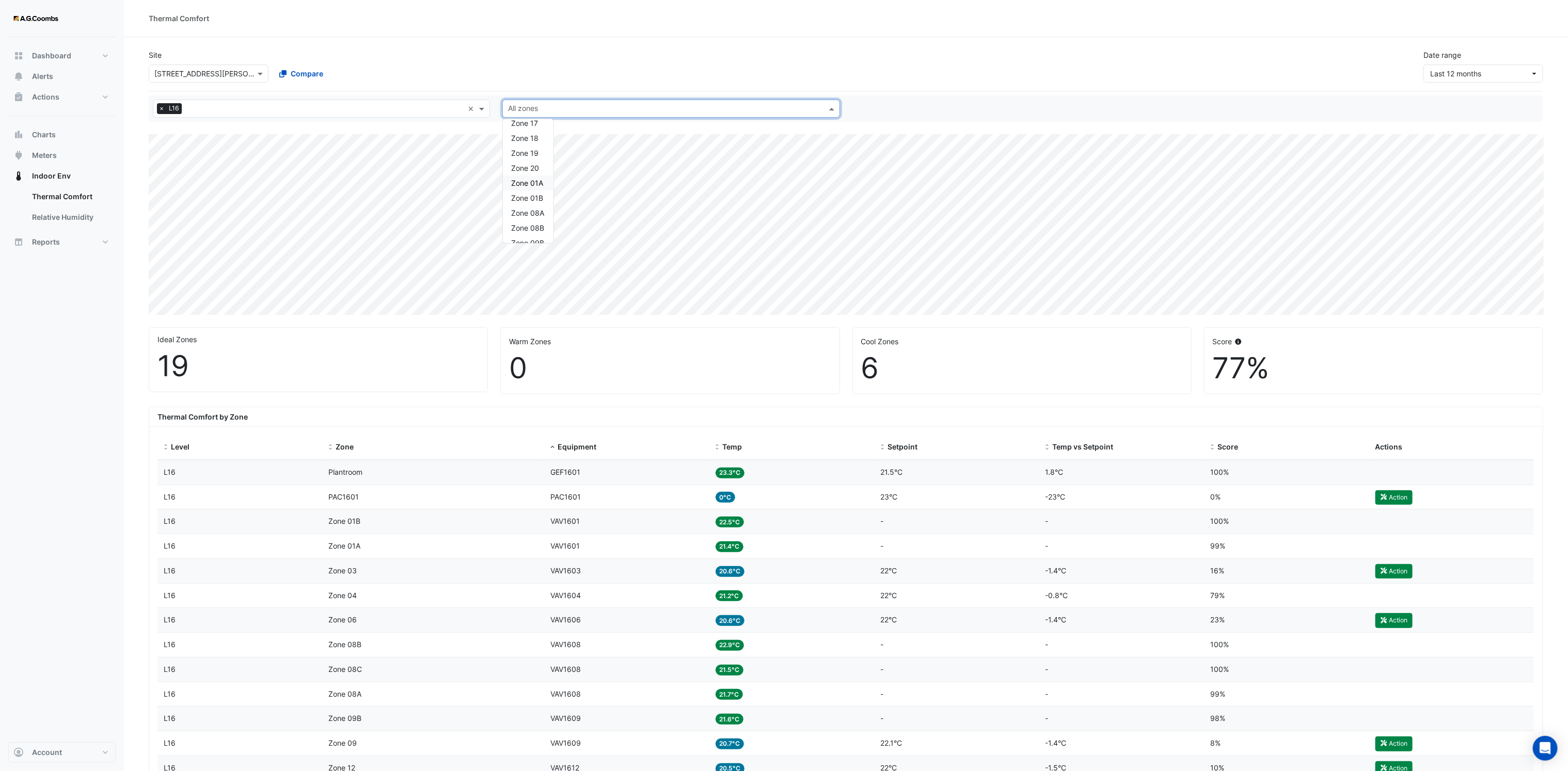
click at [548, 186] on div "Zone 01A" at bounding box center [528, 183] width 50 height 15
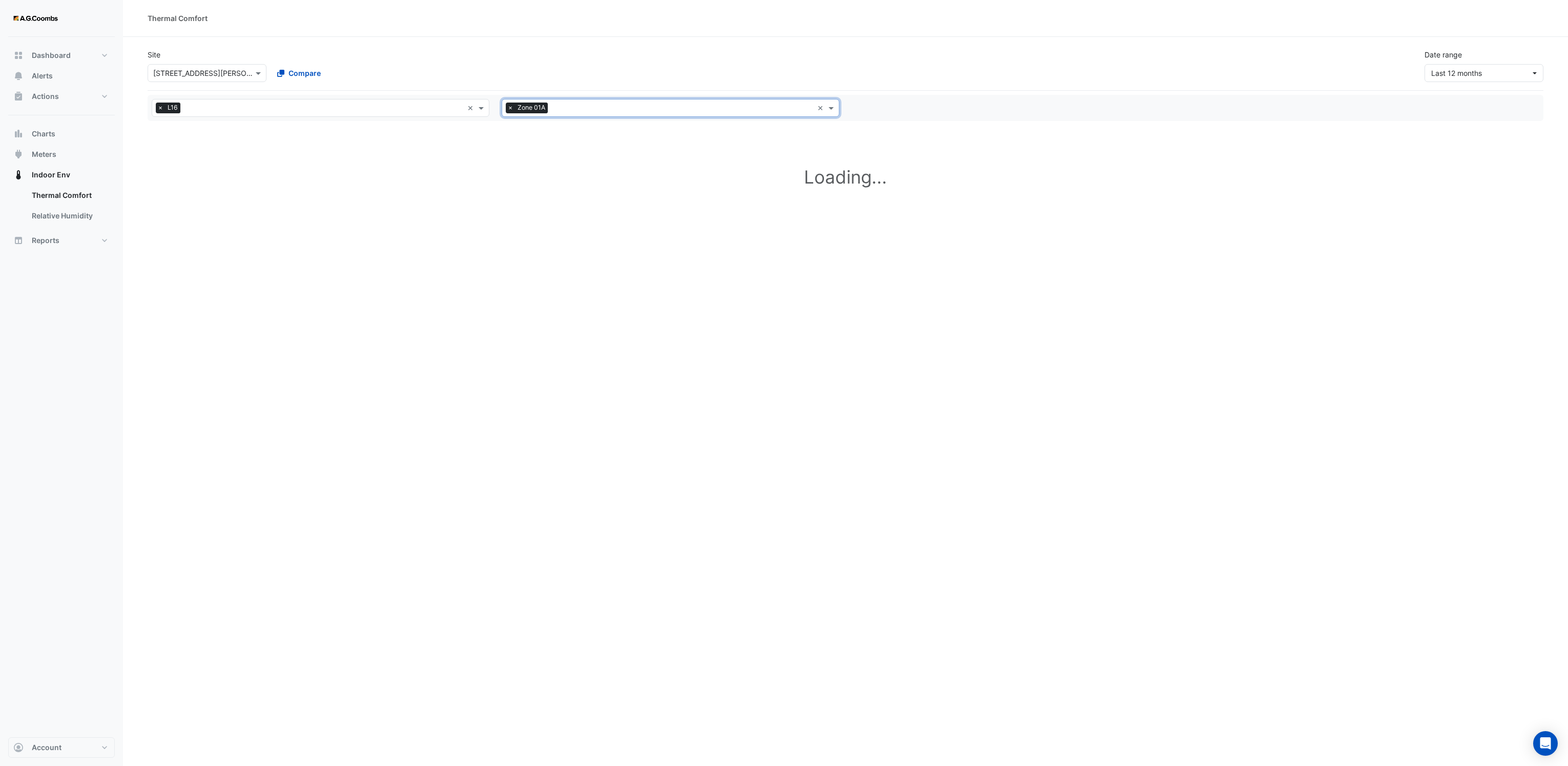
click at [568, 115] on div at bounding box center [682, 109] width 263 height 13
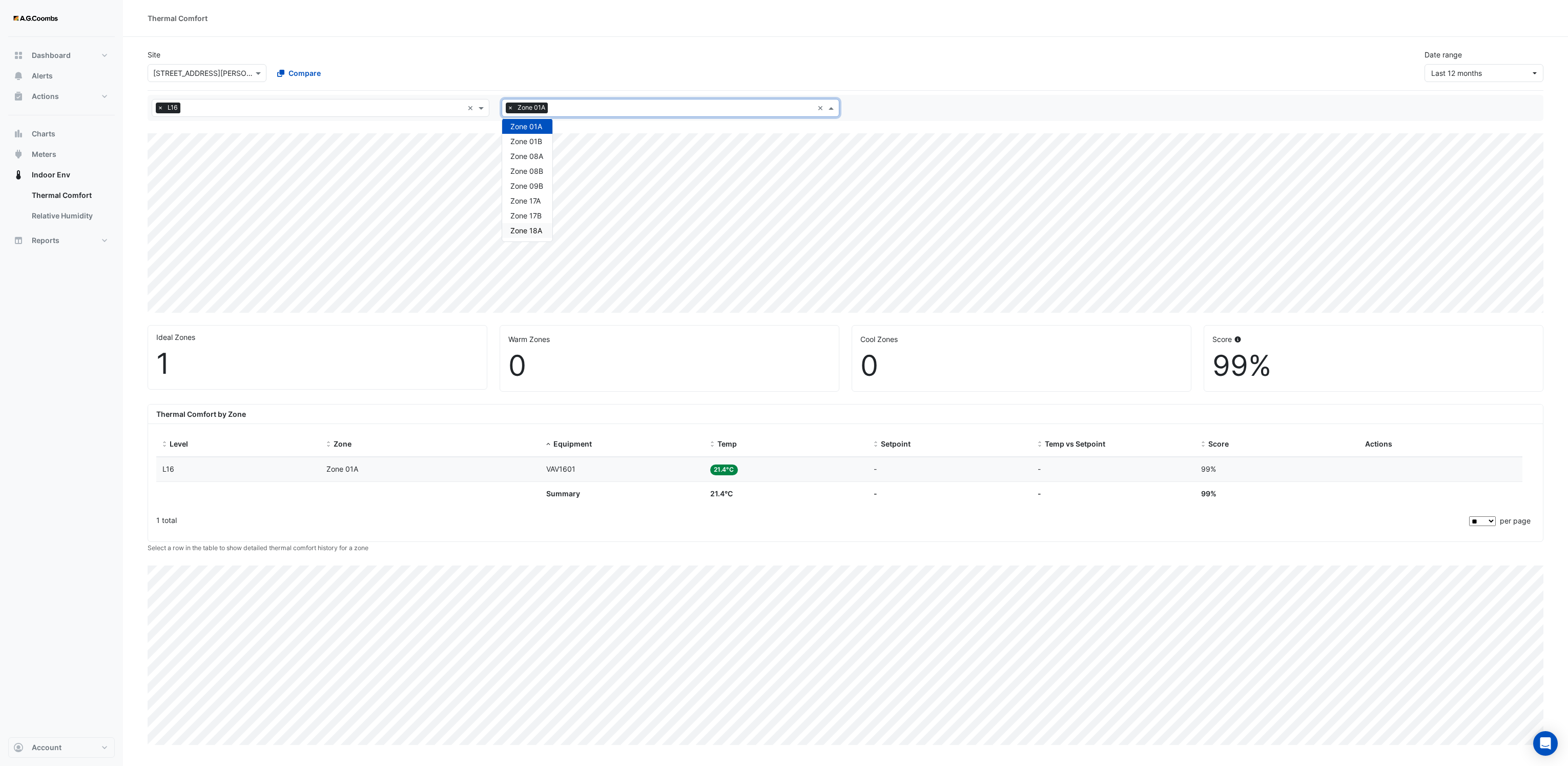
click at [538, 232] on span "Zone 18A" at bounding box center [526, 230] width 32 height 9
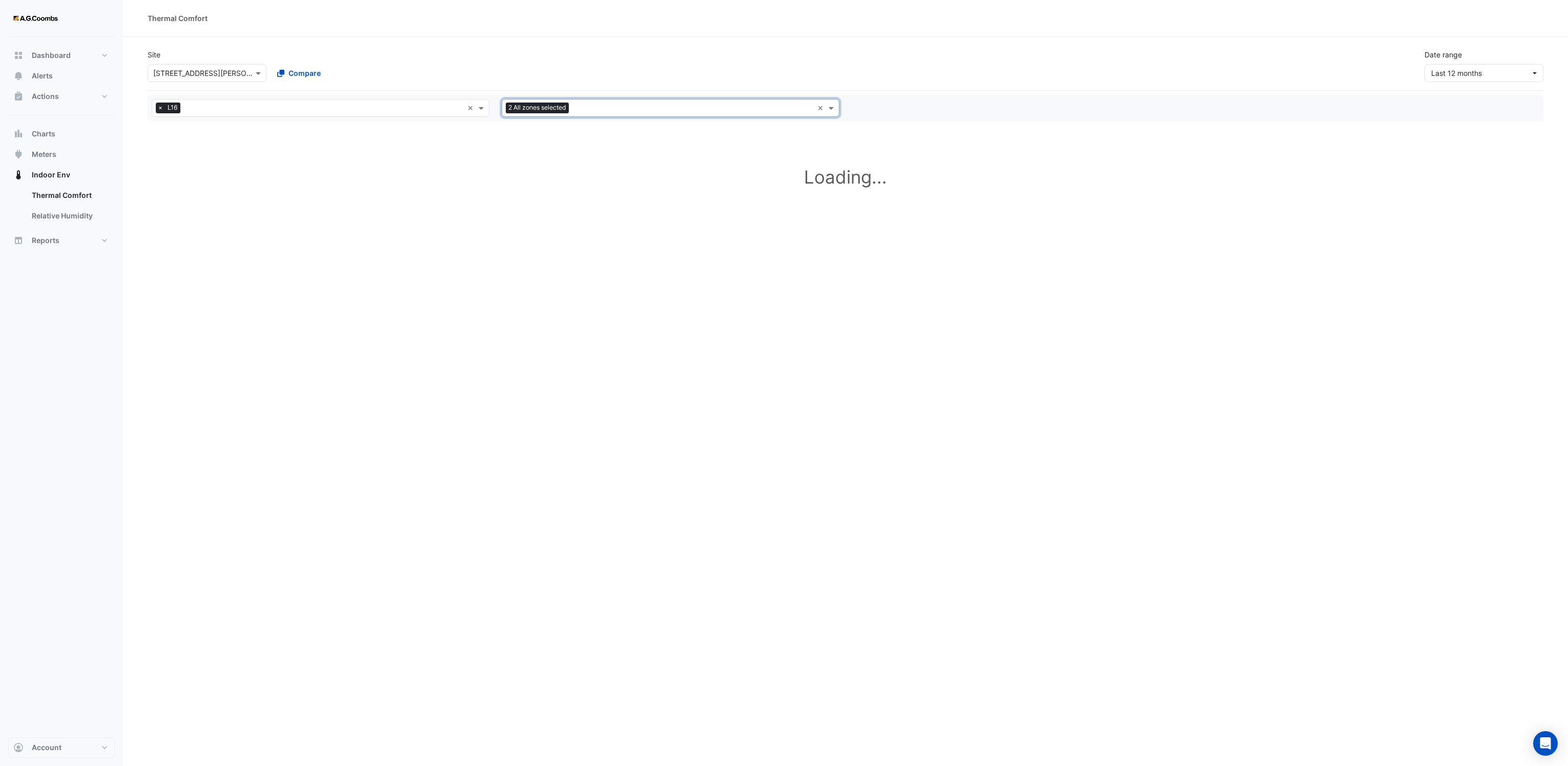
click at [589, 109] on input "text" at bounding box center [693, 109] width 240 height 11
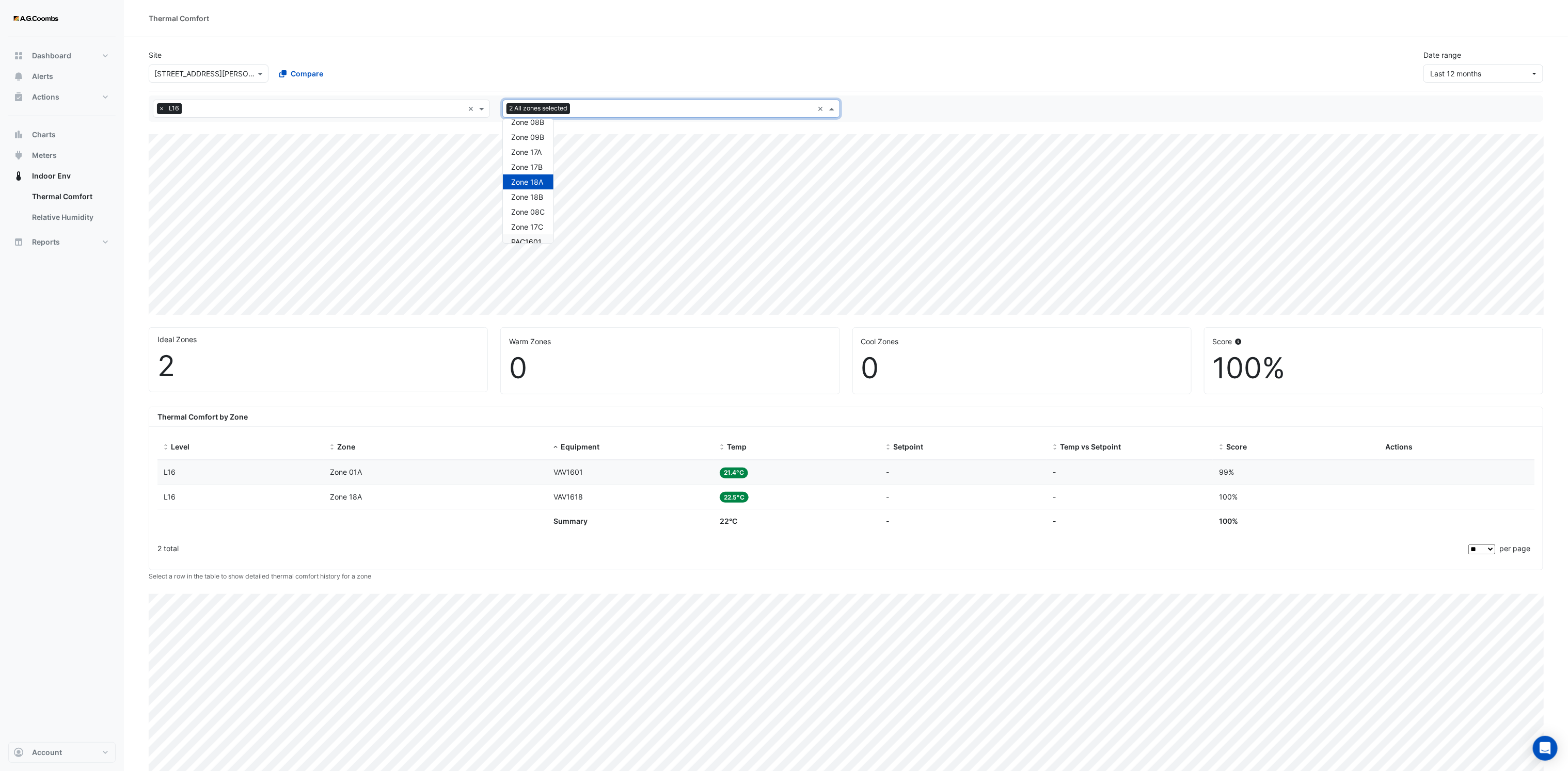
scroll to position [315, 0]
click at [539, 145] on span "Zone 08B" at bounding box center [527, 145] width 33 height 9
click at [600, 109] on input "text" at bounding box center [694, 110] width 239 height 11
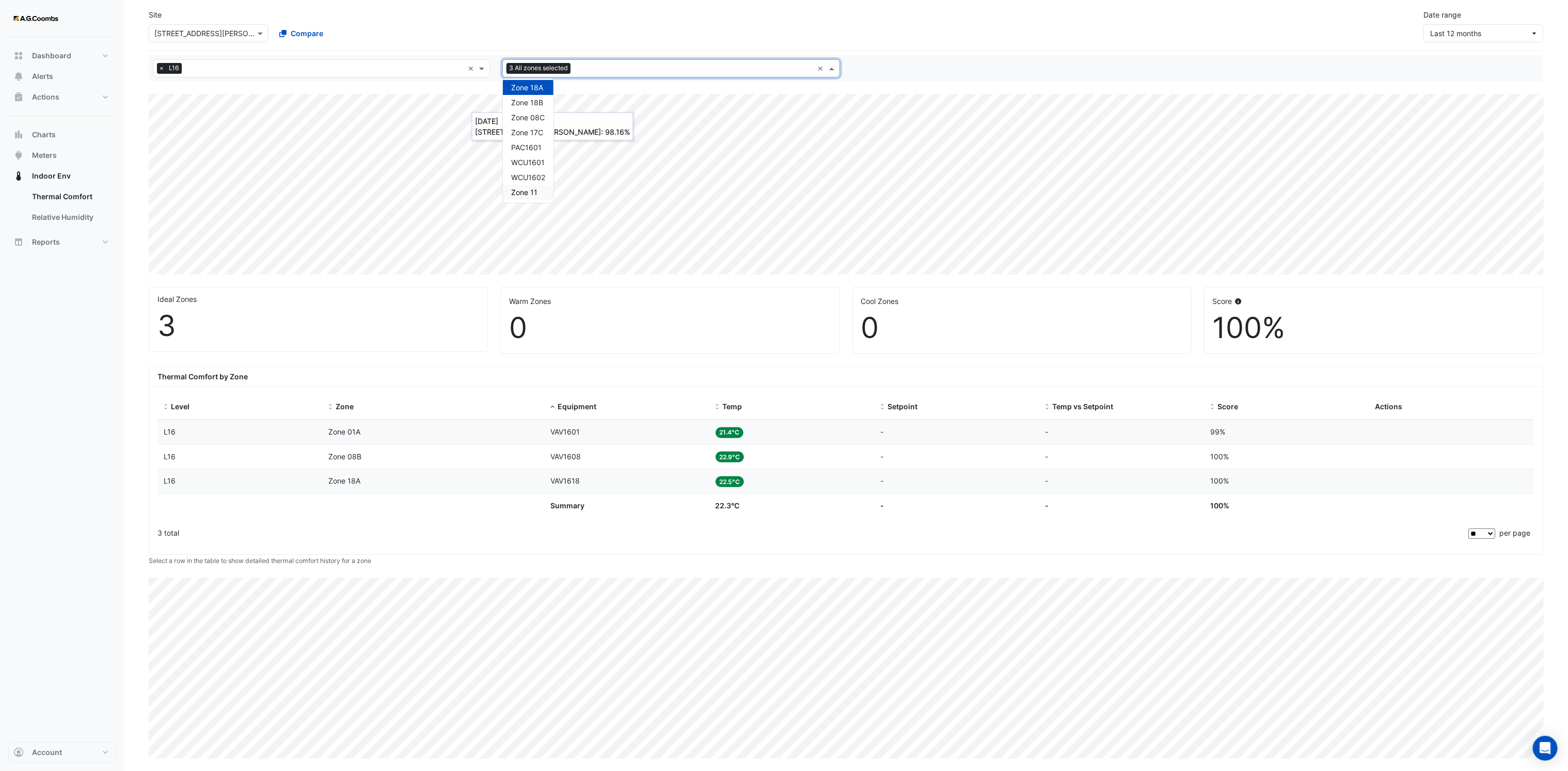
scroll to position [237, 0]
click at [536, 118] on span "Zone 20" at bounding box center [524, 123] width 28 height 9
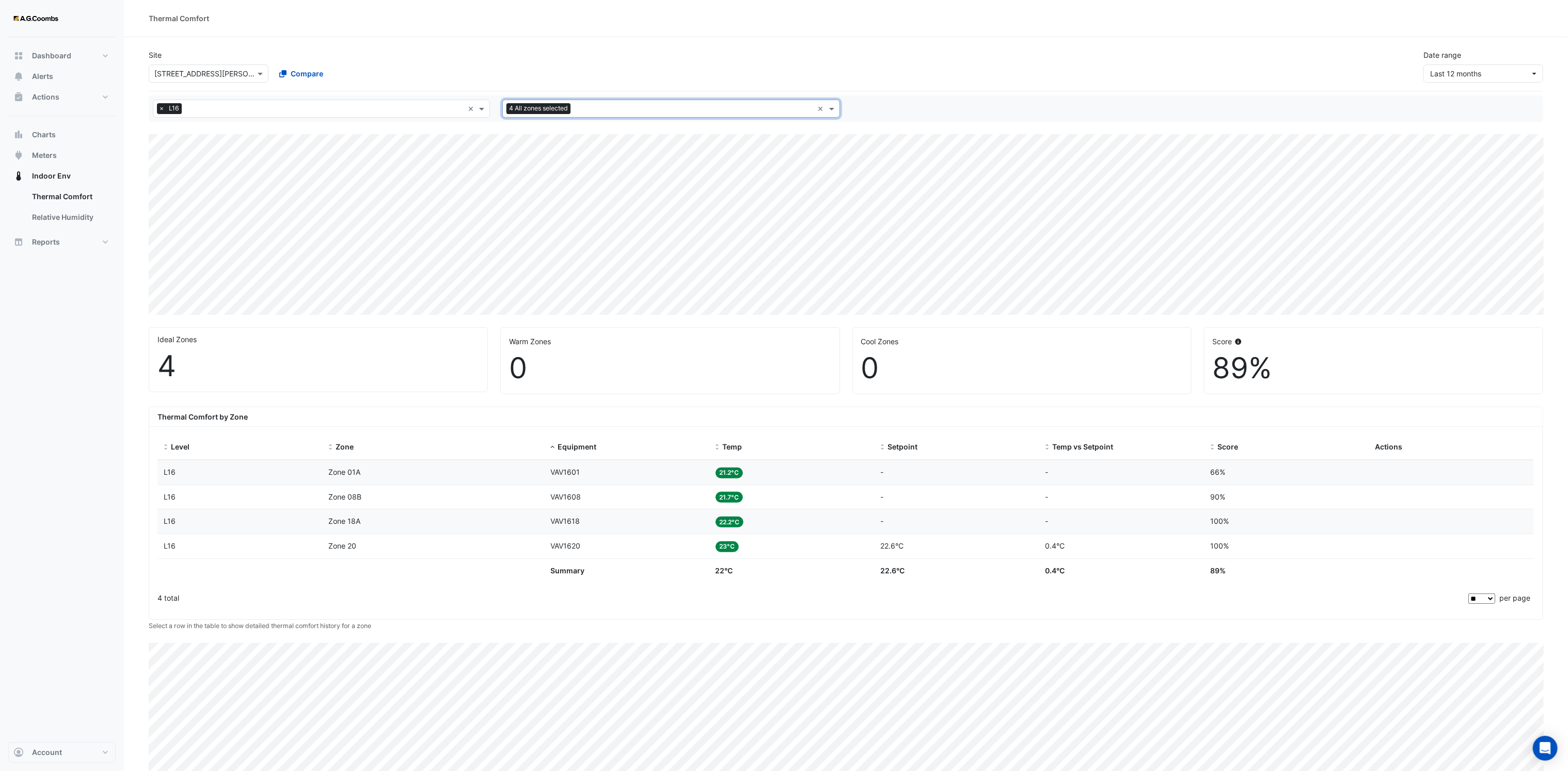
click at [686, 113] on input "text" at bounding box center [694, 110] width 239 height 11
click at [530, 145] on span "Zone 01A" at bounding box center [527, 142] width 32 height 9
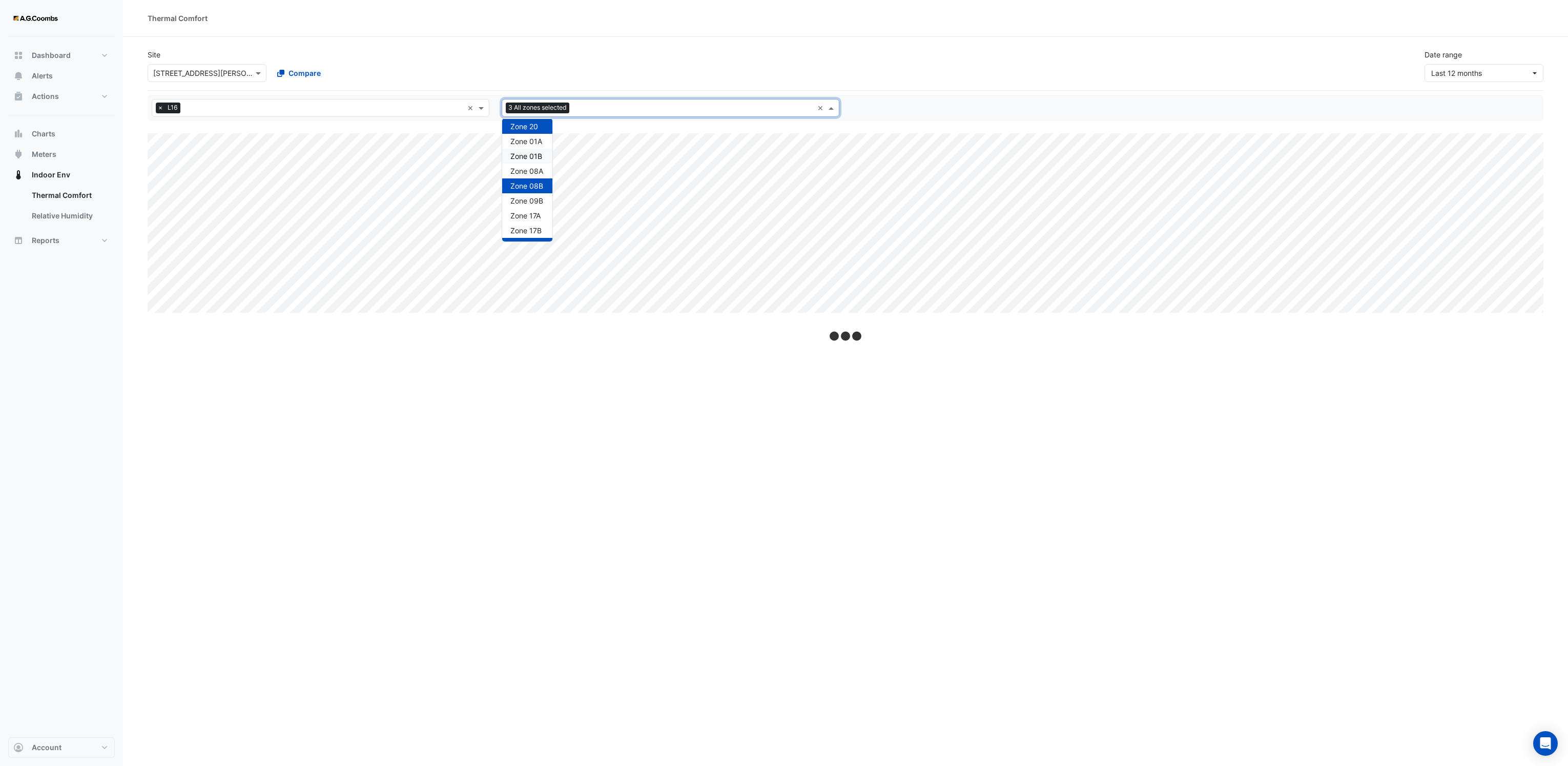
click at [530, 154] on span "Zone 01B" at bounding box center [526, 156] width 32 height 9
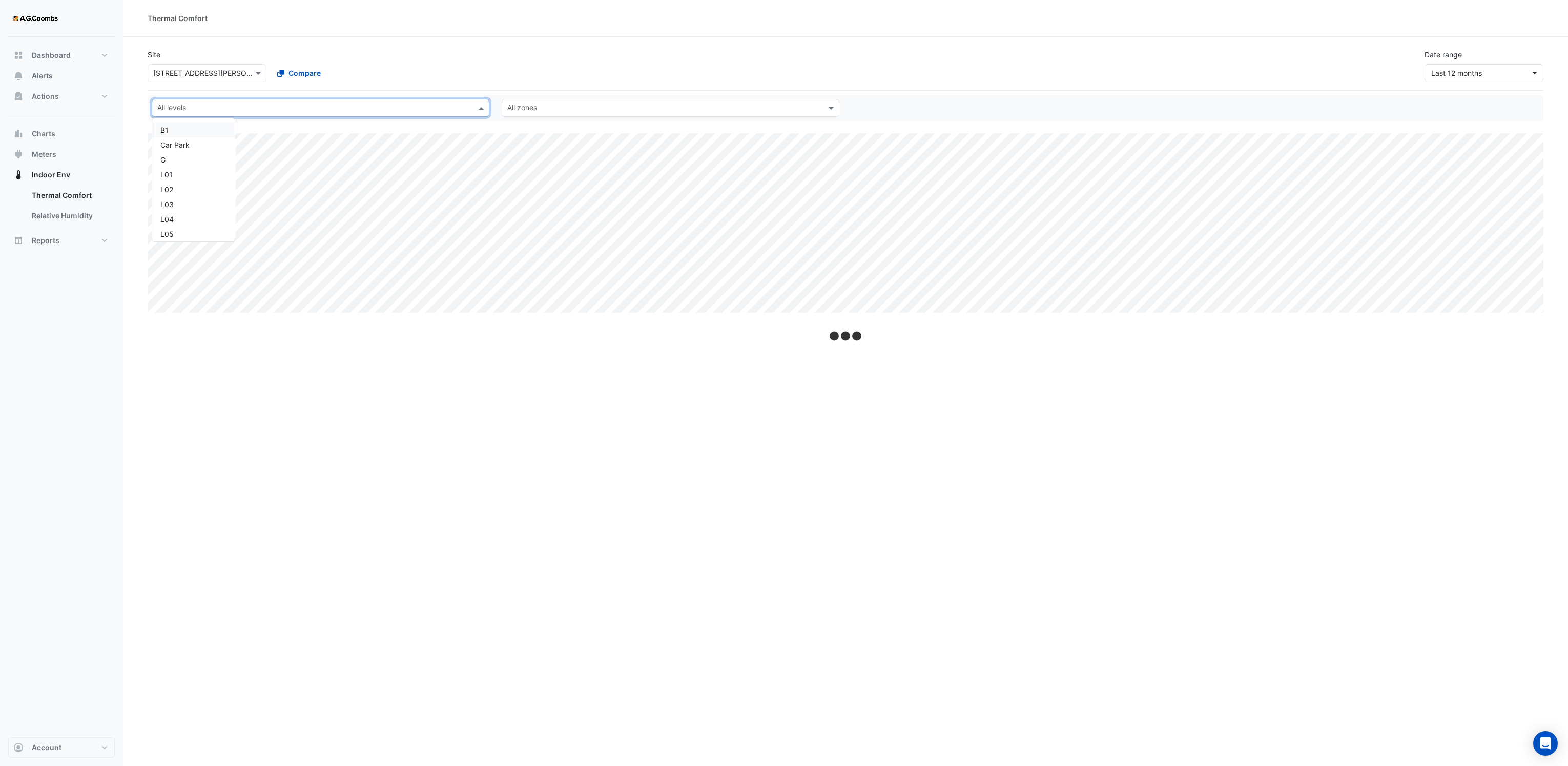
click at [474, 110] on div "All levels" at bounding box center [320, 107] width 338 height 18
click at [178, 237] on div "L37" at bounding box center [193, 234] width 66 height 11
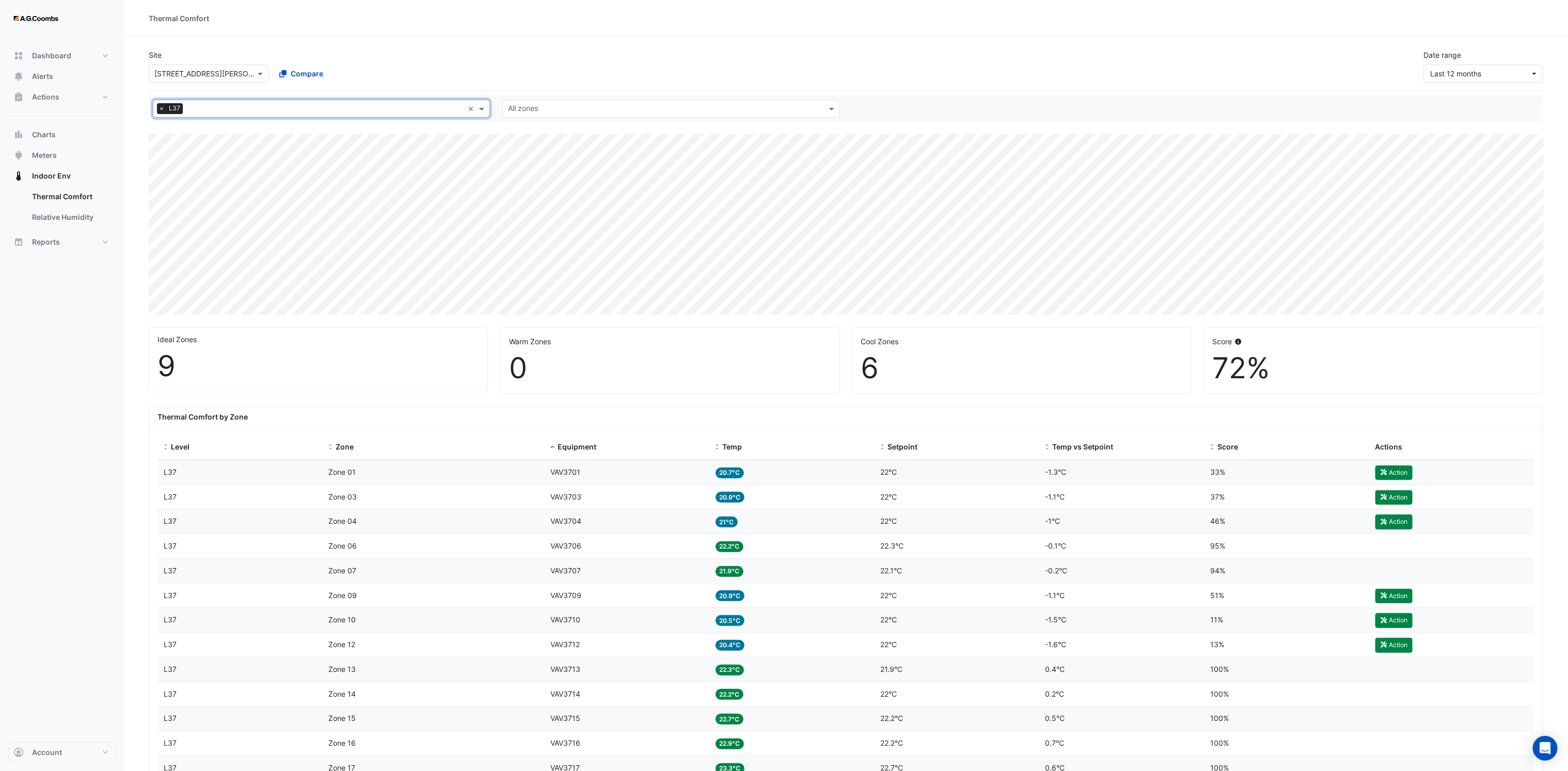
click at [604, 115] on input "text" at bounding box center [665, 110] width 314 height 11
click at [538, 180] on span "Zone 02" at bounding box center [524, 175] width 28 height 9
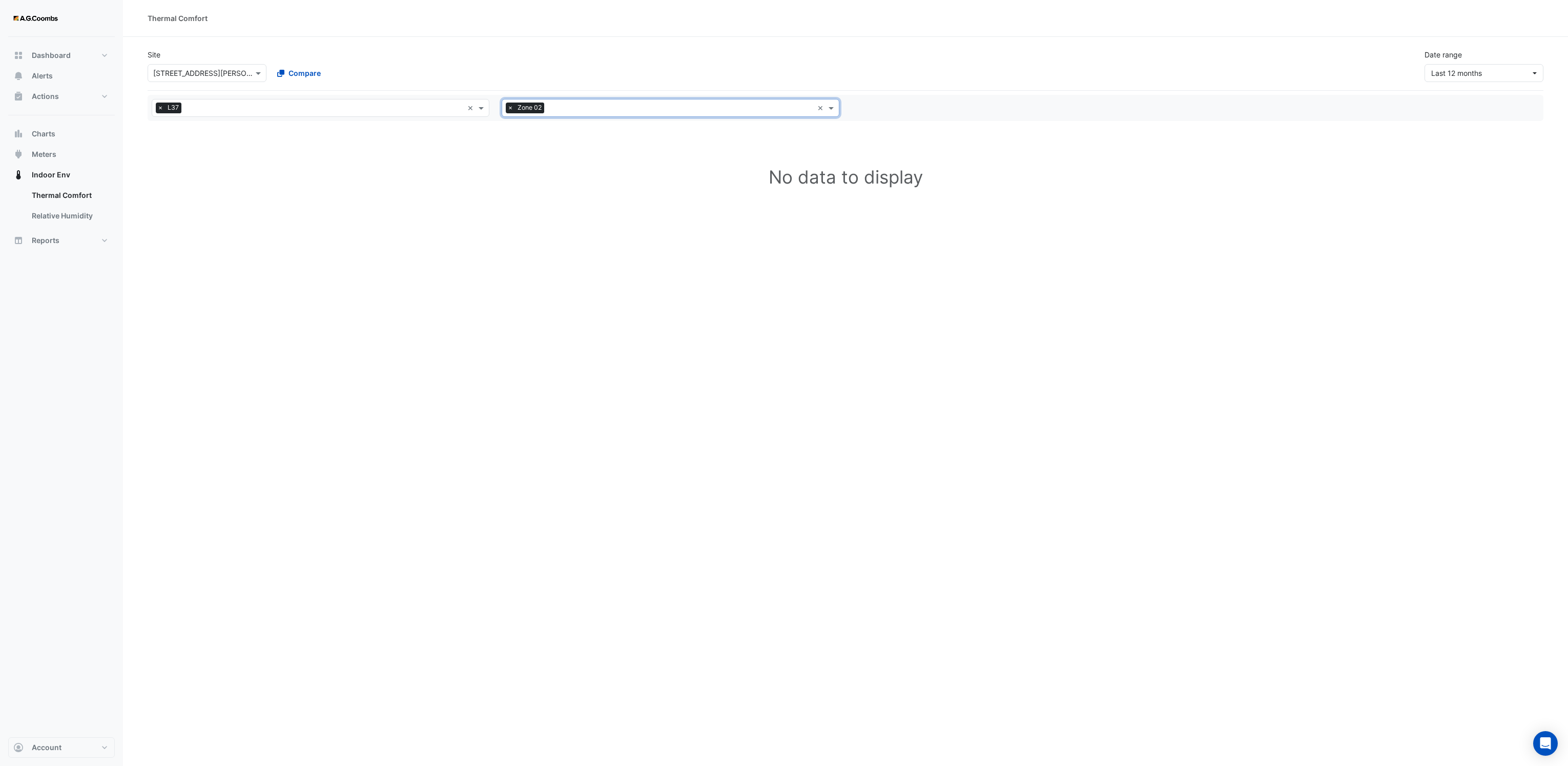
click at [560, 112] on input "text" at bounding box center [681, 109] width 265 height 11
click at [531, 222] on span "Zone 05" at bounding box center [524, 219] width 28 height 9
click at [574, 105] on input "text" at bounding box center [693, 109] width 240 height 11
click at [549, 191] on div "Zone 08" at bounding box center [546, 187] width 88 height 15
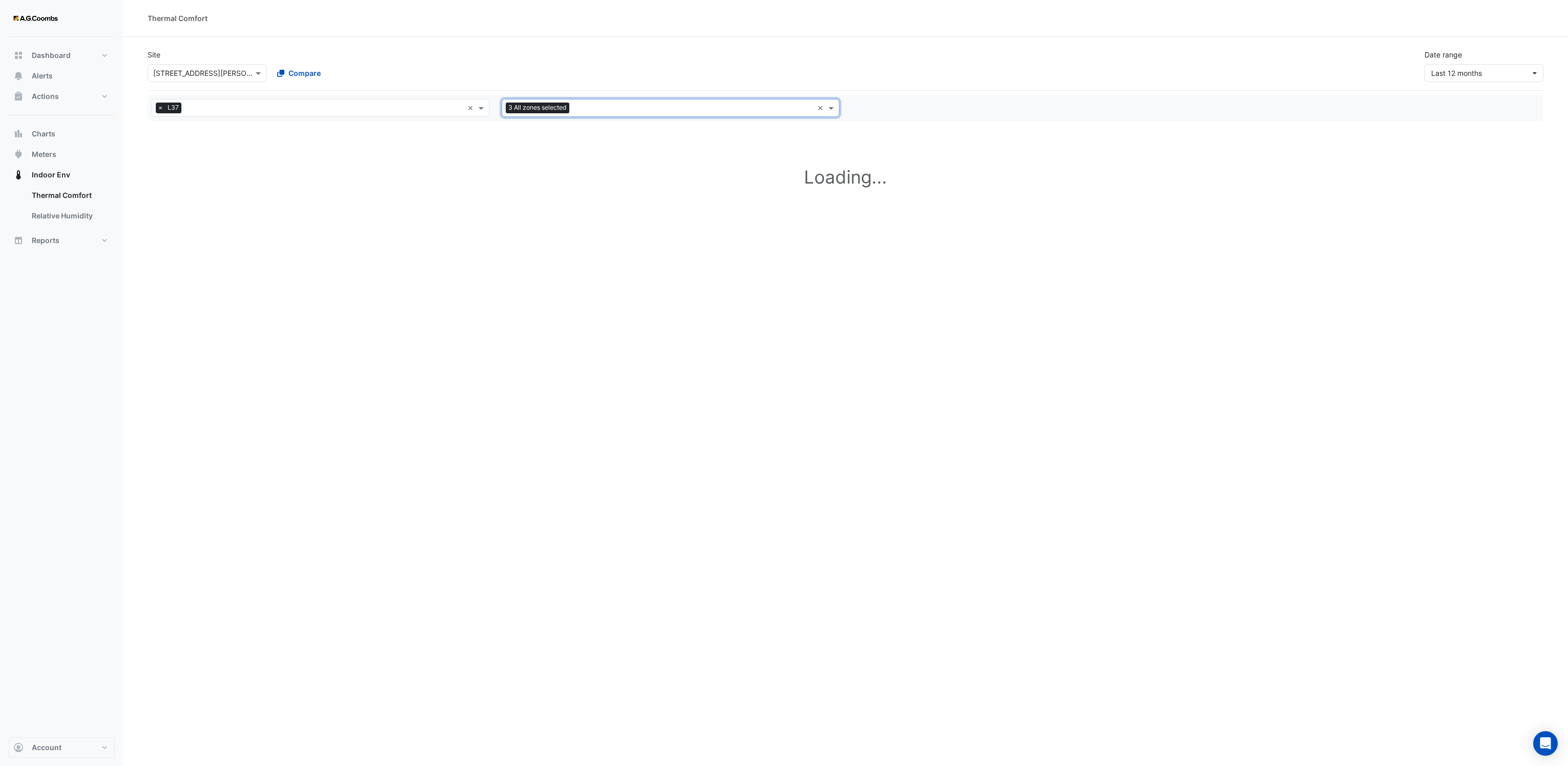
click at [578, 109] on input "text" at bounding box center [693, 109] width 240 height 11
click at [536, 174] on span "Zone 11" at bounding box center [523, 171] width 26 height 9
click at [612, 76] on div "Site Select a Site × 530 Collins Street Compare Date range Last 12 months" at bounding box center [845, 61] width 1408 height 41
click at [480, 108] on span at bounding box center [482, 108] width 13 height 11
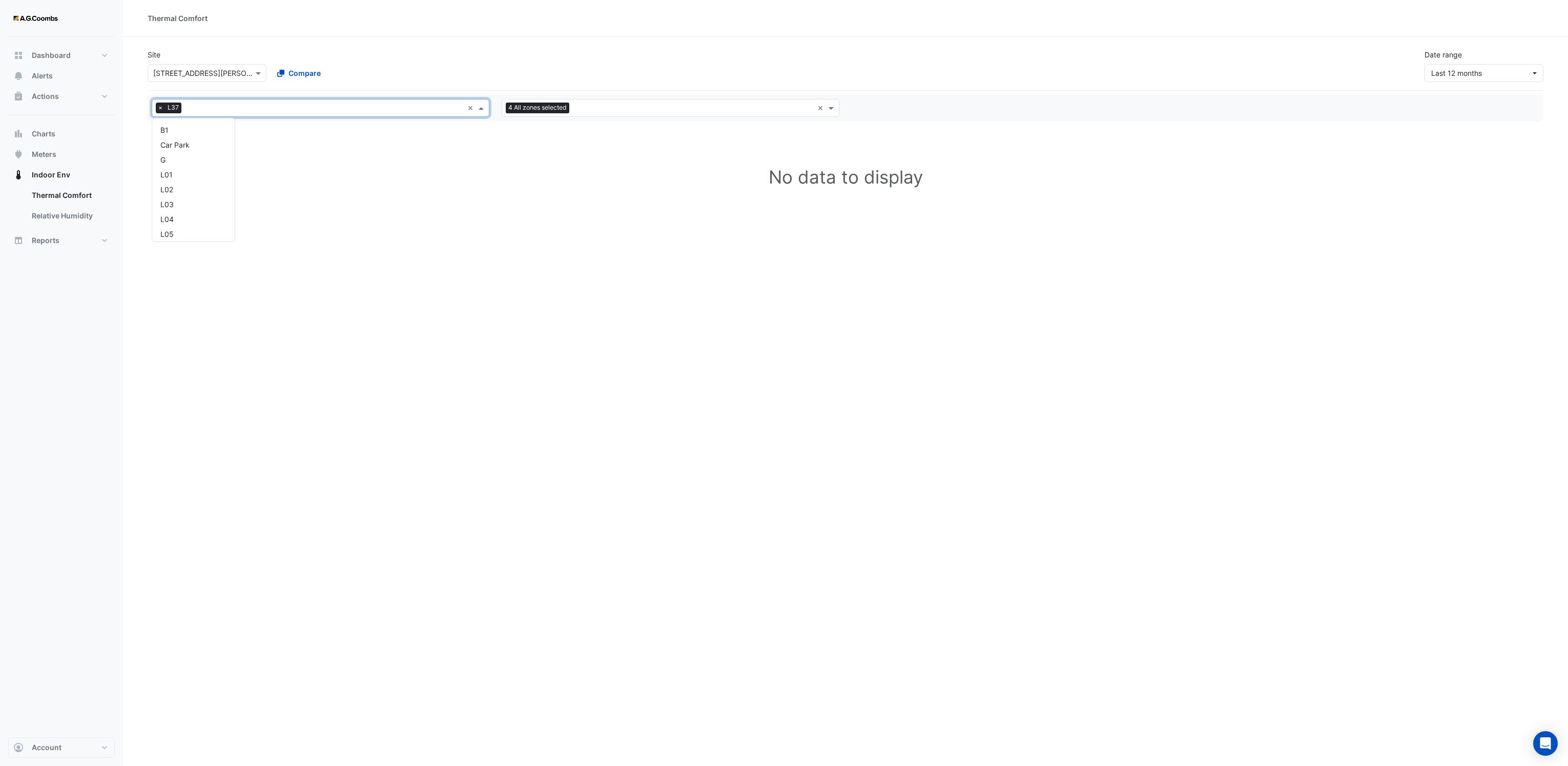
scroll to position [552, 0]
click at [184, 209] on div "[PERSON_NAME] IE" at bounding box center [194, 216] width 83 height 15
click at [157, 108] on span "×" at bounding box center [160, 107] width 9 height 10
click at [595, 111] on input "text" at bounding box center [664, 109] width 315 height 11
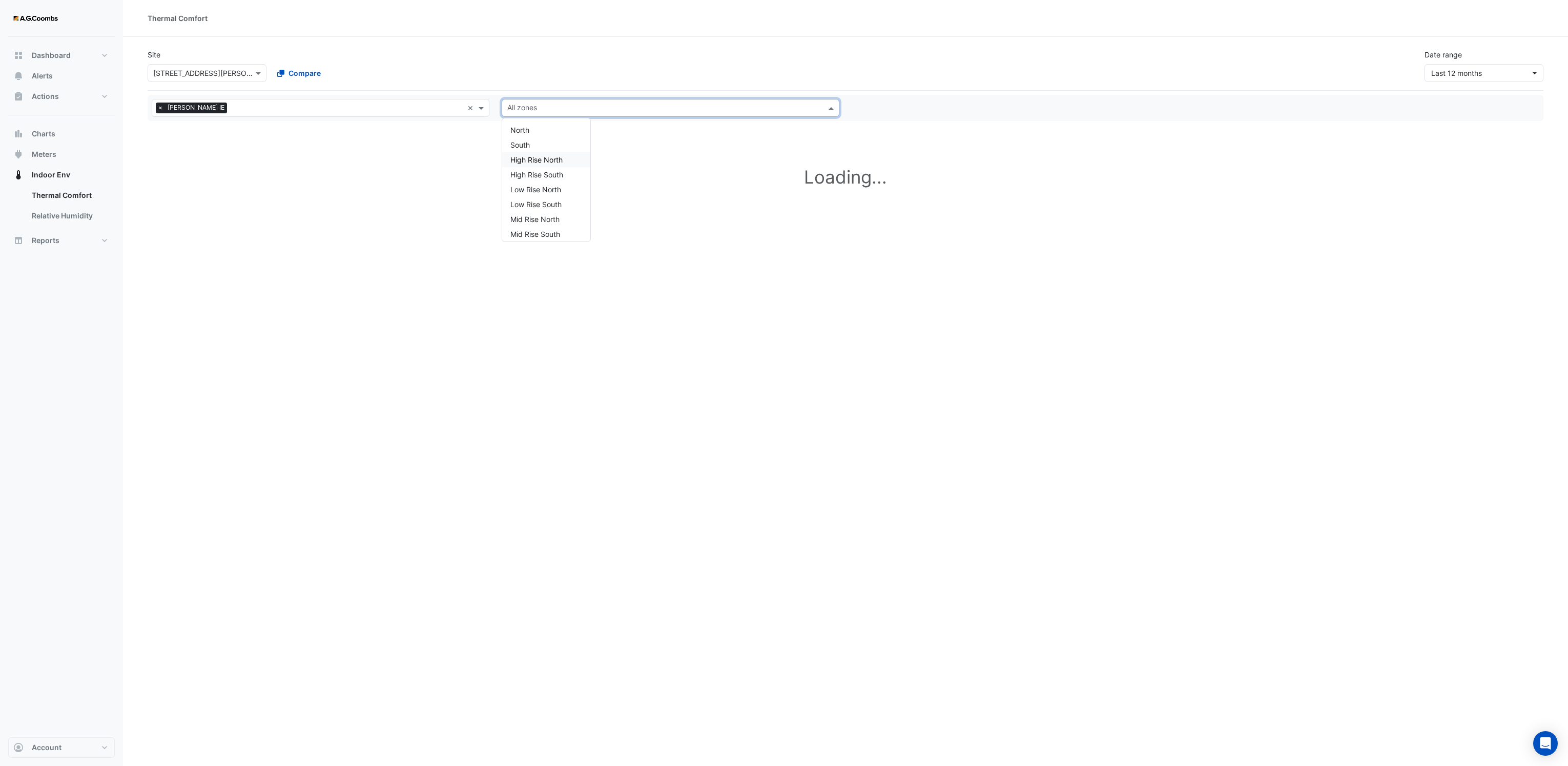
click at [537, 66] on div "Site Select a Site × 530 Collins Street Compare Date range Last 12 months" at bounding box center [845, 61] width 1408 height 41
select select "**"
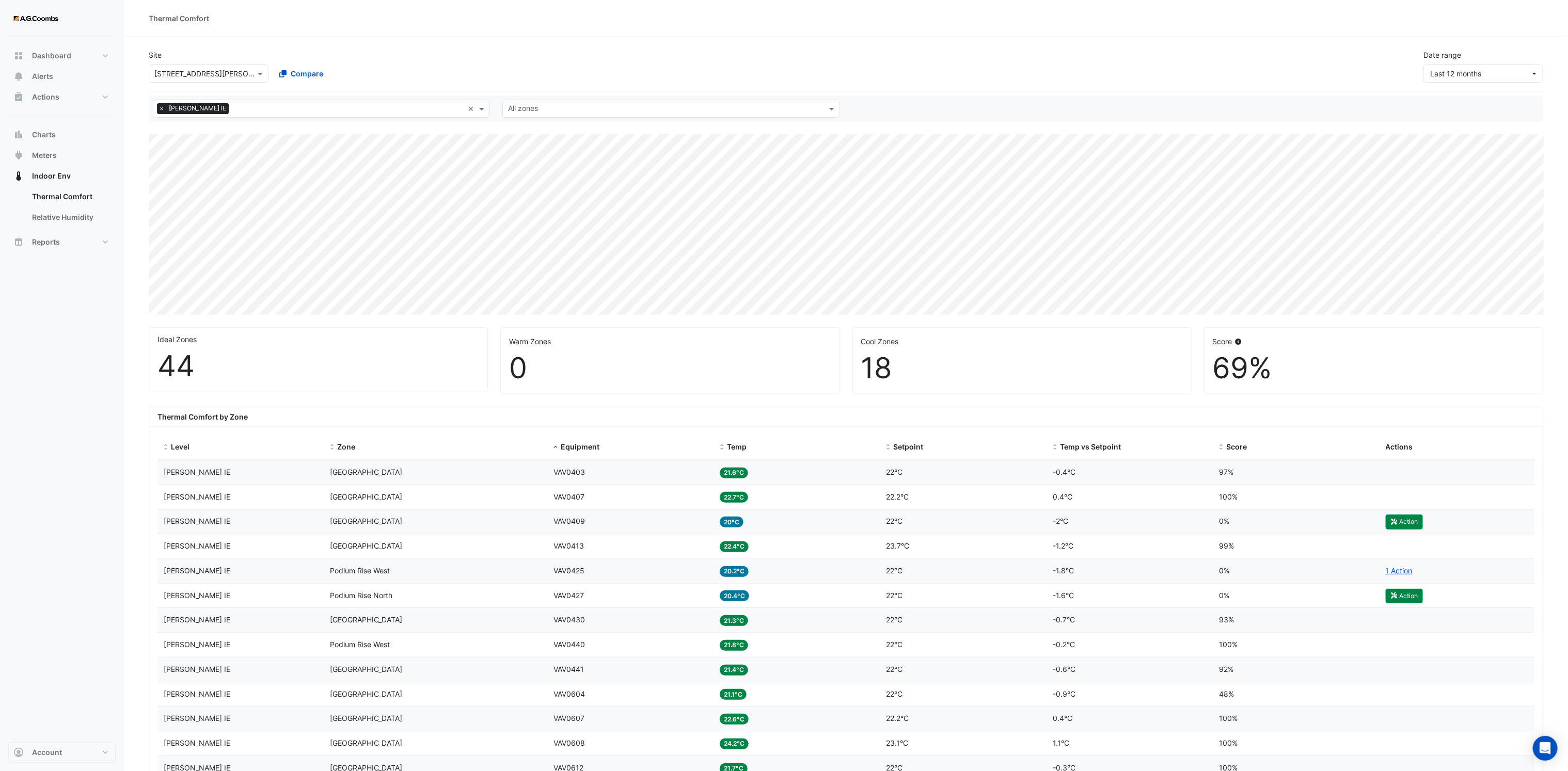
click at [719, 108] on input "text" at bounding box center [665, 110] width 314 height 11
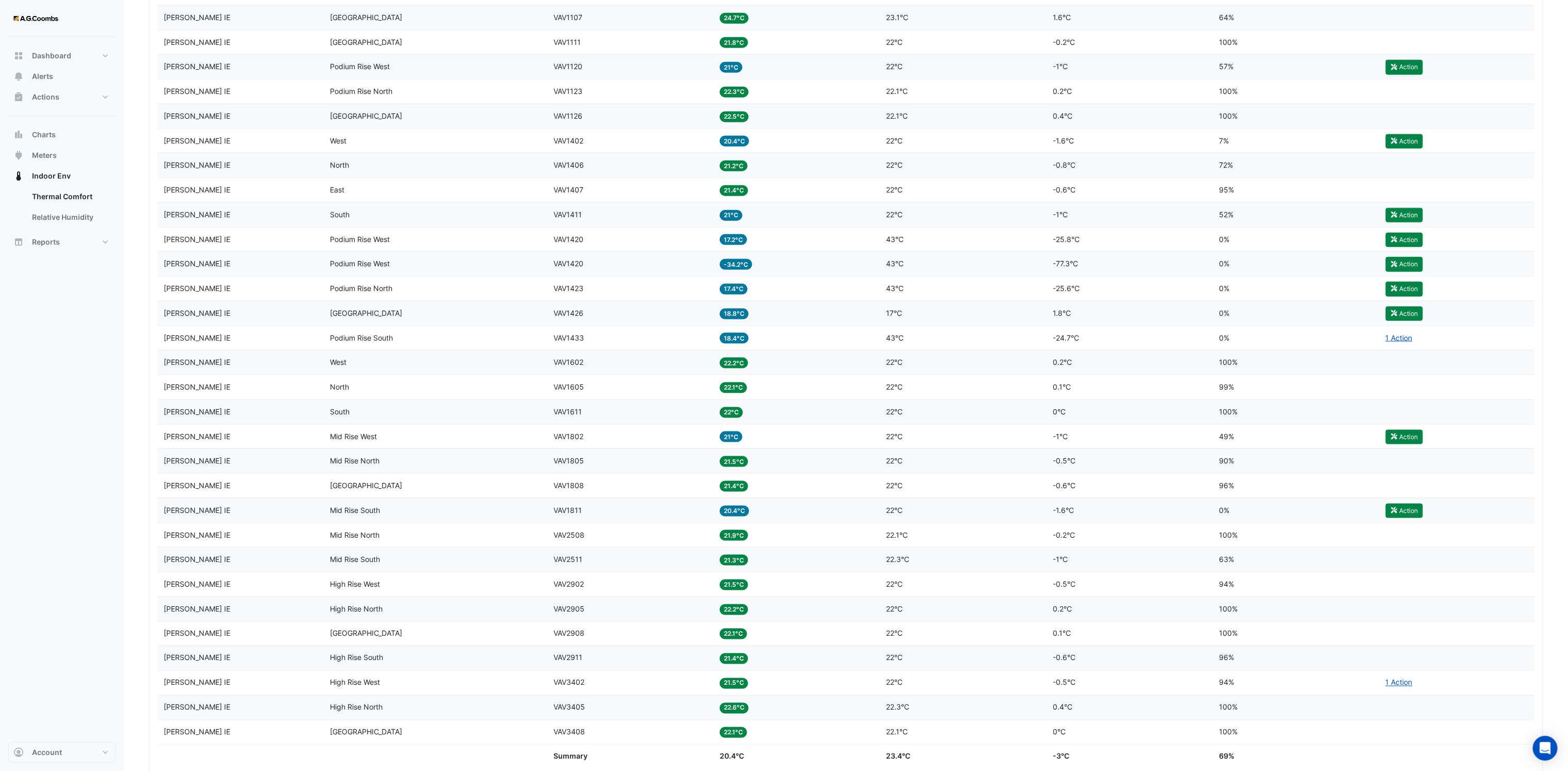
scroll to position [1161, 0]
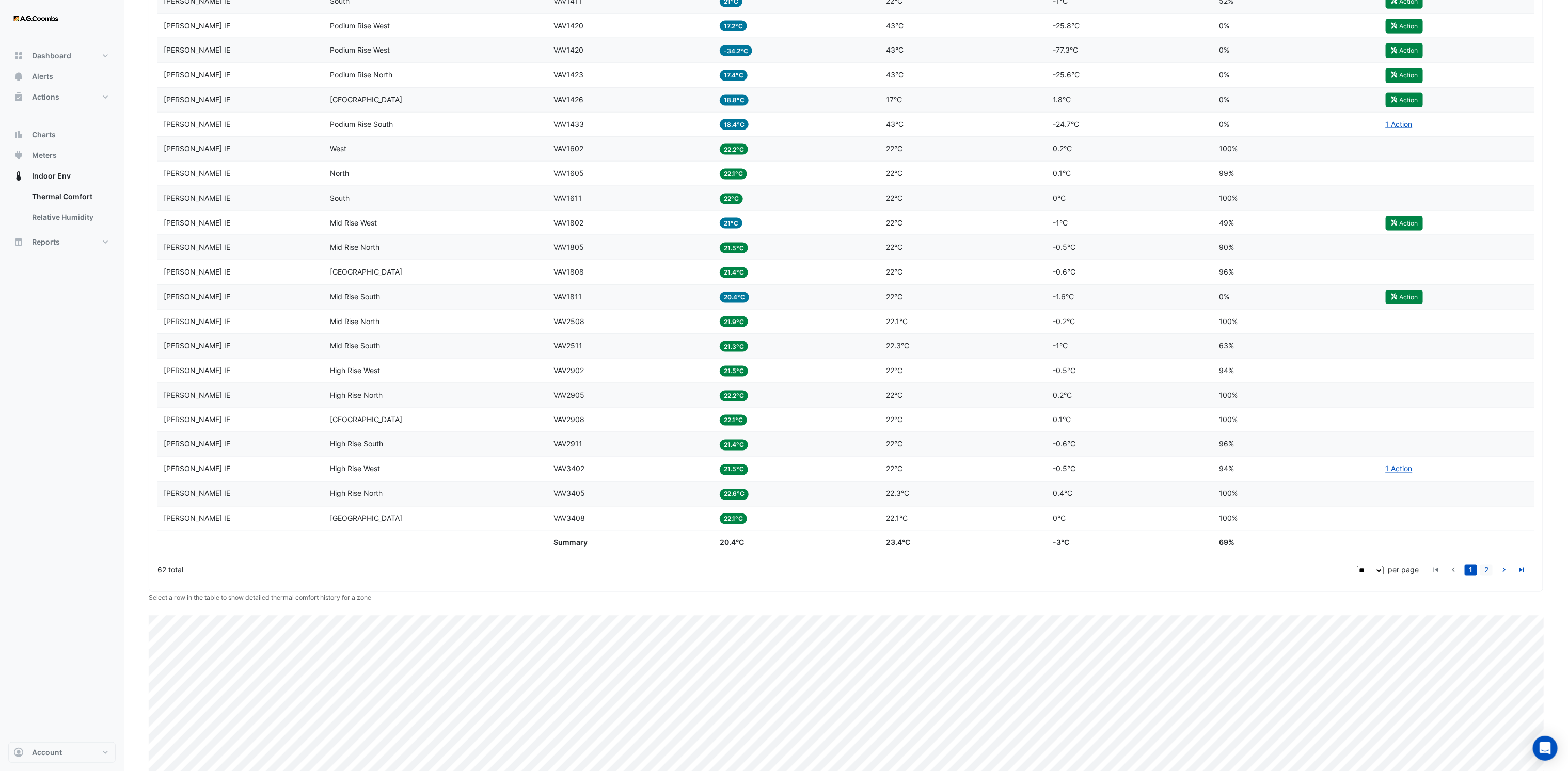
click at [1483, 575] on link "2" at bounding box center [1486, 570] width 12 height 12
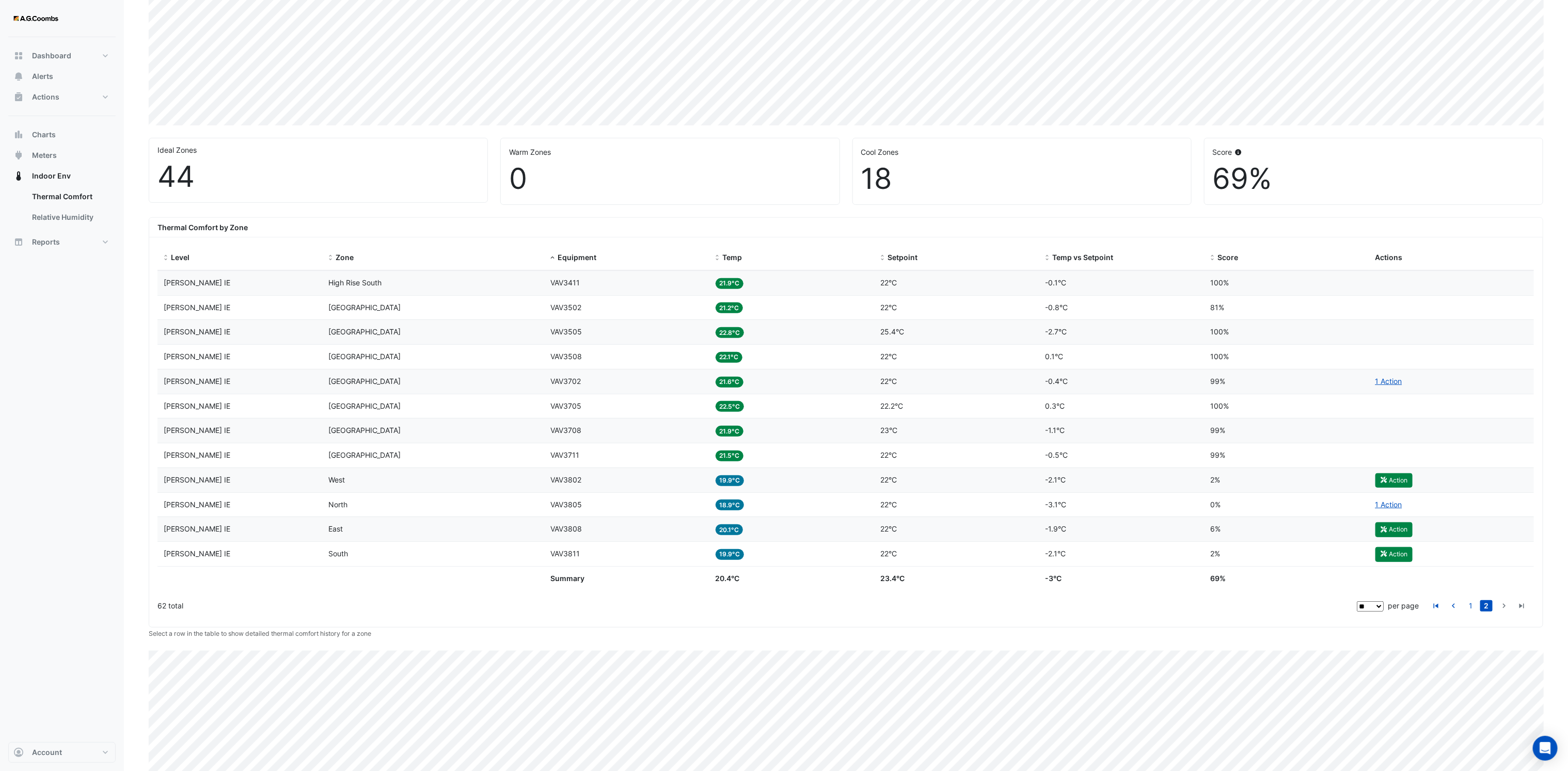
scroll to position [116, 0]
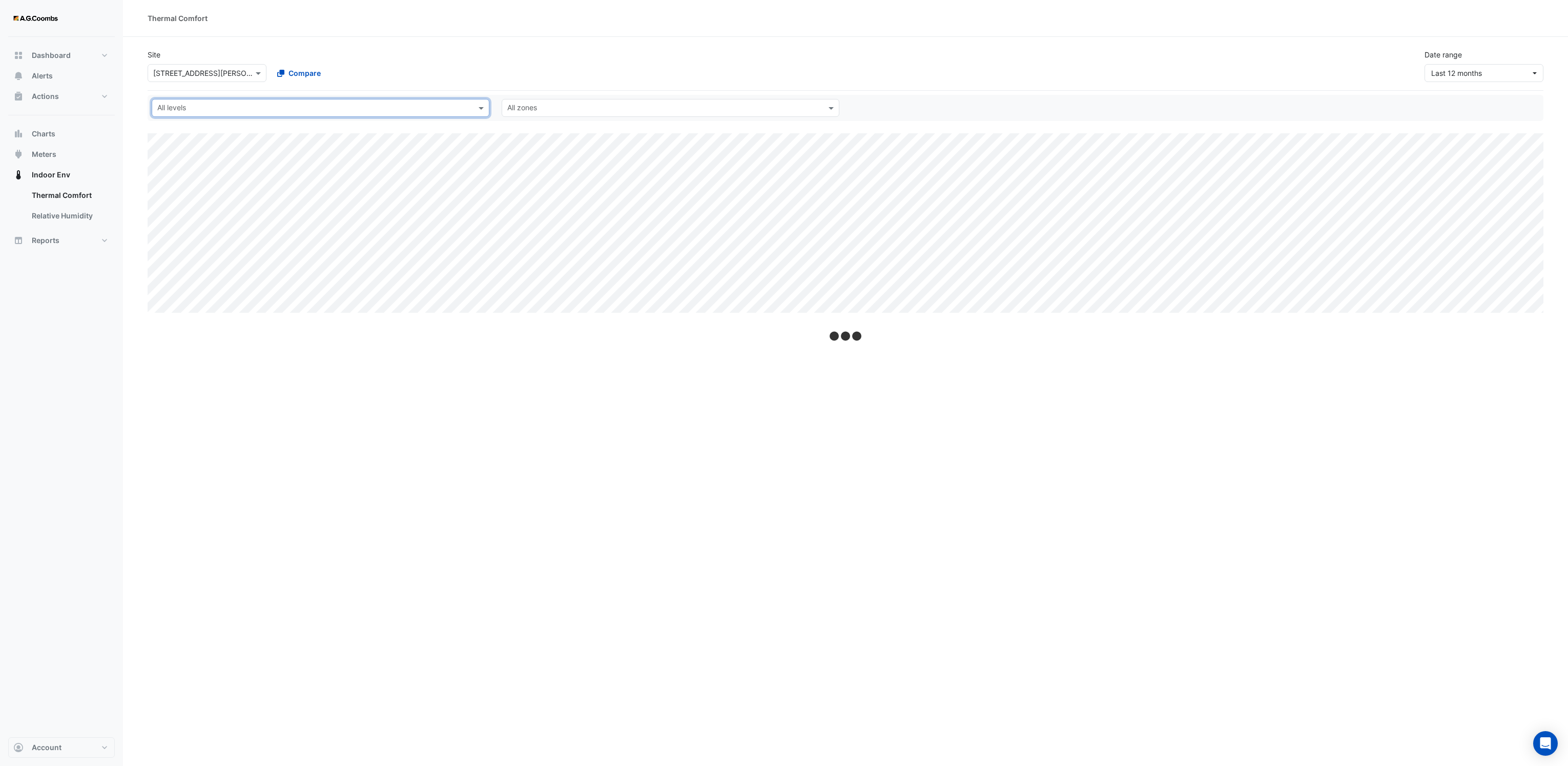
click at [287, 114] on div at bounding box center [313, 109] width 316 height 13
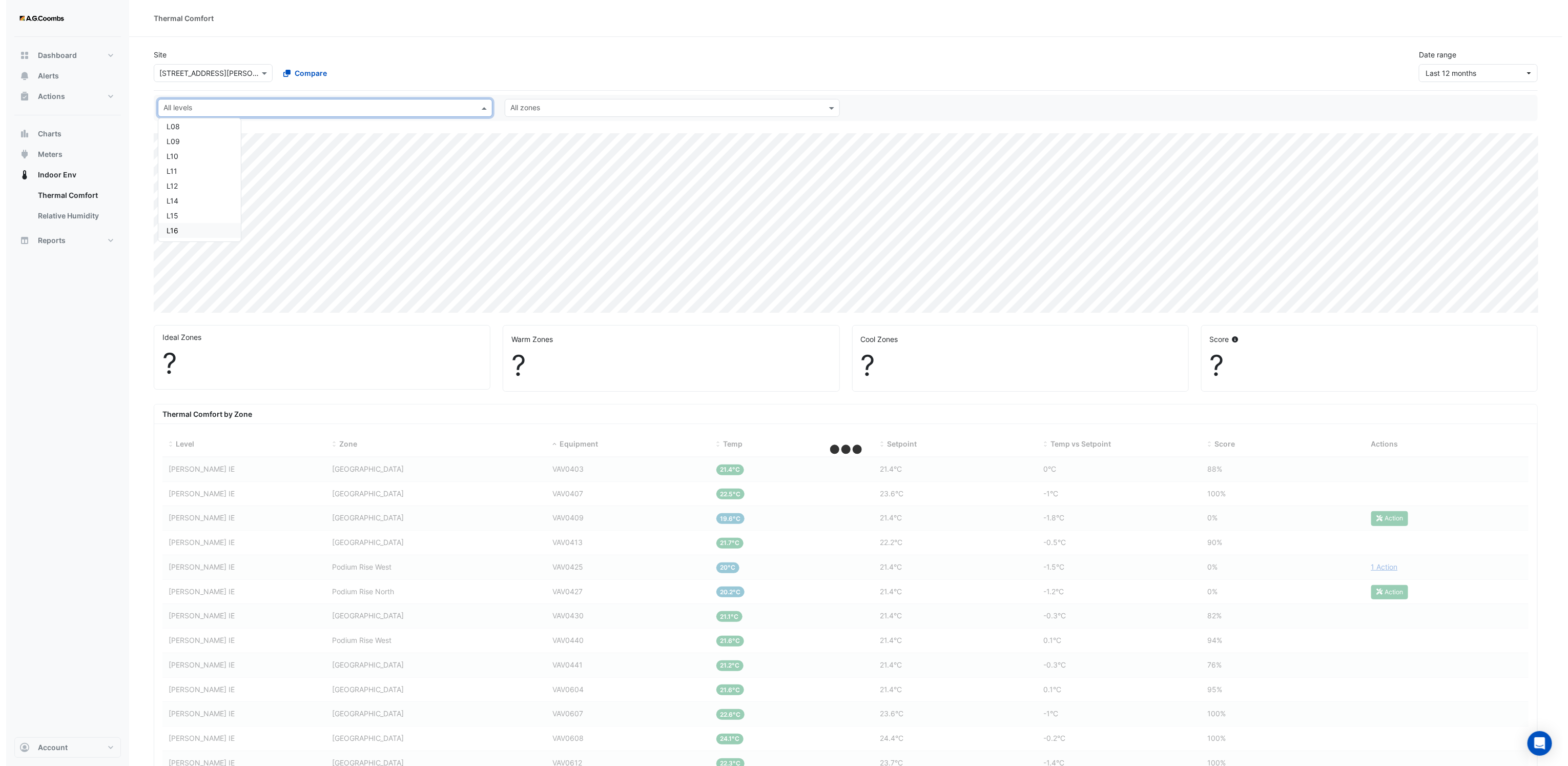
scroll to position [154, 0]
click at [180, 202] on div "L14" at bounding box center [193, 199] width 66 height 11
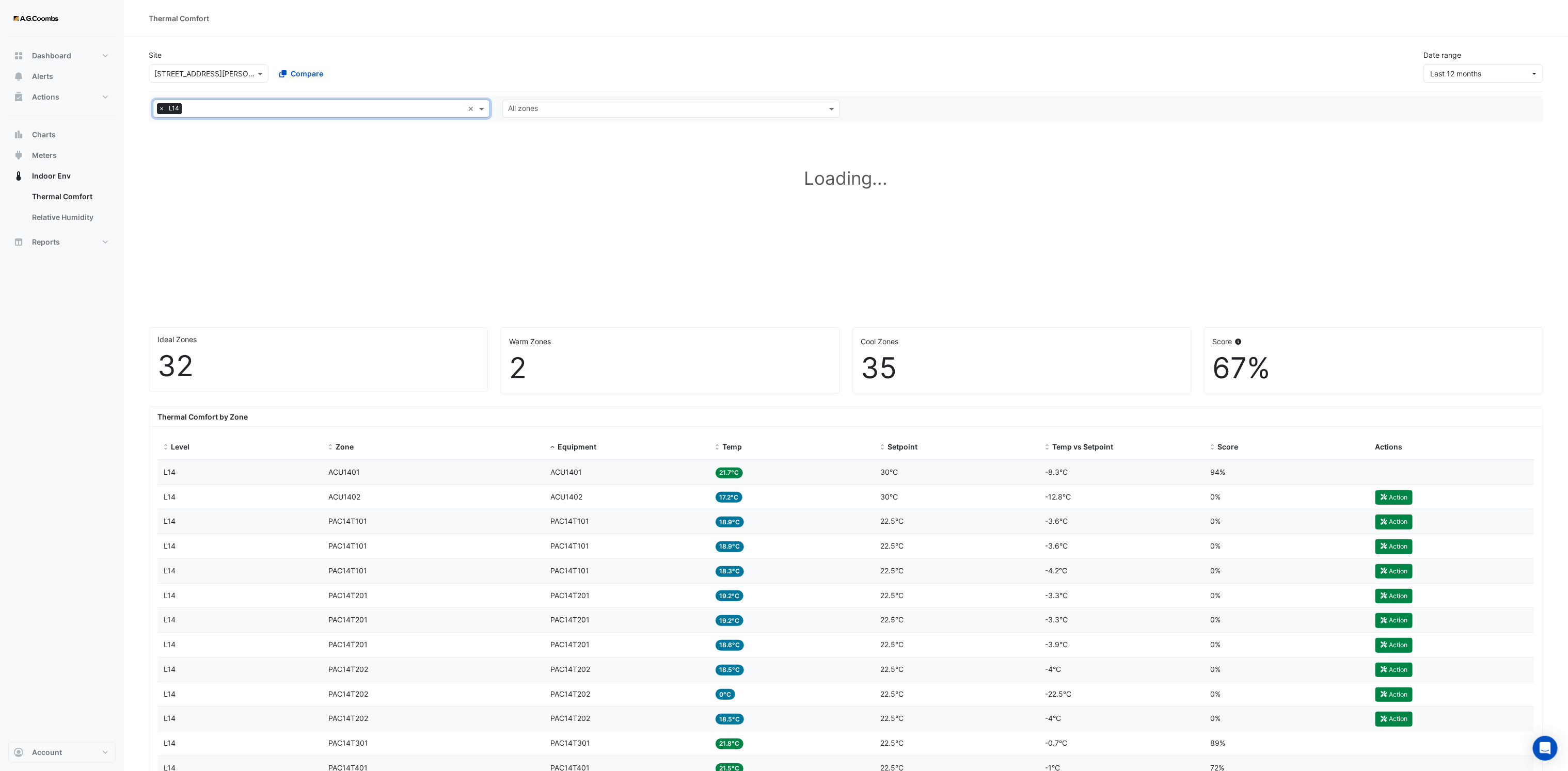
click at [615, 112] on input "text" at bounding box center [665, 110] width 314 height 11
click at [542, 192] on div "Zone 03" at bounding box center [535, 191] width 65 height 15
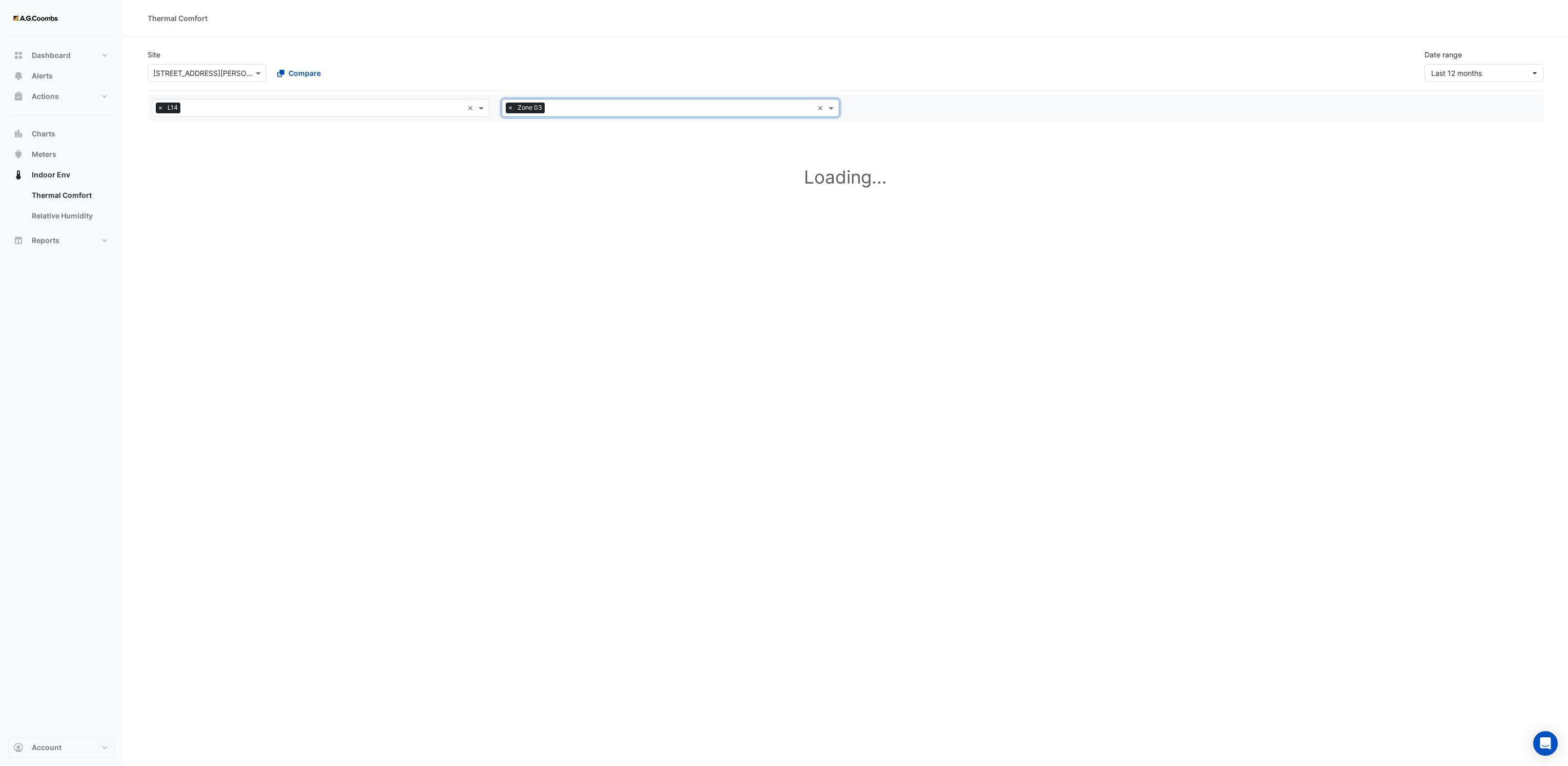
click at [562, 110] on input "text" at bounding box center [681, 109] width 264 height 11
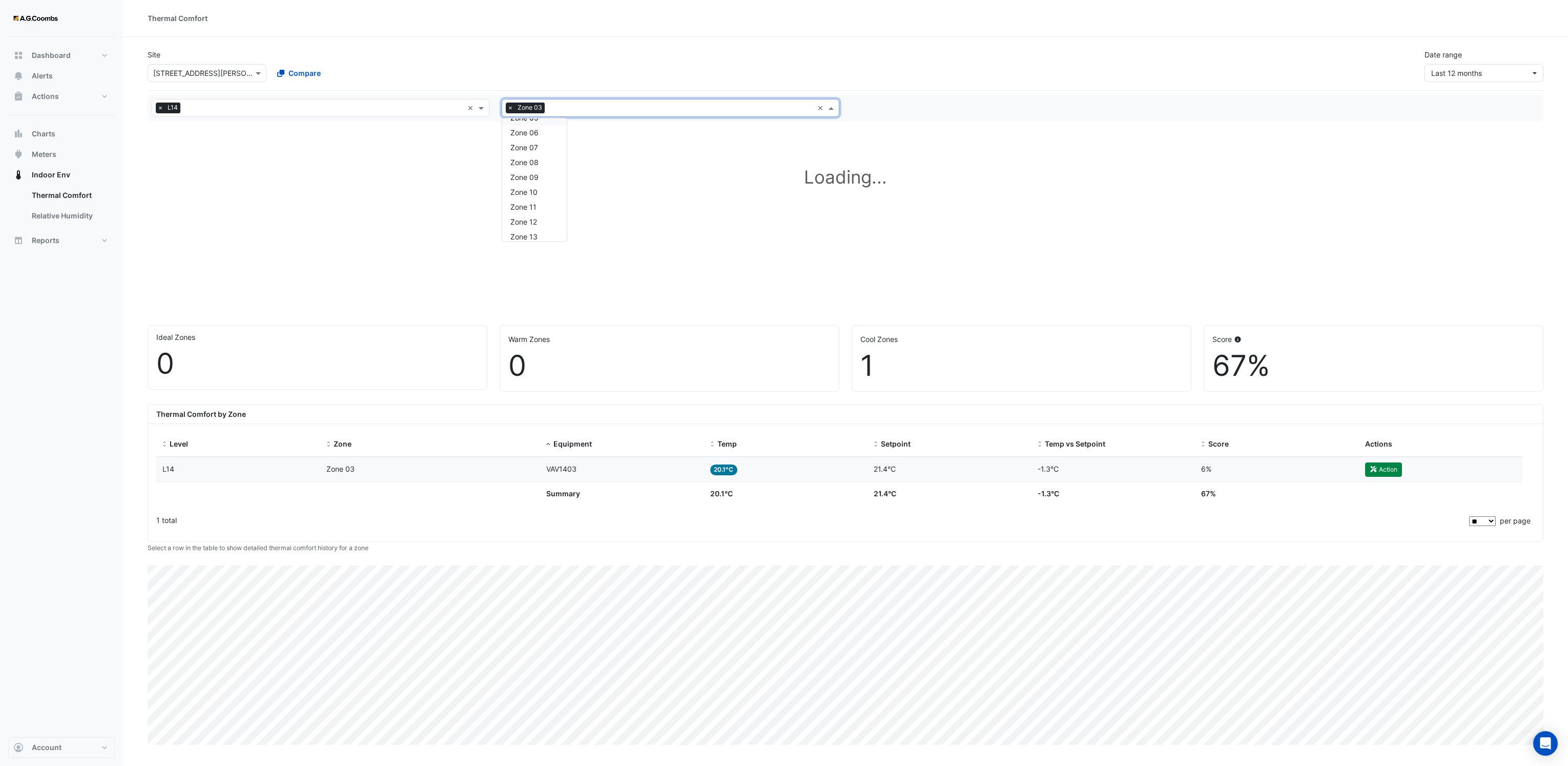
scroll to position [77, 0]
click at [536, 185] on span "Zone 08" at bounding box center [524, 187] width 28 height 9
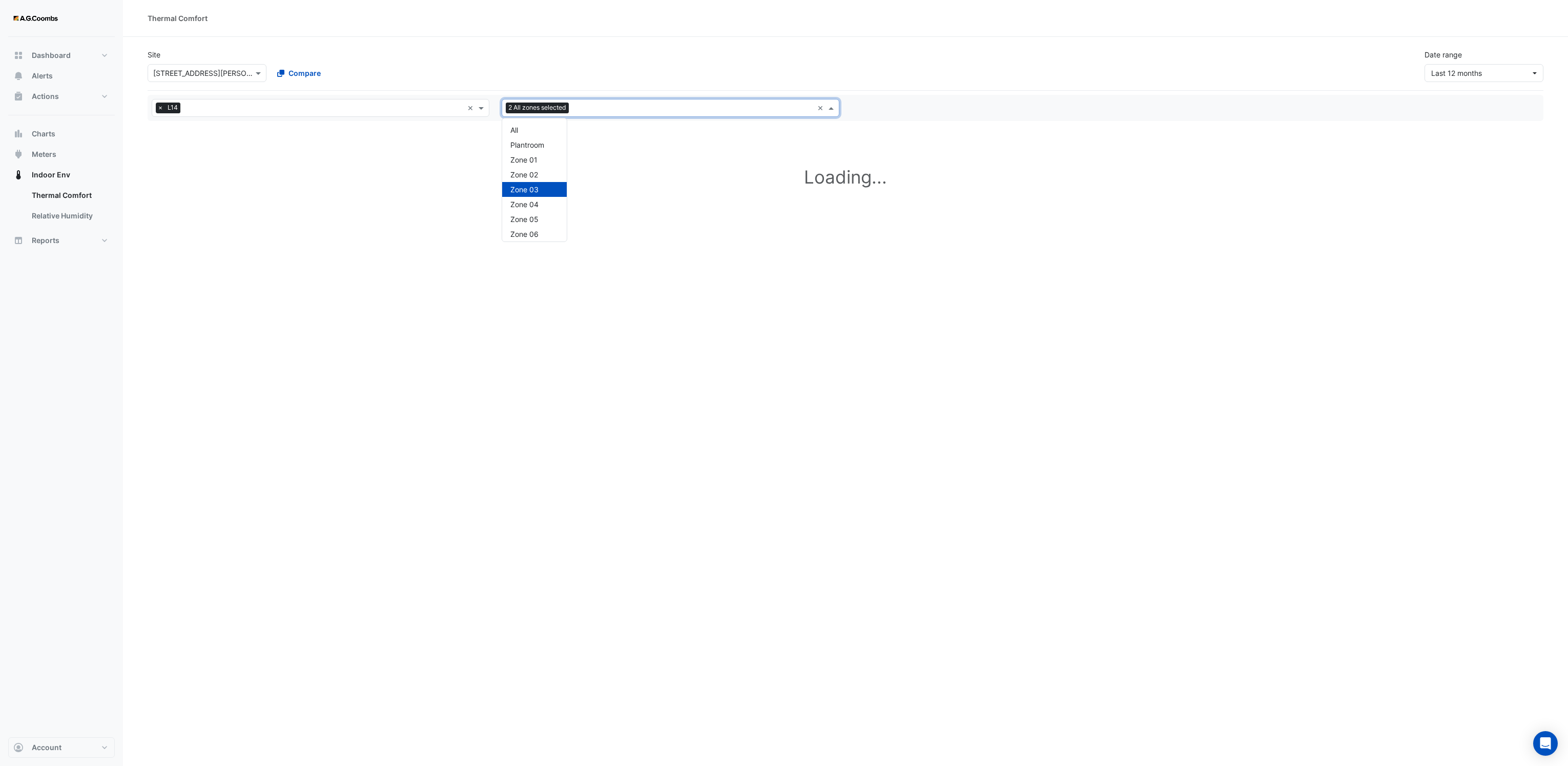
click at [595, 105] on input "text" at bounding box center [693, 109] width 240 height 11
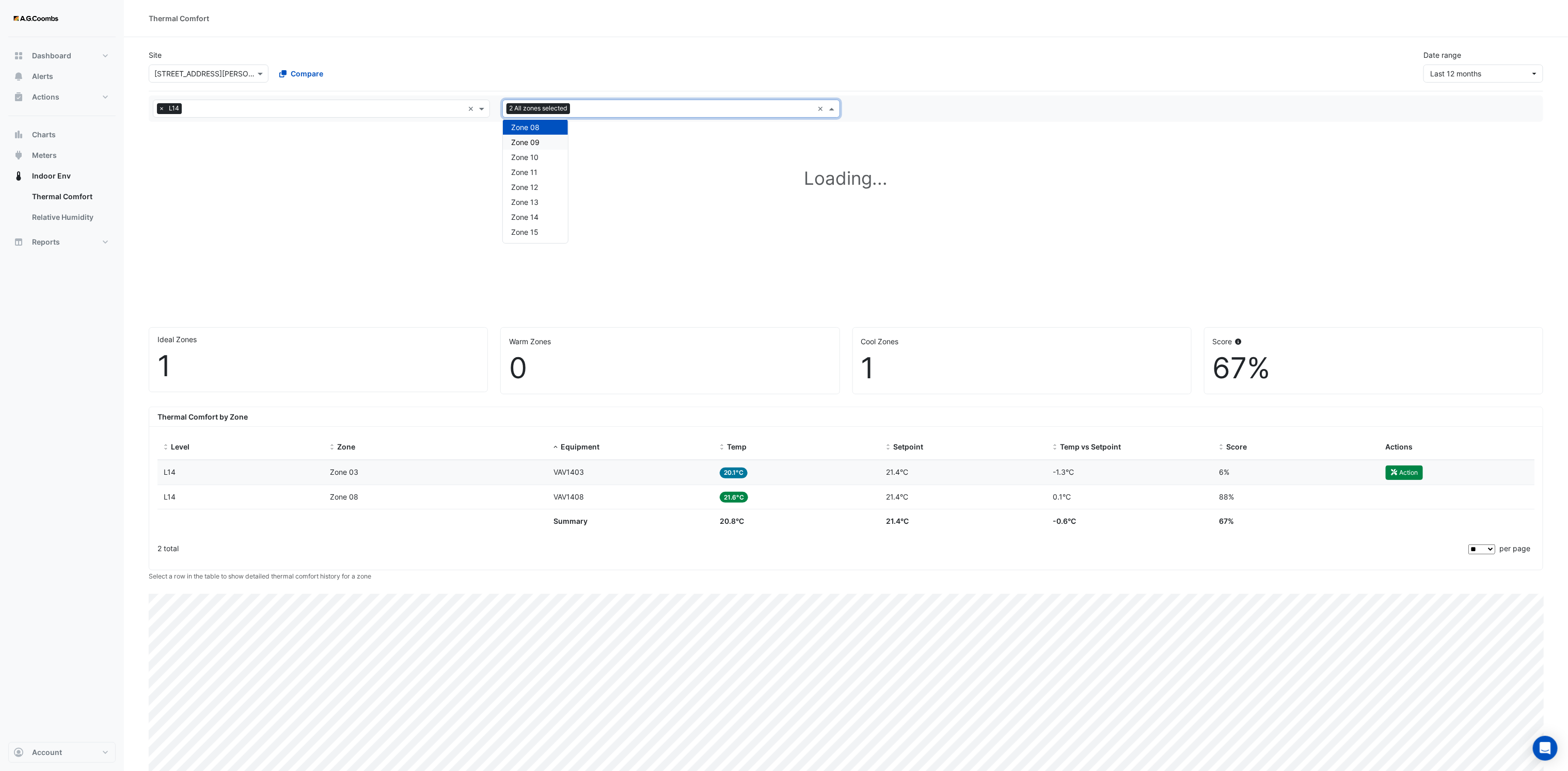
click at [546, 145] on div "Zone 09" at bounding box center [535, 142] width 65 height 15
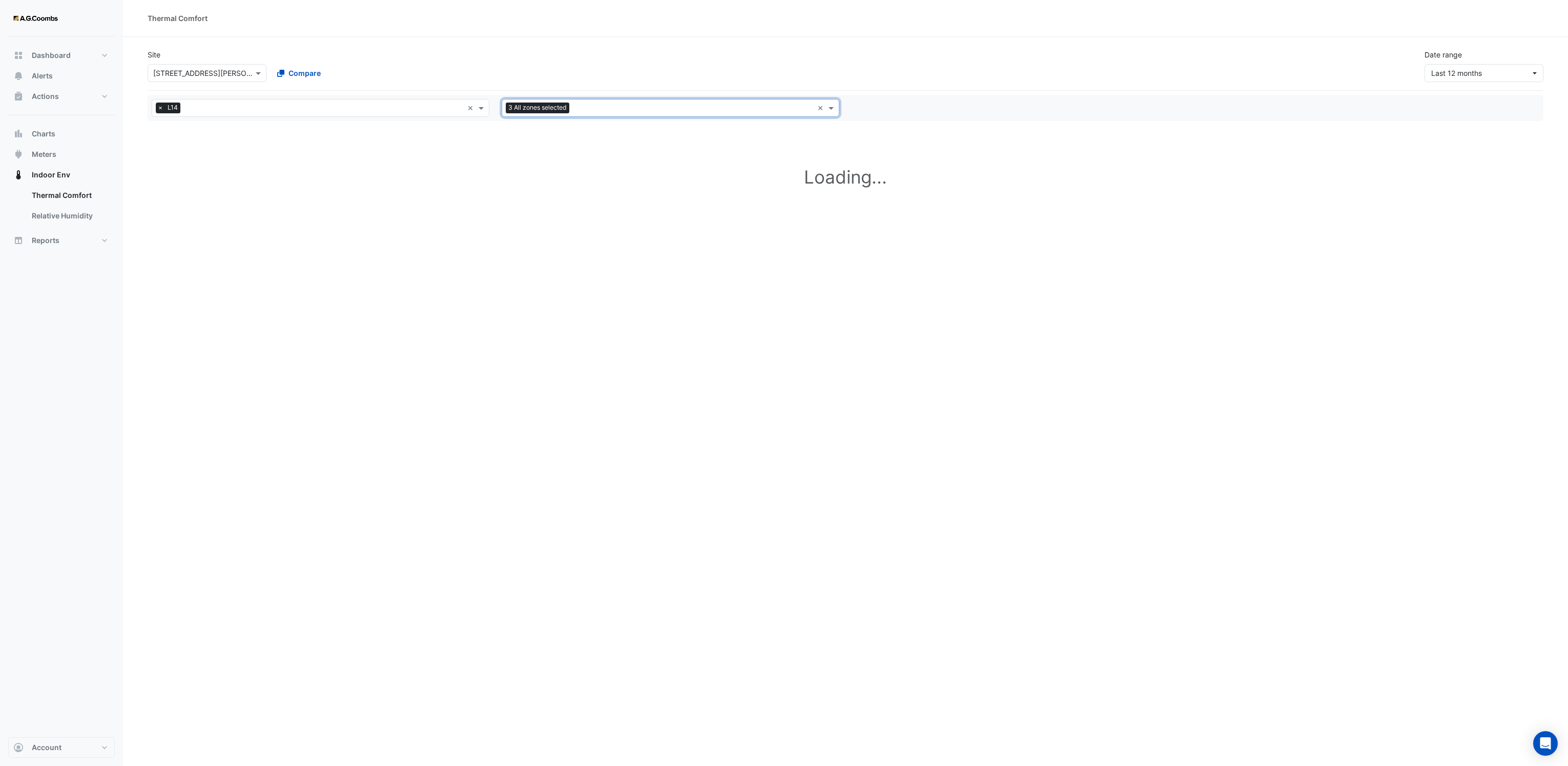
click at [592, 112] on input "text" at bounding box center [693, 109] width 240 height 11
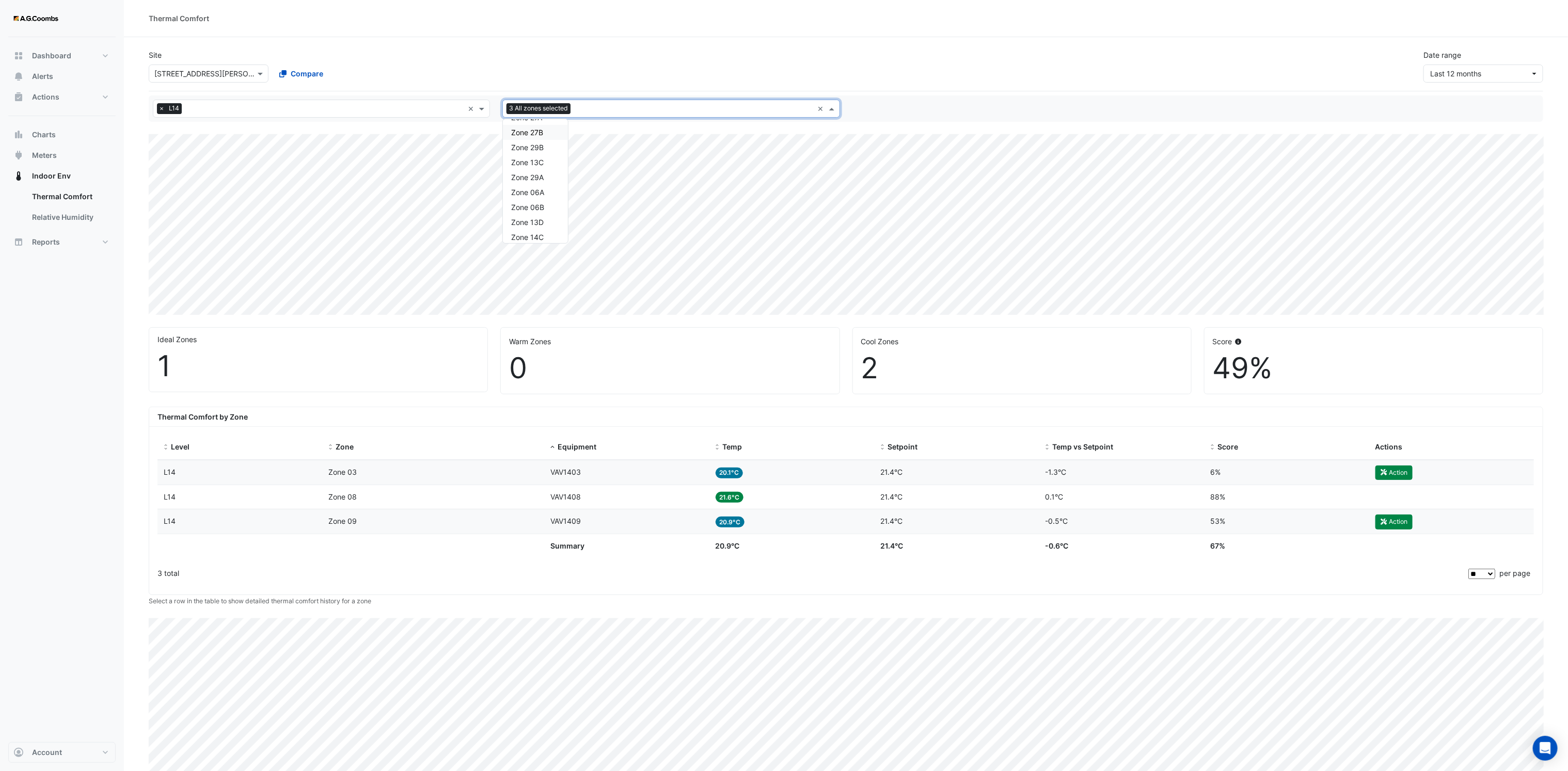
scroll to position [774, 0]
click at [549, 183] on div "Zone 06B" at bounding box center [535, 180] width 65 height 15
click at [679, 104] on input "text" at bounding box center [694, 110] width 239 height 11
click at [526, 131] on span "Zone 13" at bounding box center [524, 134] width 28 height 9
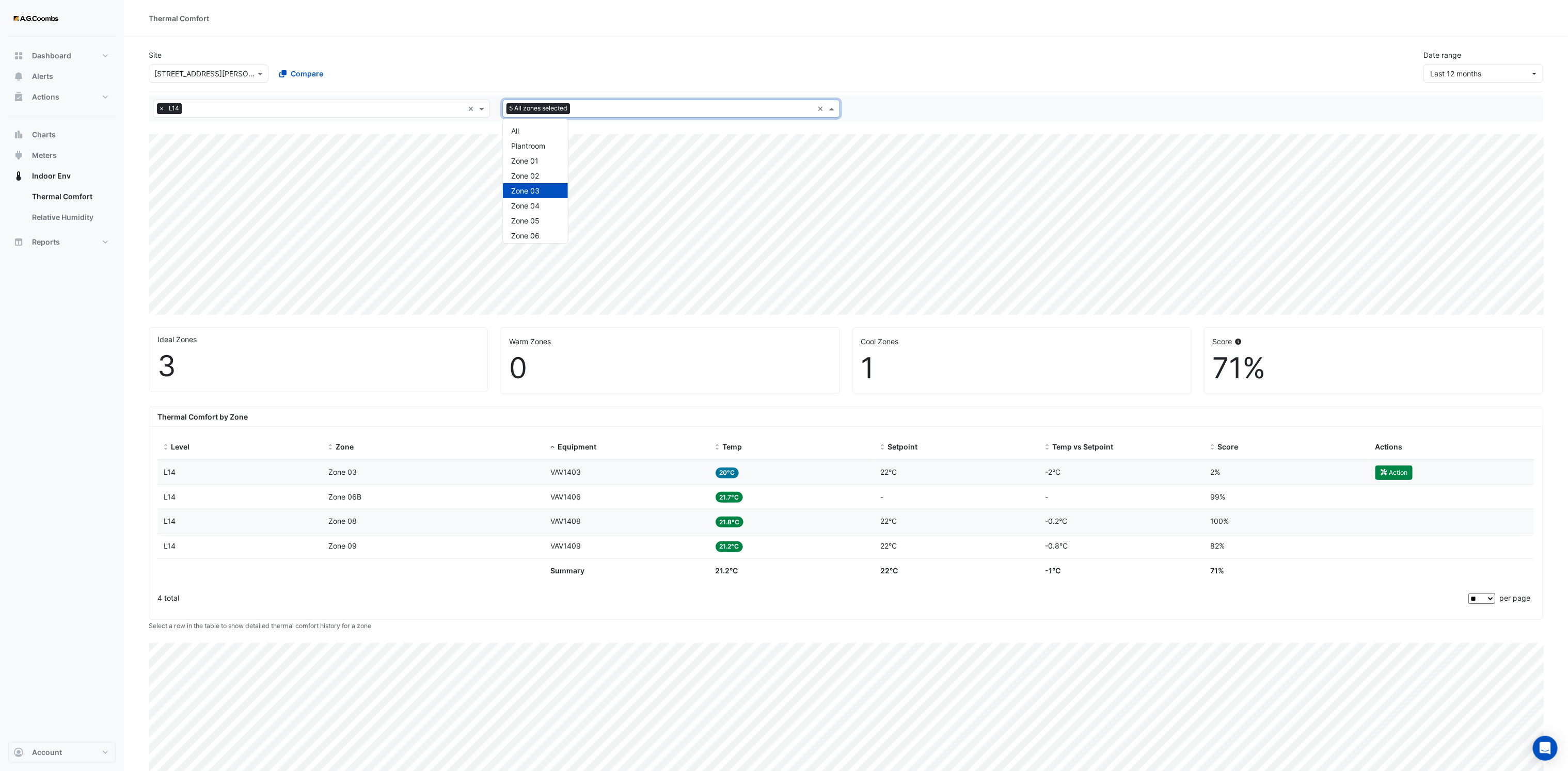
click at [836, 106] on span at bounding box center [833, 108] width 13 height 11
click at [545, 188] on div "Zone 03" at bounding box center [535, 191] width 65 height 15
drag, startPoint x: 1038, startPoint y: 88, endPoint x: 852, endPoint y: 89, distance: 186.0
click at [1036, 87] on div "Site Select a Site × 530 Collins Street Compare Date range Last 12 months" at bounding box center [846, 66] width 1394 height 50
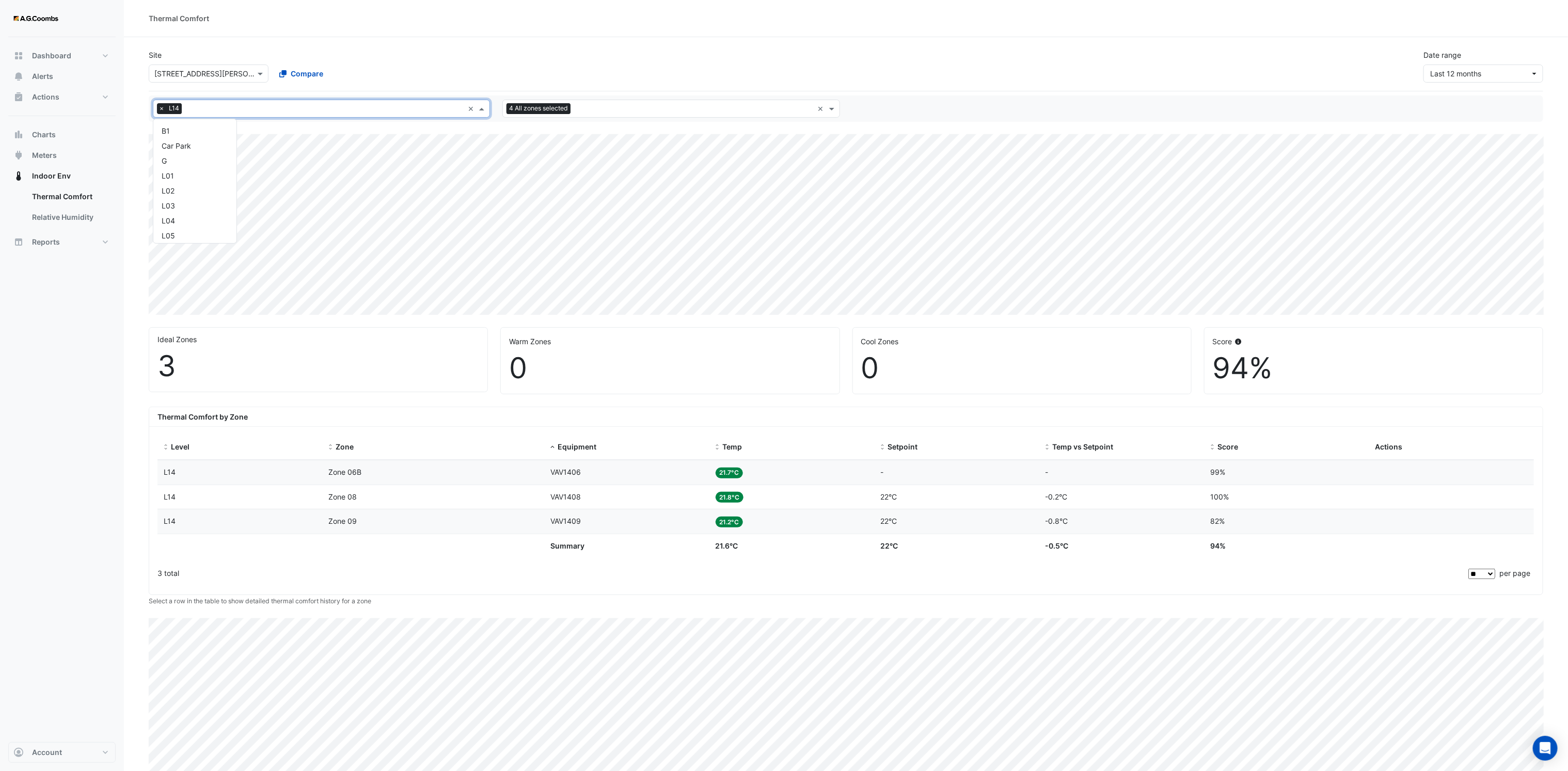
click at [465, 112] on div "All levels × L14 ×" at bounding box center [321, 108] width 337 height 18
click at [165, 147] on div "L37" at bounding box center [194, 143] width 67 height 11
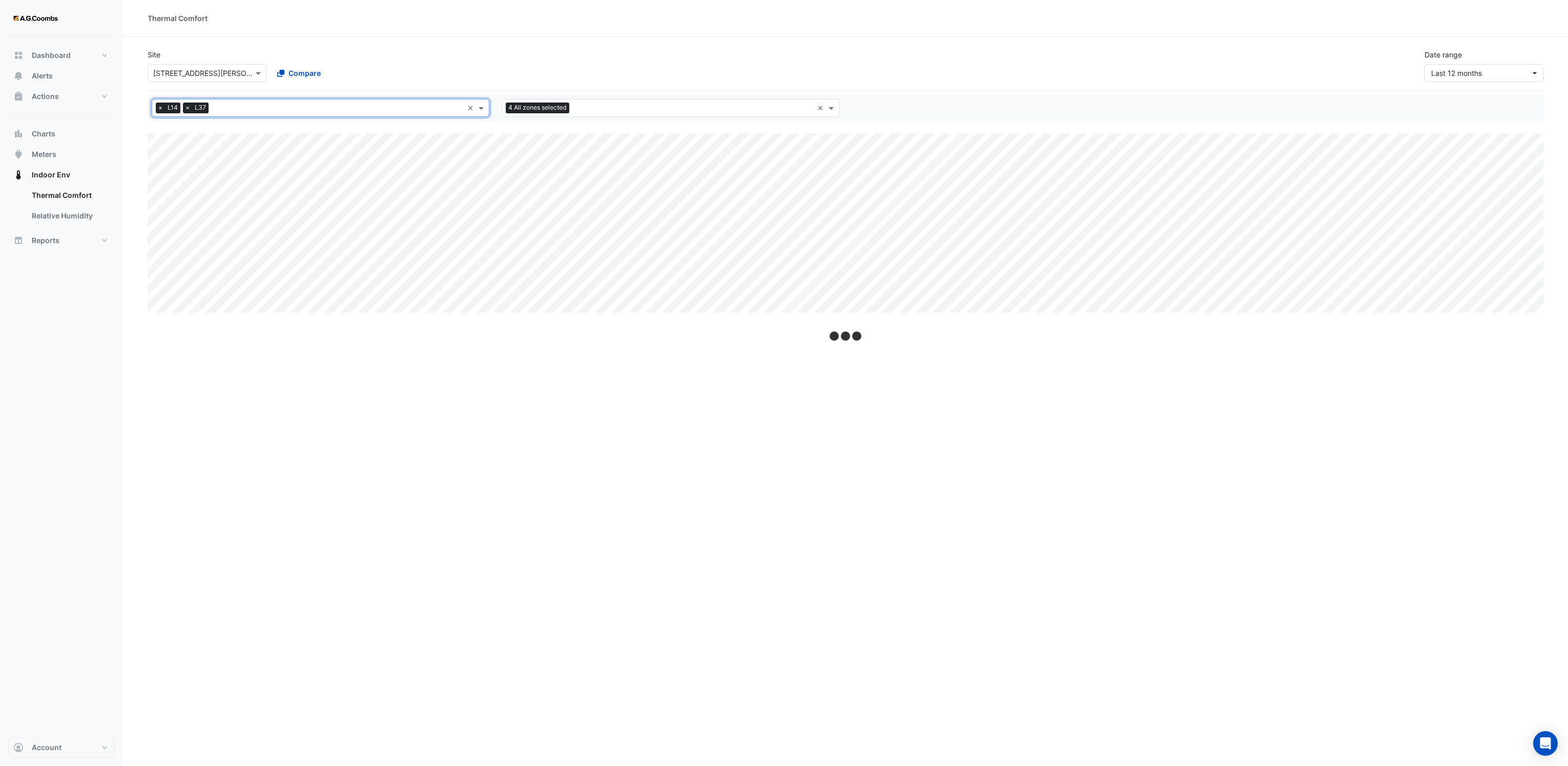
click at [157, 108] on span "×" at bounding box center [160, 107] width 9 height 10
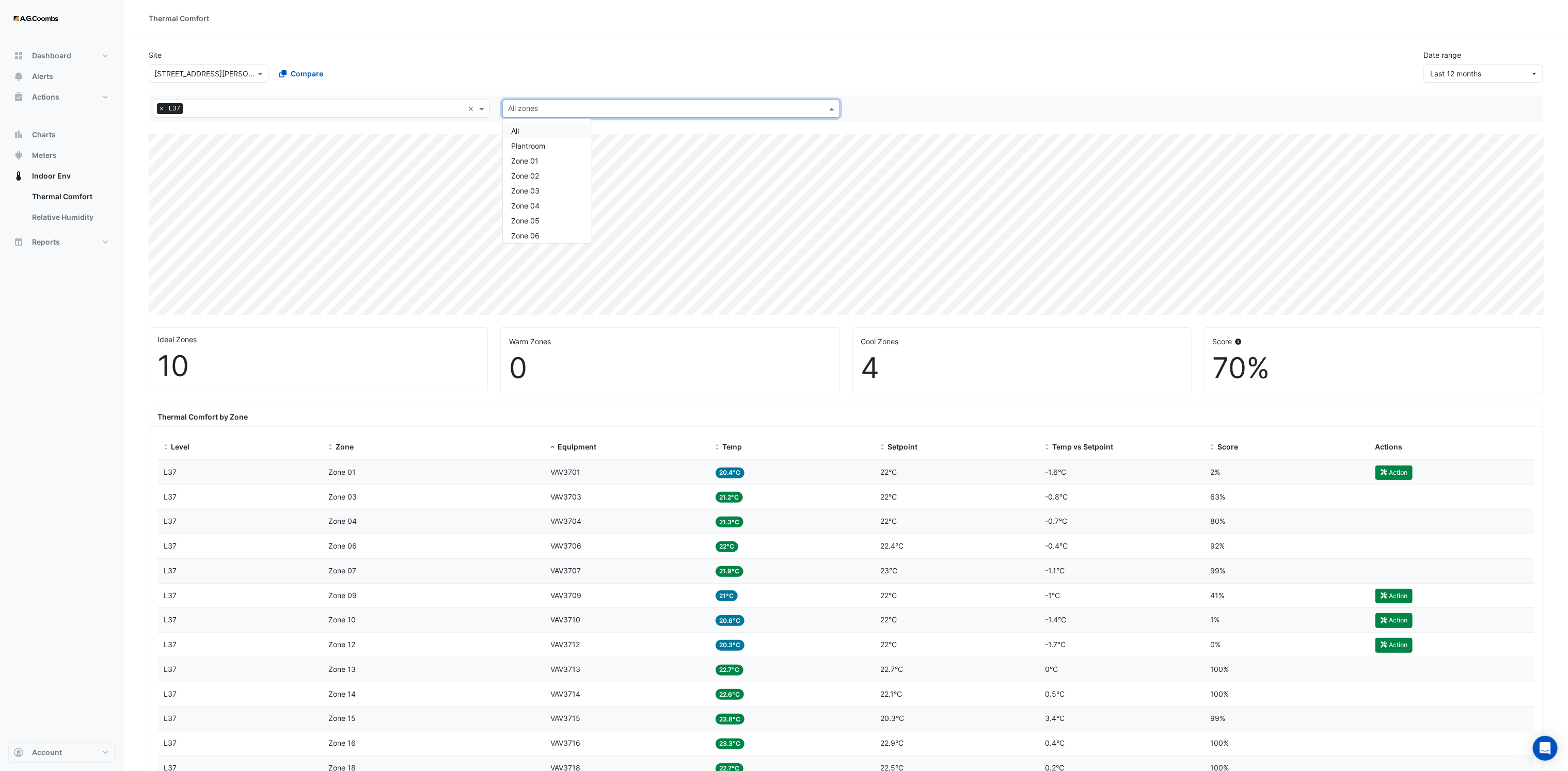
click at [831, 107] on span at bounding box center [833, 108] width 13 height 11
select select "**"
click at [538, 171] on div "Zone 02" at bounding box center [547, 175] width 89 height 15
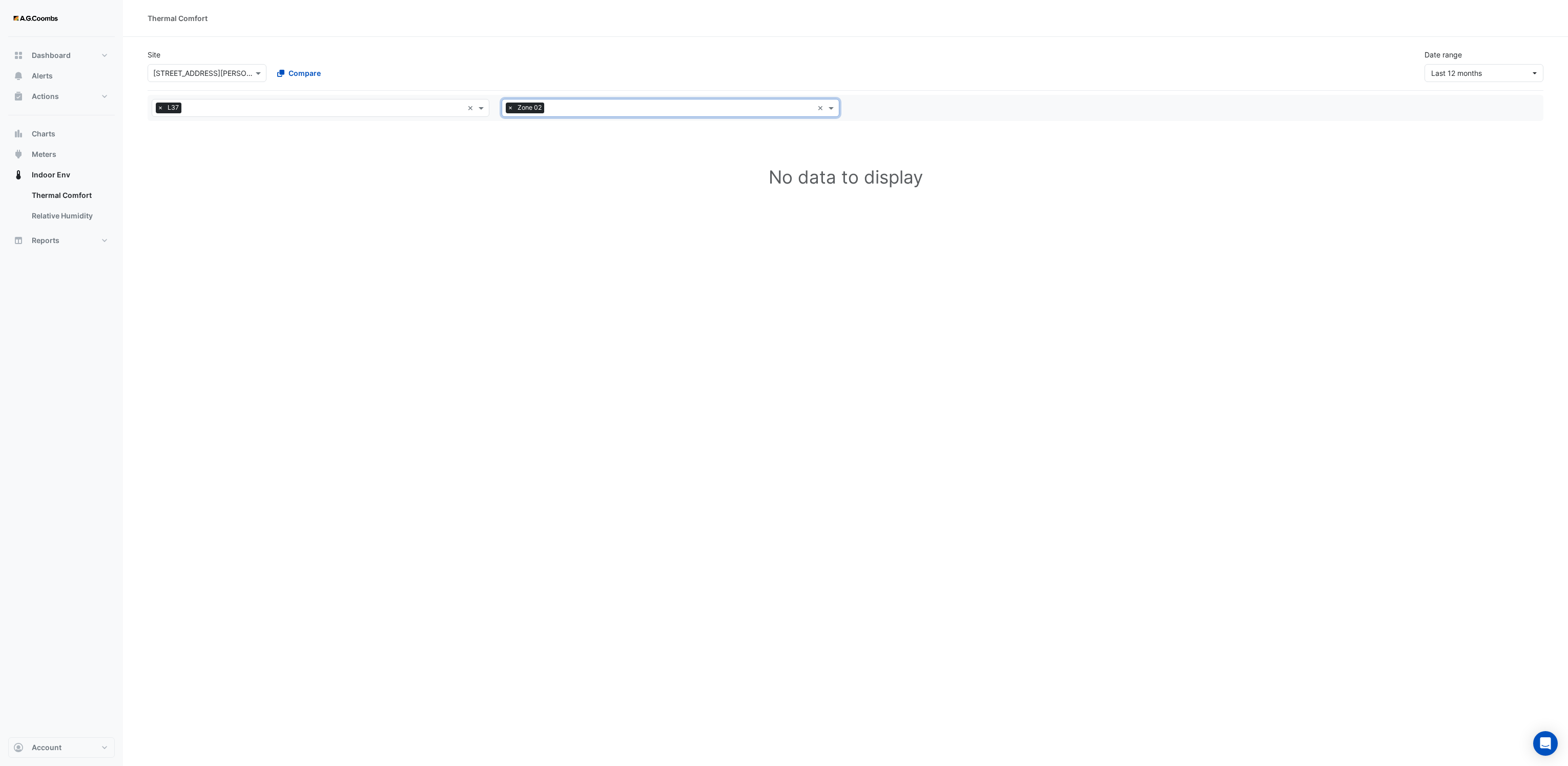
click at [560, 111] on input "text" at bounding box center [681, 109] width 265 height 11
click at [535, 219] on span "Zone 05" at bounding box center [524, 219] width 28 height 9
click at [589, 108] on input "text" at bounding box center [693, 109] width 240 height 11
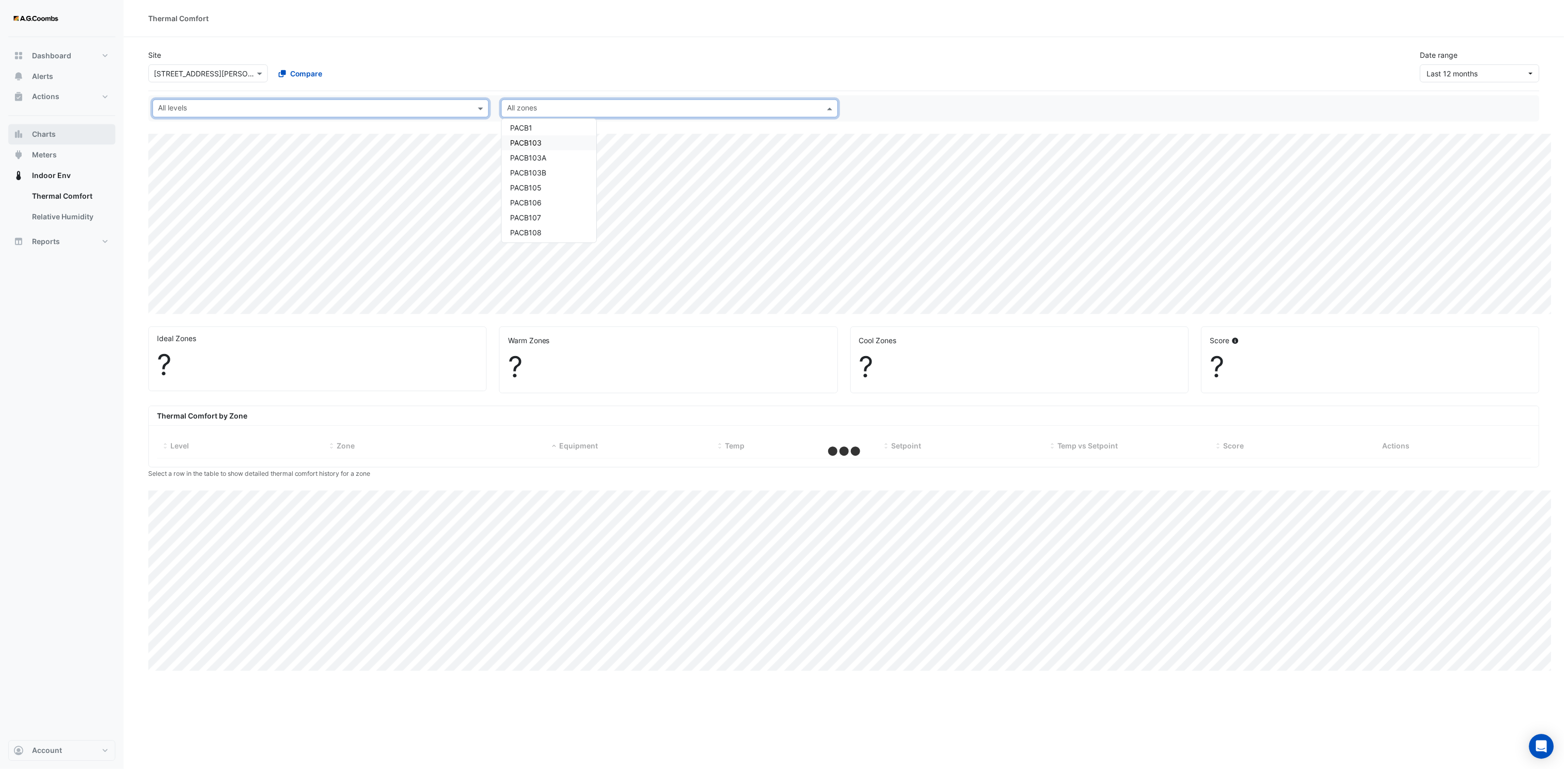
click at [42, 140] on button "Charts" at bounding box center [61, 135] width 107 height 21
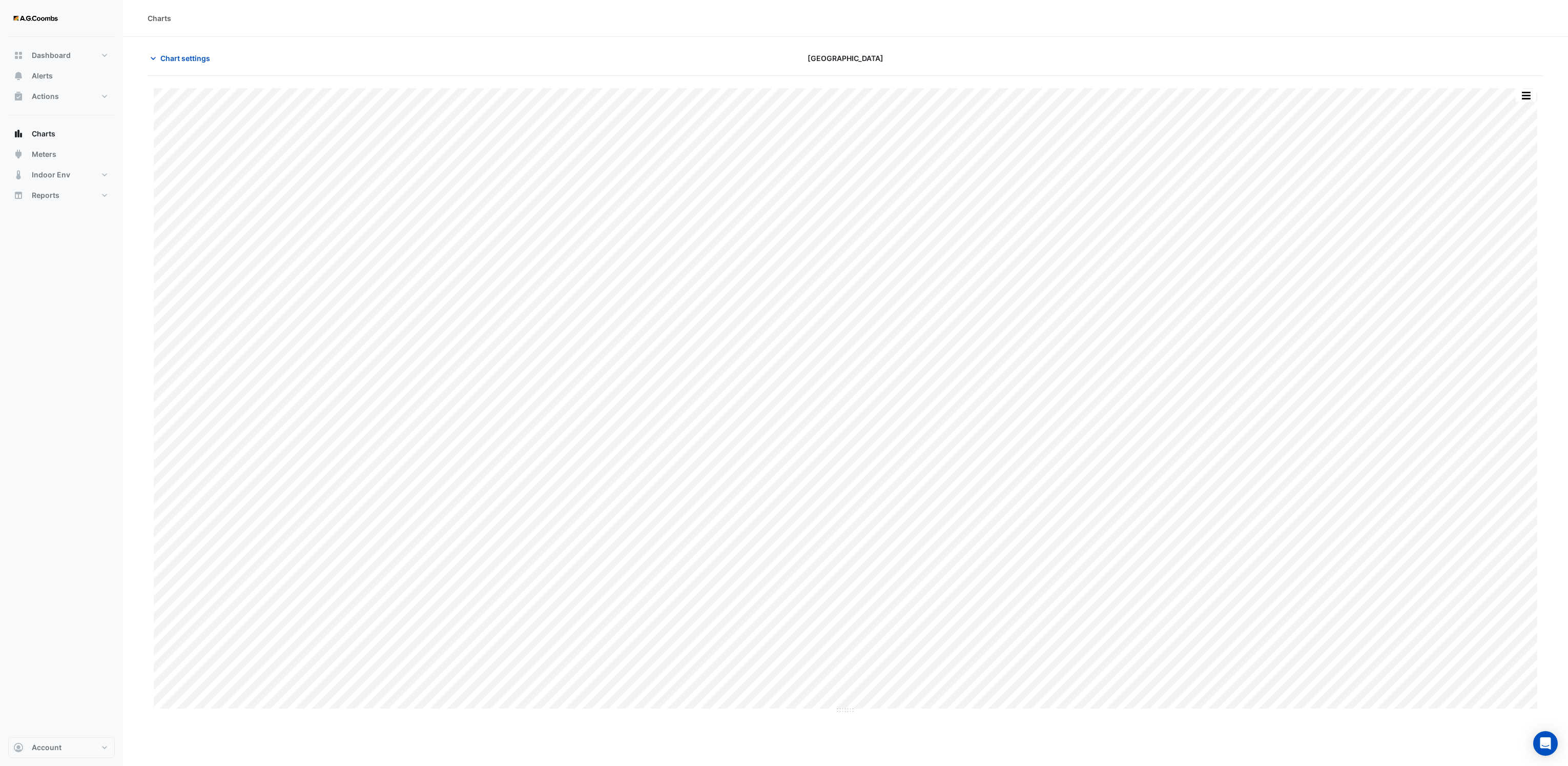
type input "**********"
click at [158, 60] on icon "button" at bounding box center [153, 58] width 10 height 10
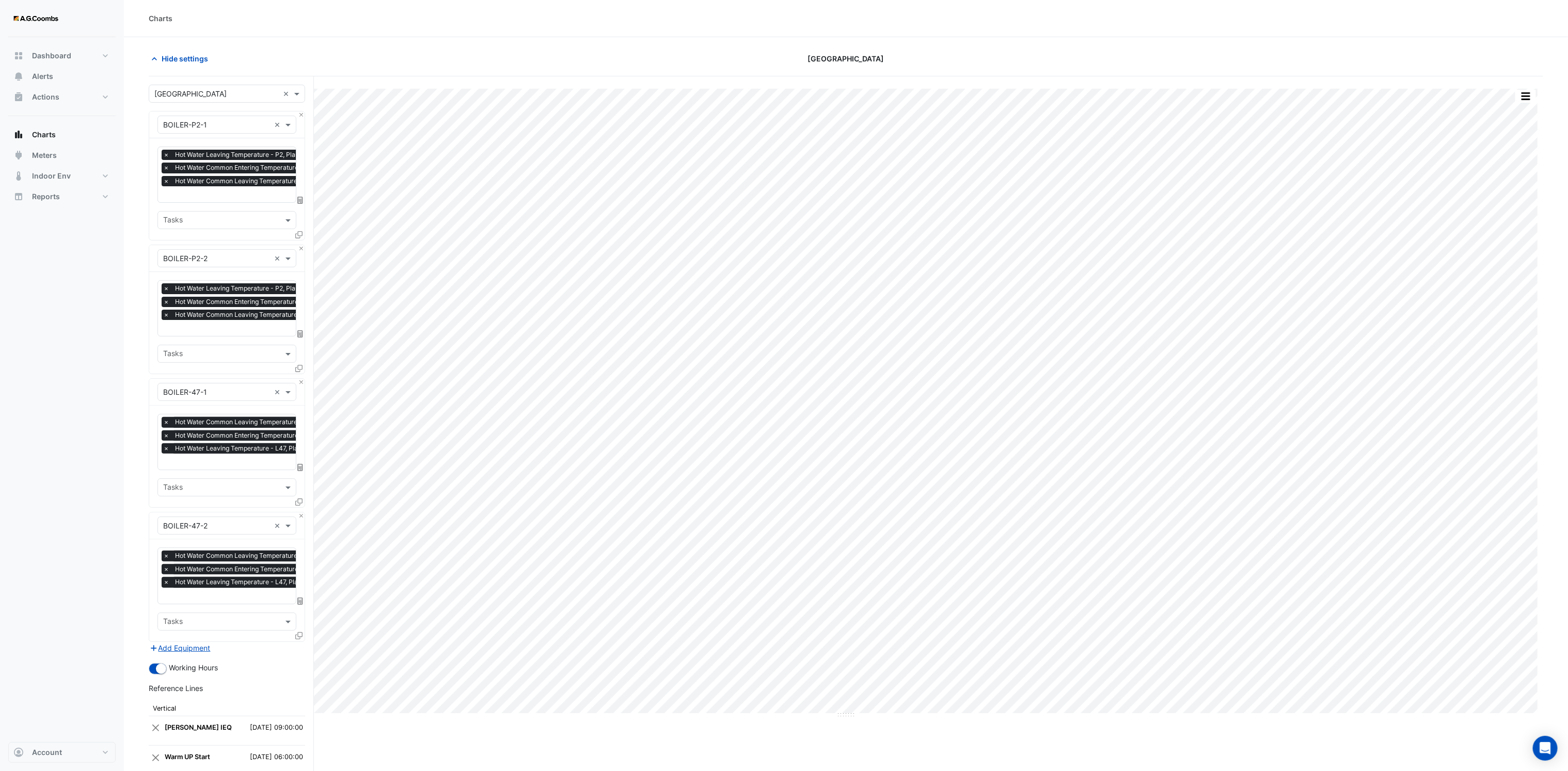
click at [211, 92] on input "text" at bounding box center [216, 94] width 124 height 11
click at [196, 115] on span "530 Collins Street" at bounding box center [220, 113] width 126 height 9
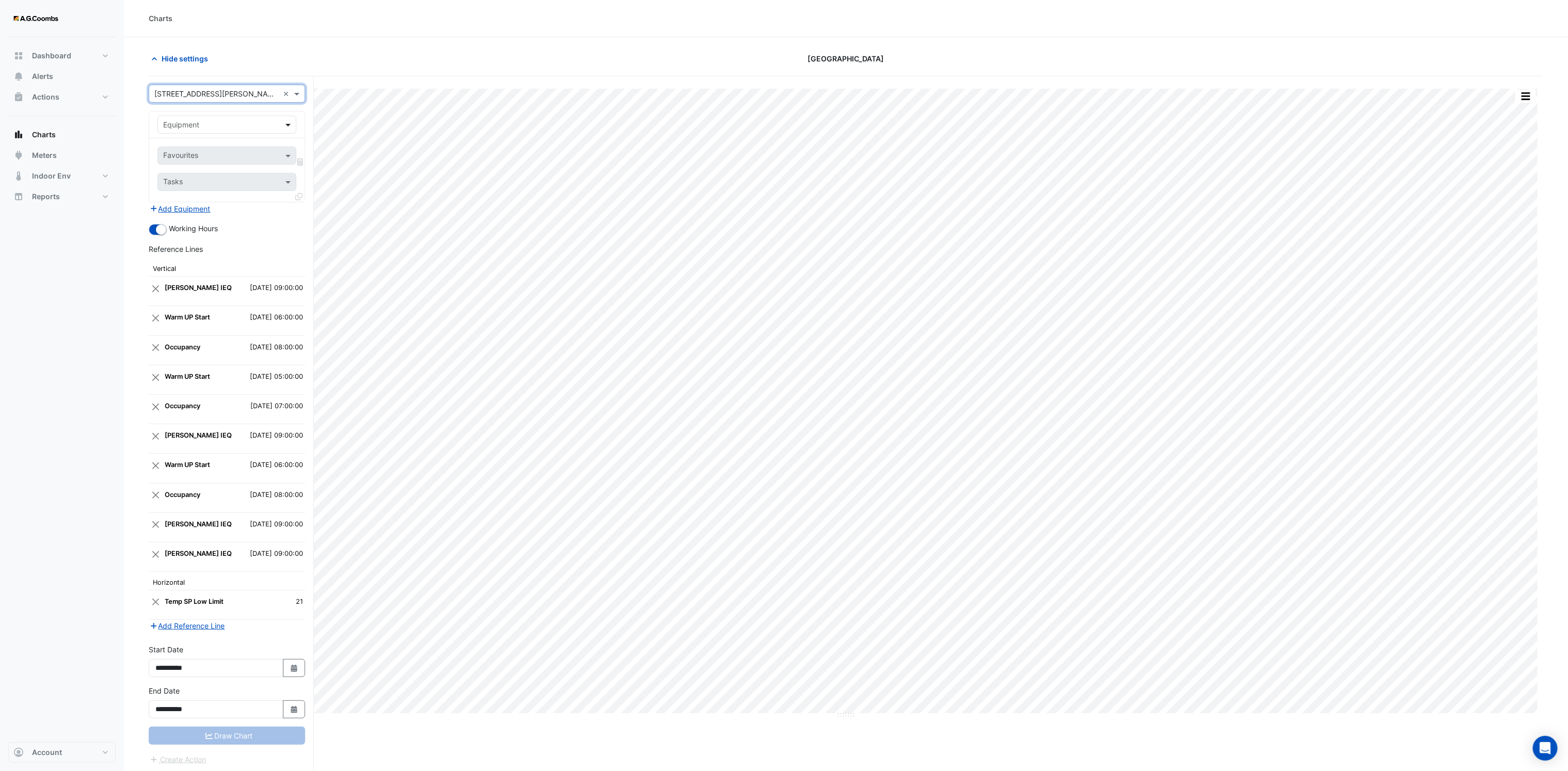
click at [288, 130] on span at bounding box center [289, 124] width 13 height 11
type input "***"
click at [300, 99] on span at bounding box center [298, 94] width 13 height 11
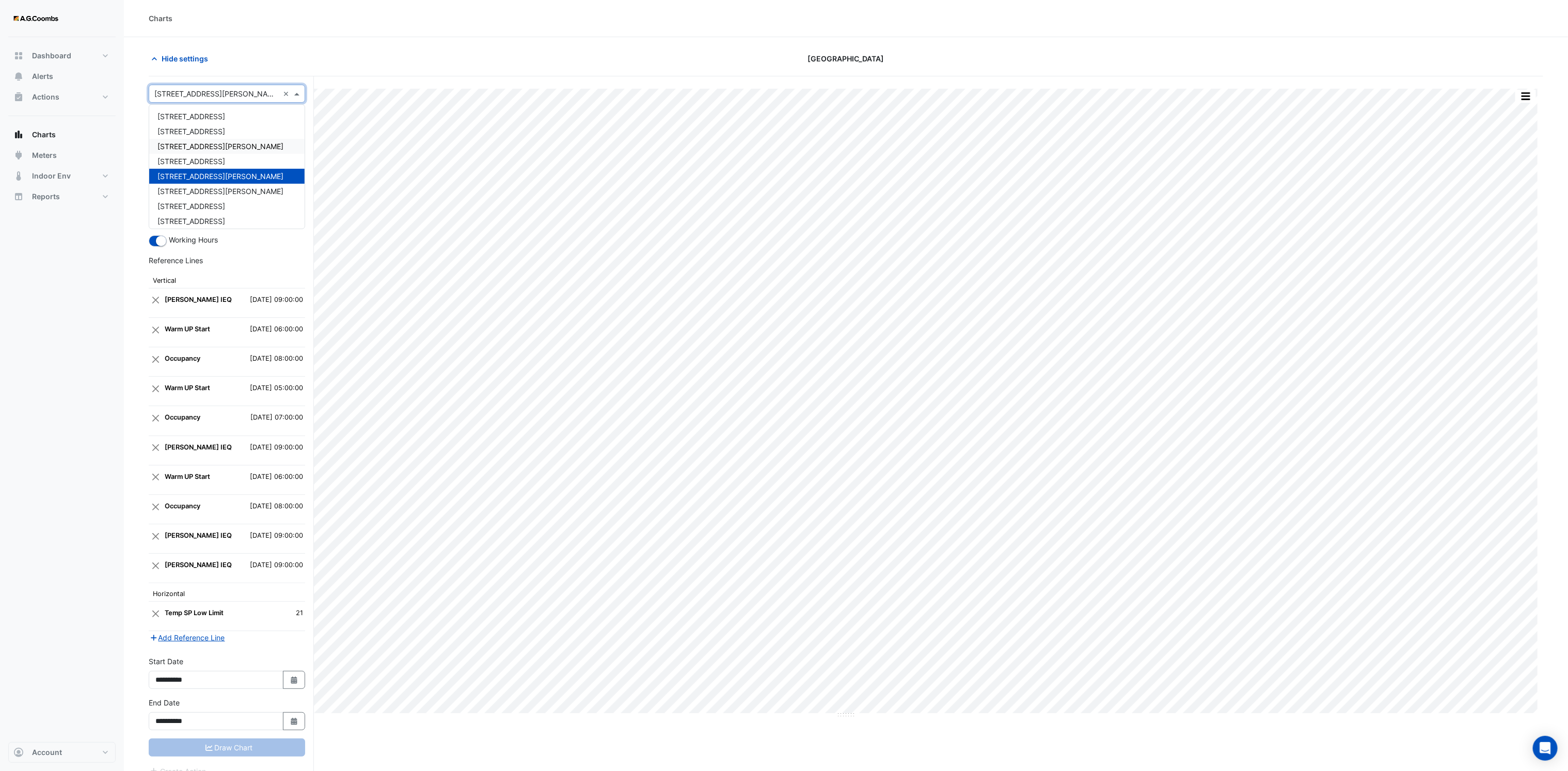
click at [218, 145] on div "[STREET_ADDRESS][PERSON_NAME]" at bounding box center [226, 146] width 155 height 15
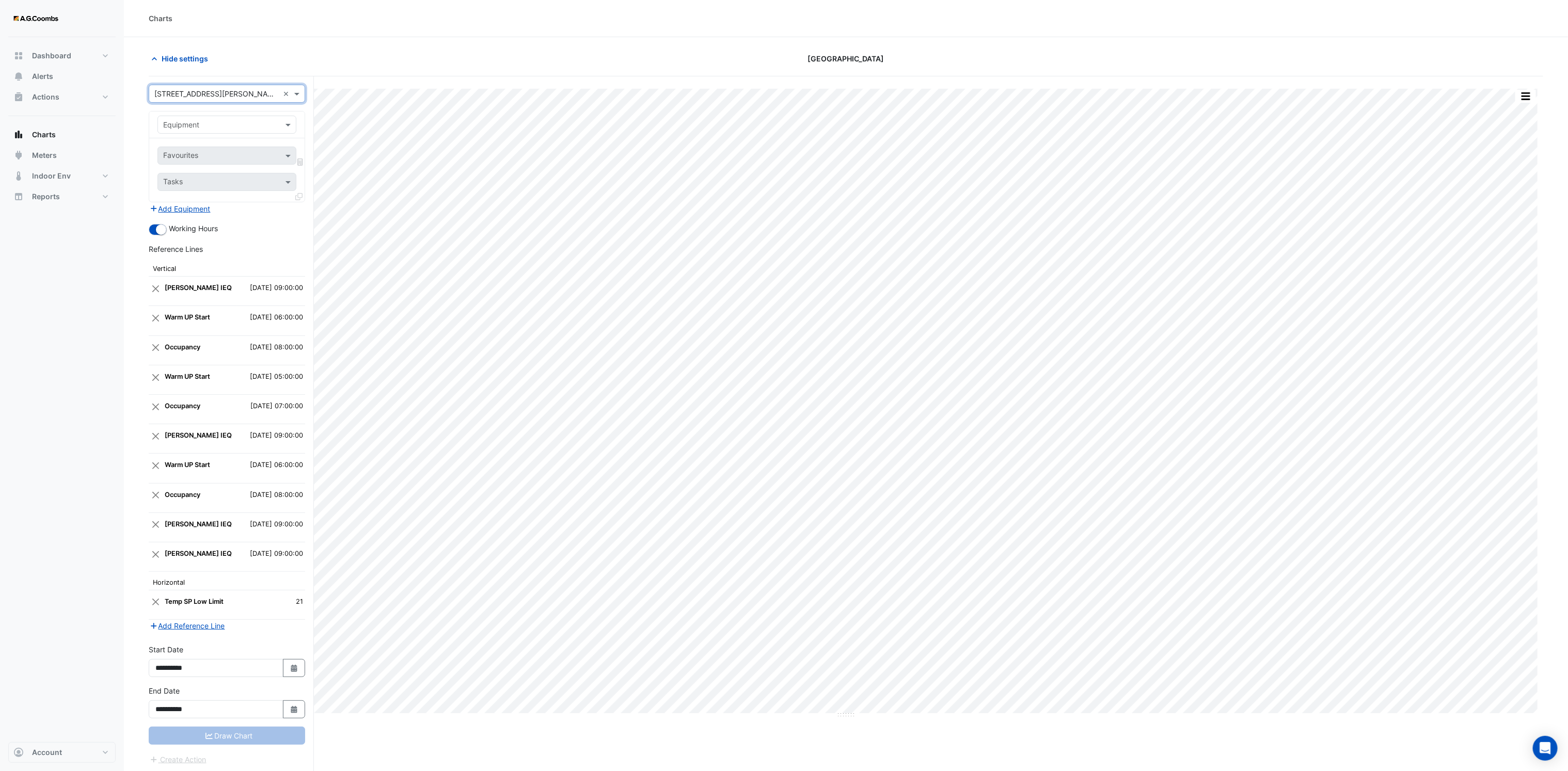
click at [222, 127] on input "text" at bounding box center [216, 125] width 107 height 11
type input "*"
click at [296, 94] on span at bounding box center [298, 94] width 13 height 11
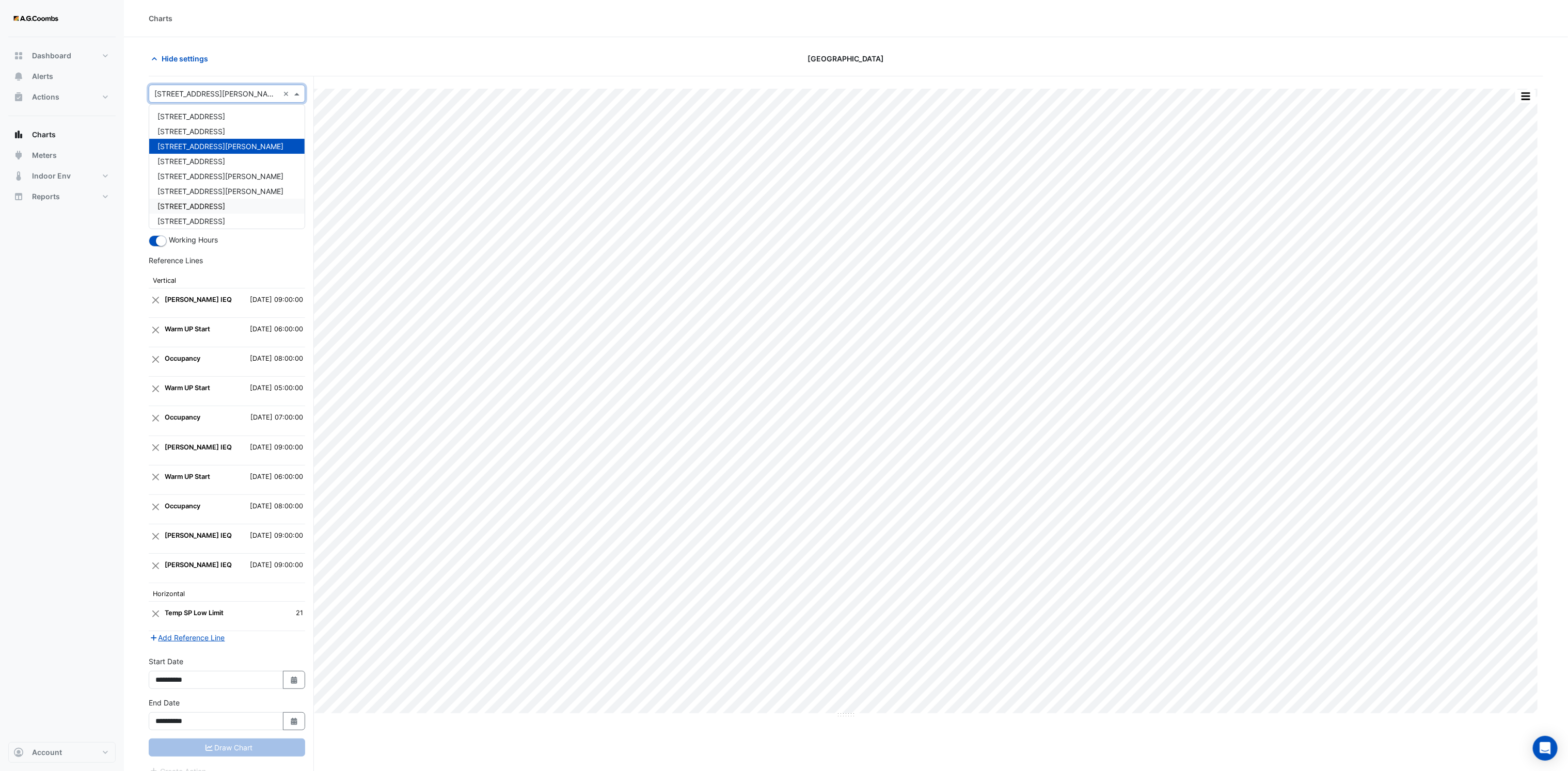
click at [189, 202] on div "111 Bourke Street 111 Eagle Street 150 Collins Street 2 Southbank Boulevard 530…" at bounding box center [226, 199] width 155 height 180
click at [189, 203] on span "[STREET_ADDRESS]" at bounding box center [191, 206] width 67 height 9
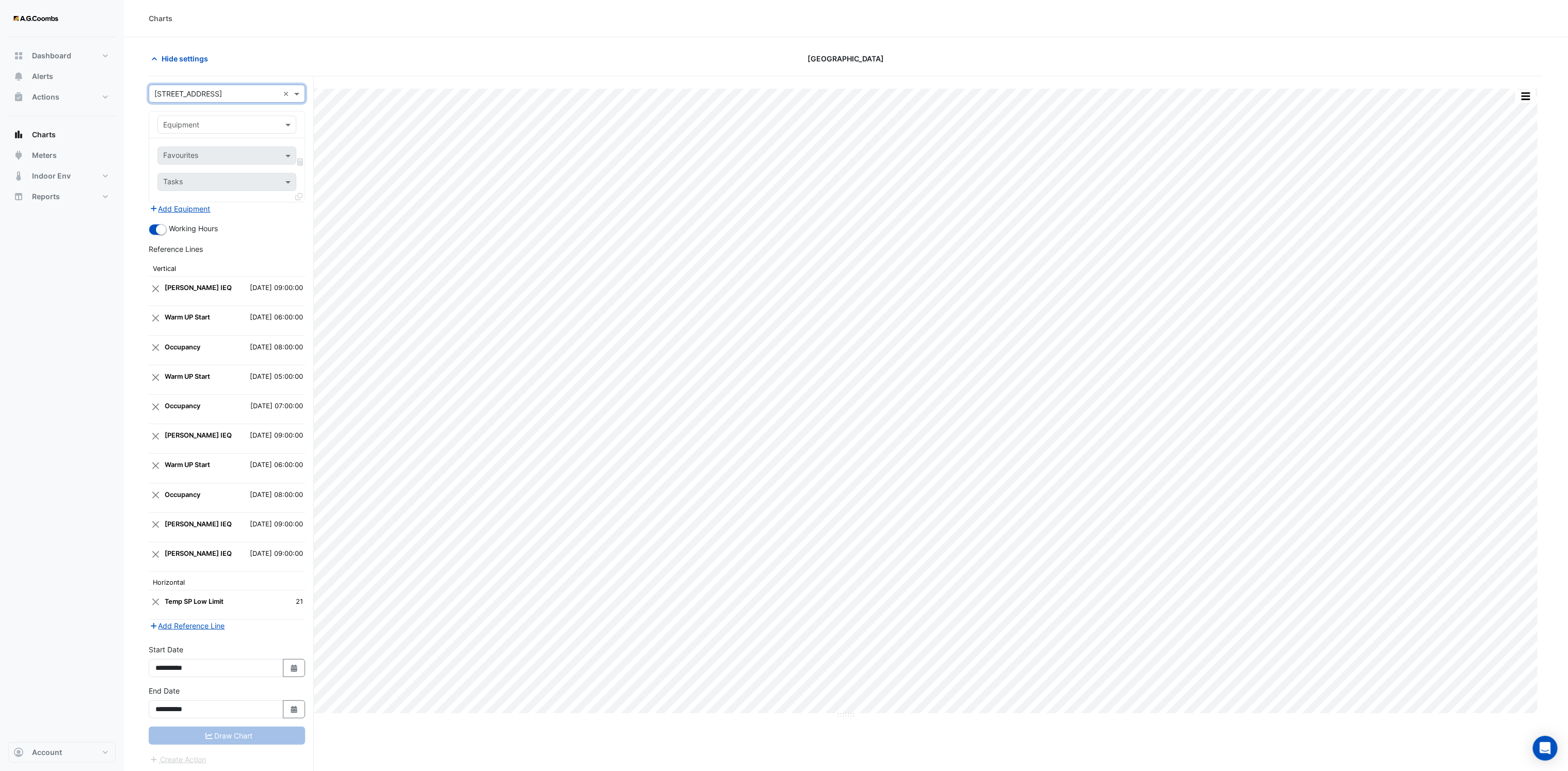
click at [217, 129] on input "text" at bounding box center [216, 125] width 107 height 11
type input "*"
type input "***"
click at [298, 94] on span at bounding box center [298, 94] width 13 height 11
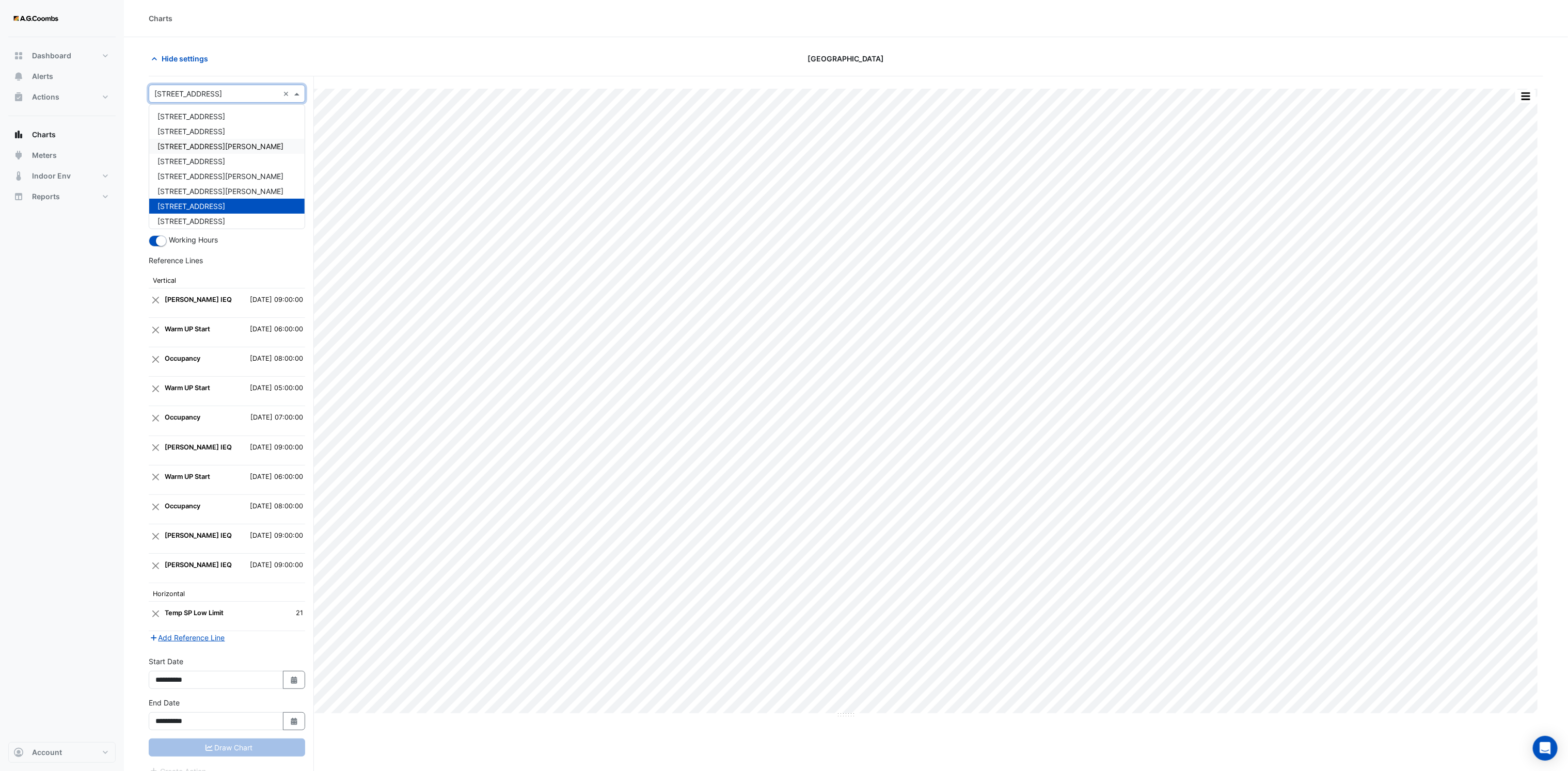
click at [196, 144] on span "[STREET_ADDRESS][PERSON_NAME]" at bounding box center [220, 146] width 126 height 9
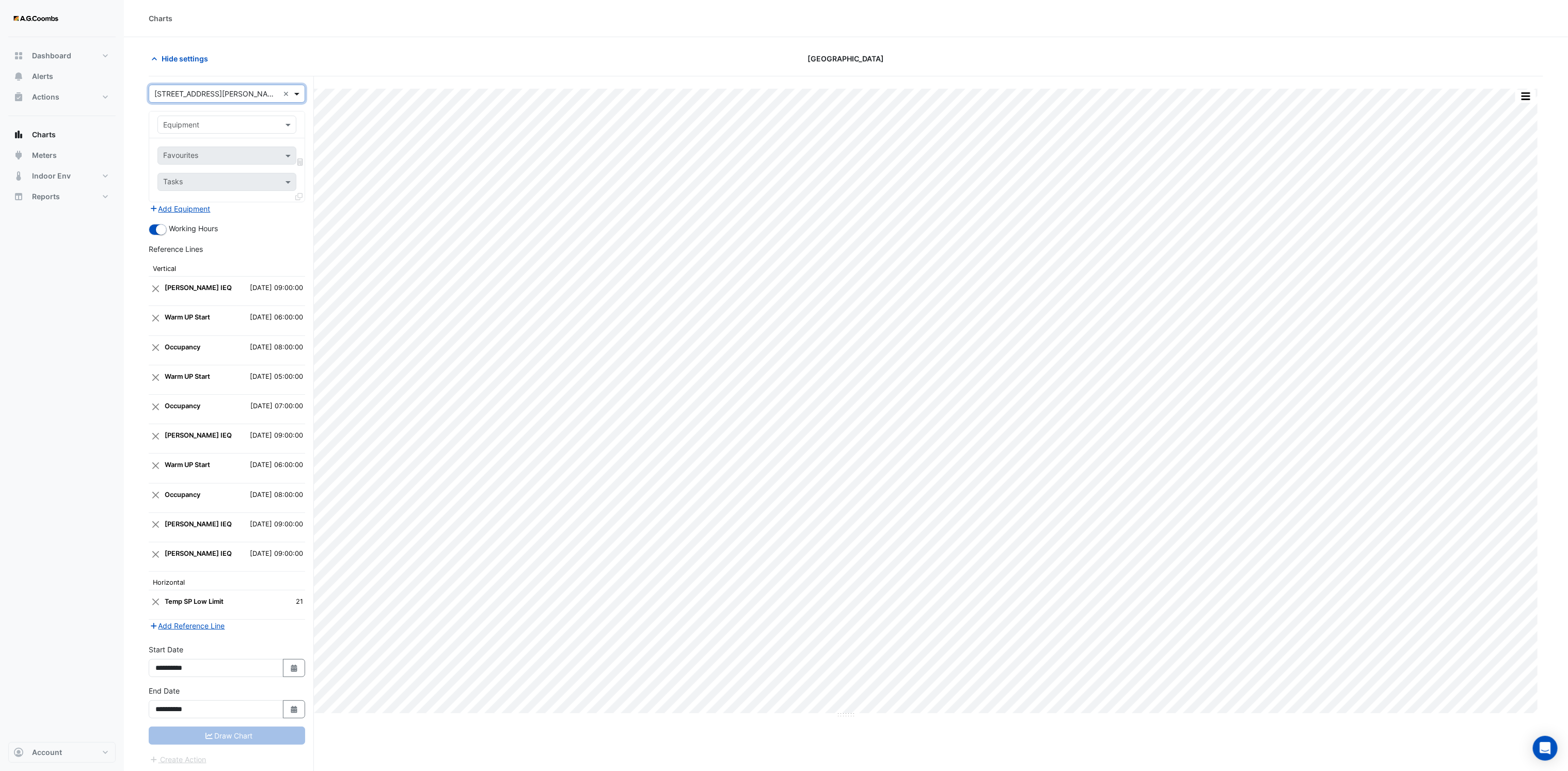
click at [304, 95] on span at bounding box center [298, 94] width 13 height 11
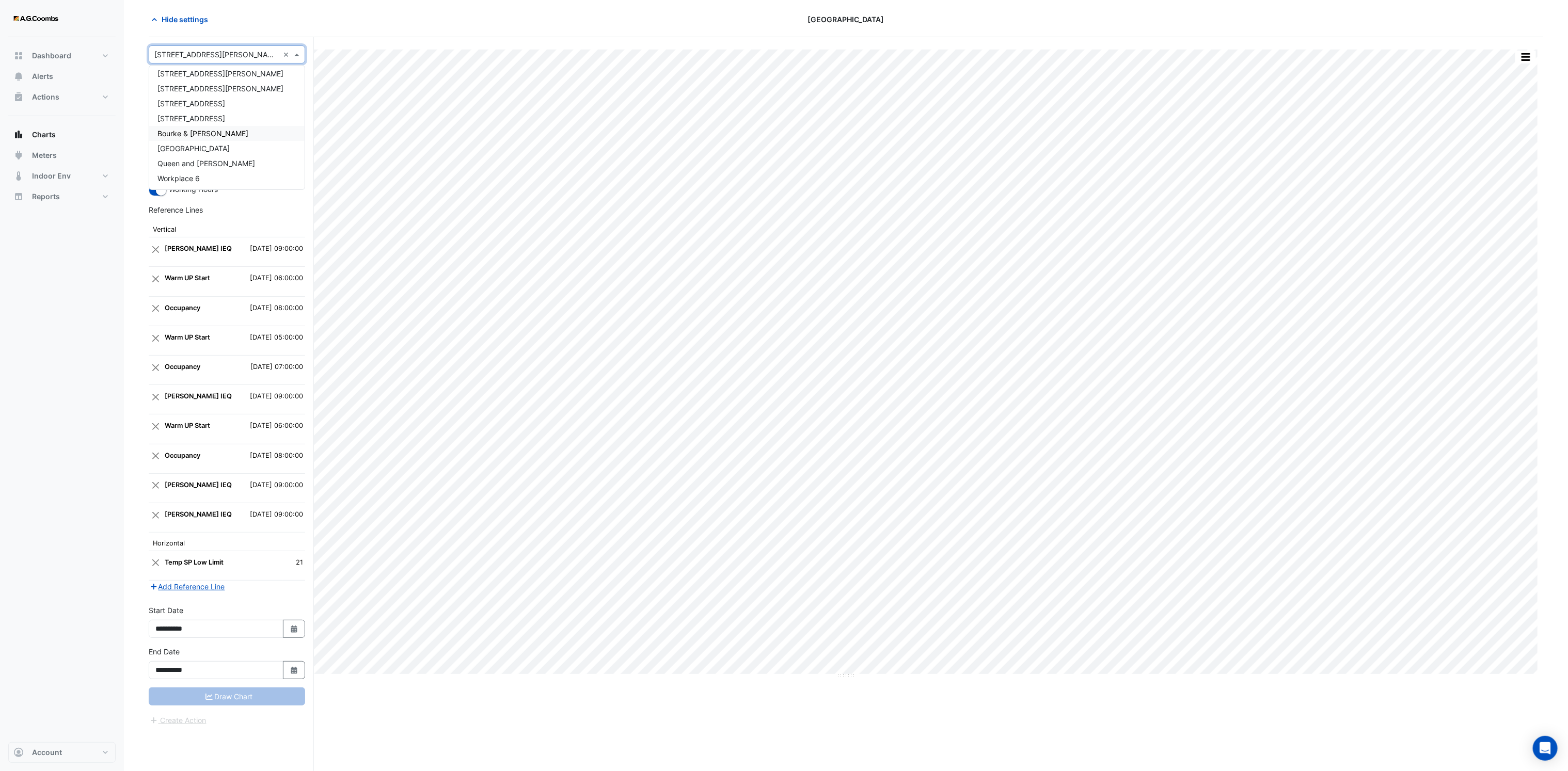
click at [201, 133] on span "Bourke & [PERSON_NAME]" at bounding box center [203, 133] width 91 height 9
click at [194, 89] on input "text" at bounding box center [216, 86] width 107 height 11
type input "***"
click at [57, 174] on span "Indoor Env" at bounding box center [51, 176] width 39 height 10
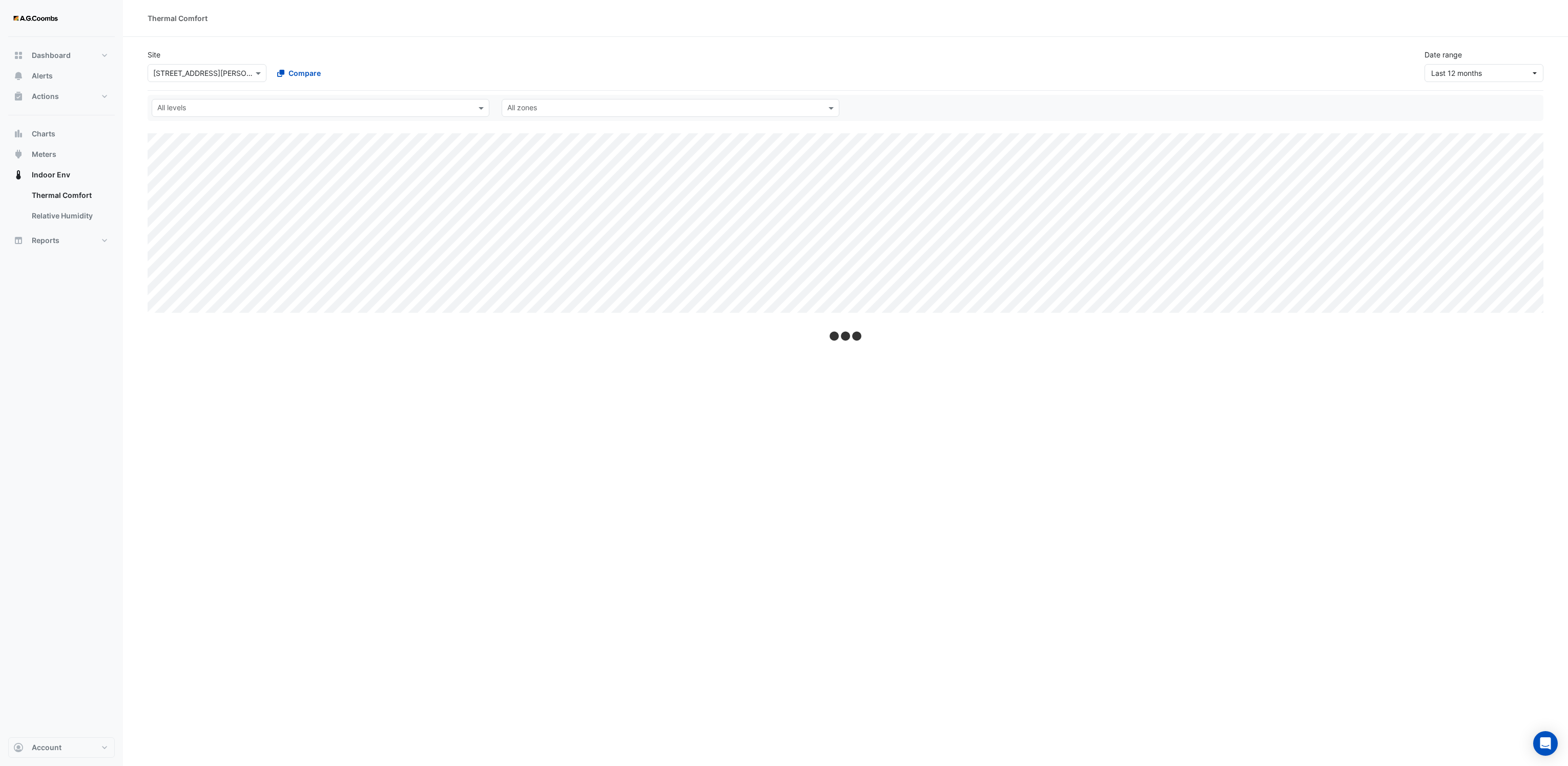
click at [180, 108] on input "text" at bounding box center [314, 109] width 315 height 11
select select "**"
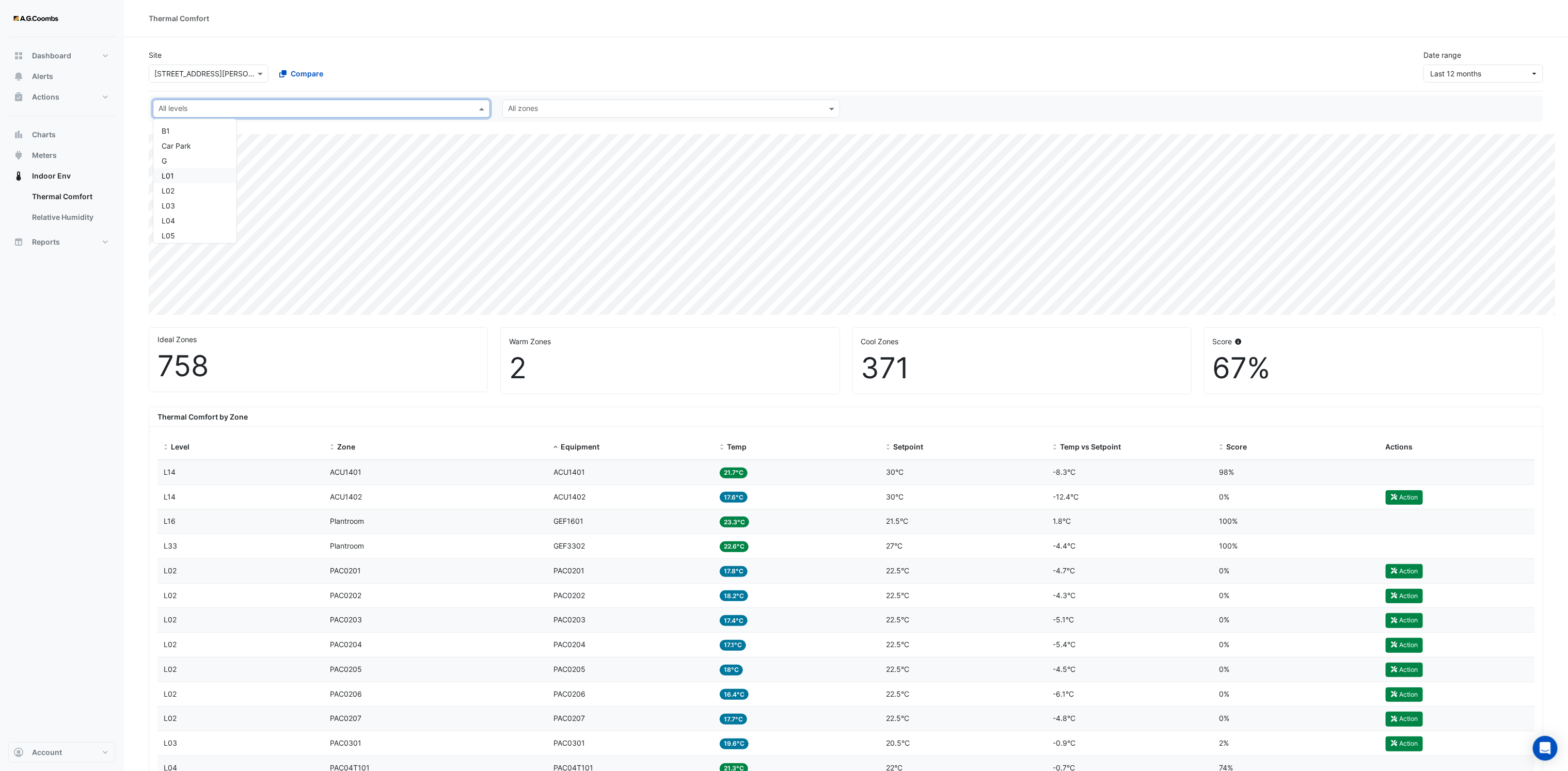
click at [175, 173] on div "L01" at bounding box center [194, 176] width 67 height 11
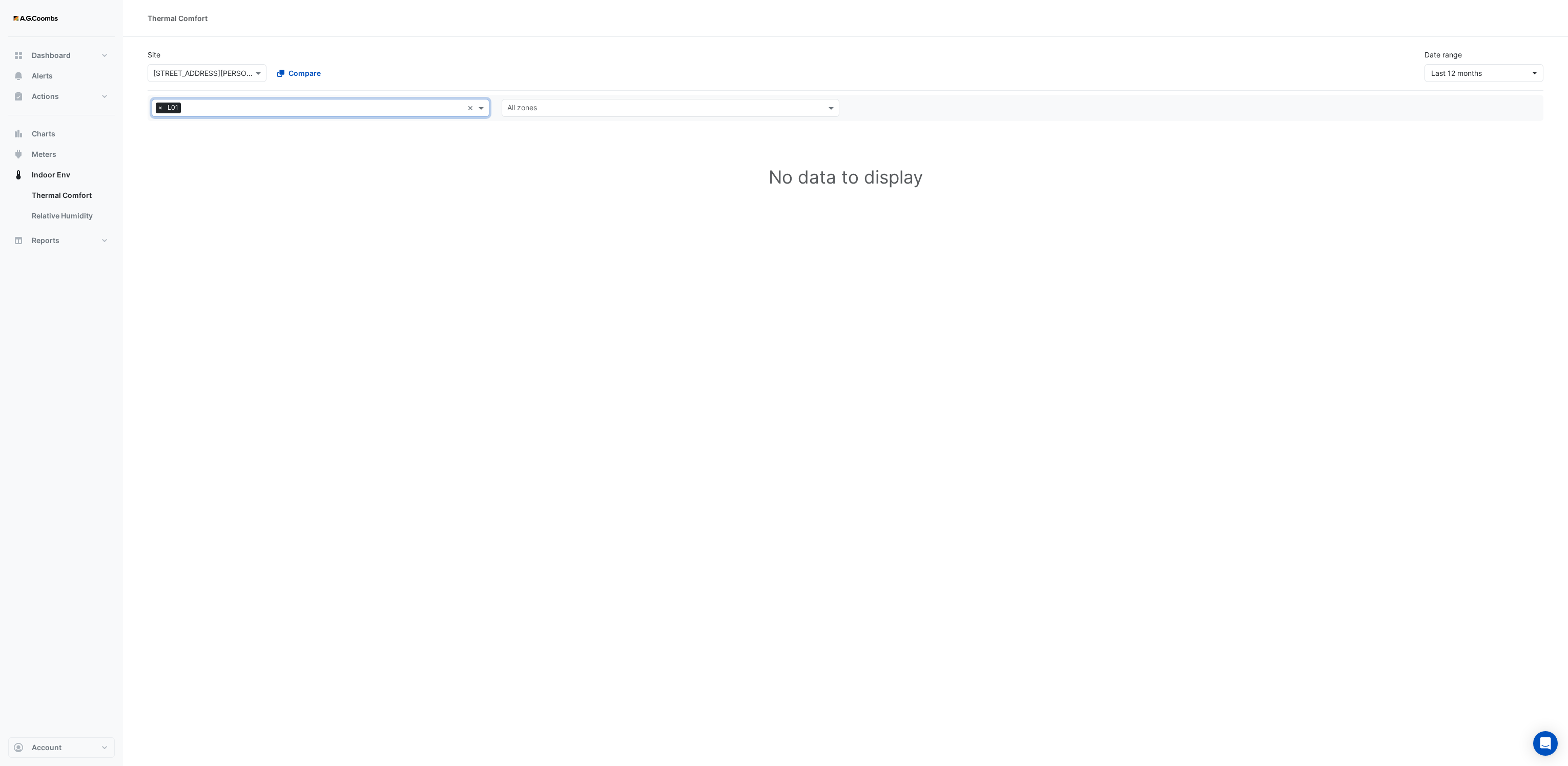
click at [549, 111] on input "text" at bounding box center [664, 109] width 315 height 11
click at [225, 104] on input "text" at bounding box center [324, 109] width 278 height 11
click at [167, 203] on div "L03" at bounding box center [193, 205] width 66 height 11
click at [600, 109] on input "text" at bounding box center [664, 109] width 315 height 11
select select "**"
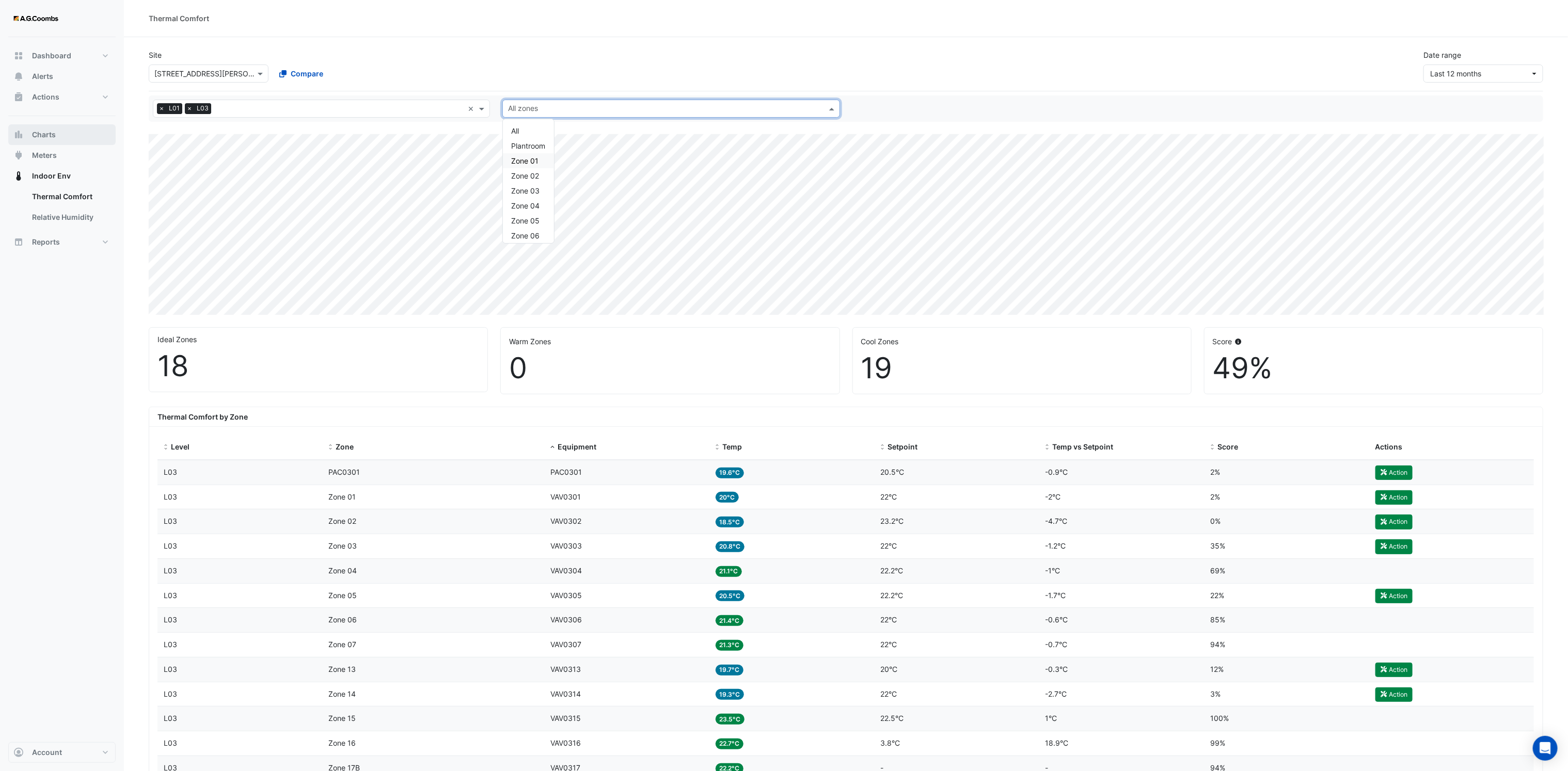
click at [48, 142] on button "Charts" at bounding box center [61, 135] width 107 height 21
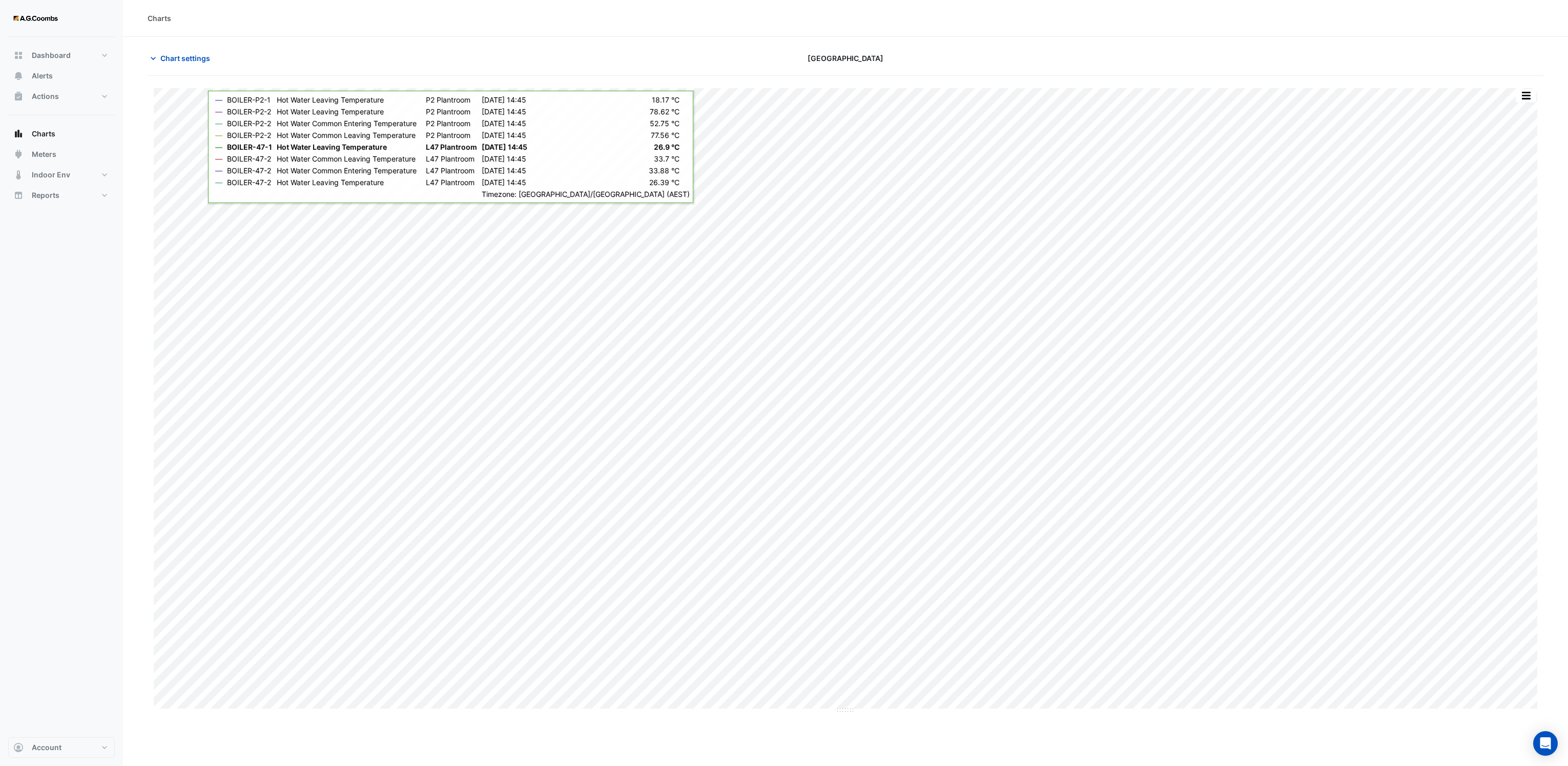
type input "**********"
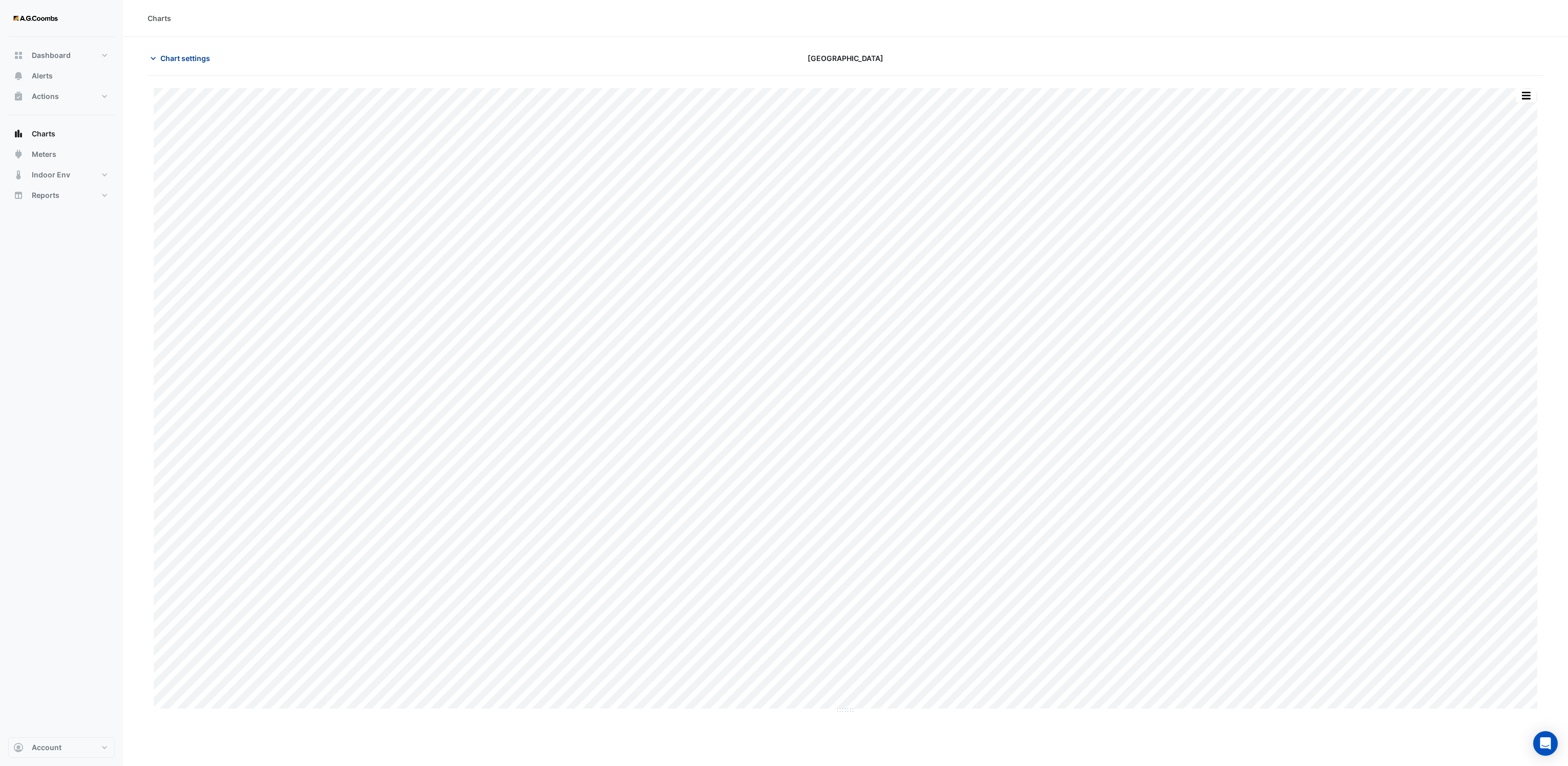
click at [149, 61] on icon "button" at bounding box center [153, 58] width 10 height 10
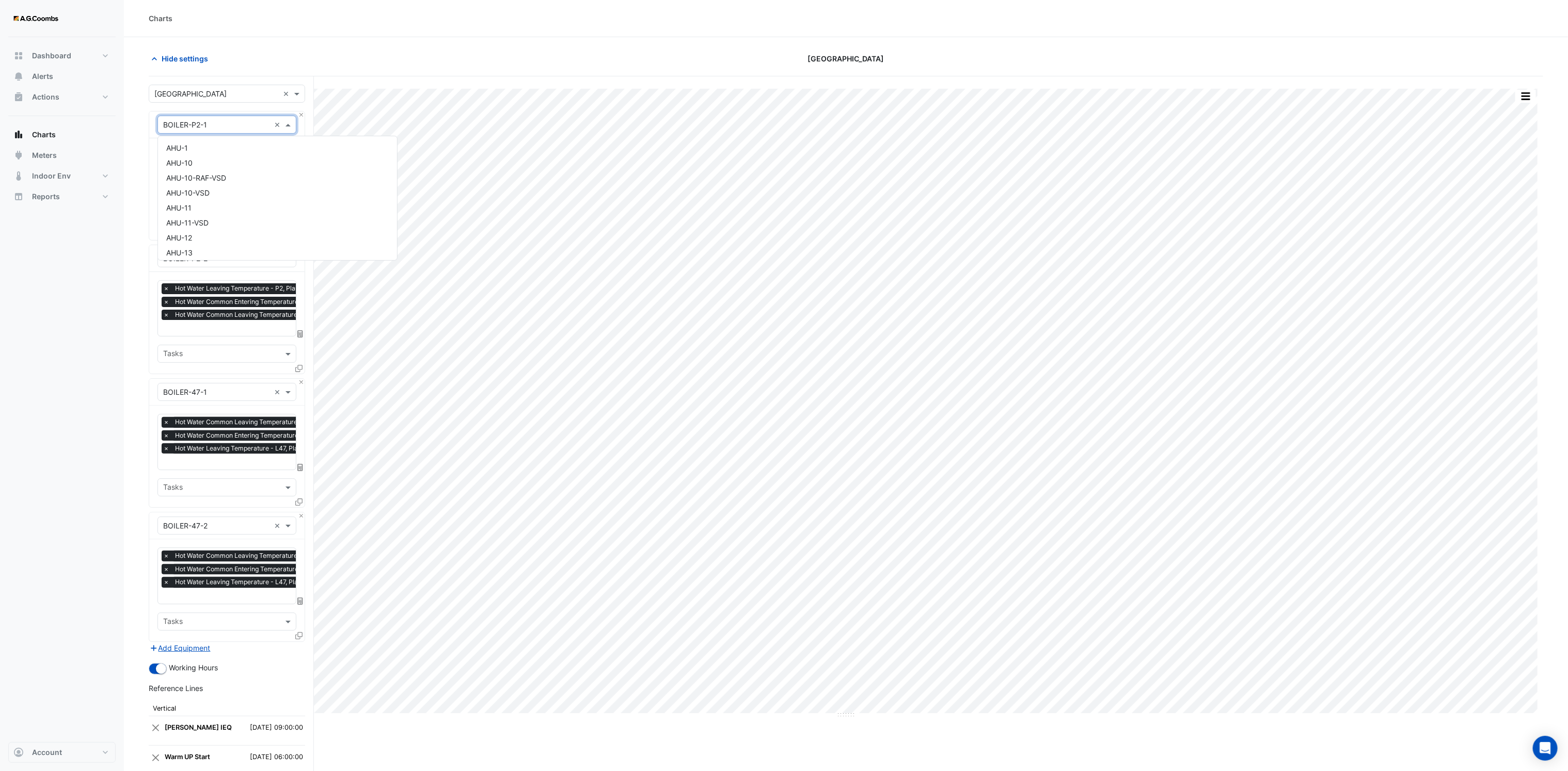
click at [286, 126] on span at bounding box center [289, 124] width 13 height 11
click at [302, 99] on span at bounding box center [298, 94] width 13 height 11
click at [209, 110] on span "[STREET_ADDRESS][PERSON_NAME]" at bounding box center [220, 113] width 126 height 9
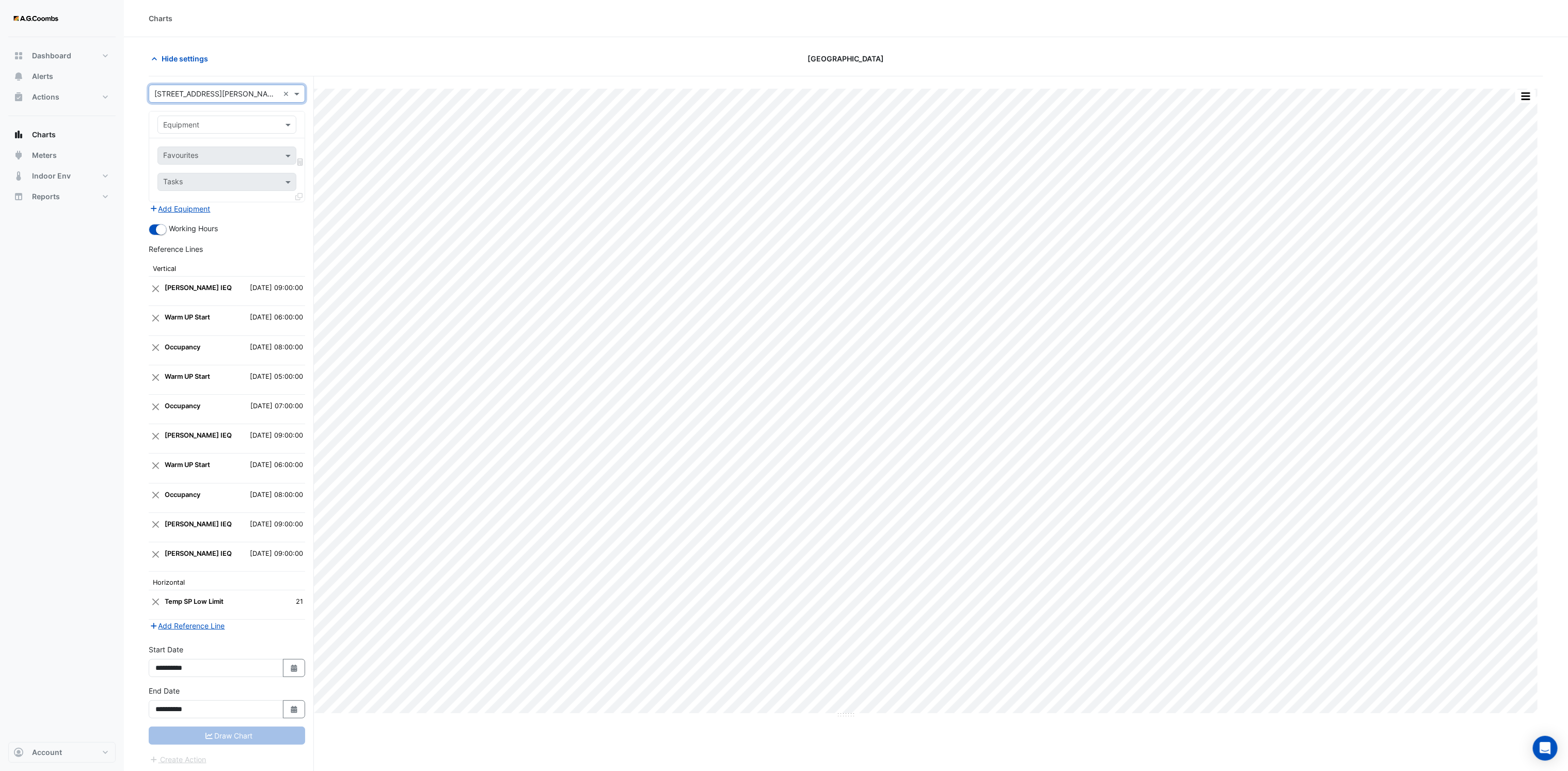
click at [210, 130] on div "Equipment" at bounding box center [218, 124] width 121 height 11
type input "***"
click at [206, 217] on div "VAV3702" at bounding box center [227, 224] width 137 height 15
click at [194, 157] on input "text" at bounding box center [221, 157] width 116 height 11
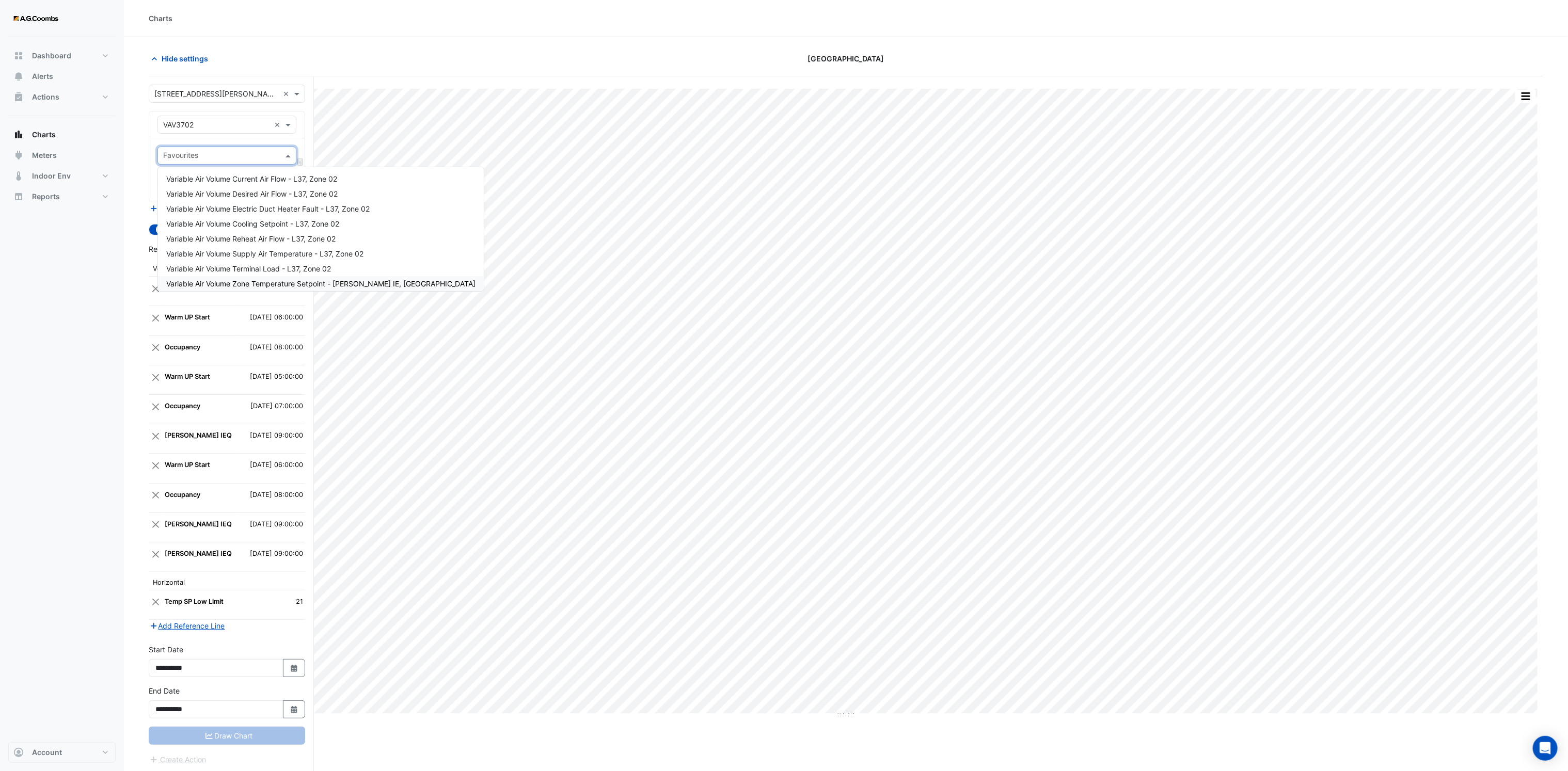
click at [358, 283] on span "Variable Air Volume Zone Temperature Setpoint - NABERS IE, Tower West" at bounding box center [321, 283] width 309 height 9
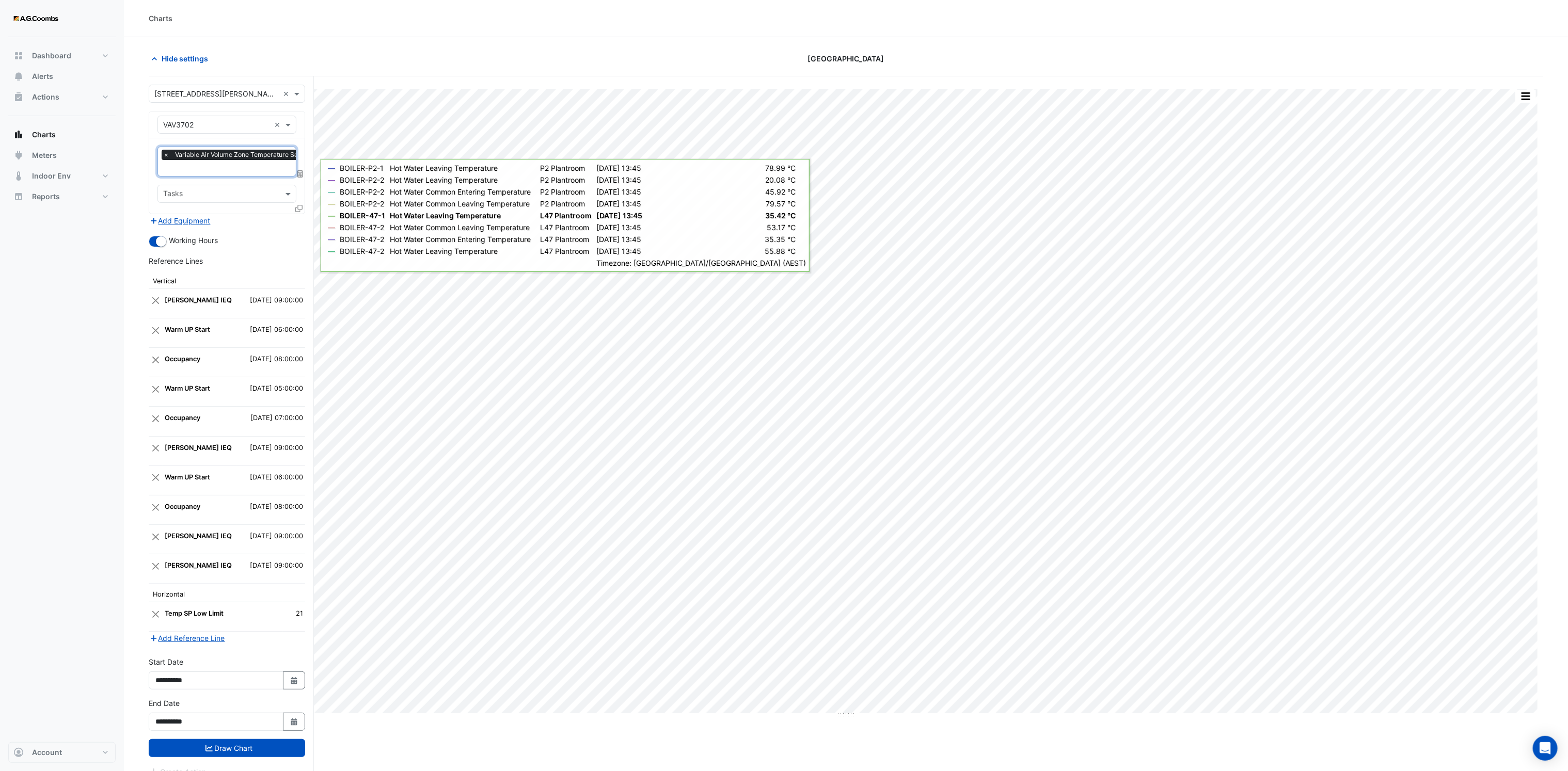
click at [361, 63] on div "Hide settings" at bounding box center [377, 58] width 468 height 18
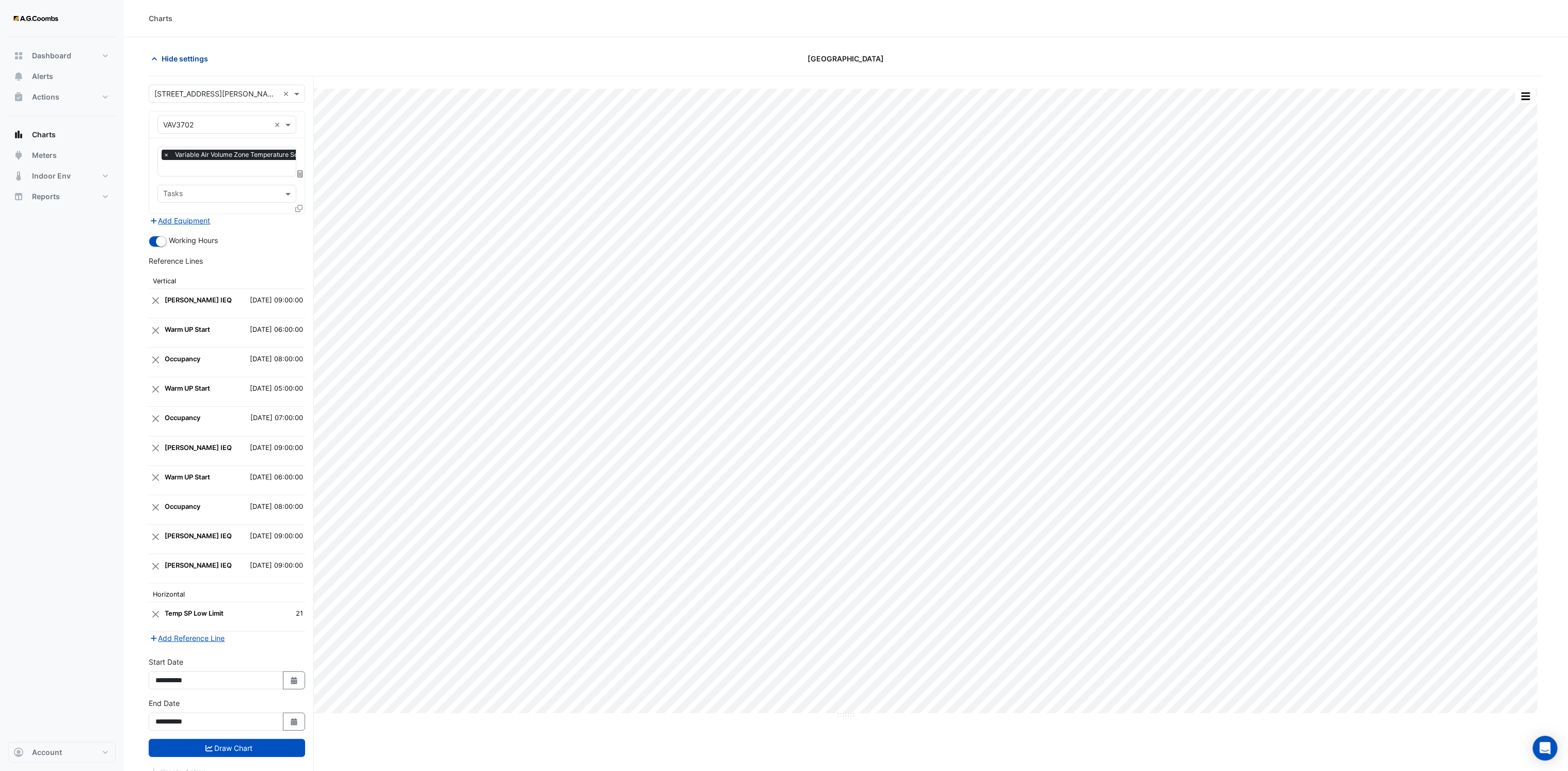
click at [151, 61] on icon "button" at bounding box center [154, 59] width 10 height 10
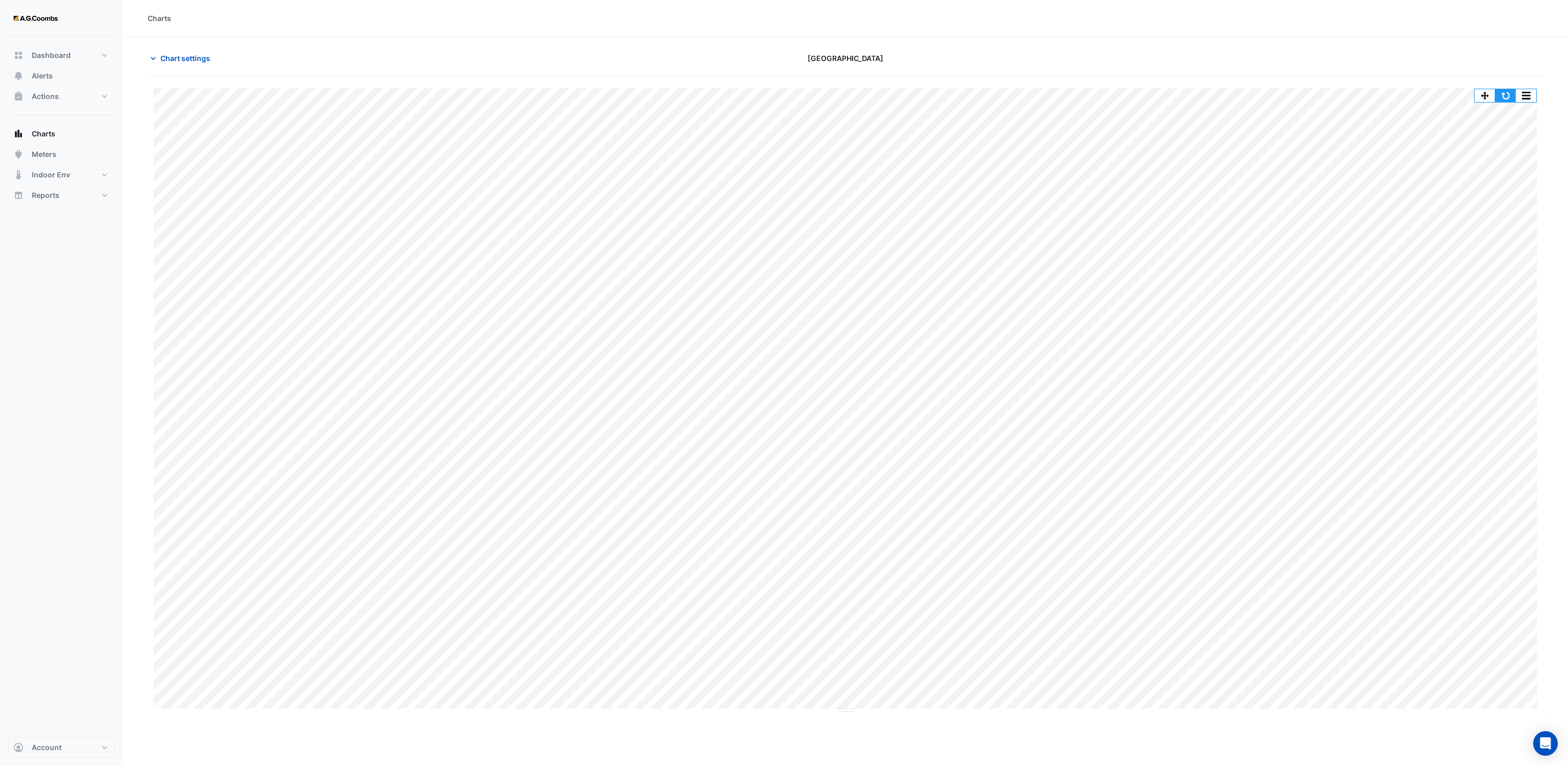
click at [1507, 93] on button "button" at bounding box center [1505, 95] width 21 height 13
click at [155, 60] on icon "button" at bounding box center [153, 58] width 10 height 10
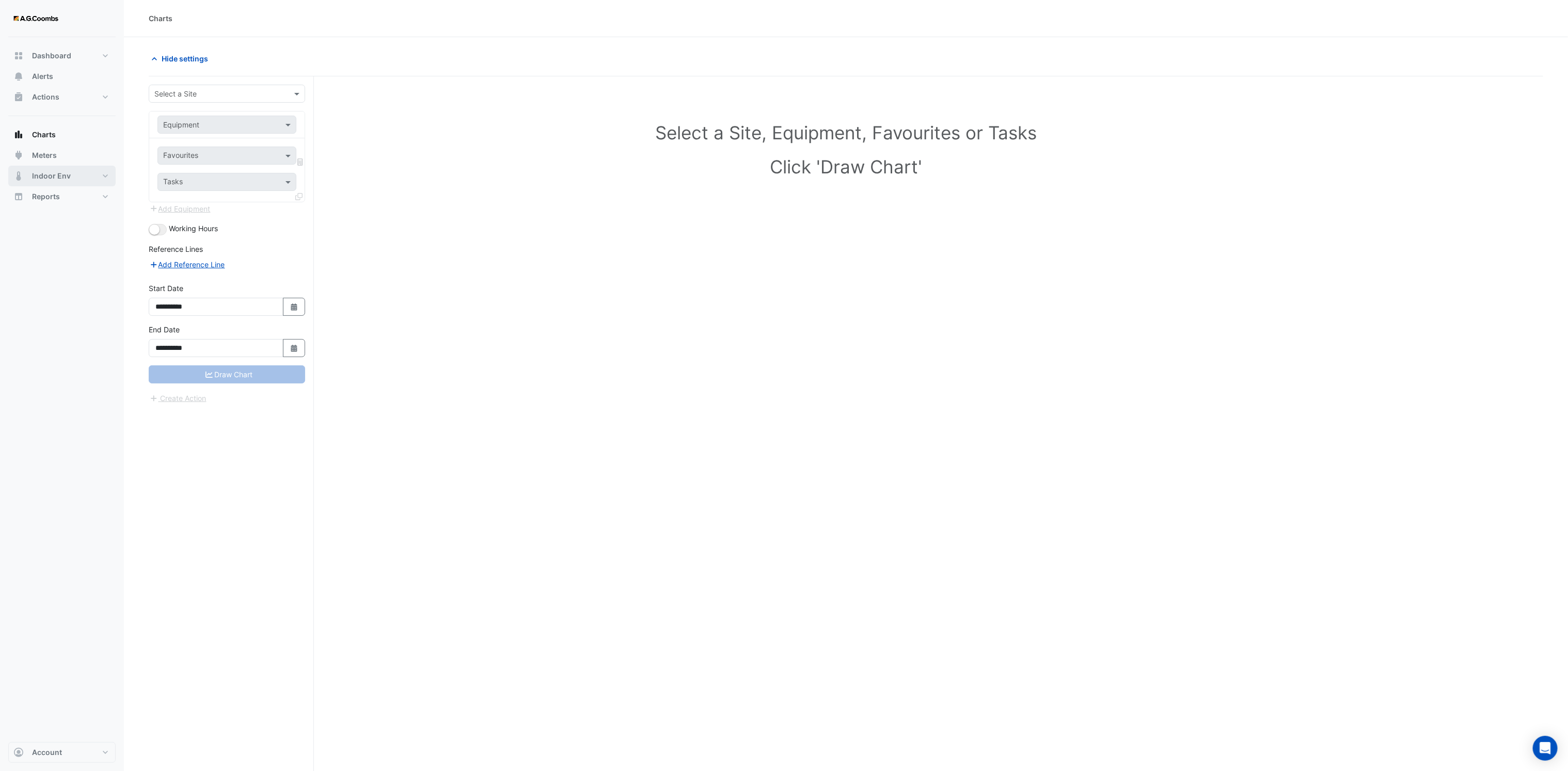
click at [45, 180] on span "Indoor Env" at bounding box center [51, 176] width 39 height 10
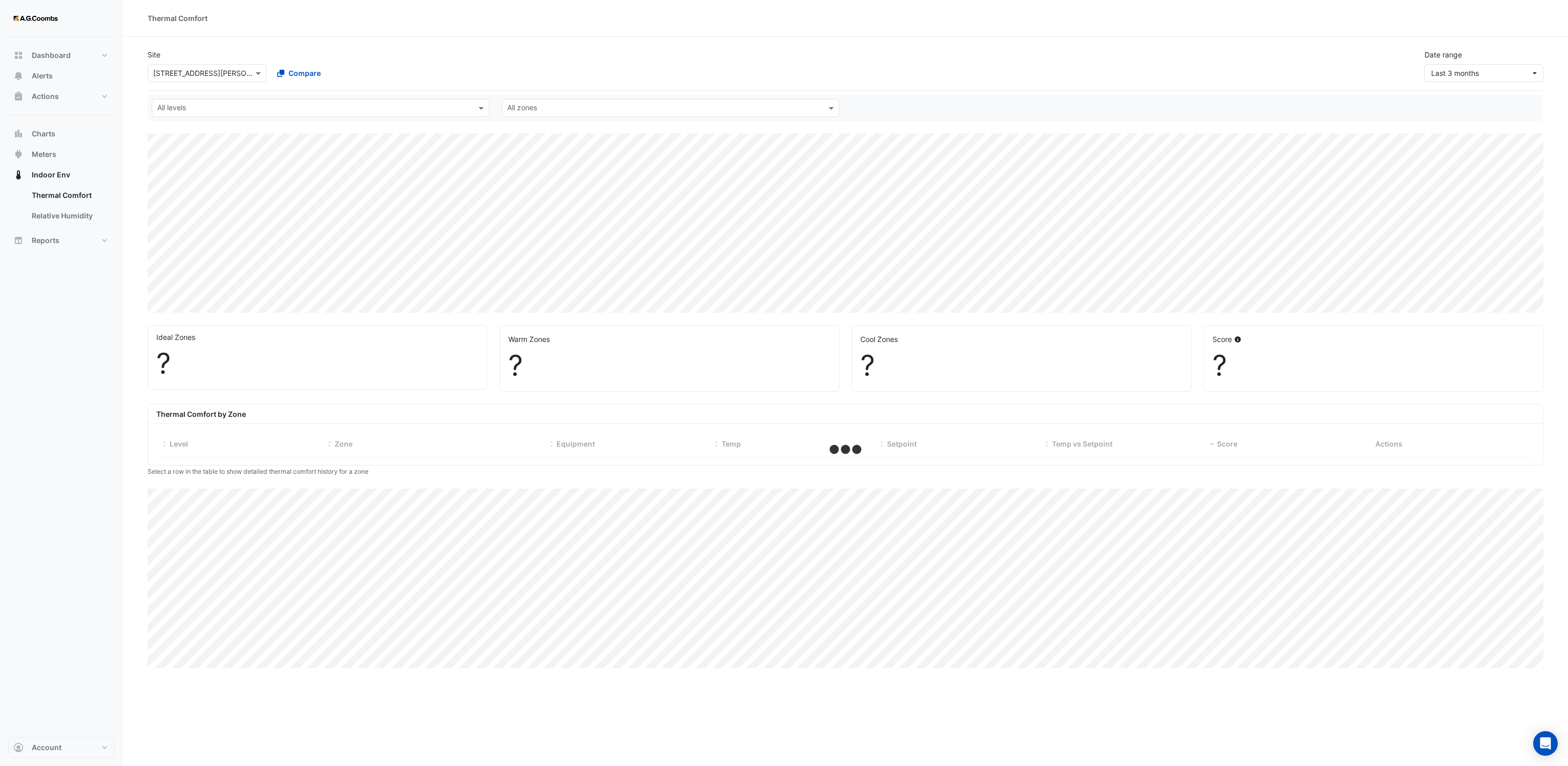
drag, startPoint x: 468, startPoint y: 108, endPoint x: 461, endPoint y: 113, distance: 8.6
click at [468, 108] on input "text" at bounding box center [314, 109] width 315 height 11
select select "**"
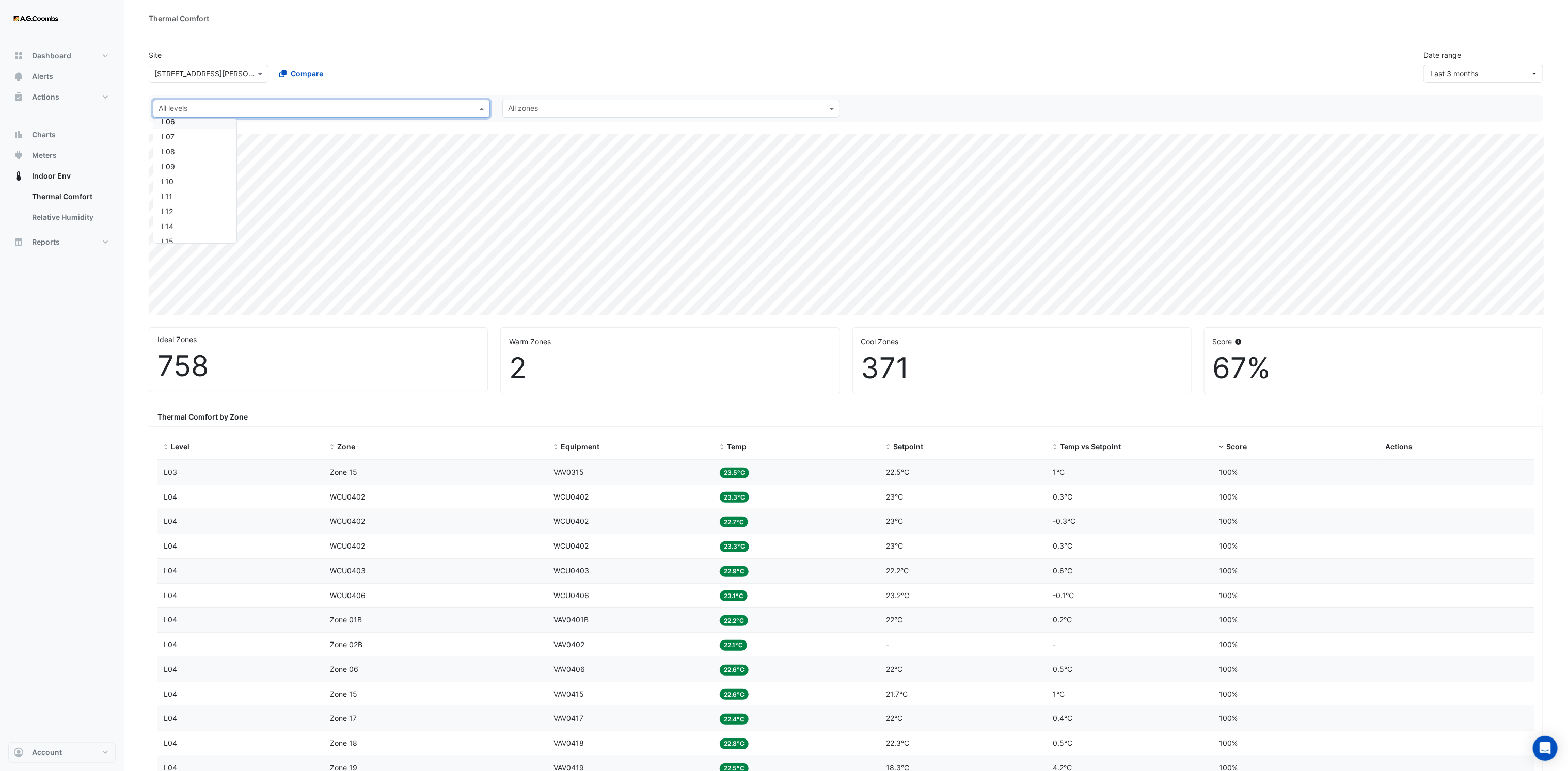
scroll to position [155, 0]
click at [54, 136] on span "Charts" at bounding box center [44, 134] width 24 height 10
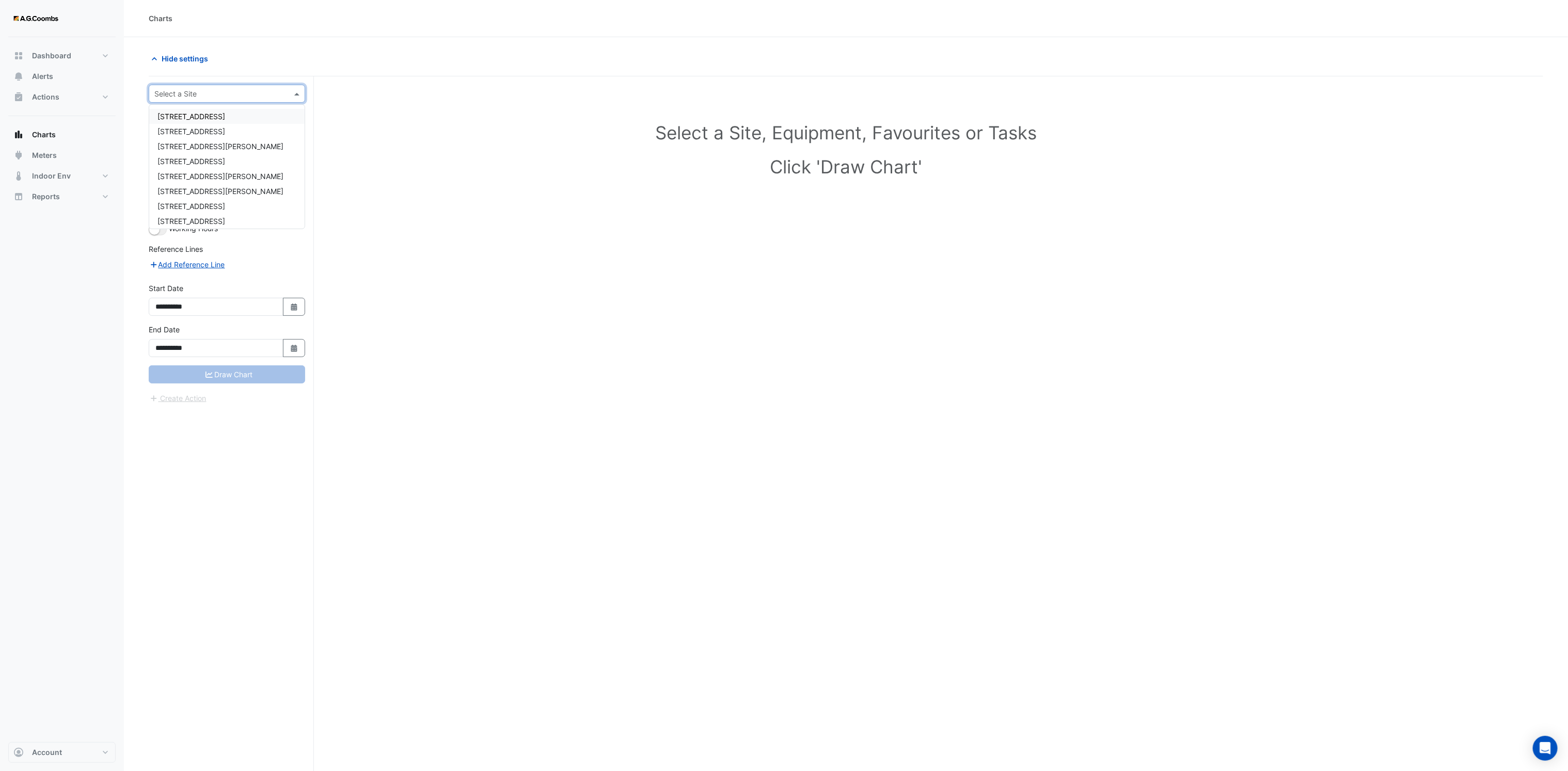
click at [258, 90] on input "text" at bounding box center [216, 94] width 124 height 11
click at [208, 180] on span "[STREET_ADDRESS][PERSON_NAME]" at bounding box center [220, 176] width 126 height 9
click at [248, 129] on input "text" at bounding box center [216, 125] width 107 height 11
type input "**"
click at [199, 148] on span "DHWP1401" at bounding box center [185, 148] width 38 height 9
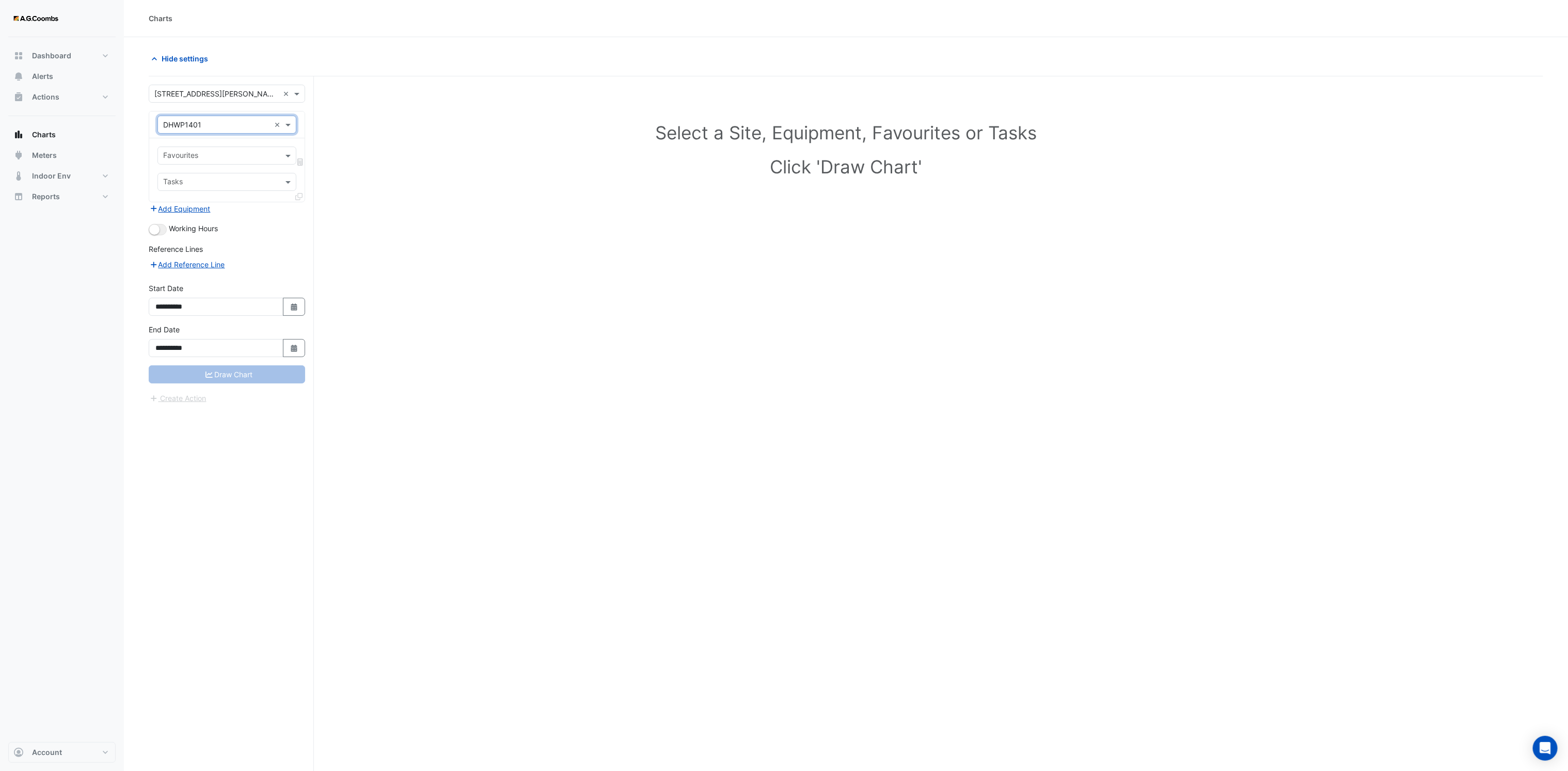
click at [236, 158] on input "text" at bounding box center [221, 157] width 116 height 11
click at [361, 129] on h1 "Select a Site, Equipment, Favourites or Tasks" at bounding box center [846, 132] width 1349 height 21
click at [288, 127] on span at bounding box center [289, 124] width 13 height 11
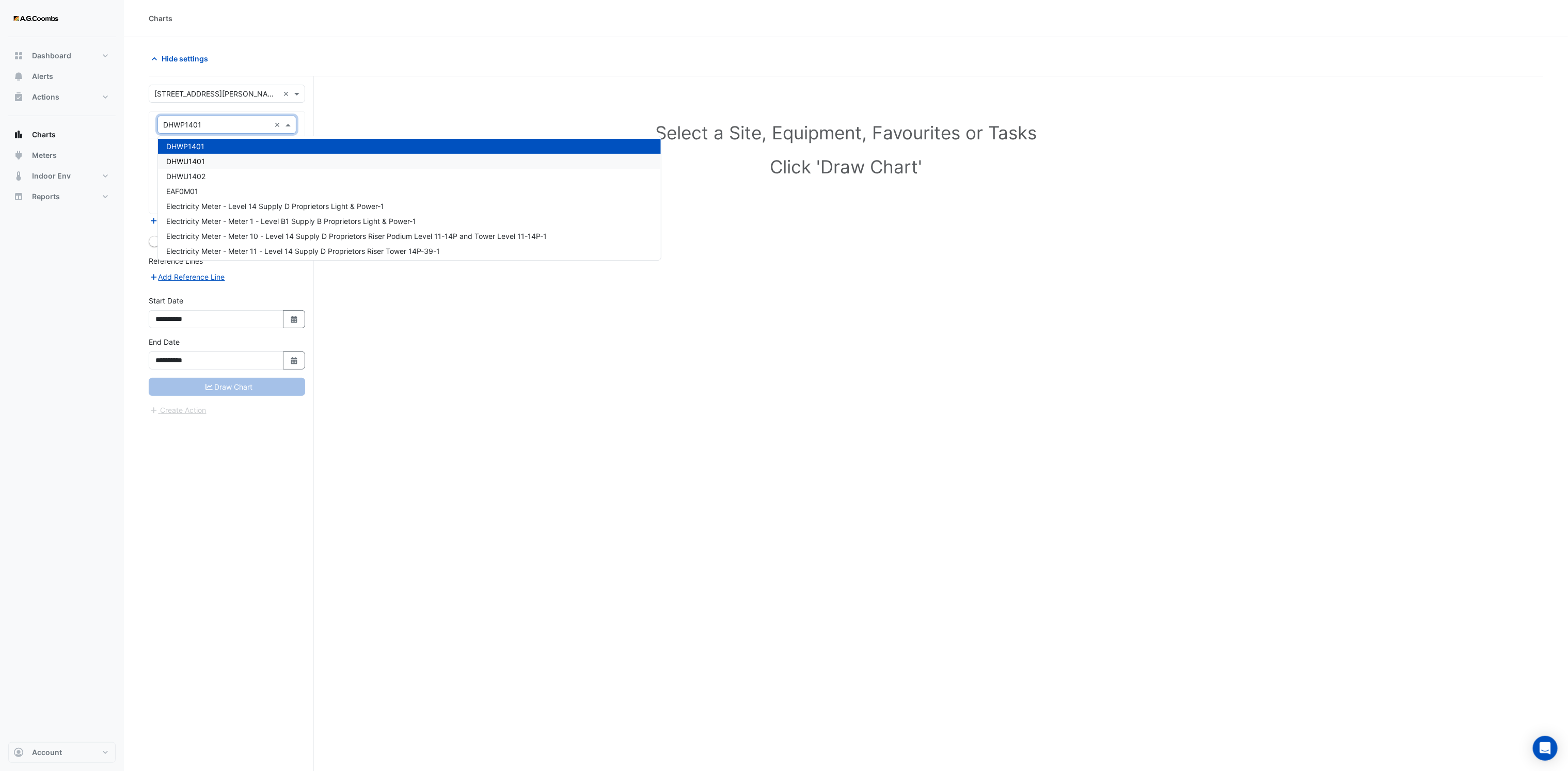
click at [204, 158] on span "DHWU1401" at bounding box center [185, 161] width 39 height 9
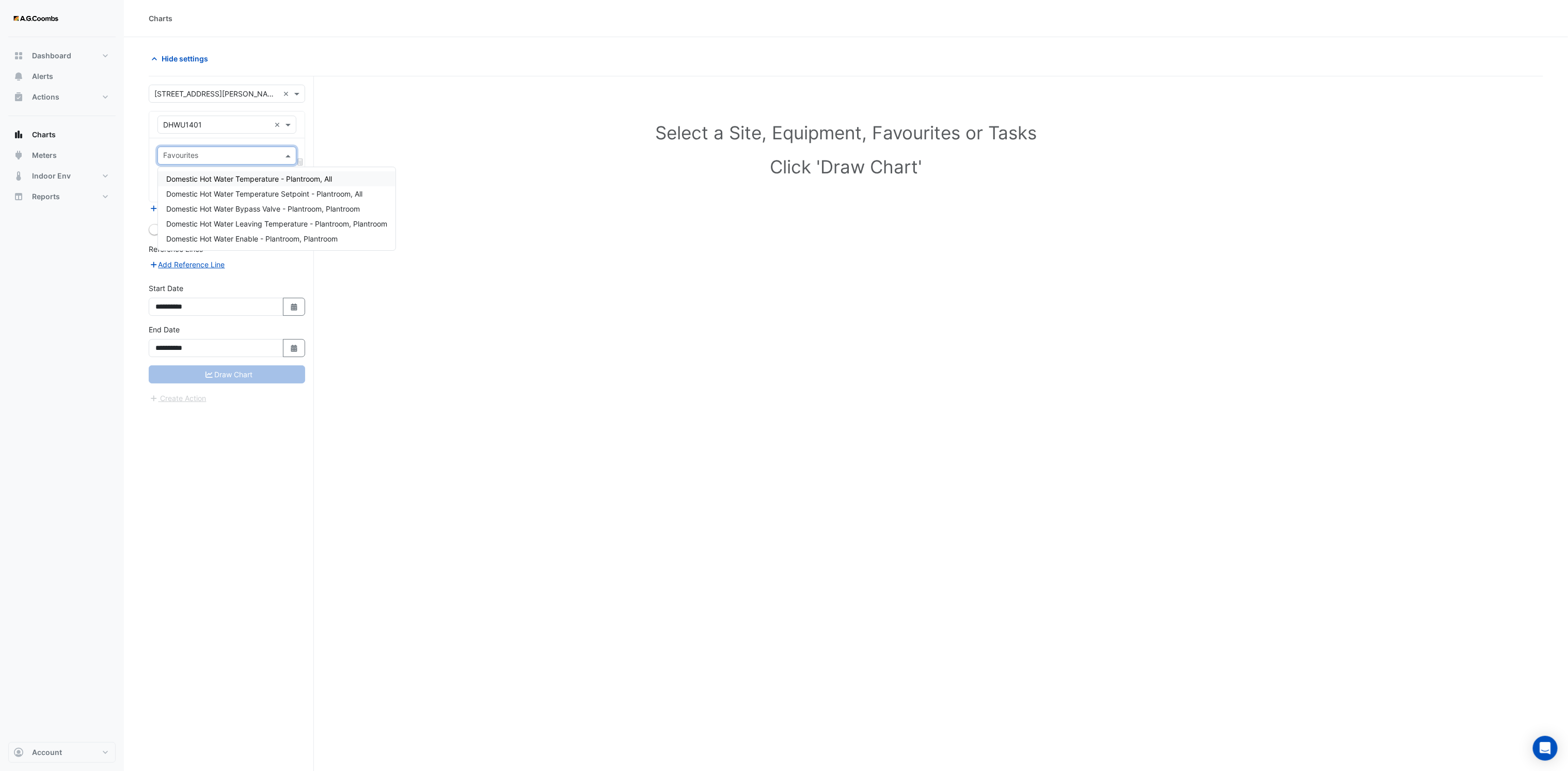
click at [224, 152] on input "text" at bounding box center [221, 157] width 116 height 11
click at [270, 227] on span "Domestic Hot Water Leaving Temperature - Plantroom, Plantroom" at bounding box center [277, 224] width 221 height 9
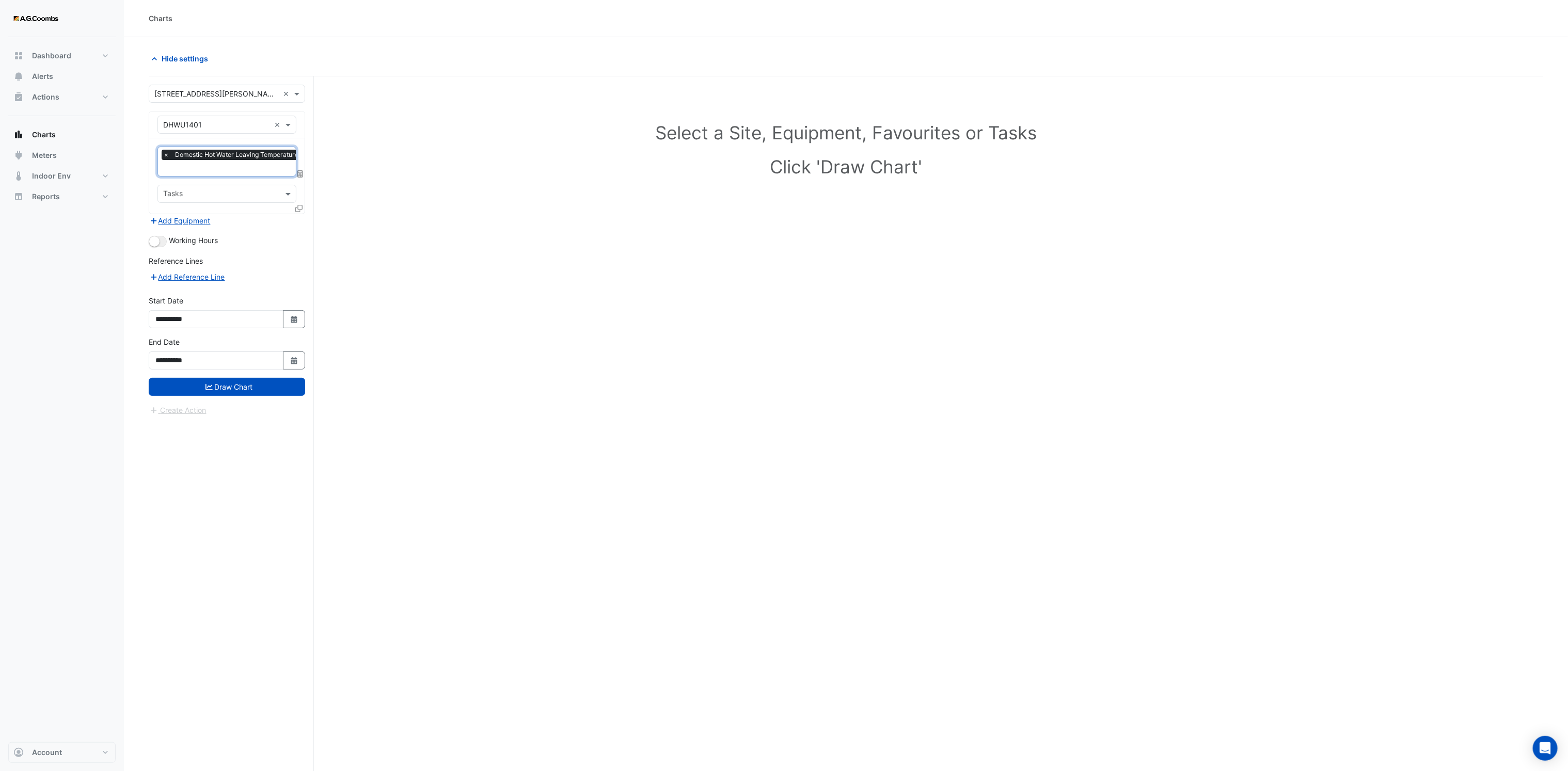
click at [228, 169] on input "text" at bounding box center [268, 169] width 210 height 11
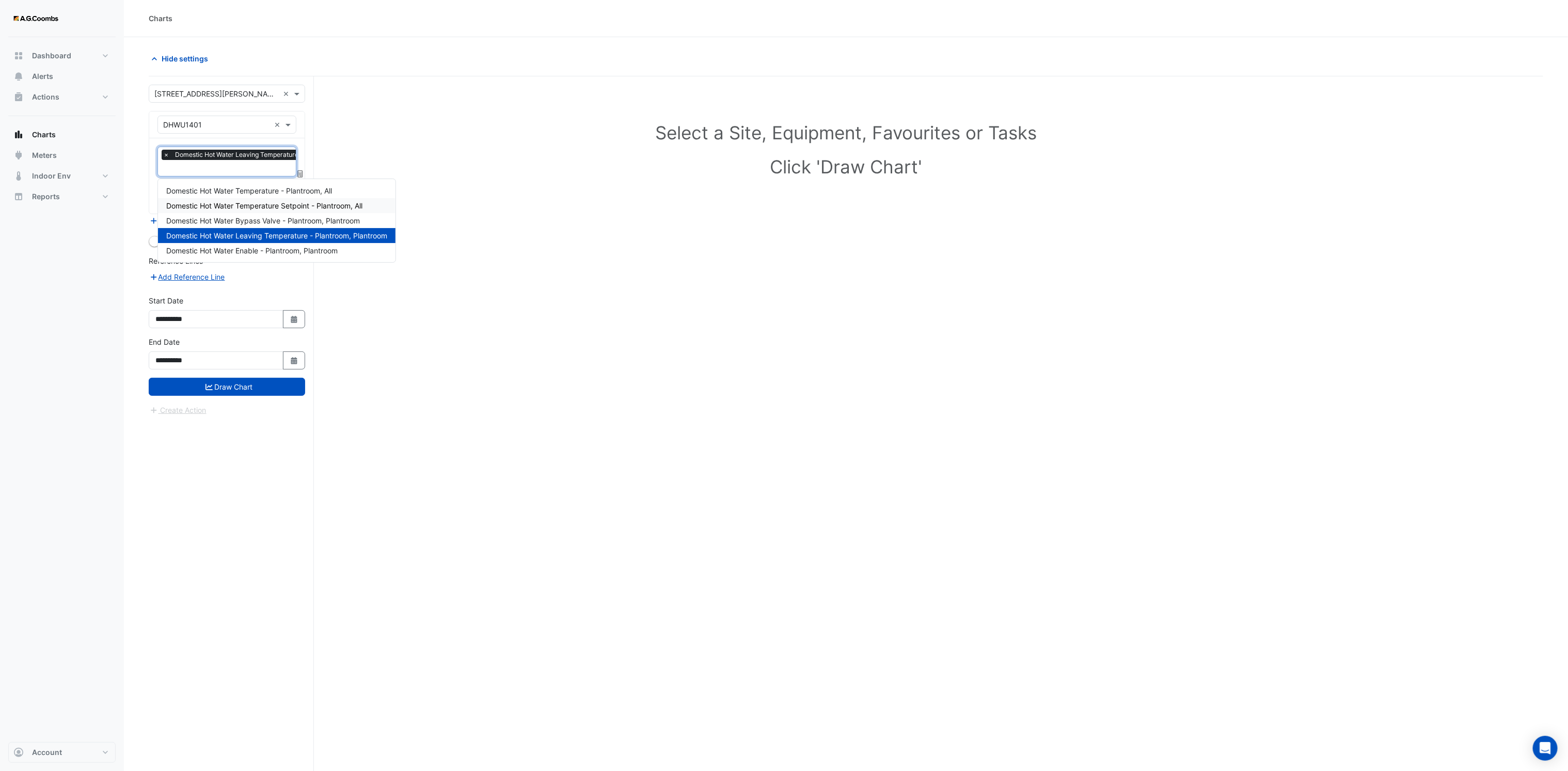
click at [242, 207] on span "Domestic Hot Water Temperature Setpoint - Plantroom, All" at bounding box center [264, 205] width 196 height 9
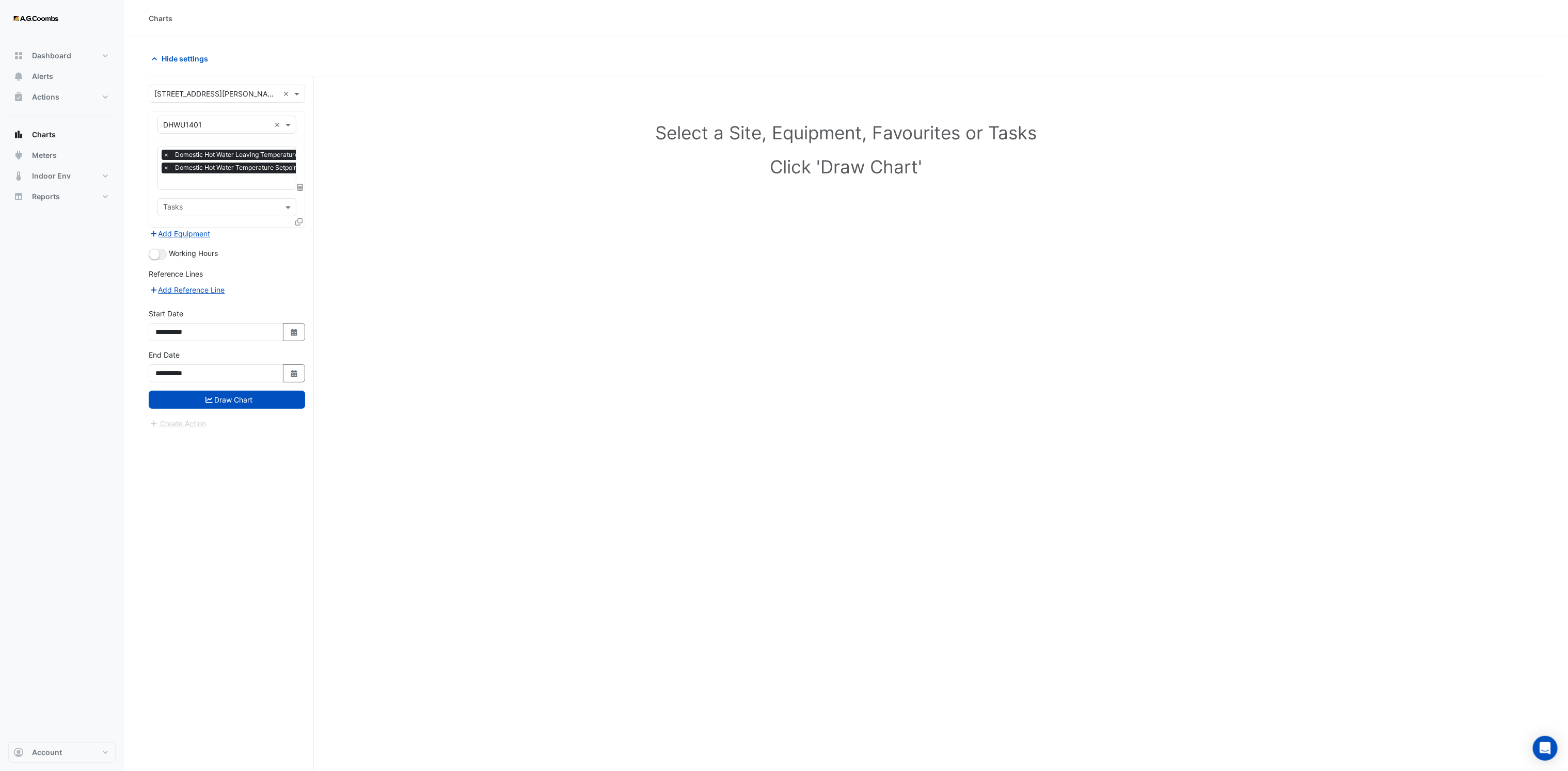
click at [298, 221] on icon at bounding box center [299, 222] width 7 height 7
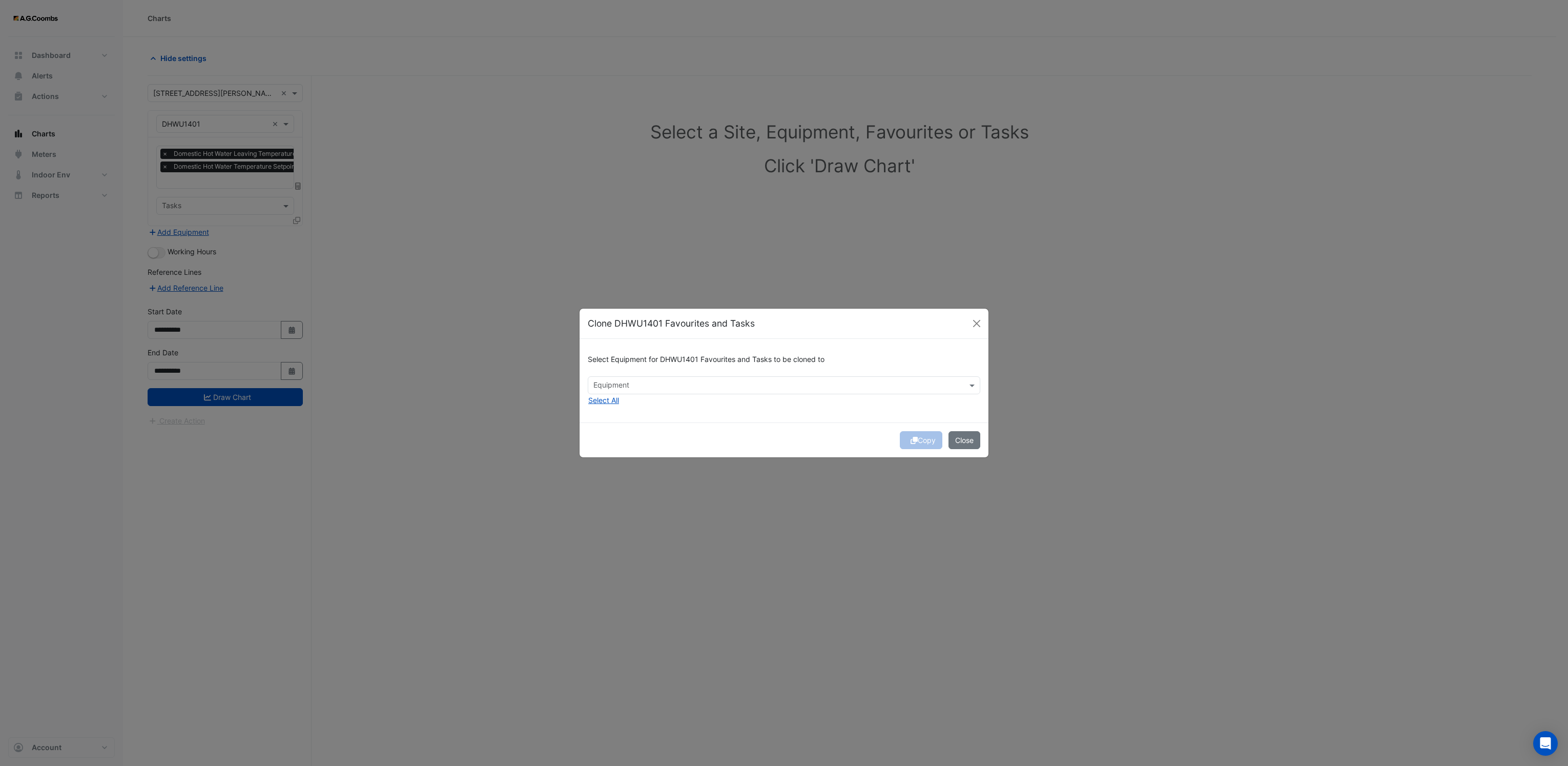
click at [632, 385] on input "text" at bounding box center [778, 386] width 369 height 11
click at [628, 422] on span "DHWU1402" at bounding box center [616, 422] width 39 height 9
click at [857, 430] on div "Copy Close" at bounding box center [784, 440] width 409 height 35
click at [912, 443] on icon "submit" at bounding box center [914, 440] width 7 height 7
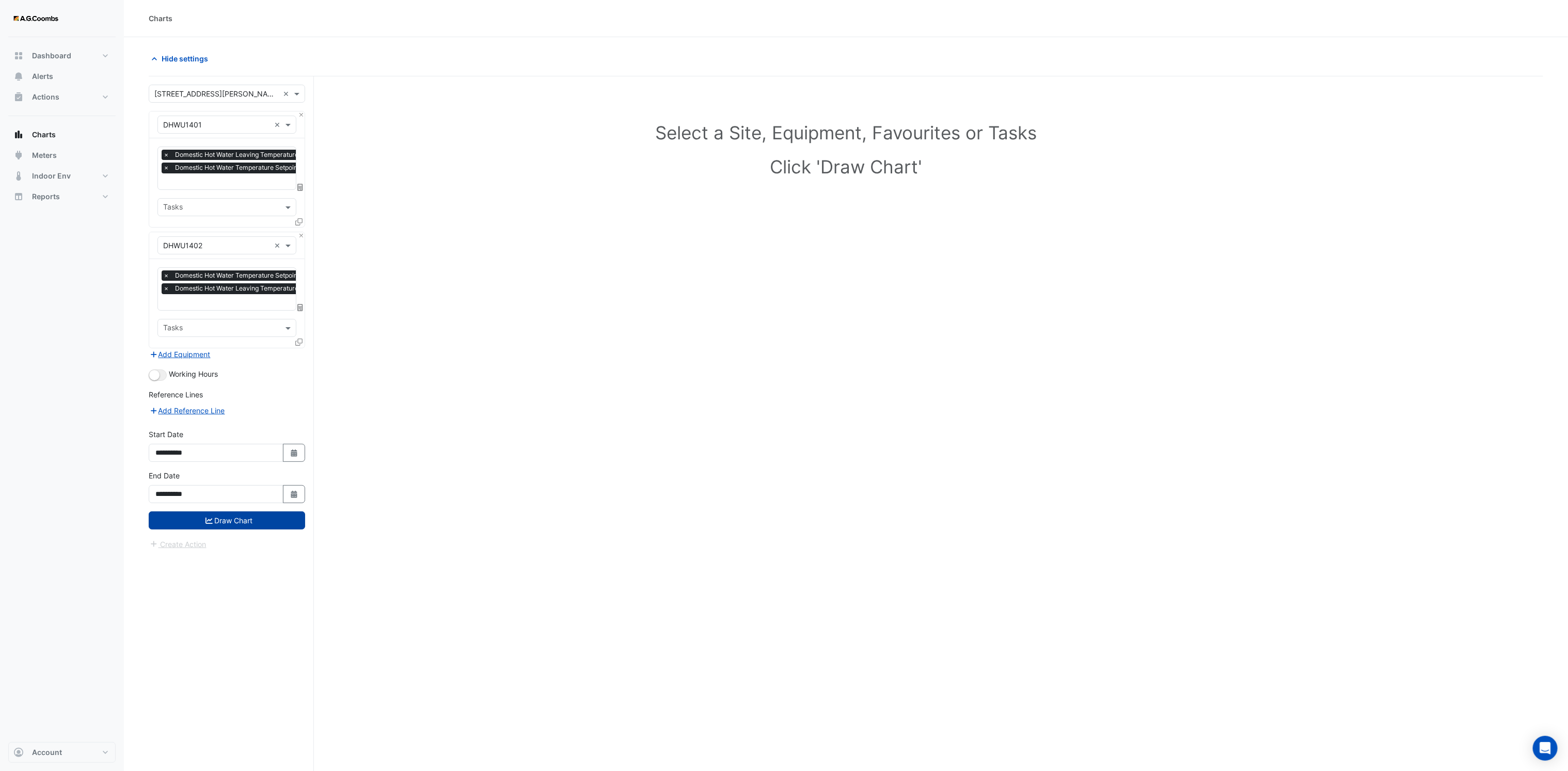
click at [254, 530] on button "Draw Chart" at bounding box center [226, 520] width 156 height 18
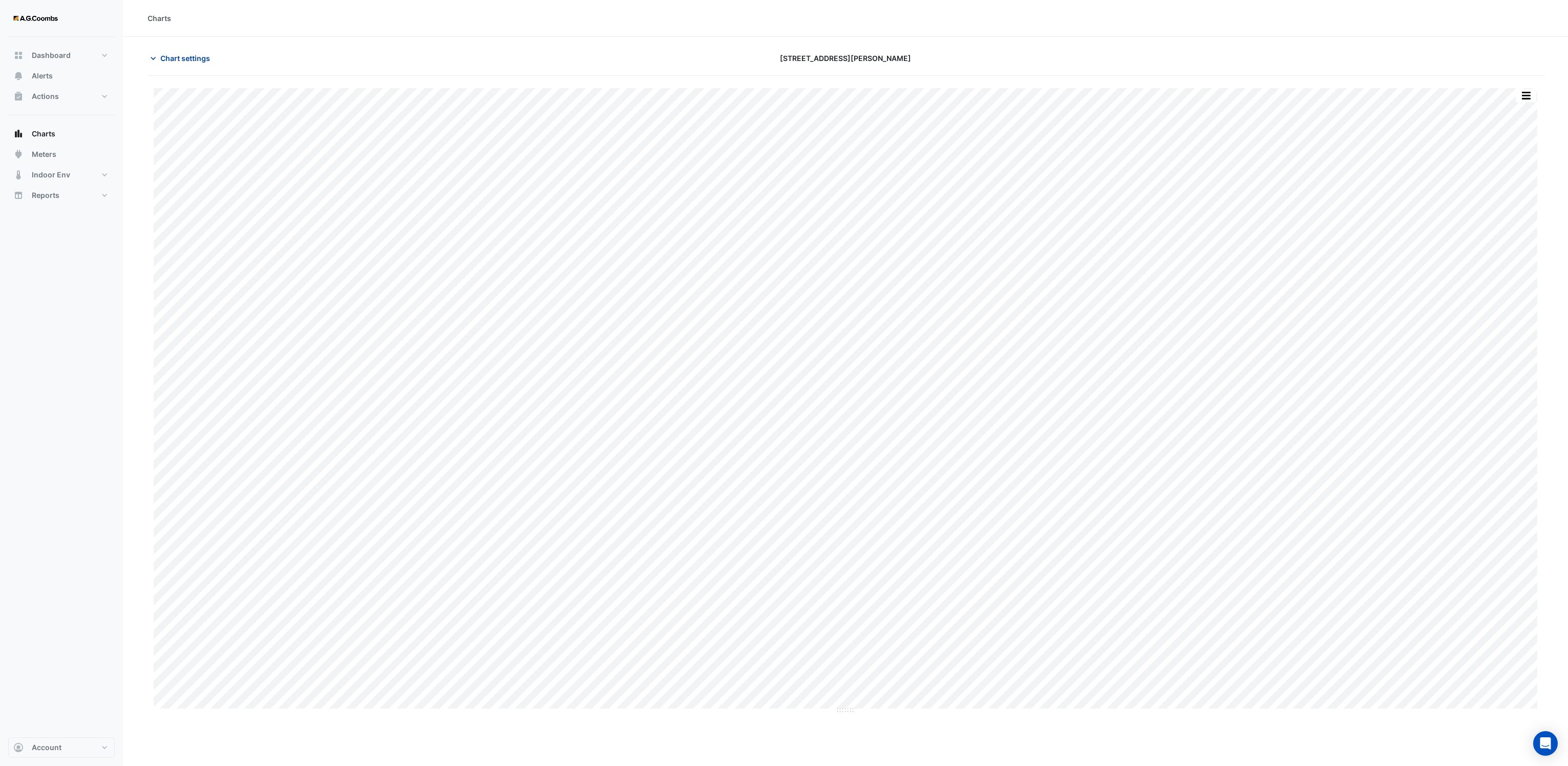
click at [154, 62] on icon "button" at bounding box center [153, 58] width 10 height 10
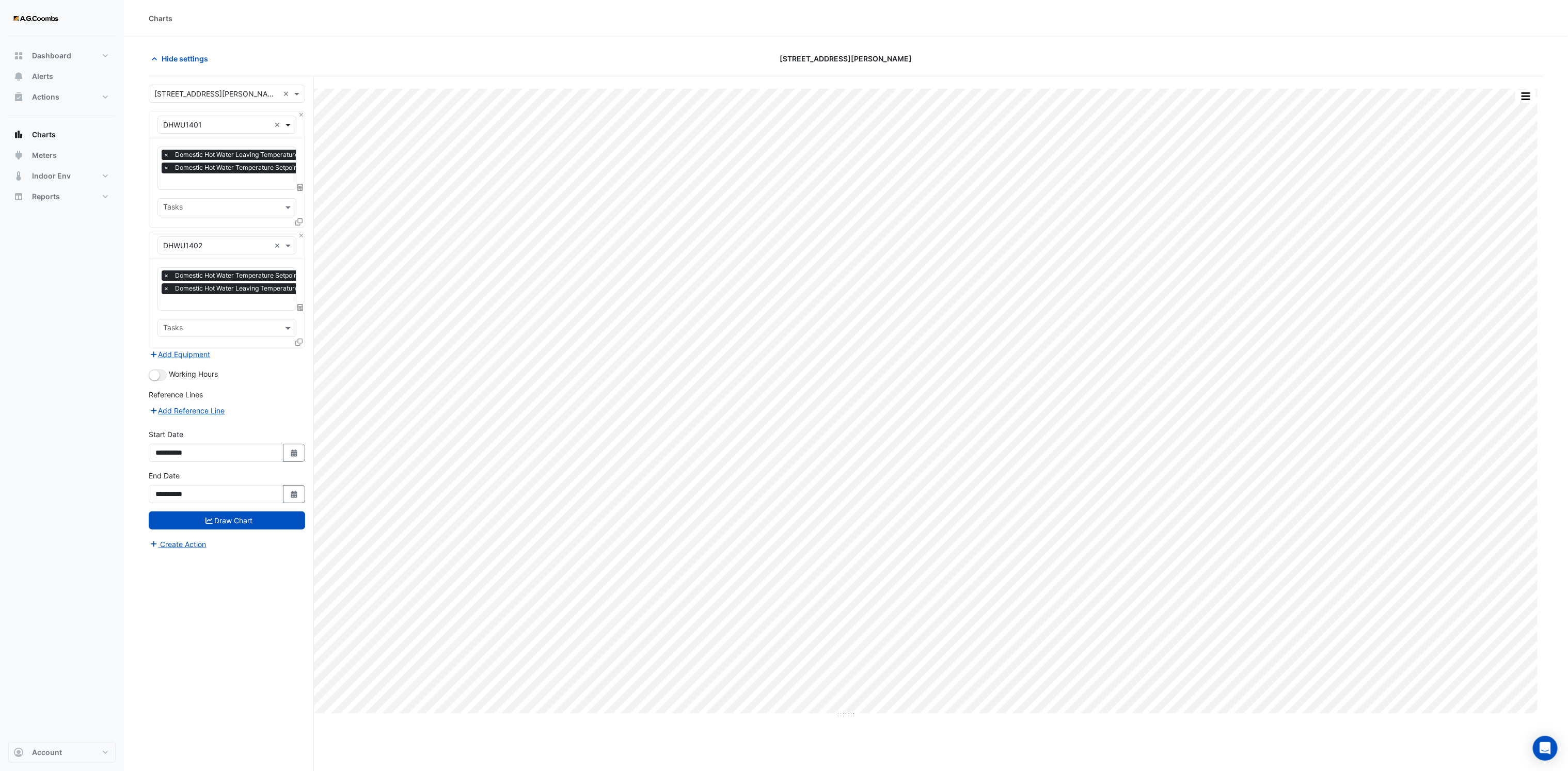
click at [289, 126] on span at bounding box center [289, 124] width 13 height 11
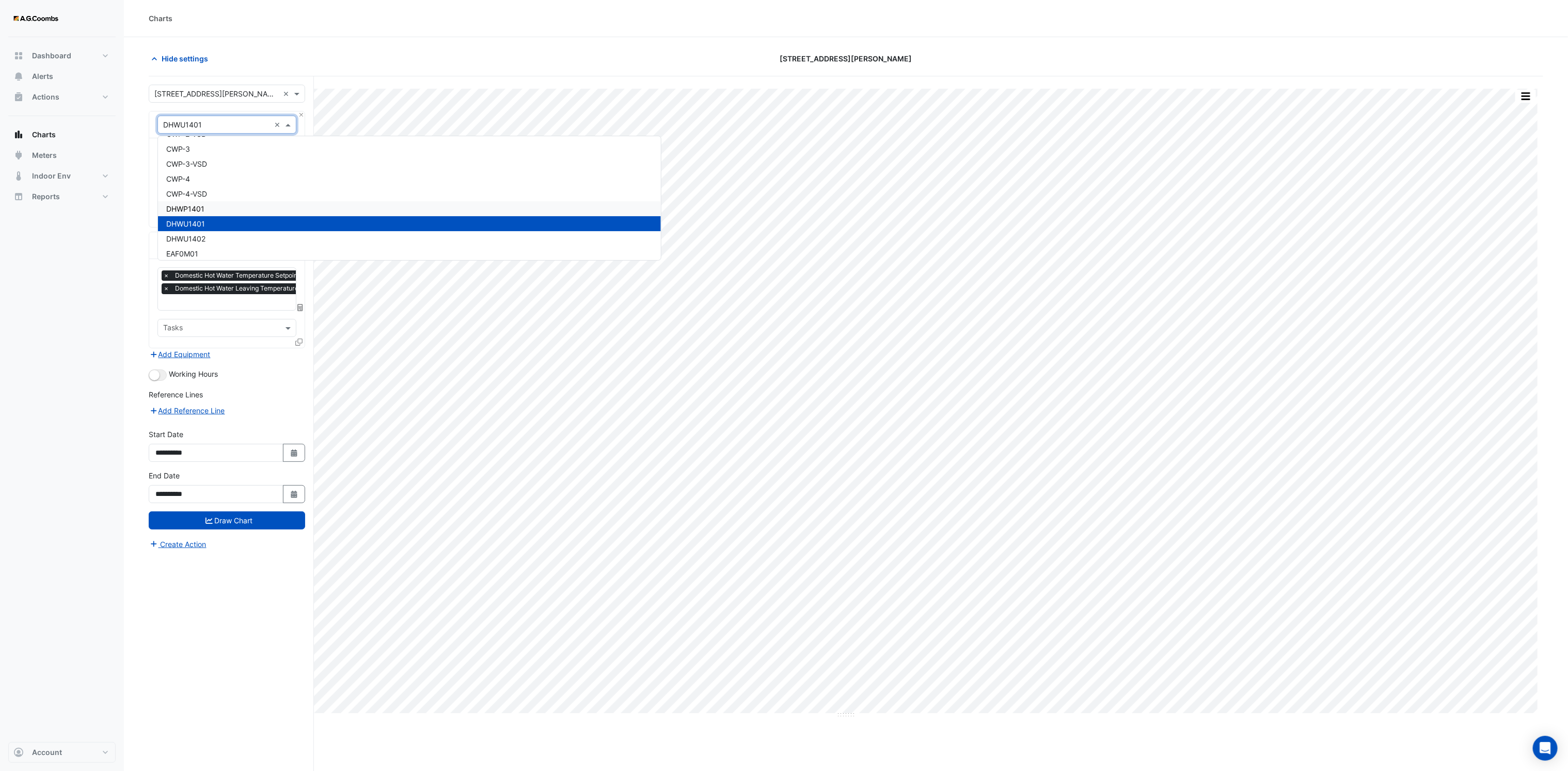
click at [214, 201] on div "DHWP1401" at bounding box center [410, 208] width 503 height 15
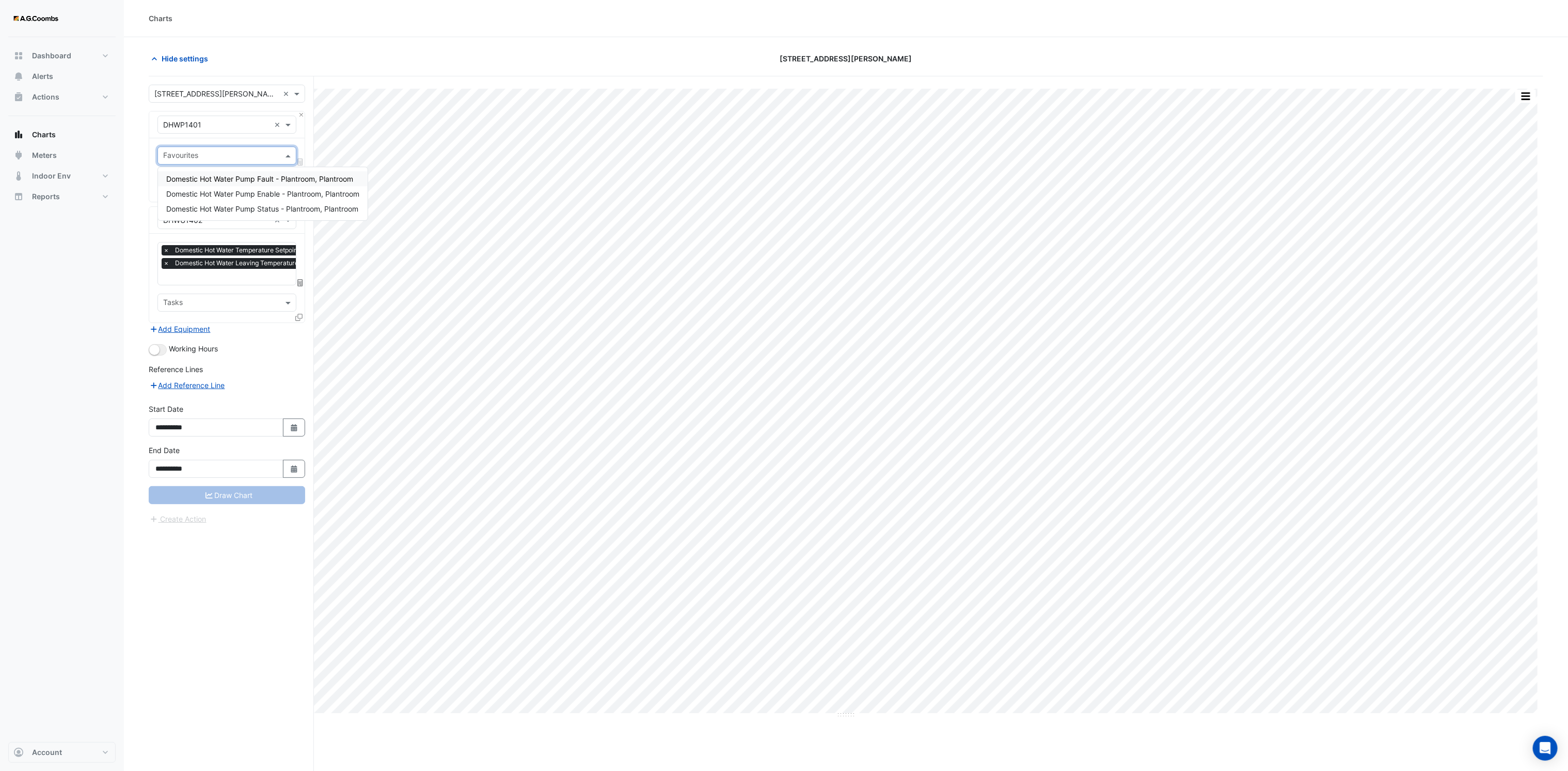
click at [247, 158] on input "text" at bounding box center [221, 157] width 116 height 11
click at [221, 197] on span "Domestic Hot Water Pump Enable - Plantroom, Plantroom" at bounding box center [262, 194] width 193 height 9
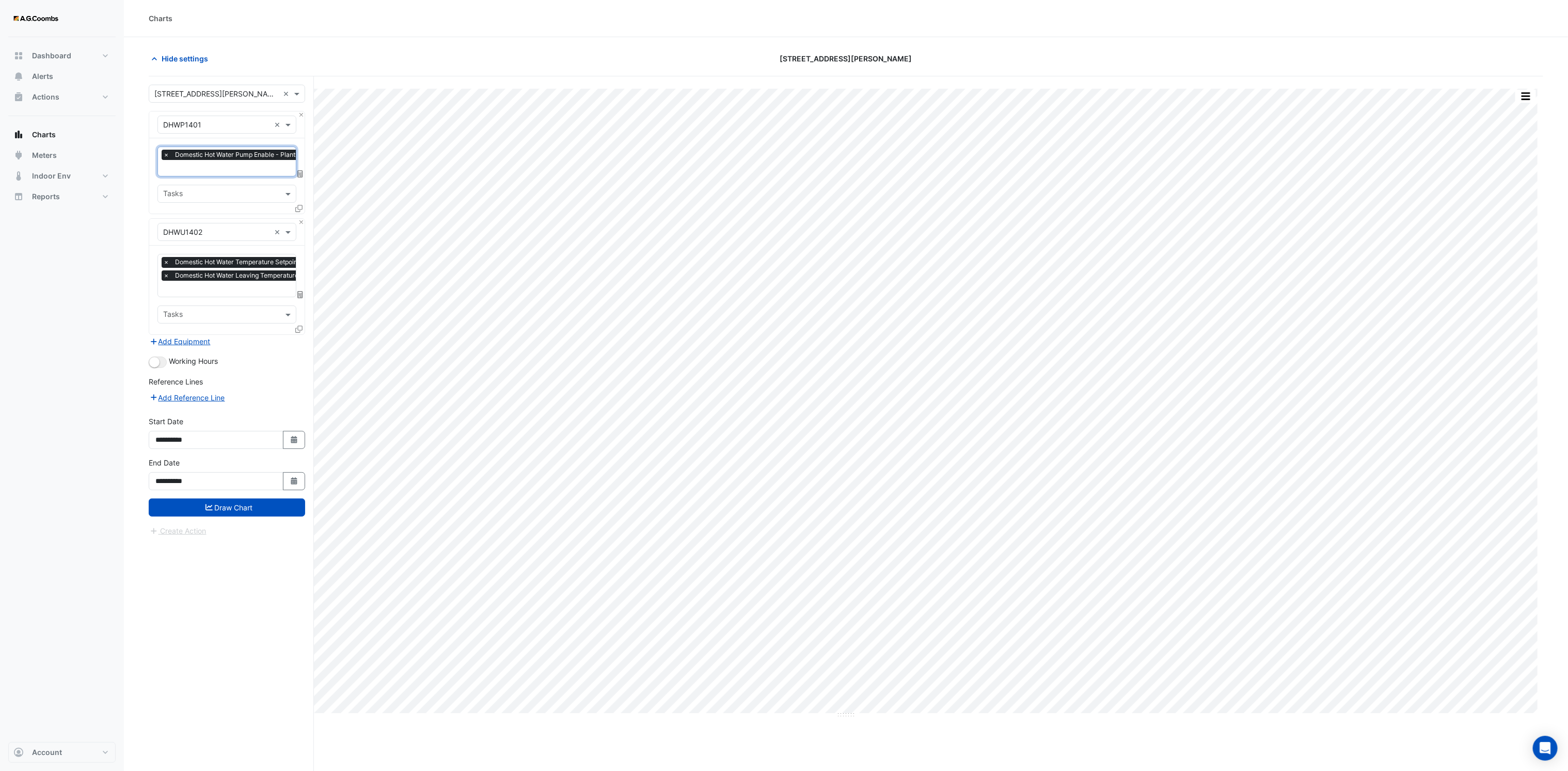
click at [230, 174] on input "text" at bounding box center [256, 169] width 186 height 11
click at [230, 215] on div "Domestic Hot Water Pump Status - Plantroom, Plantroom" at bounding box center [263, 221] width 210 height 15
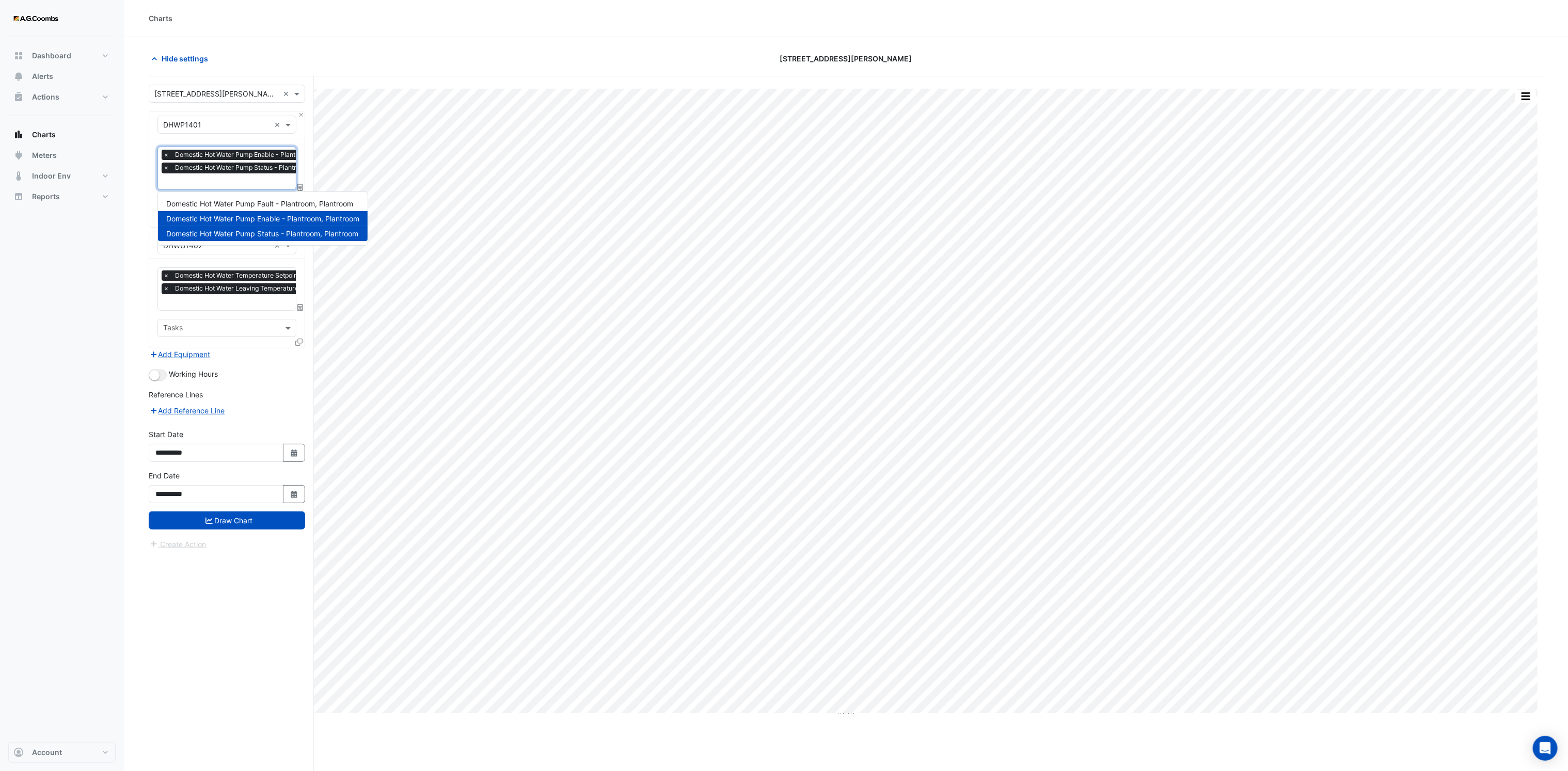
click at [206, 180] on input "text" at bounding box center [256, 183] width 186 height 11
click at [232, 203] on span "Domestic Hot Water Pump Fault - Plantroom, Plantroom" at bounding box center [259, 203] width 187 height 9
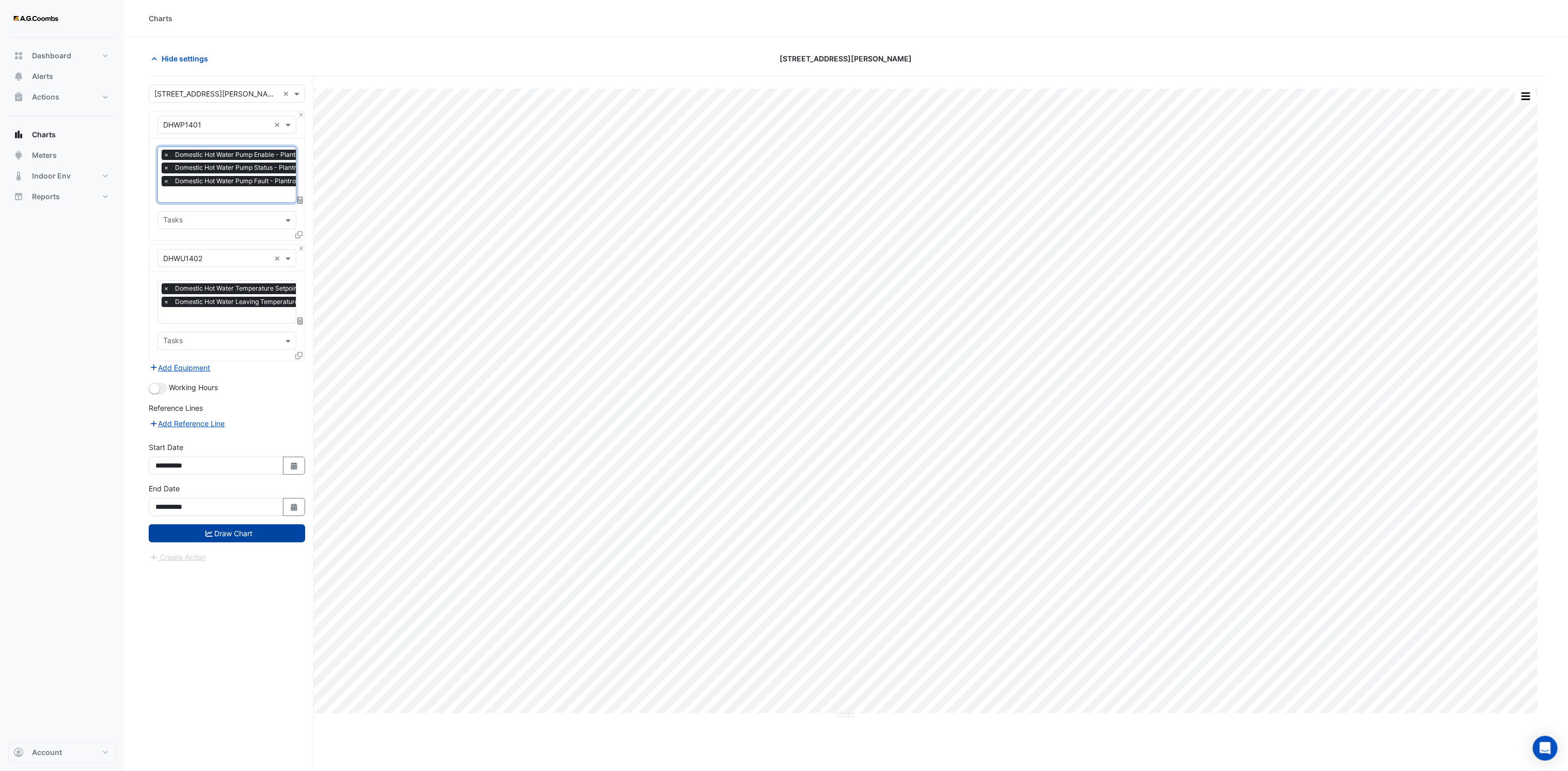
click at [224, 539] on button "Draw Chart" at bounding box center [226, 533] width 156 height 18
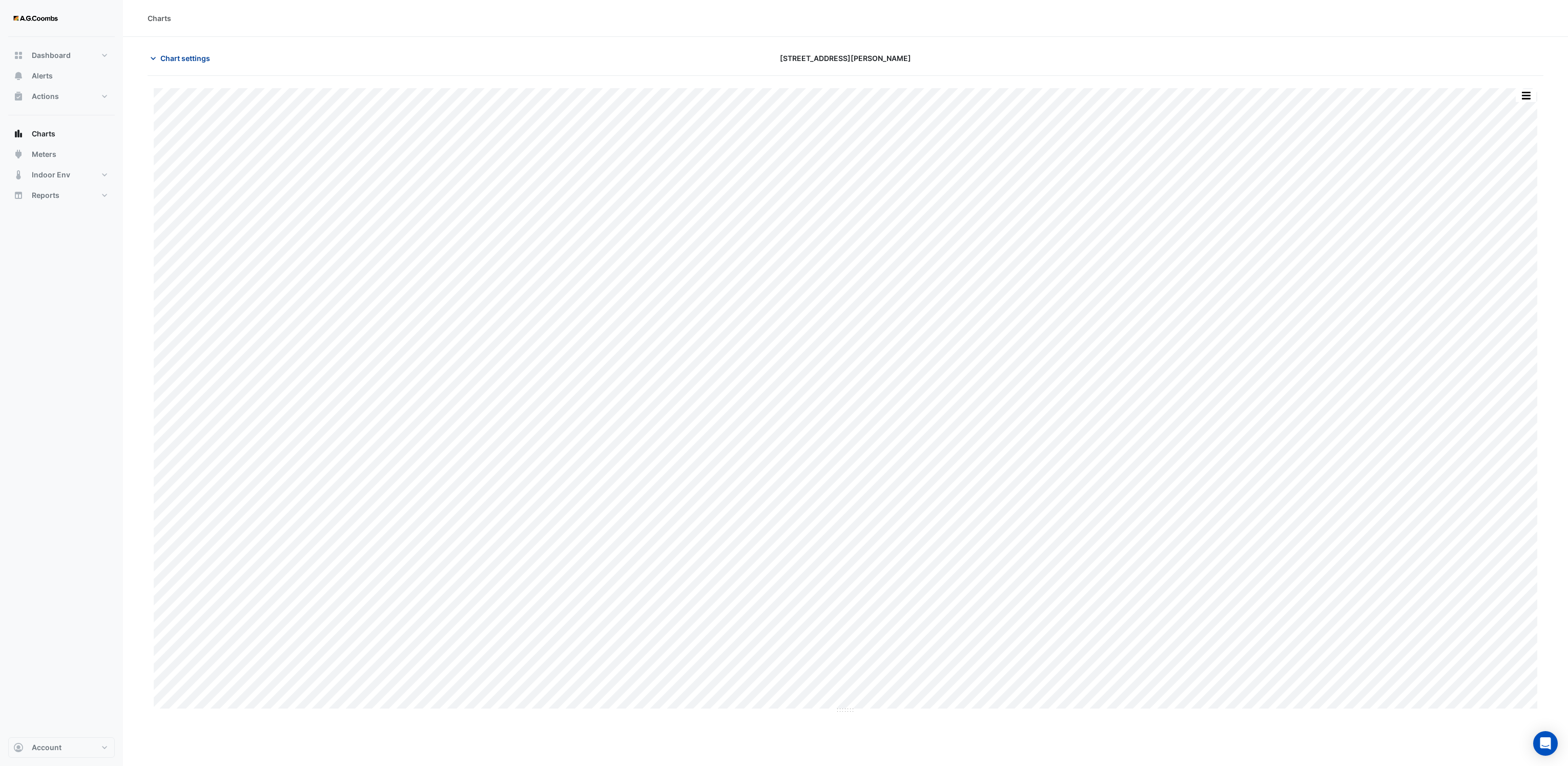
click at [160, 59] on span "Chart settings" at bounding box center [185, 58] width 50 height 11
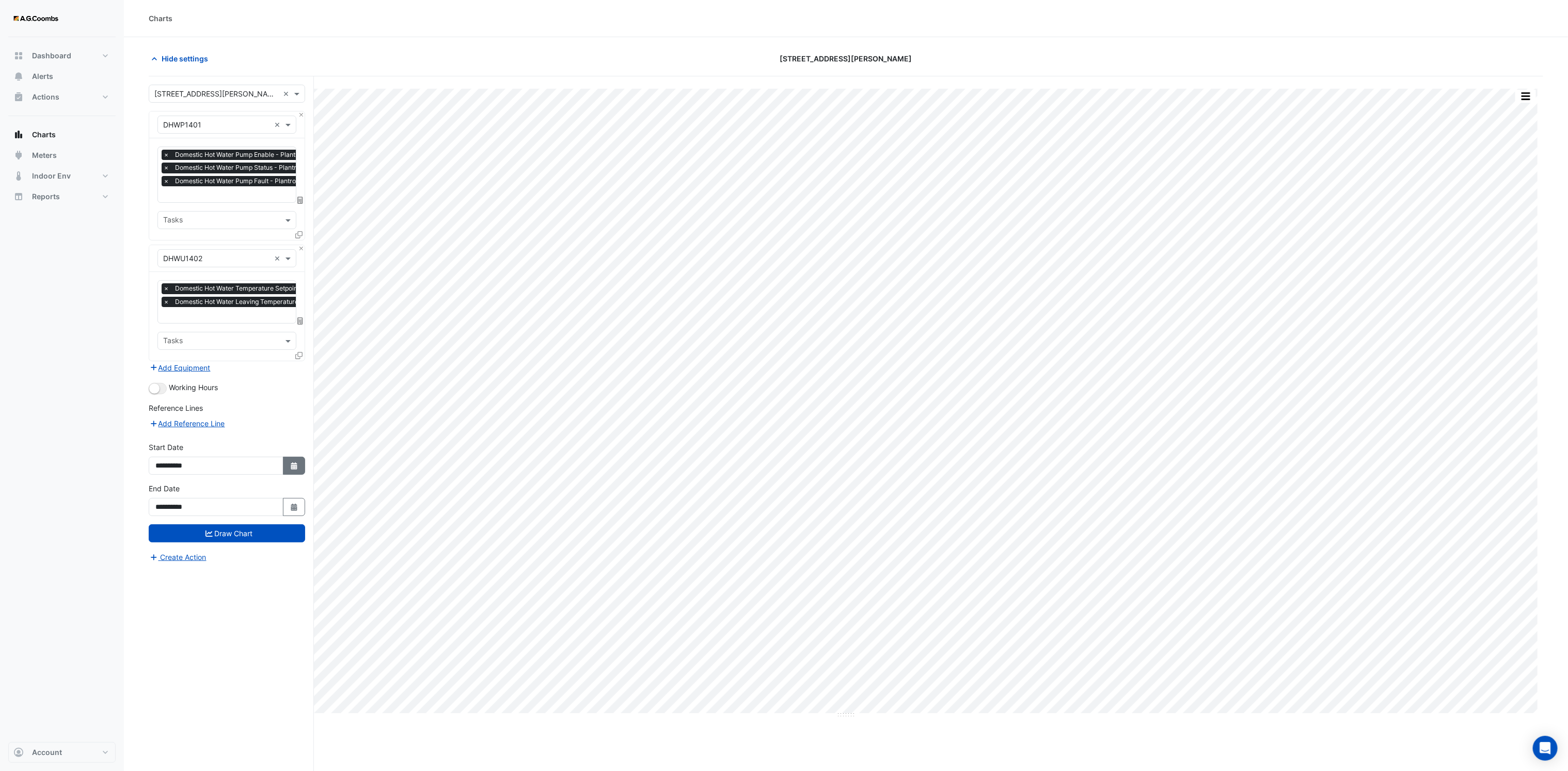
click at [290, 472] on button "Select Date" at bounding box center [294, 465] width 23 height 18
select select "*"
select select "****"
click at [161, 331] on button "Previous month" at bounding box center [166, 330] width 12 height 17
select select "*"
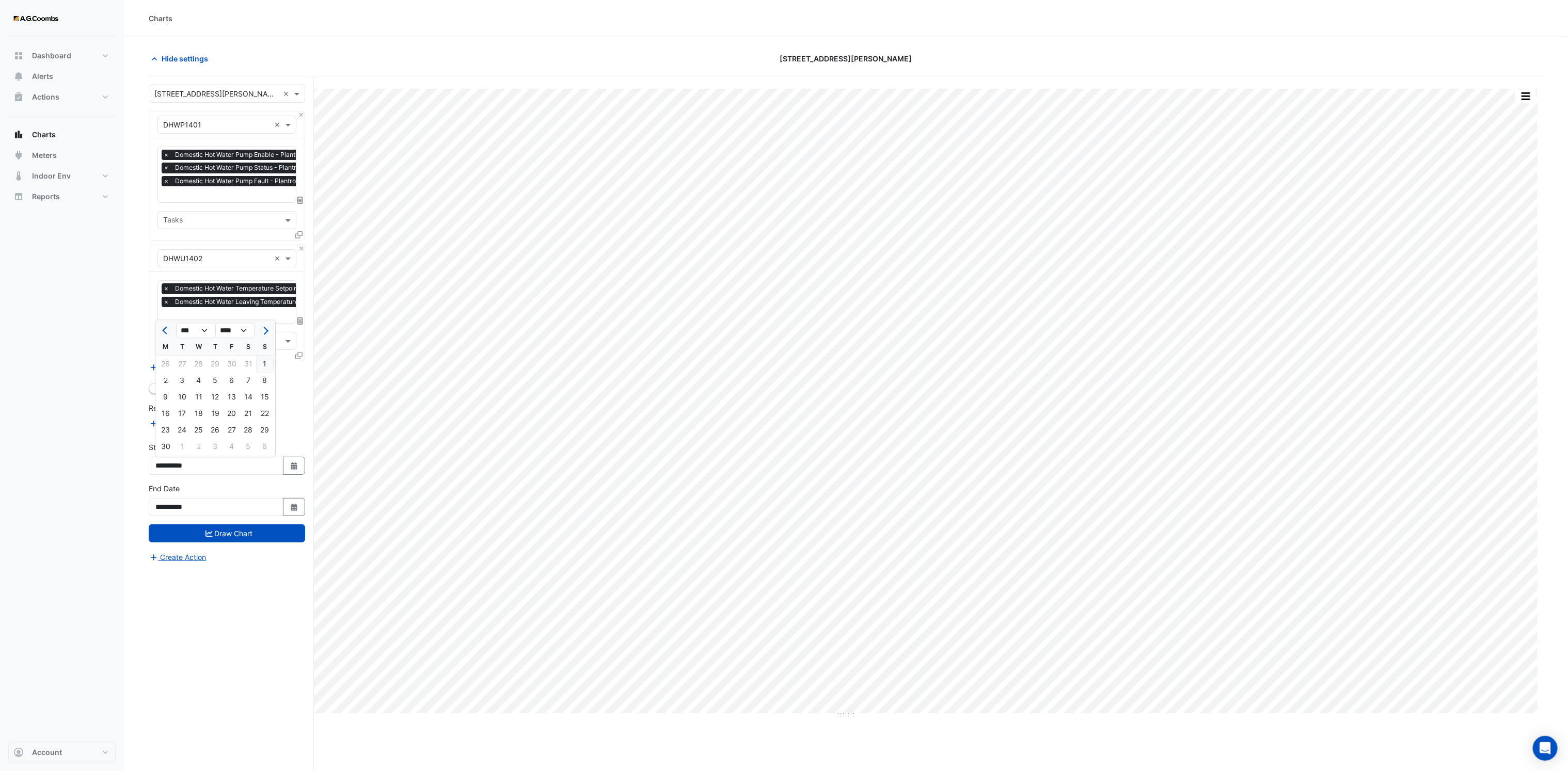
click at [262, 365] on div "1" at bounding box center [264, 364] width 17 height 17
type input "**********"
click at [277, 541] on button "Draw Chart" at bounding box center [226, 533] width 156 height 18
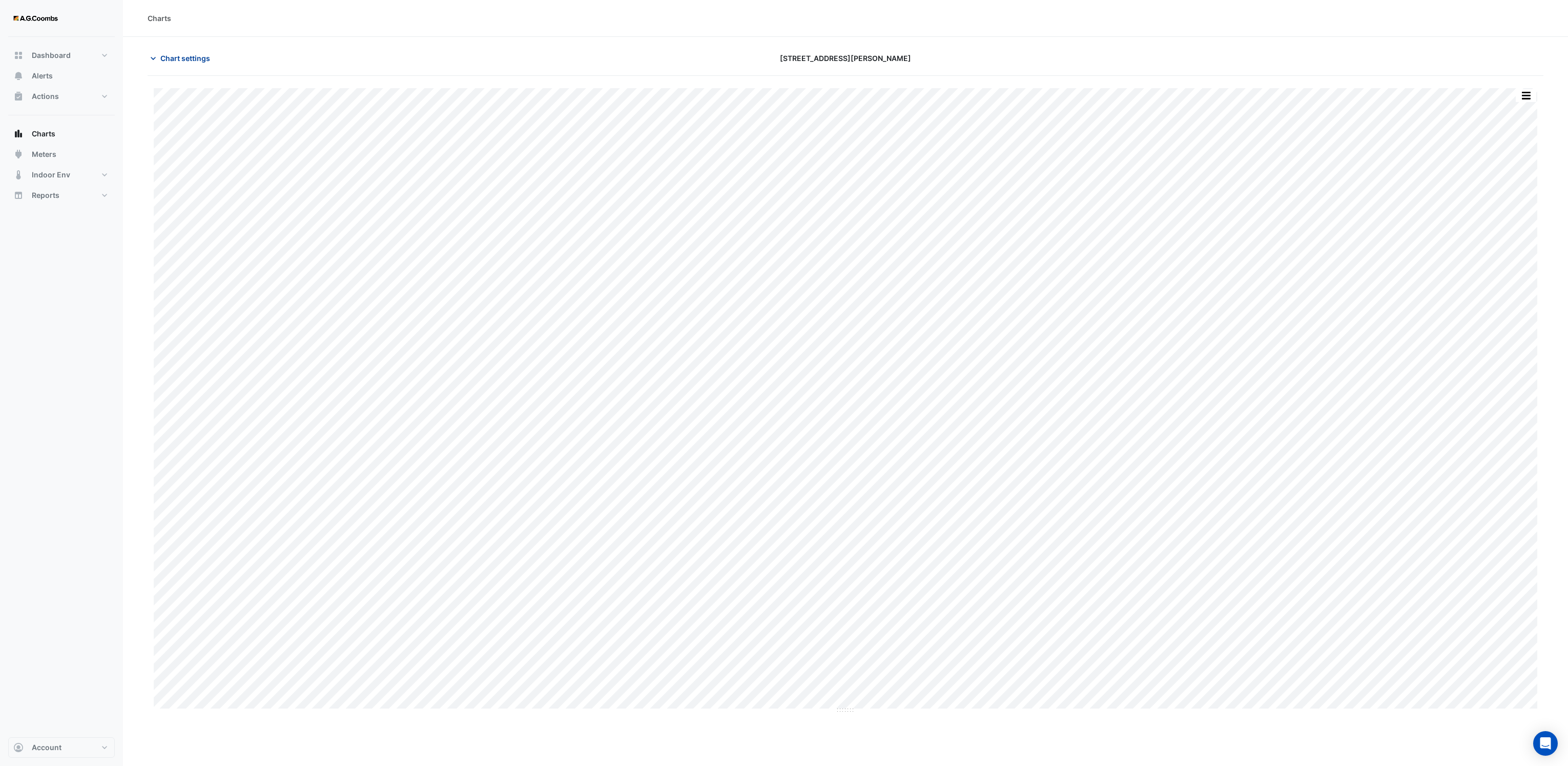
click at [148, 60] on icon "button" at bounding box center [153, 58] width 10 height 10
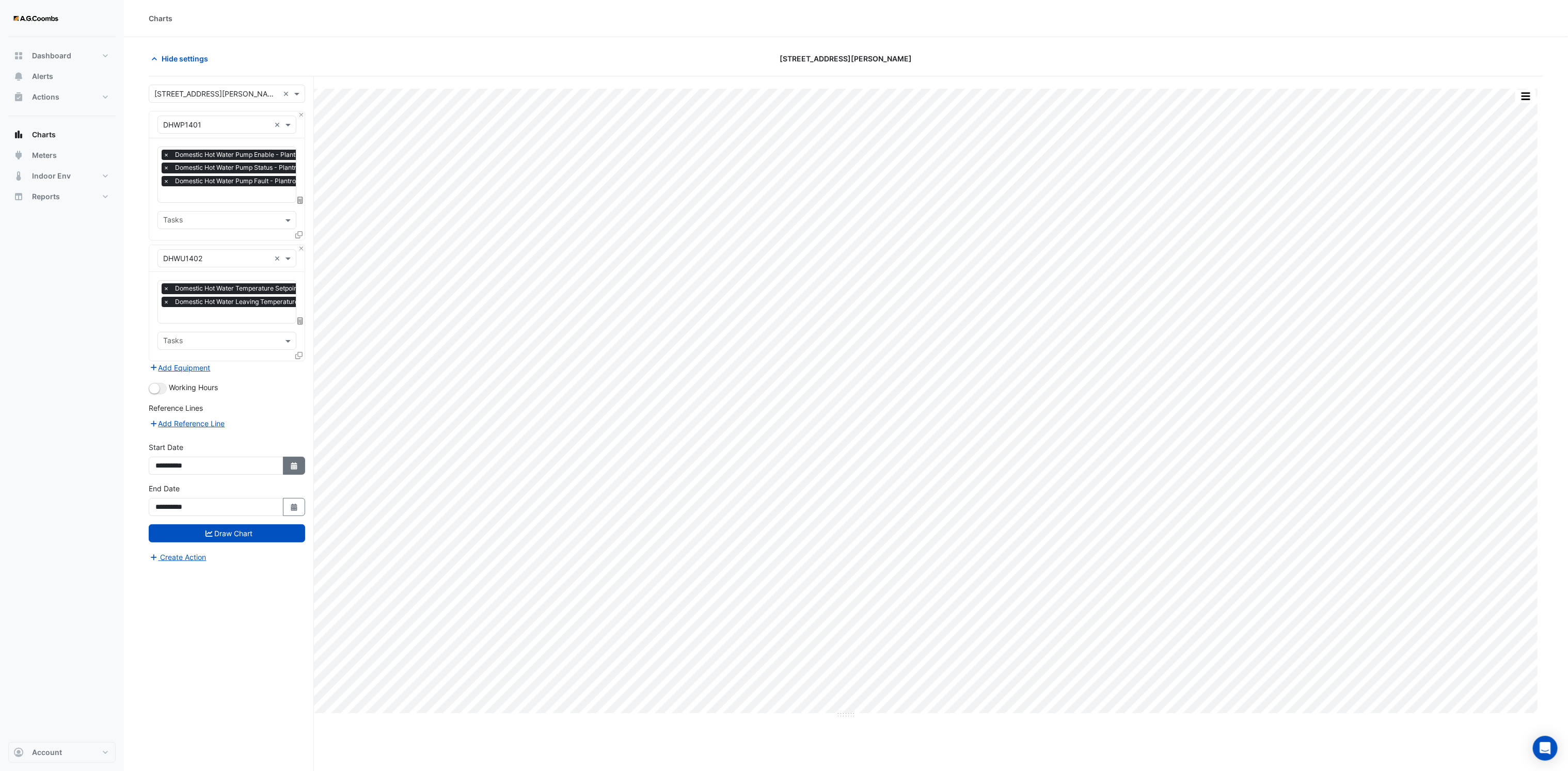
click at [291, 469] on icon "button" at bounding box center [294, 466] width 6 height 7
select select "*"
select select "****"
click at [161, 325] on button "Previous month" at bounding box center [166, 330] width 12 height 17
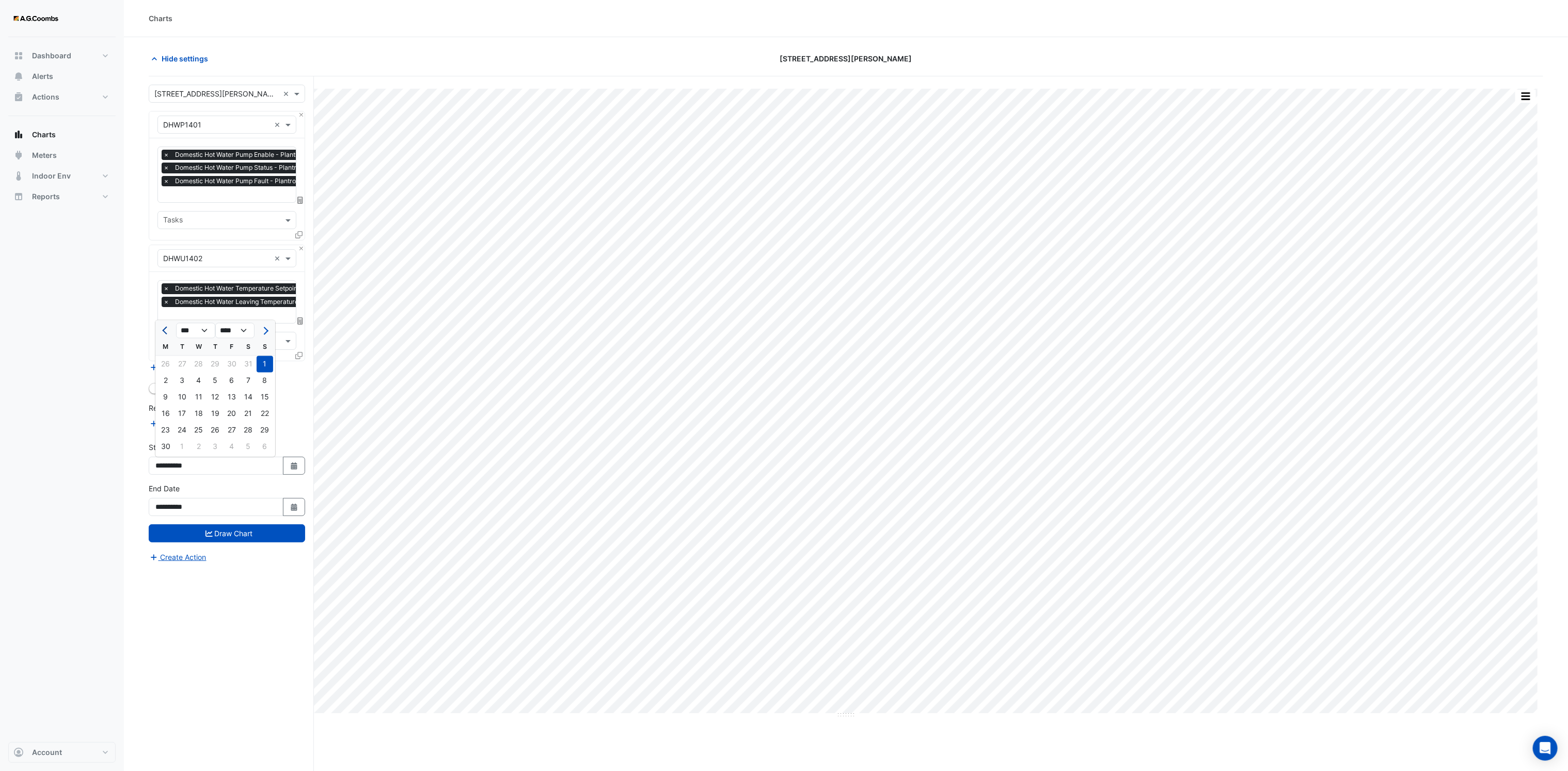
select select "*"
click at [180, 367] on div "1" at bounding box center [182, 364] width 17 height 17
type input "**********"
click at [262, 533] on button "Draw Chart" at bounding box center [226, 533] width 156 height 18
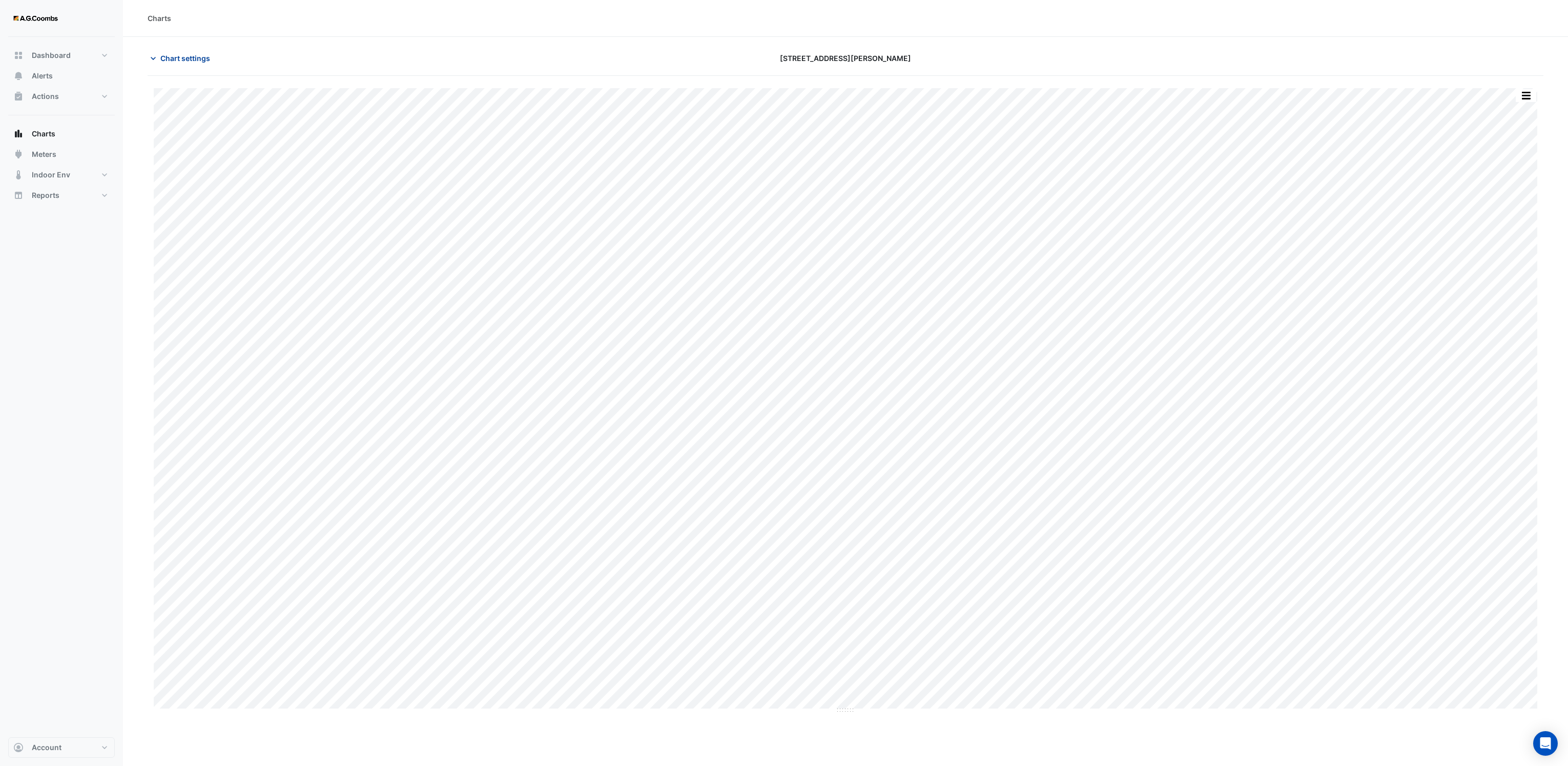
click at [150, 57] on icon "button" at bounding box center [153, 58] width 10 height 10
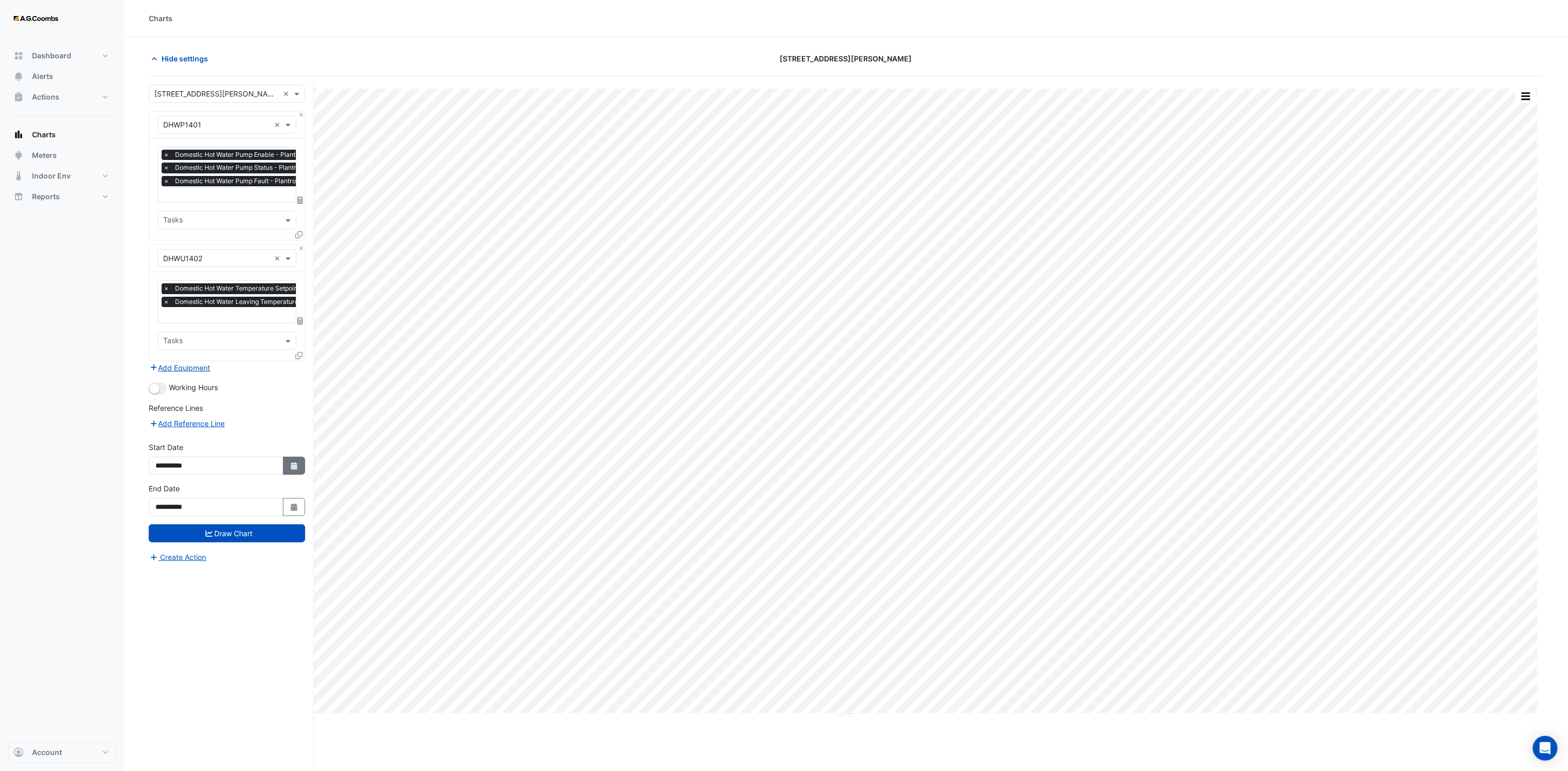
click at [293, 473] on button "Select Date" at bounding box center [294, 465] width 23 height 18
select select "*"
select select "****"
click at [159, 333] on button "Previous month" at bounding box center [166, 330] width 12 height 17
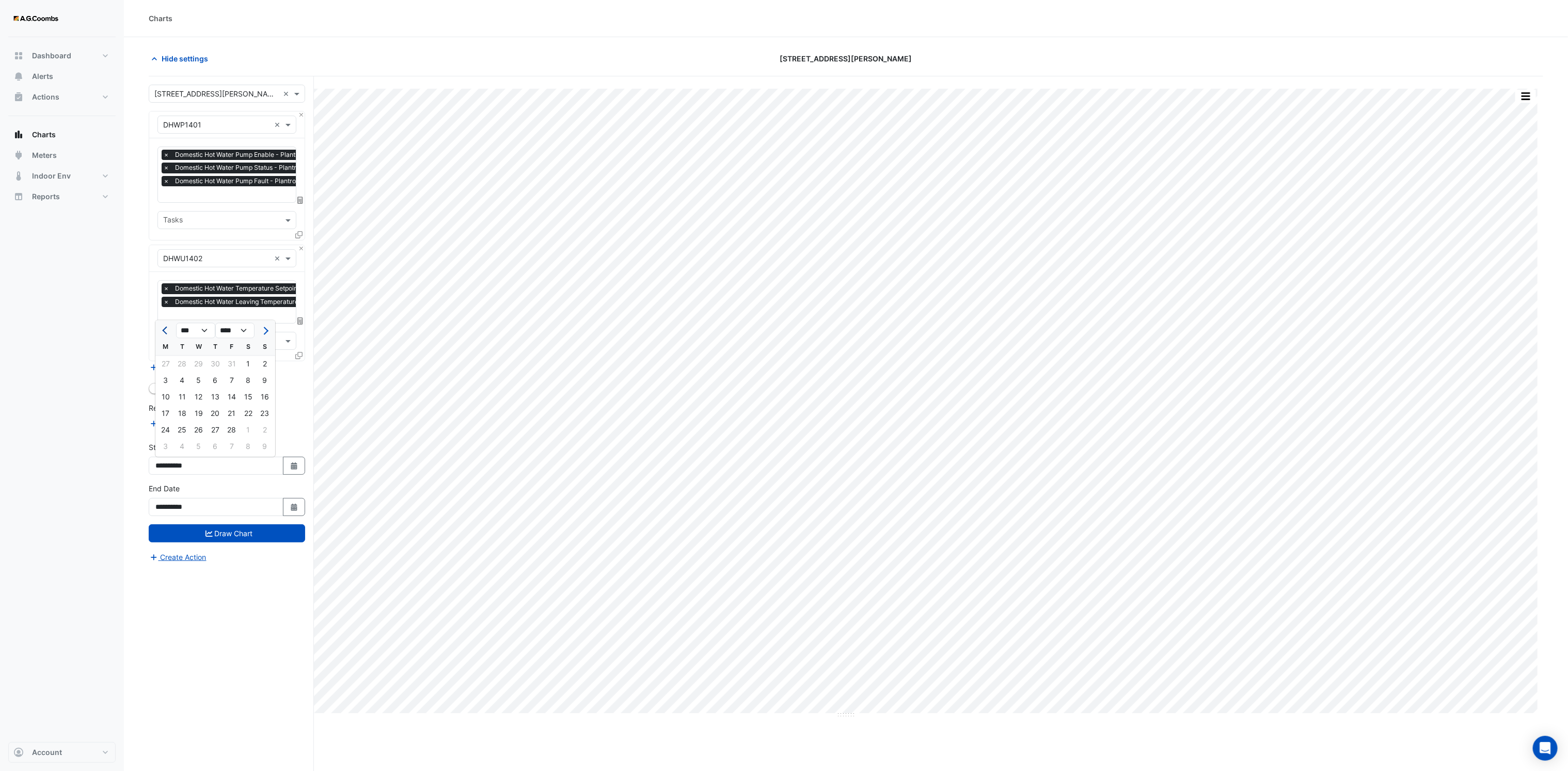
click at [159, 333] on button "Previous month" at bounding box center [166, 330] width 12 height 17
select select "**"
select select "****"
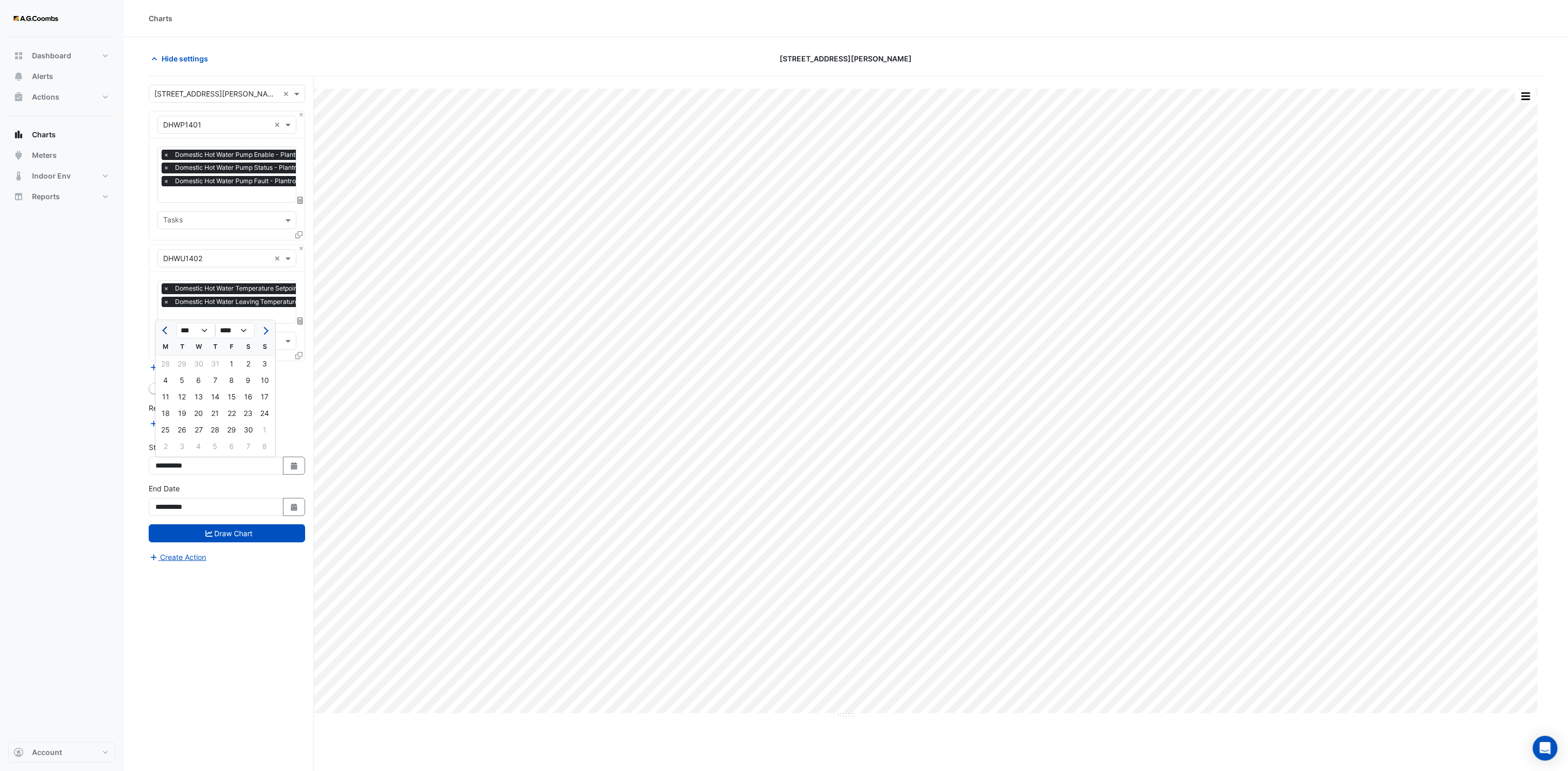
click at [159, 333] on button "Previous month" at bounding box center [166, 330] width 12 height 17
select select "*"
click at [268, 363] on div "1" at bounding box center [264, 364] width 17 height 17
type input "**********"
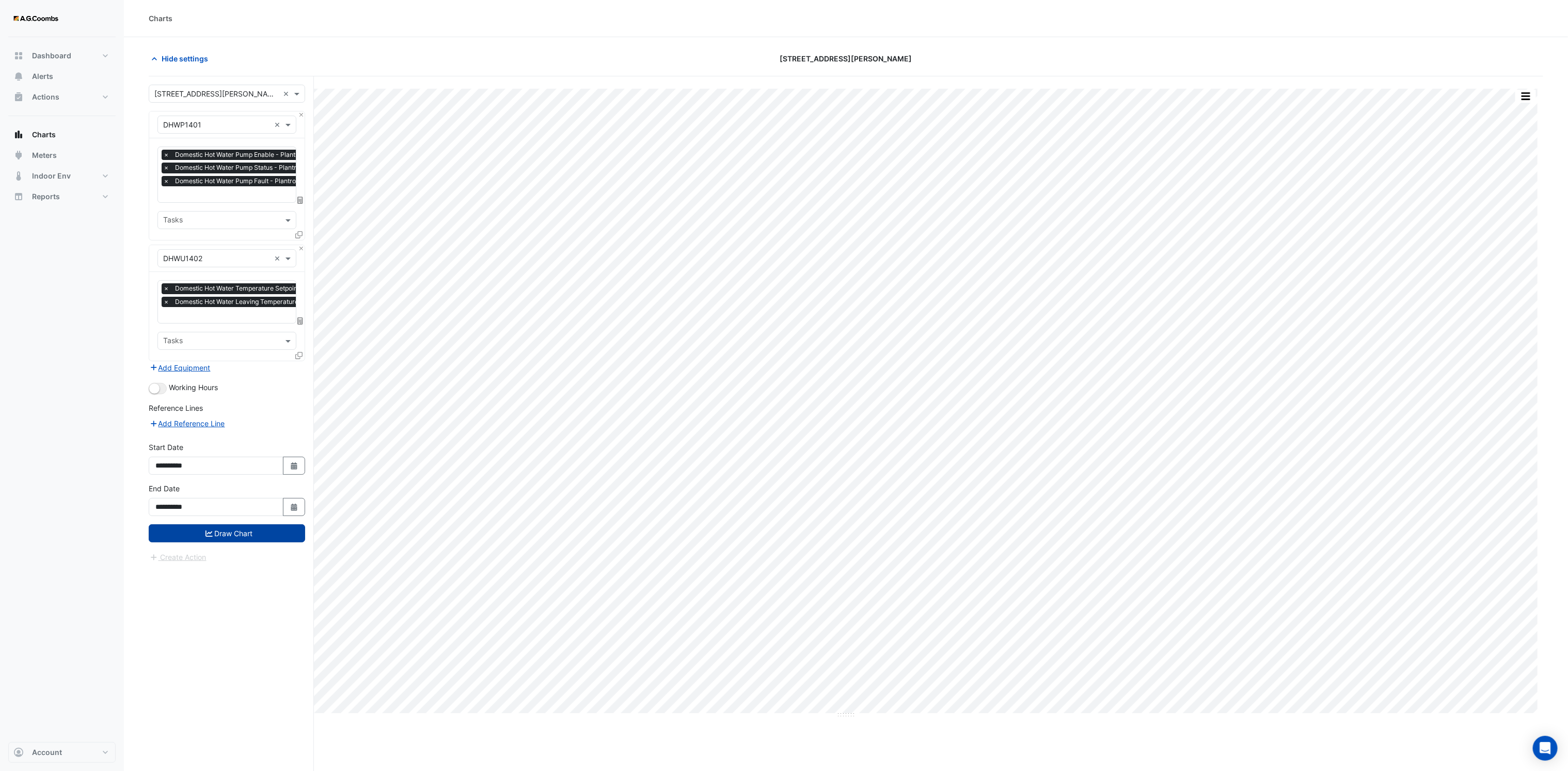
click at [233, 541] on button "Draw Chart" at bounding box center [226, 533] width 156 height 18
